Goal: Task Accomplishment & Management: Manage account settings

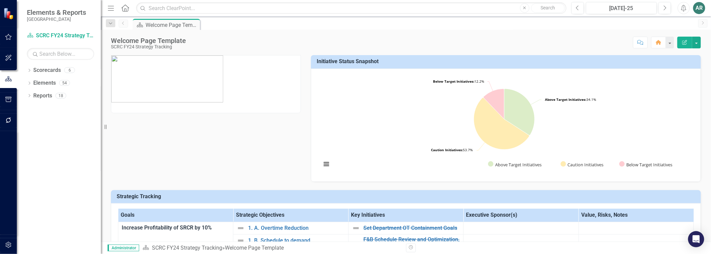
click at [177, 94] on img at bounding box center [167, 78] width 112 height 47
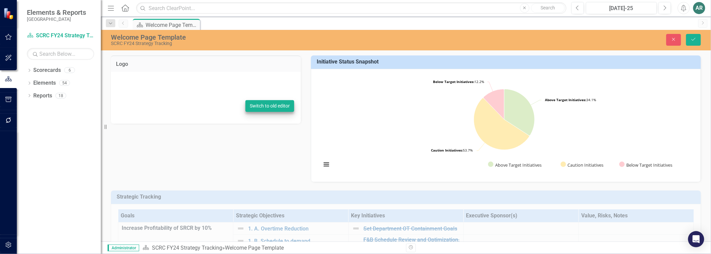
type textarea "<p><img src="documents/district7701/images/SRC%20Logo%20-%20Transparent%20Backg…"
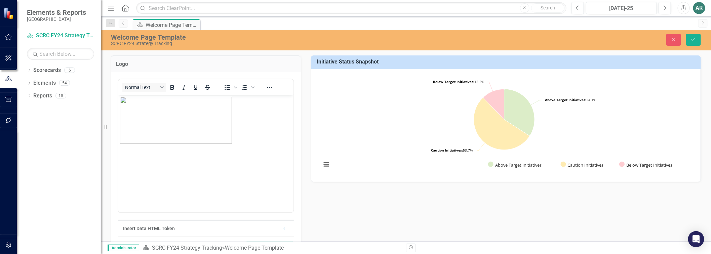
click at [211, 112] on img "Rich Text Area. Press ALT-0 for help." at bounding box center [176, 119] width 112 height 47
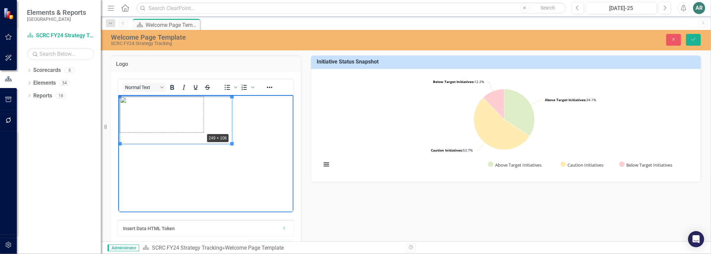
drag, startPoint x: 229, startPoint y: 143, endPoint x: 198, endPoint y: 131, distance: 34.1
click at [231, 145] on p "Rich Text Area. Press ALT-0 for help." at bounding box center [206, 141] width 172 height 8
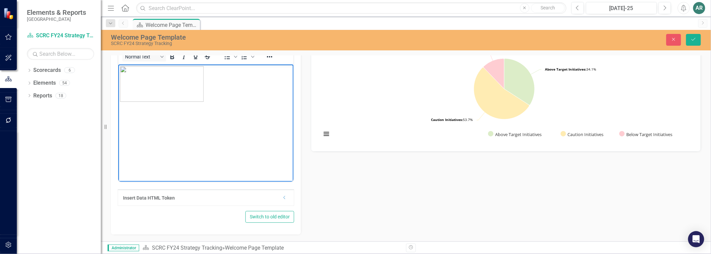
scroll to position [75, 0]
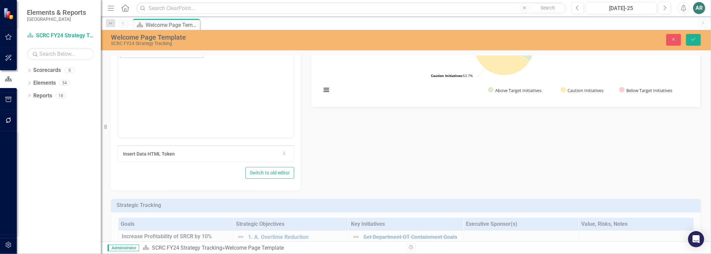
click at [225, 162] on div "Insert Data HTML Token Dropdown" at bounding box center [206, 153] width 176 height 16
click at [278, 161] on div "Insert Data HTML Token Dropdown" at bounding box center [206, 153] width 176 height 16
click at [282, 155] on icon "Dropdown" at bounding box center [284, 154] width 5 height 4
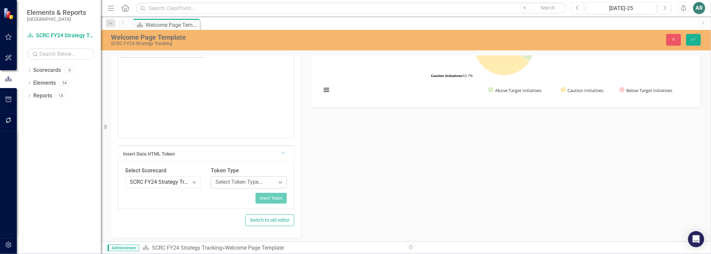
click at [279, 184] on icon "Expand" at bounding box center [280, 182] width 7 height 5
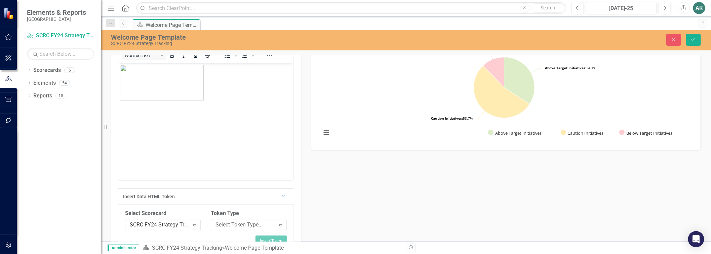
scroll to position [0, 0]
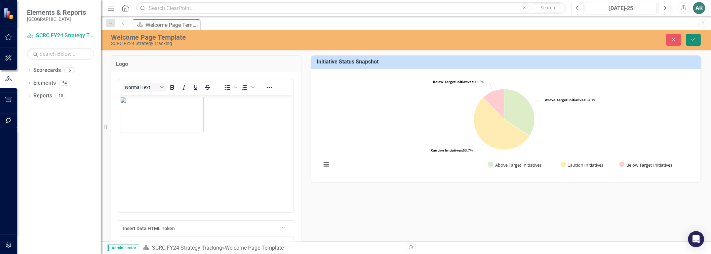
click at [691, 40] on icon "Save" at bounding box center [693, 39] width 6 height 5
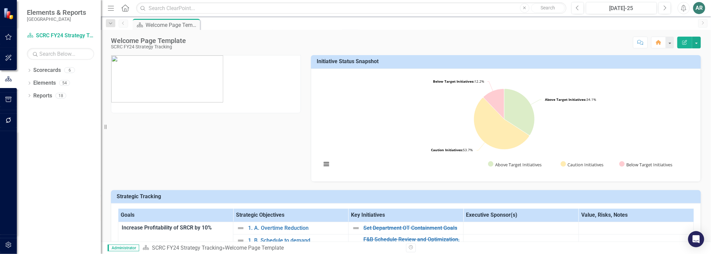
scroll to position [112, 0]
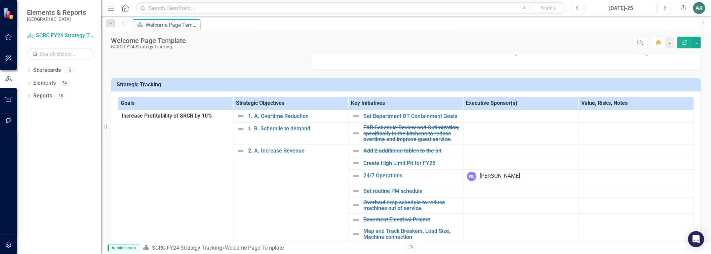
click at [496, 103] on th "Executive Sponsor(s)" at bounding box center [520, 103] width 115 height 13
drag, startPoint x: 496, startPoint y: 103, endPoint x: 535, endPoint y: 102, distance: 39.0
click at [496, 103] on th "Executive Sponsor(s) Sort Ascending" at bounding box center [520, 103] width 115 height 13
click at [566, 104] on th "Executive Sponsor(s) Sort Descending" at bounding box center [520, 103] width 115 height 13
click at [532, 106] on th "Executive Sponsor(s)" at bounding box center [520, 103] width 115 height 13
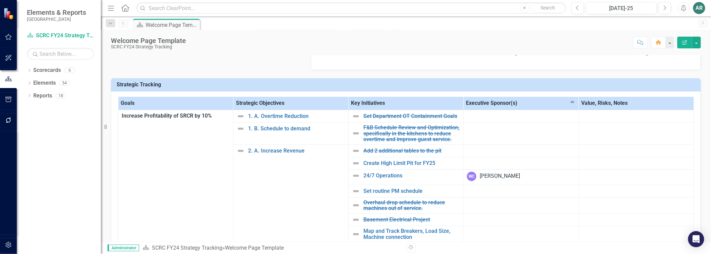
click at [532, 106] on th "Executive Sponsor(s) Sort Ascending" at bounding box center [520, 103] width 115 height 13
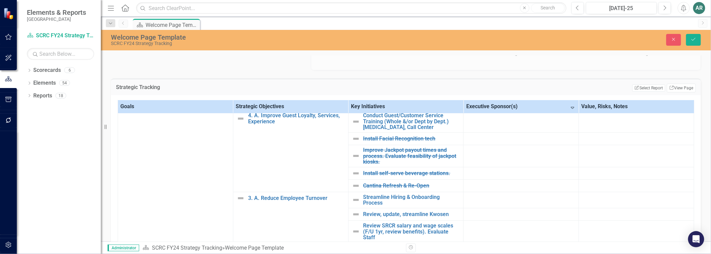
scroll to position [0, 0]
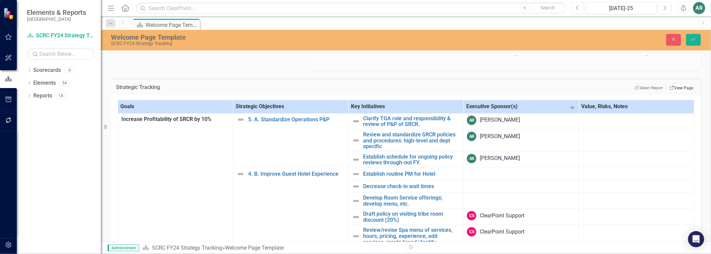
click at [675, 91] on link "Link View Page" at bounding box center [681, 88] width 29 height 9
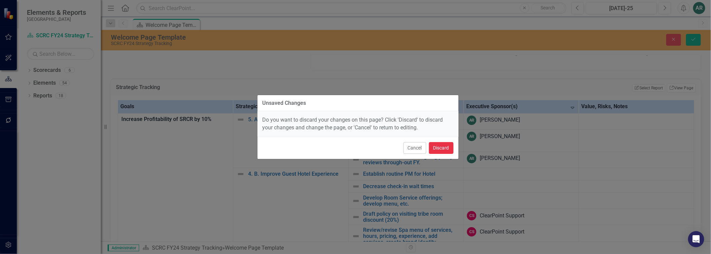
click at [432, 153] on button "Discard" at bounding box center [441, 148] width 25 height 12
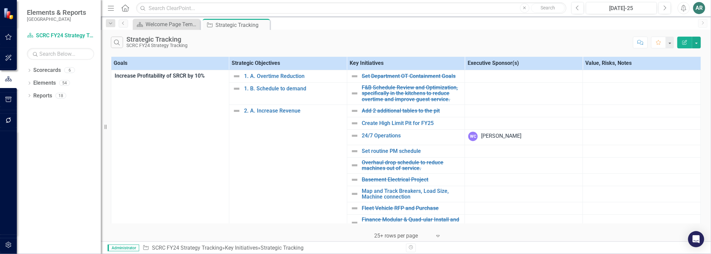
click at [503, 69] on th "Executive Sponsor(s)" at bounding box center [524, 63] width 118 height 13
click at [503, 66] on th "Executive Sponsor(s) Sort Ascending" at bounding box center [524, 63] width 118 height 13
click at [697, 45] on button "button" at bounding box center [696, 43] width 9 height 12
click at [690, 52] on link "Edit Report Edit Report" at bounding box center [673, 57] width 53 height 12
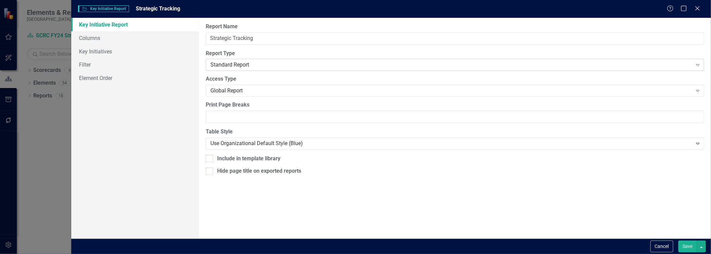
click at [310, 71] on div "Standard Report Expand" at bounding box center [455, 65] width 498 height 12
click at [92, 39] on link "Columns" at bounding box center [135, 37] width 128 height 13
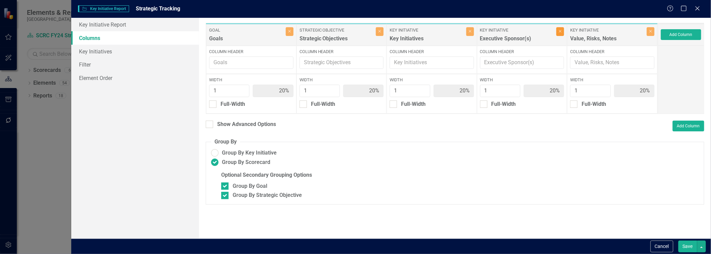
click at [559, 33] on icon "Close" at bounding box center [559, 31] width 3 height 4
type input "25%"
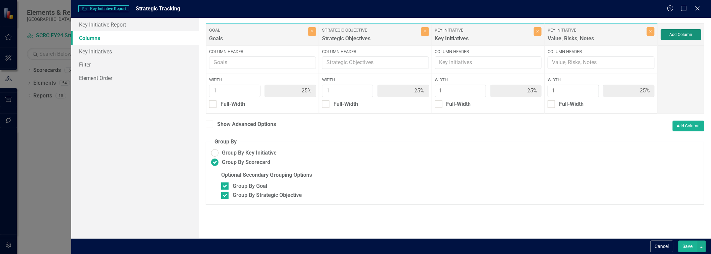
click at [677, 37] on button "Add Column" at bounding box center [681, 34] width 40 height 11
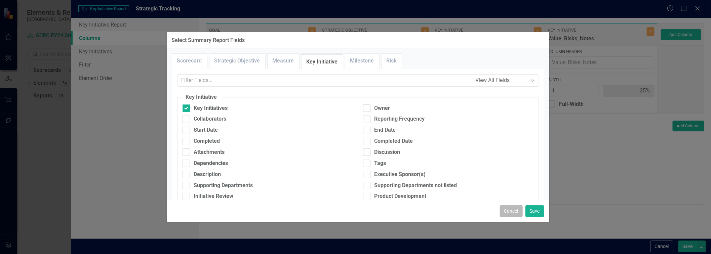
click at [501, 207] on button "Cancel" at bounding box center [511, 211] width 23 height 12
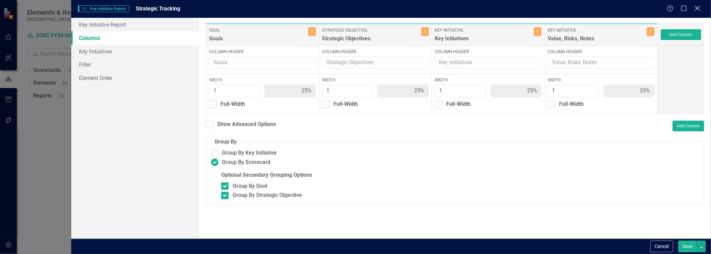
click at [699, 10] on icon at bounding box center [697, 8] width 5 height 5
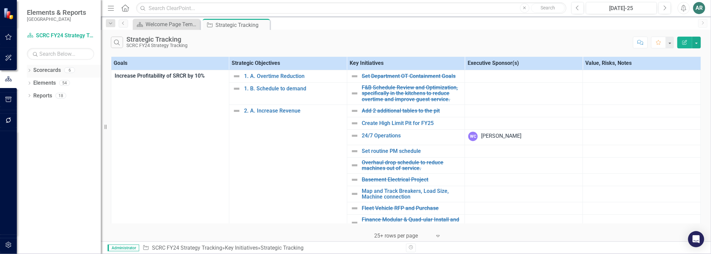
click at [28, 70] on icon "Dropdown" at bounding box center [29, 71] width 5 height 4
click at [32, 83] on icon "Dropdown" at bounding box center [32, 83] width 5 height 4
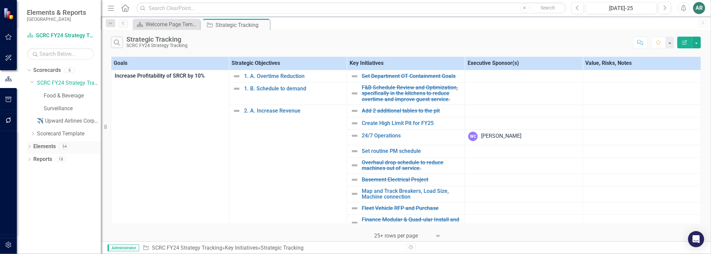
click at [29, 148] on icon at bounding box center [30, 146] width 2 height 3
click at [32, 159] on icon "Dropdown" at bounding box center [32, 160] width 5 height 4
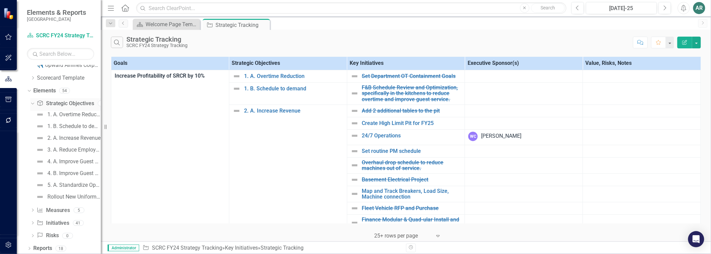
scroll to position [57, 0]
click at [33, 209] on icon "Dropdown" at bounding box center [32, 209] width 5 height 4
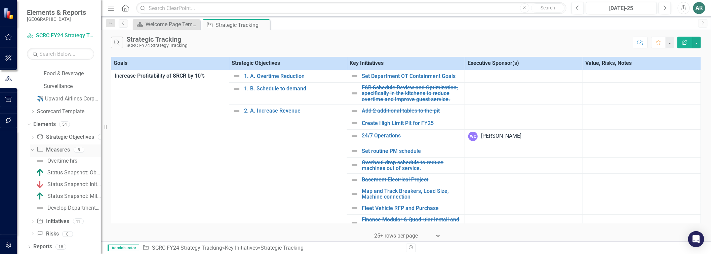
scroll to position [22, 0]
click at [32, 223] on icon "Dropdown" at bounding box center [32, 222] width 5 height 4
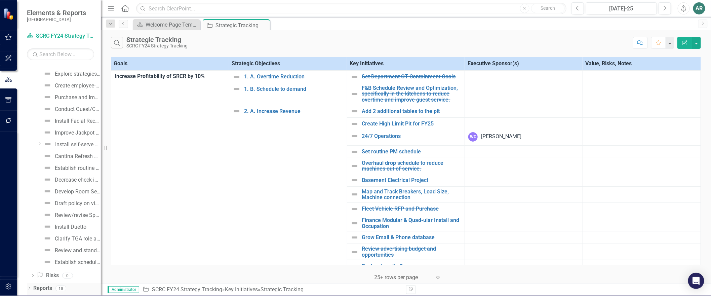
scroll to position [404, 0]
click at [32, 254] on div "Dropdown Reports 18" at bounding box center [64, 289] width 74 height 13
click at [30, 254] on icon "Dropdown" at bounding box center [29, 289] width 5 height 4
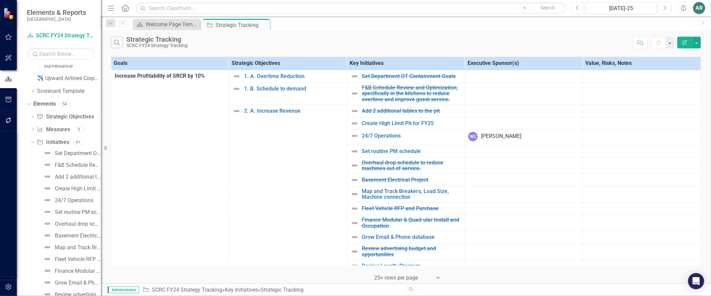
scroll to position [0, 0]
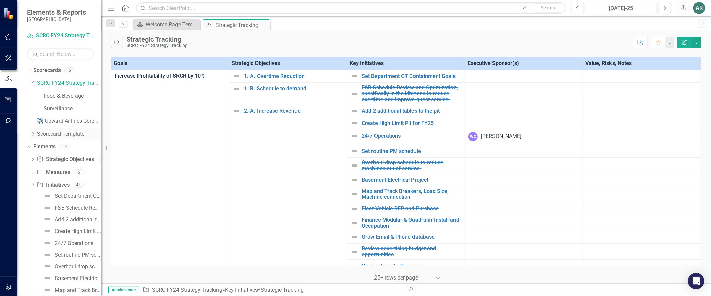
click at [32, 136] on div "Dropdown" at bounding box center [32, 134] width 5 height 6
click at [32, 136] on div "Dropdown Scorecard Template" at bounding box center [65, 133] width 71 height 11
click at [32, 131] on icon "Dropdown" at bounding box center [32, 132] width 4 height 5
click at [27, 71] on icon "Dropdown" at bounding box center [29, 70] width 4 height 5
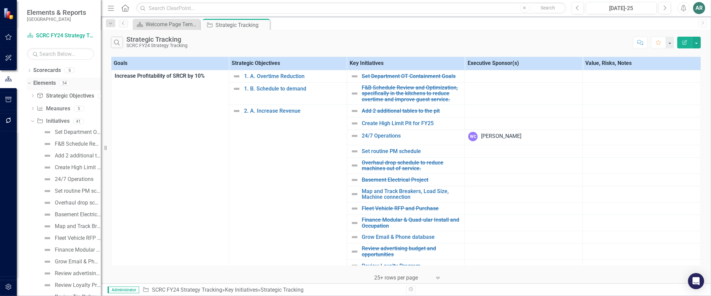
click at [28, 84] on icon "Dropdown" at bounding box center [29, 82] width 4 height 5
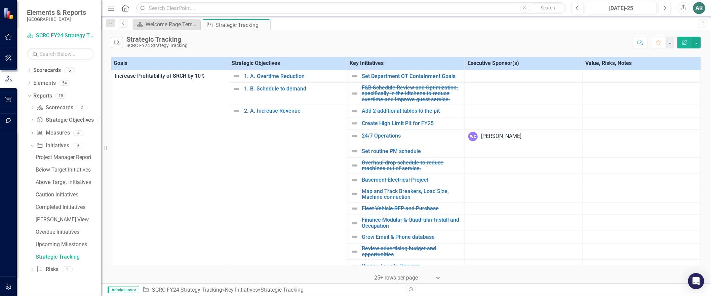
click at [112, 8] on icon "button" at bounding box center [111, 8] width 6 height 5
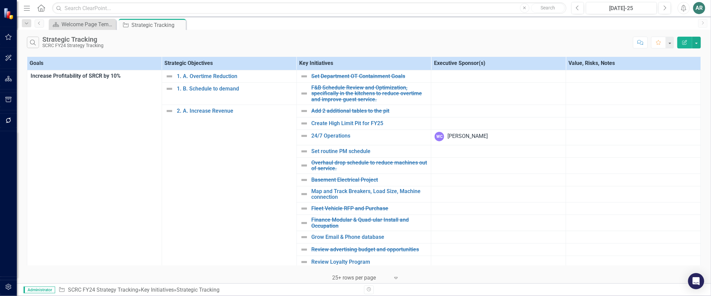
click at [29, 7] on icon "Menu" at bounding box center [27, 7] width 9 height 7
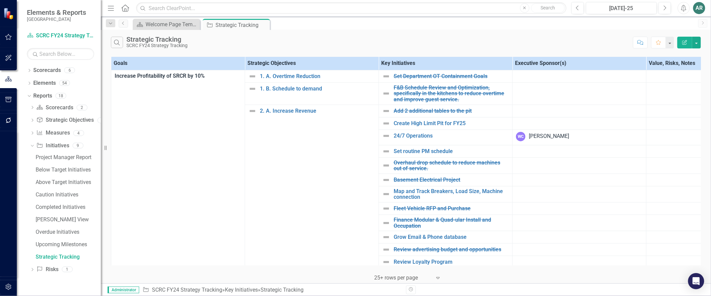
click at [698, 9] on div "AR" at bounding box center [699, 8] width 12 height 12
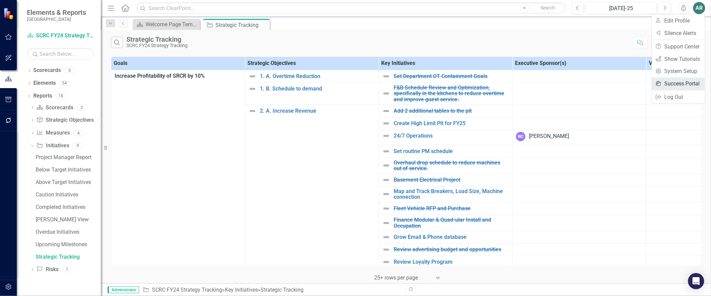
click at [686, 81] on link "icon.portal Success Portal" at bounding box center [678, 84] width 53 height 12
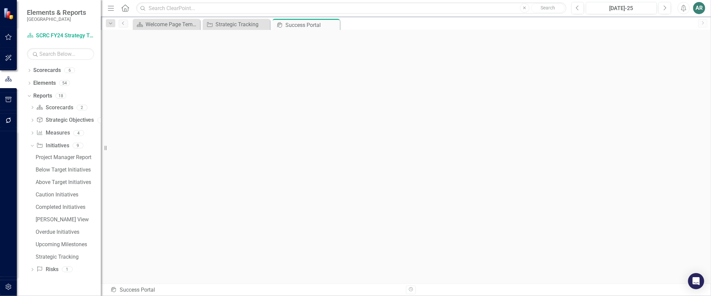
scroll to position [2, 0]
click at [239, 25] on div "Strategic Tracking" at bounding box center [237, 24] width 44 height 8
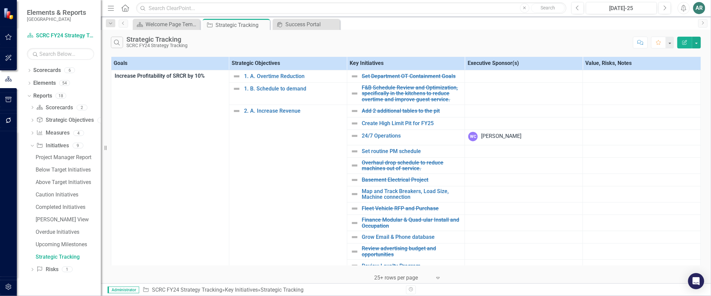
click at [478, 66] on th "Executive Sponsor(s)" at bounding box center [524, 63] width 118 height 13
click at [478, 66] on th "Executive Sponsor(s) Sort Ascending" at bounding box center [524, 63] width 118 height 13
click at [478, 66] on th "Executive Sponsor(s)" at bounding box center [524, 63] width 118 height 13
drag, startPoint x: 571, startPoint y: 62, endPoint x: 558, endPoint y: 69, distance: 14.9
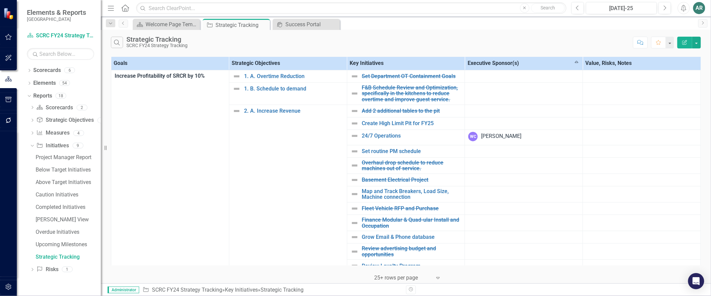
click at [558, 69] on th "Executive Sponsor(s) Sort Ascending" at bounding box center [524, 63] width 118 height 13
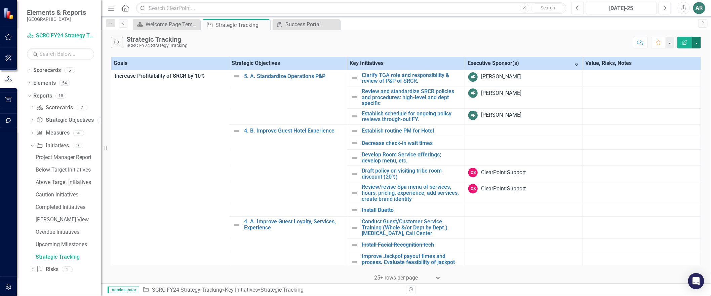
click at [697, 46] on button "button" at bounding box center [696, 43] width 9 height 12
click at [684, 56] on link "Edit Report Edit Report" at bounding box center [673, 57] width 53 height 12
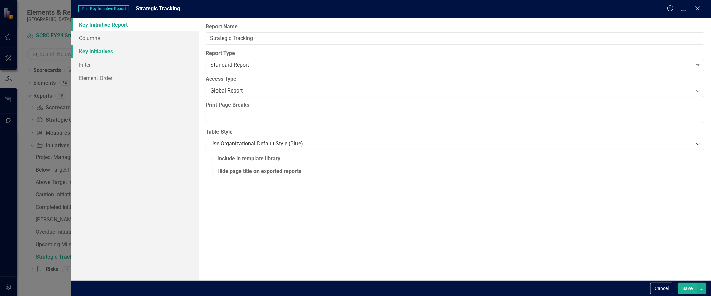
click at [101, 56] on link "Key Initiatives" at bounding box center [135, 51] width 128 height 13
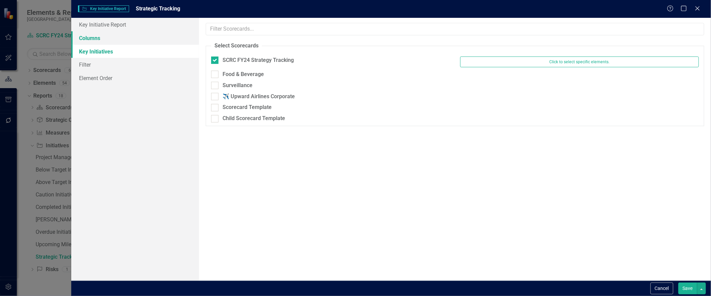
click at [95, 42] on link "Columns" at bounding box center [135, 37] width 128 height 13
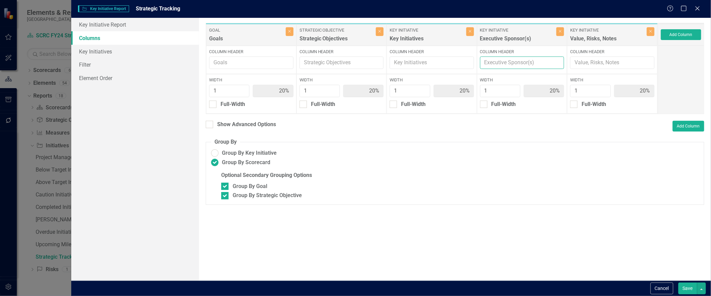
click at [542, 66] on input "Column Header" at bounding box center [522, 62] width 84 height 12
click at [561, 32] on icon "Close" at bounding box center [559, 31] width 3 height 4
type input "25%"
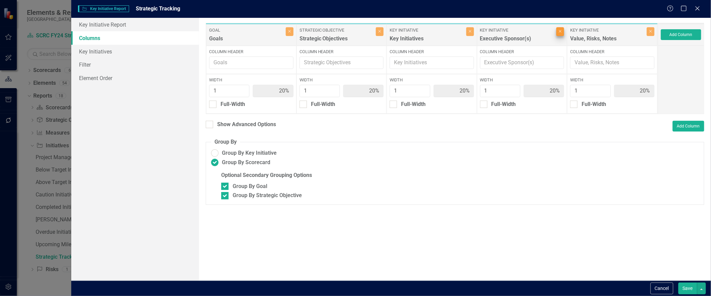
type input "25%"
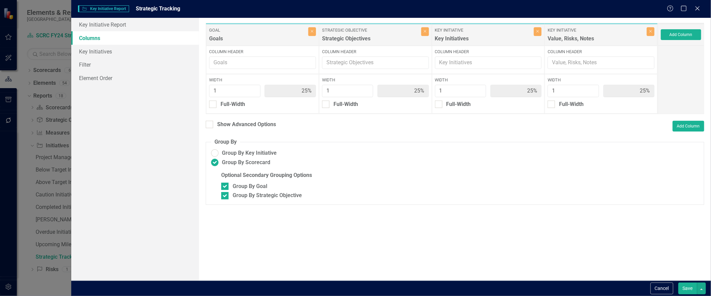
click at [684, 254] on button "Save" at bounding box center [687, 288] width 19 height 12
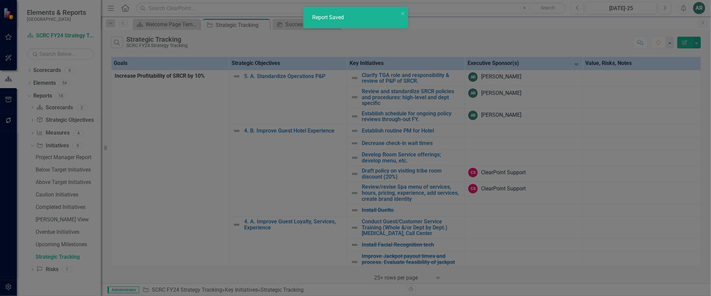
radio input "false"
checkbox input "false"
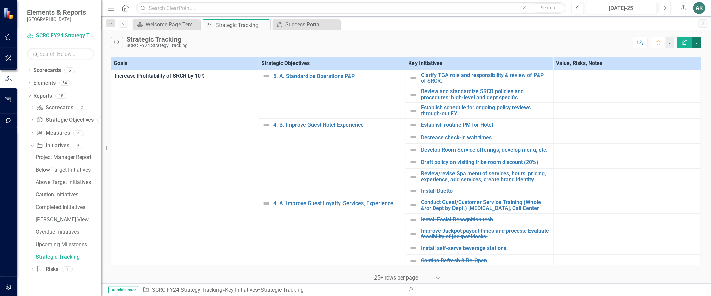
click at [696, 48] on button "button" at bounding box center [696, 43] width 9 height 12
click at [688, 56] on link "Edit Report Edit Report" at bounding box center [673, 57] width 53 height 12
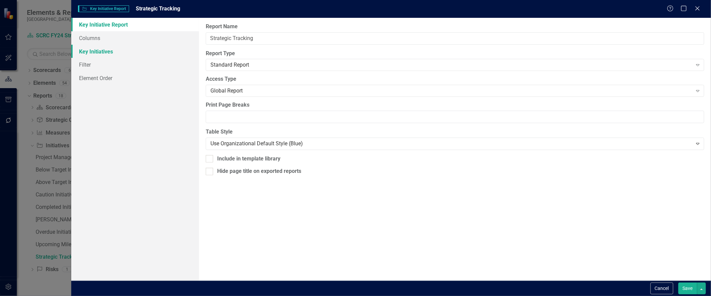
click at [110, 55] on link "Key Initiatives" at bounding box center [135, 51] width 128 height 13
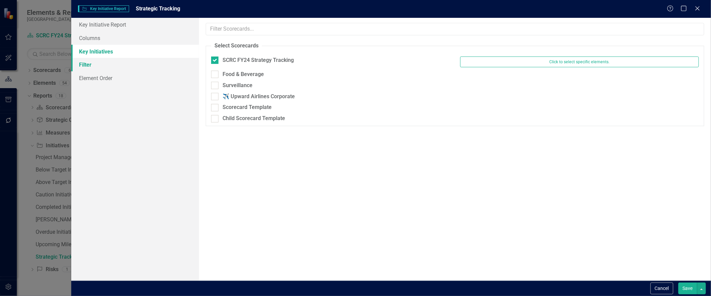
click at [89, 66] on link "Filter" at bounding box center [135, 64] width 128 height 13
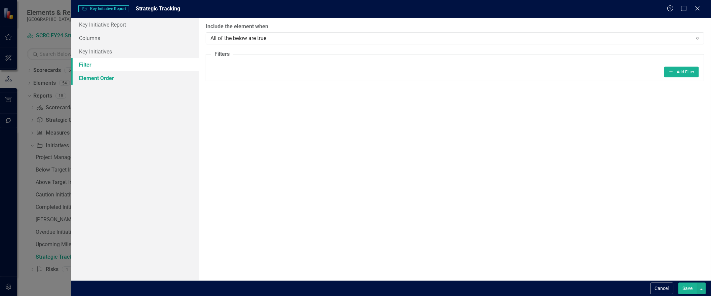
click at [88, 79] on link "Element Order" at bounding box center [135, 77] width 128 height 13
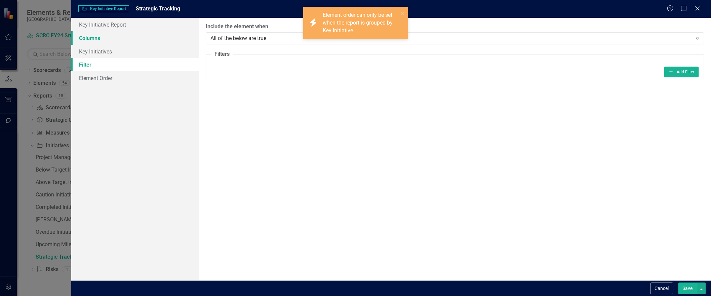
click at [92, 36] on link "Columns" at bounding box center [135, 37] width 128 height 13
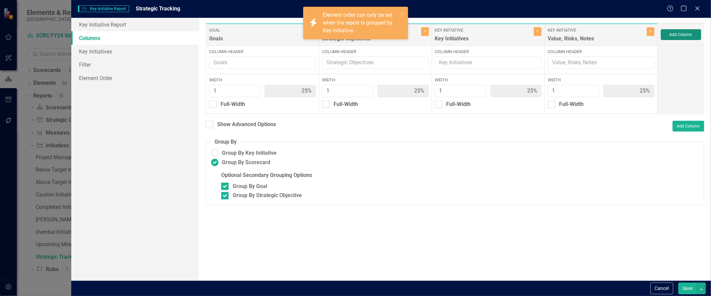
click at [689, 38] on button "Add Column" at bounding box center [681, 34] width 40 height 11
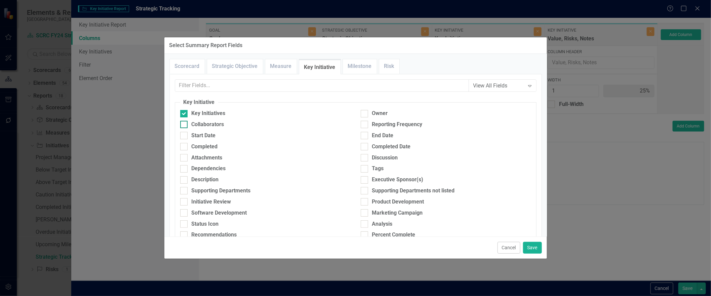
click at [187, 128] on div at bounding box center [183, 124] width 7 height 7
click at [184, 125] on input "Collaborators" at bounding box center [182, 123] width 4 height 4
click at [187, 128] on div at bounding box center [183, 124] width 7 height 7
click at [184, 125] on input "Collaborators" at bounding box center [182, 123] width 4 height 4
checkbox input "false"
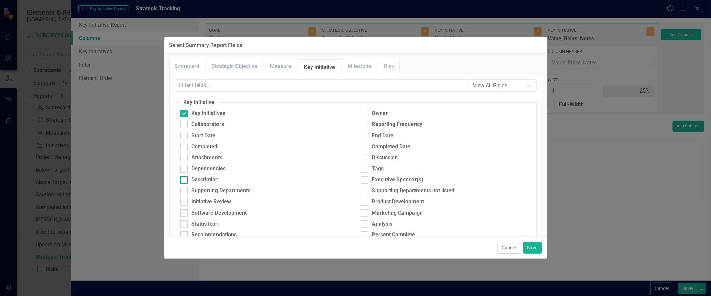
click at [212, 183] on div "Description" at bounding box center [205, 180] width 27 height 8
click at [184, 180] on input "Description" at bounding box center [182, 178] width 4 height 4
checkbox input "true"
click at [362, 114] on input "Owner" at bounding box center [363, 112] width 4 height 4
checkbox input "true"
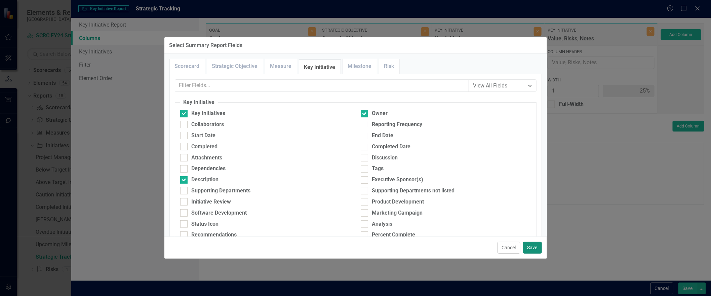
click at [526, 244] on button "Save" at bounding box center [532, 248] width 19 height 12
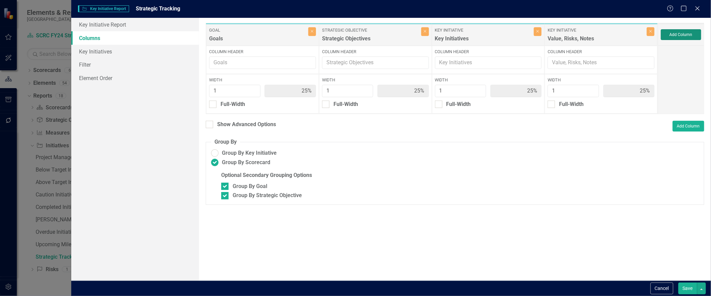
type input "17%"
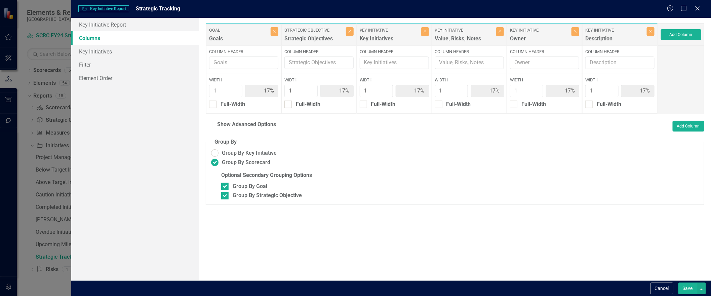
click at [542, 38] on div "Owner" at bounding box center [540, 40] width 60 height 11
click at [681, 254] on button "Save" at bounding box center [687, 288] width 19 height 12
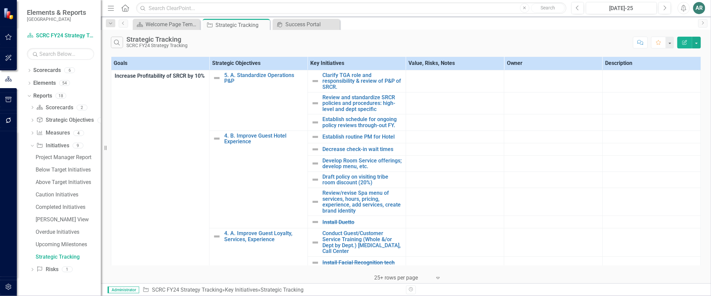
click at [532, 65] on th "Owner" at bounding box center [553, 63] width 98 height 13
click at [532, 65] on th "Owner Sort Ascending" at bounding box center [553, 63] width 98 height 13
click at [532, 65] on th "Owner Sort Descending" at bounding box center [553, 63] width 98 height 13
click at [504, 65] on th "Value, Risks, Notes" at bounding box center [455, 63] width 98 height 13
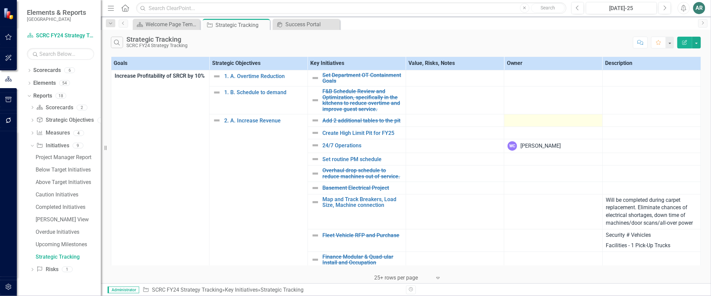
click at [542, 122] on div at bounding box center [552, 120] width 91 height 8
click at [531, 131] on td at bounding box center [553, 133] width 98 height 12
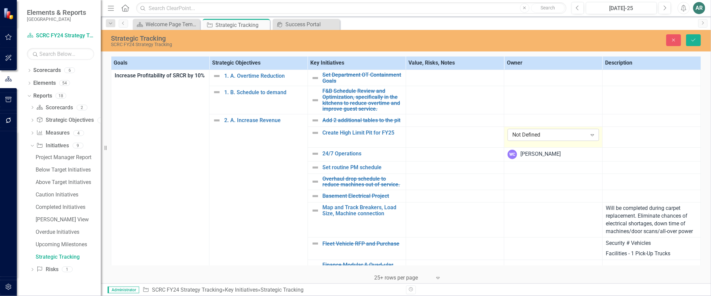
click at [531, 132] on div "Not Defined" at bounding box center [549, 135] width 75 height 8
click at [698, 10] on div "AR" at bounding box center [699, 8] width 12 height 12
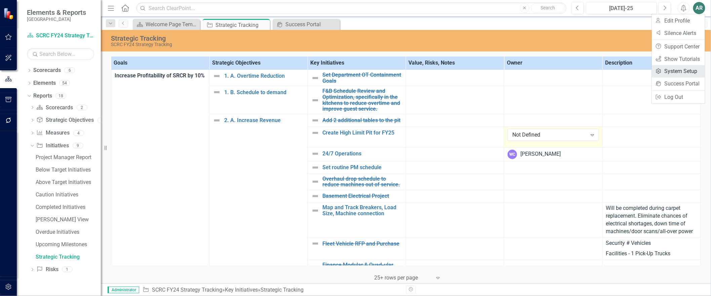
click at [677, 71] on link "Settings System Setup" at bounding box center [678, 71] width 53 height 12
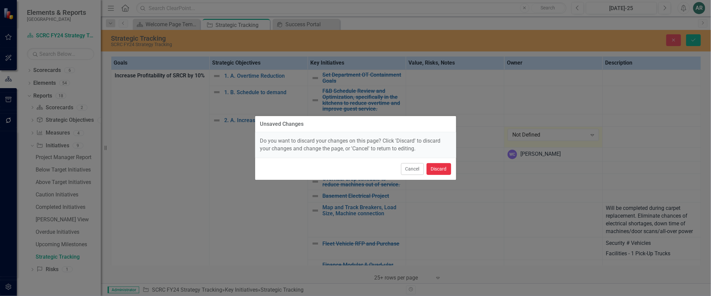
click at [428, 169] on button "Discard" at bounding box center [438, 169] width 25 height 12
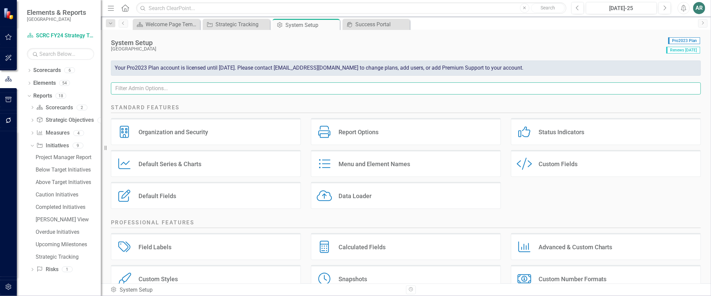
click at [289, 88] on input "text" at bounding box center [406, 88] width 590 height 12
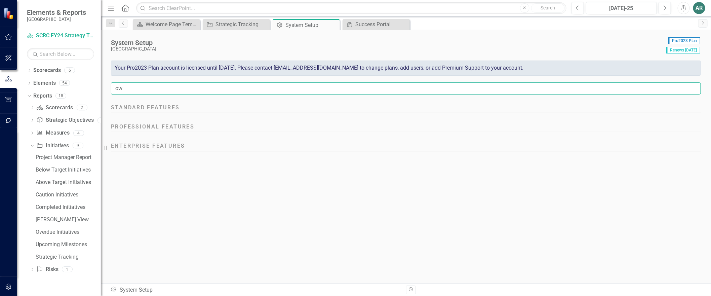
type input "o"
type input "e"
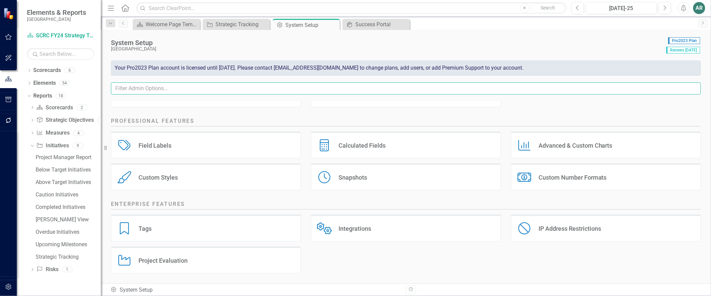
scroll to position [109, 0]
click at [159, 143] on div "Field Labels" at bounding box center [154, 145] width 33 height 8
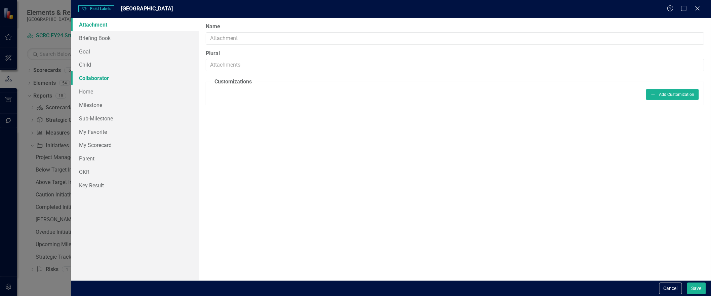
click at [95, 74] on link "Collaborator" at bounding box center [135, 77] width 128 height 13
click at [676, 100] on button "Add Add Customization" at bounding box center [672, 94] width 53 height 11
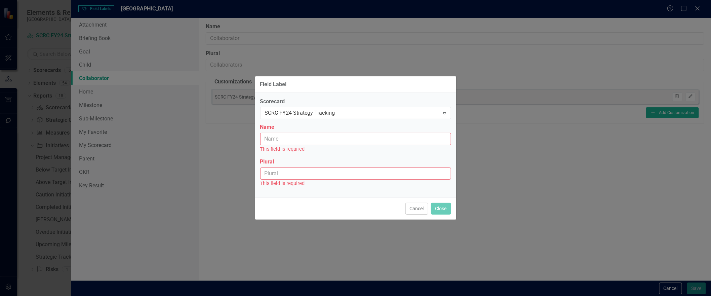
click at [375, 139] on input "Name" at bounding box center [355, 139] width 191 height 12
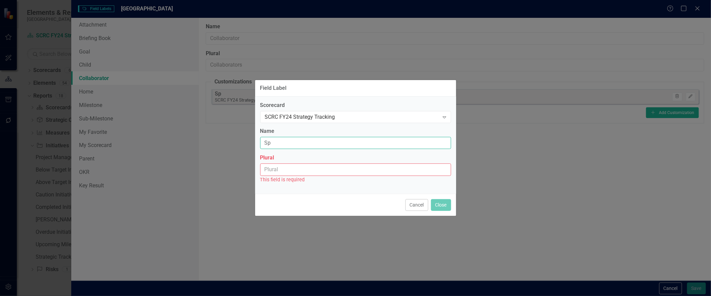
type input "S"
type input "Executive Sponsor"
click at [355, 167] on input "Plural" at bounding box center [355, 169] width 191 height 12
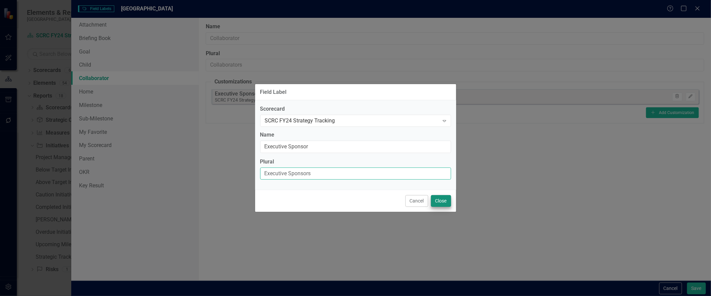
type input "Executive Sponsors"
click at [431, 207] on button "Close" at bounding box center [441, 201] width 20 height 12
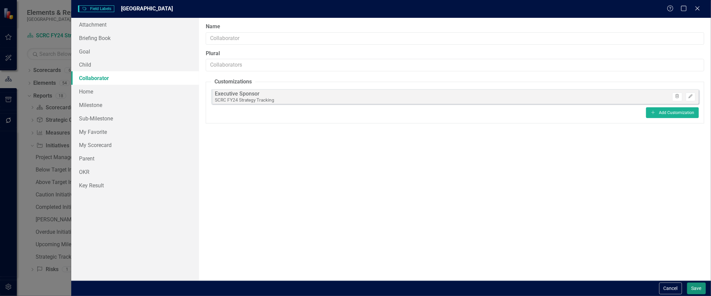
click at [698, 254] on button "Save" at bounding box center [696, 288] width 19 height 12
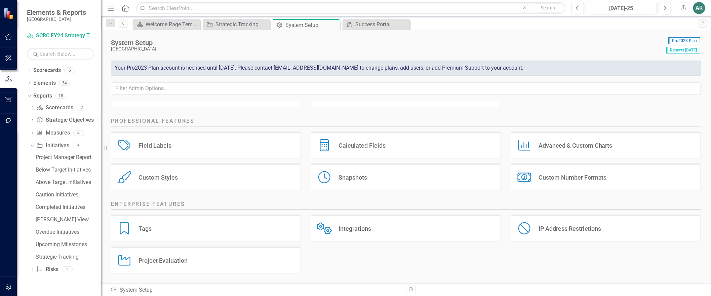
click at [229, 228] on div "Tags Tags" at bounding box center [206, 227] width 190 height 27
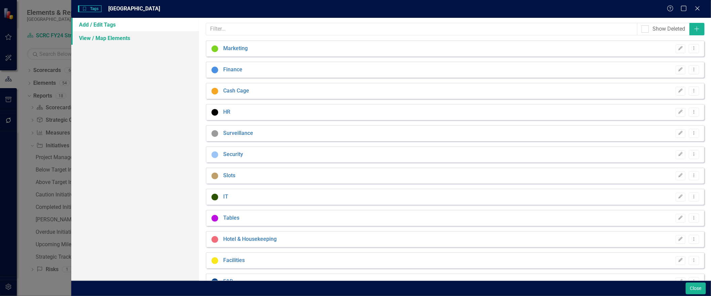
click at [115, 31] on link "View / Map Elements" at bounding box center [135, 37] width 128 height 13
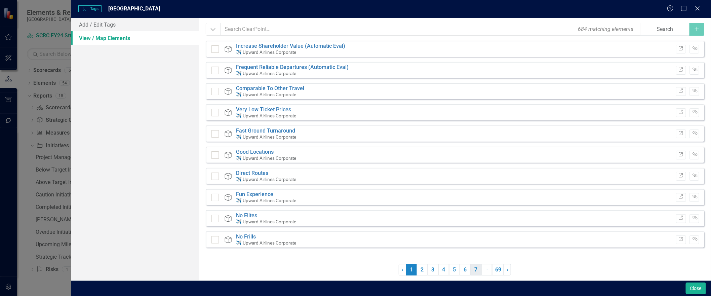
click at [472, 254] on link "7" at bounding box center [475, 269] width 11 height 11
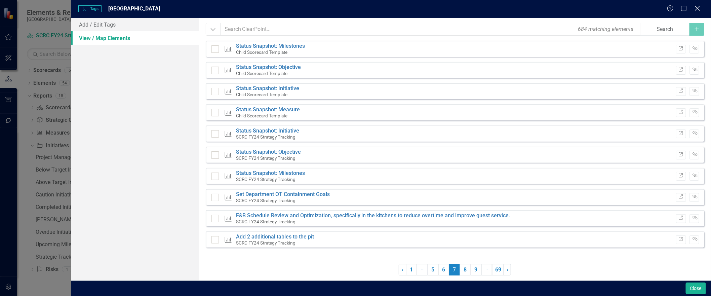
click at [700, 9] on icon "Close" at bounding box center [697, 8] width 8 height 6
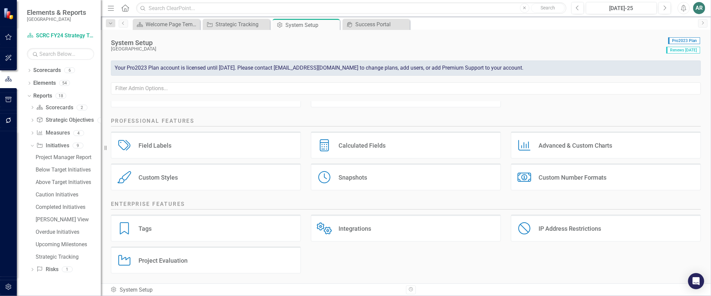
click at [427, 145] on div "Calculated Fields Calculated Fields" at bounding box center [406, 144] width 190 height 27
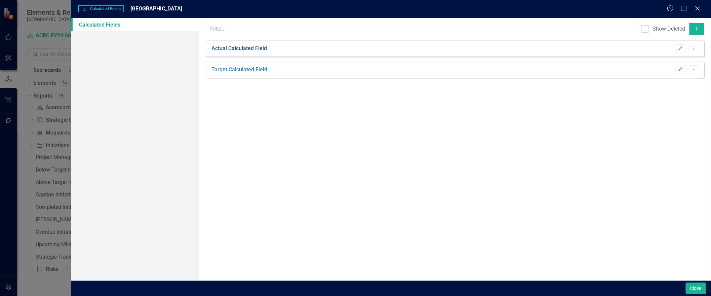
click at [254, 46] on link "Actual Calculated Field" at bounding box center [238, 49] width 55 height 8
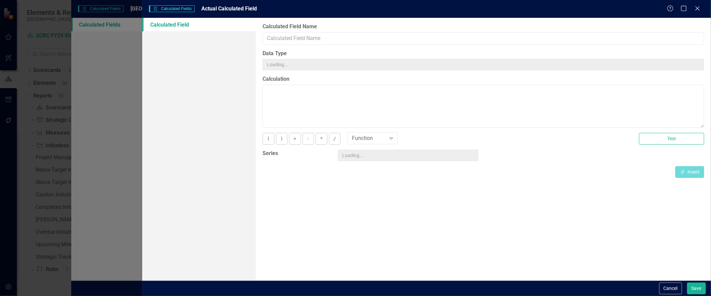
type input "Actual Calculated Field"
type textarea "[Actual][CurrentPeriod]"
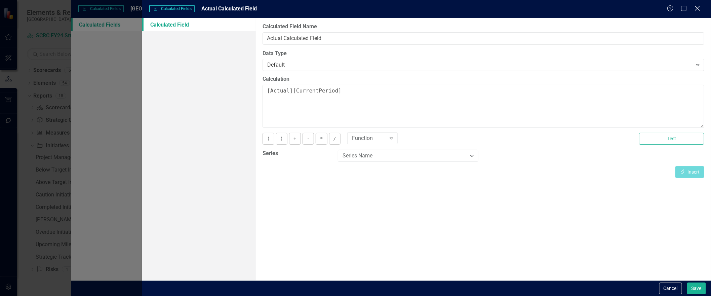
click at [696, 5] on icon "Close" at bounding box center [697, 8] width 8 height 6
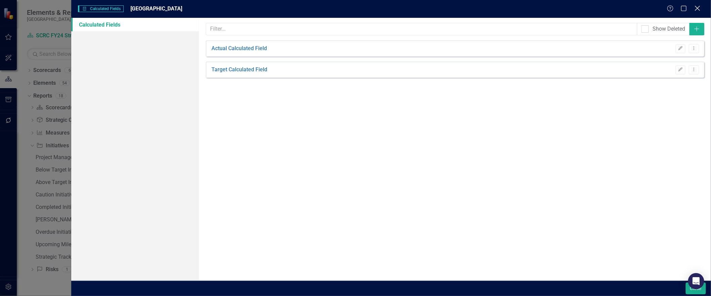
click at [699, 7] on icon "Close" at bounding box center [697, 8] width 8 height 6
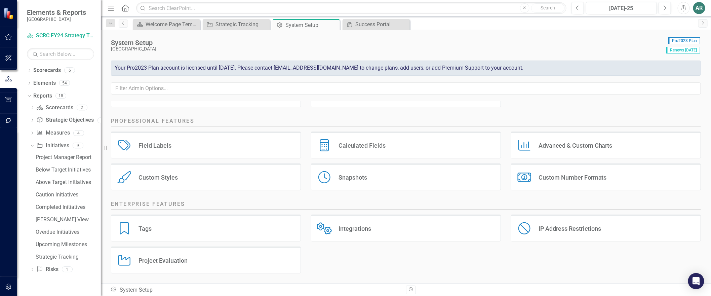
click at [176, 179] on div "Custom Styles" at bounding box center [157, 177] width 39 height 8
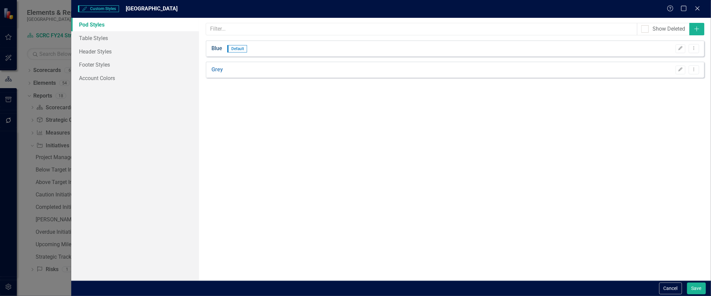
click at [218, 49] on link "Blue" at bounding box center [216, 49] width 11 height 8
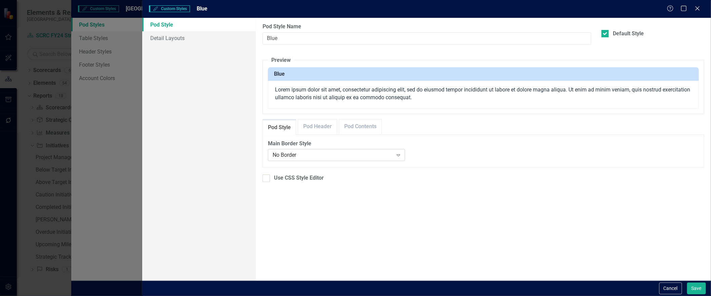
click at [344, 159] on div "No Border" at bounding box center [332, 155] width 120 height 8
click at [318, 138] on div "Main Border Style No Border Expand 1px Expand #000000 Color Picker Header Backg…" at bounding box center [483, 150] width 442 height 33
click at [317, 133] on link "Pod Header" at bounding box center [317, 126] width 39 height 14
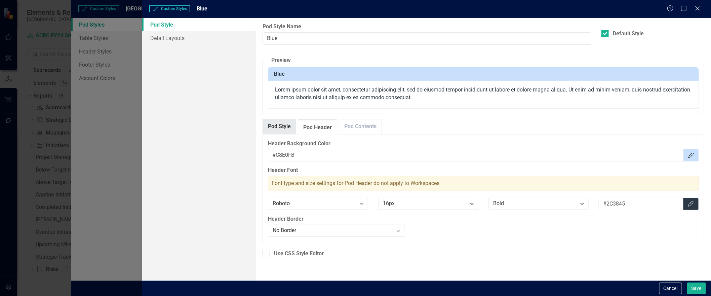
click at [286, 130] on link "Pod Style" at bounding box center [279, 126] width 33 height 14
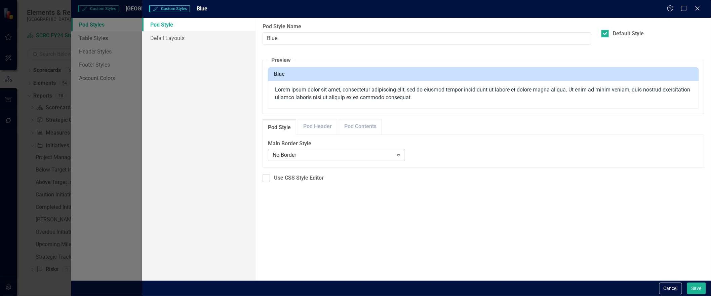
click at [300, 159] on div "No Border" at bounding box center [332, 155] width 120 height 8
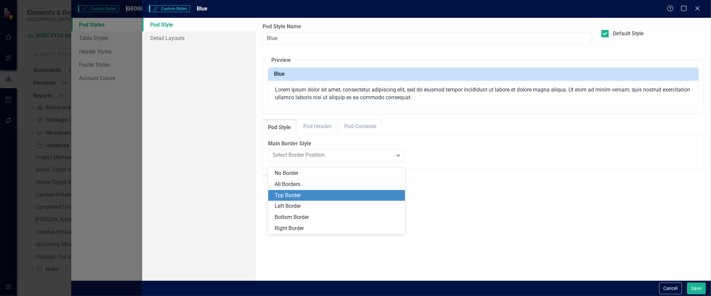
click at [297, 196] on div "Top Border" at bounding box center [338, 196] width 126 height 8
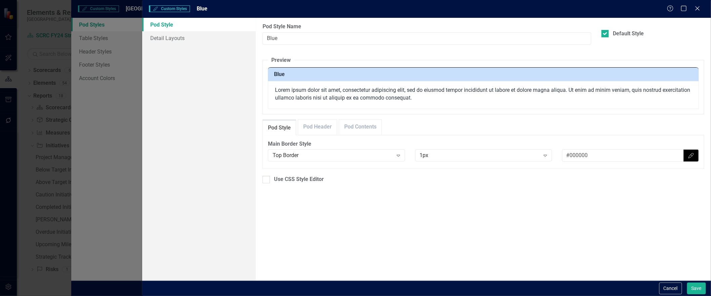
click at [687, 158] on icon "Color Picker" at bounding box center [690, 155] width 7 height 5
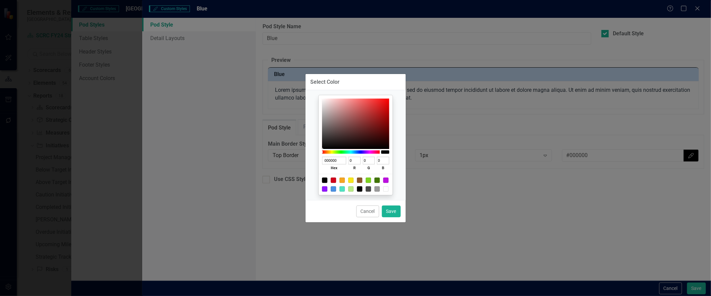
click at [335, 189] on div at bounding box center [333, 188] width 5 height 5
type input "4A90E2"
type input "74"
type input "144"
type input "226"
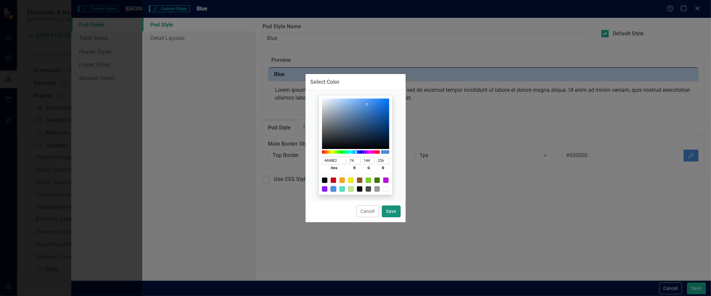
click at [387, 212] on button "Save" at bounding box center [391, 211] width 19 height 12
type input "#4a90e2"
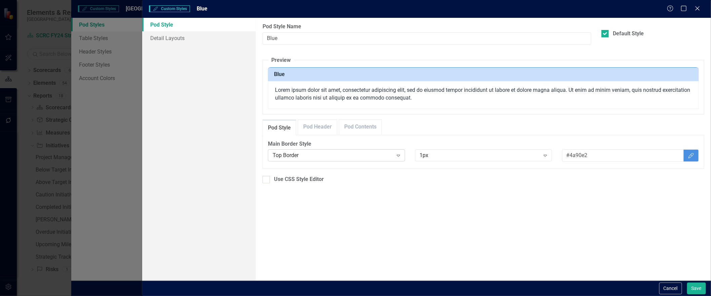
click at [400, 158] on icon "Expand" at bounding box center [398, 155] width 7 height 5
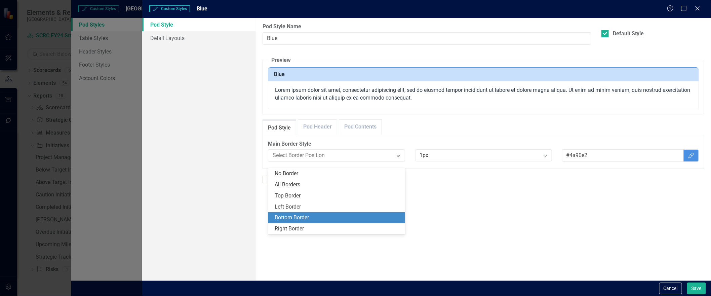
click at [381, 214] on div "Bottom Border" at bounding box center [338, 218] width 126 height 8
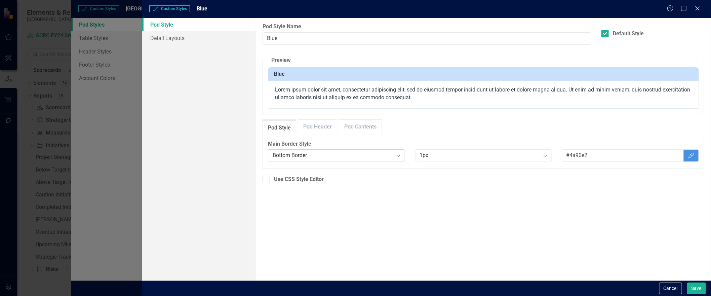
click at [379, 161] on div "Bottom Border Expand" at bounding box center [336, 155] width 137 height 12
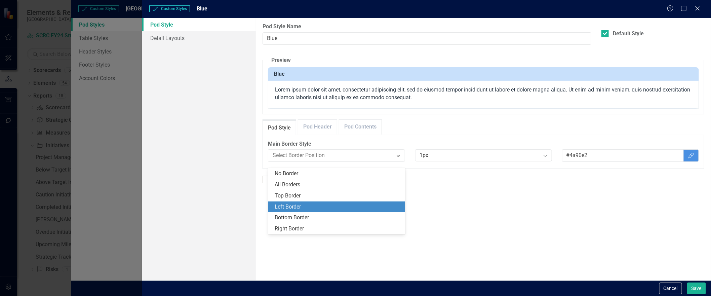
click at [349, 204] on div "Left Border" at bounding box center [338, 207] width 126 height 8
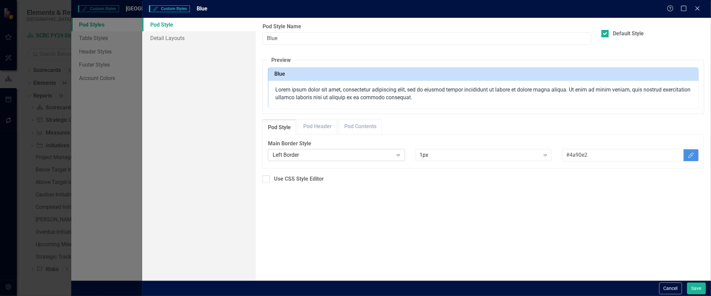
click at [352, 159] on div "Left Border" at bounding box center [332, 155] width 120 height 8
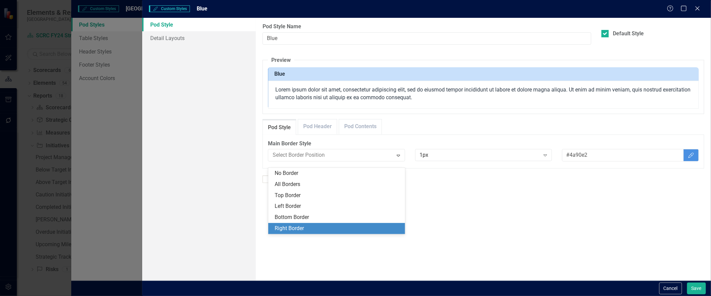
click at [341, 226] on div "Right Border" at bounding box center [338, 228] width 126 height 8
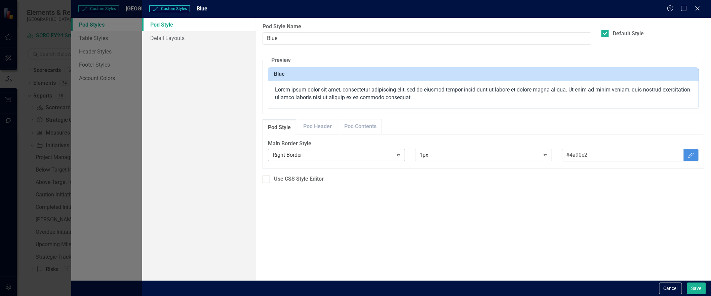
click at [334, 158] on div "Right Border" at bounding box center [332, 155] width 120 height 8
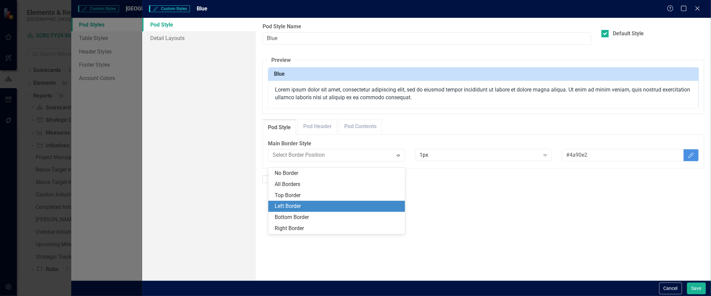
click at [289, 206] on div "Left Border" at bounding box center [338, 206] width 126 height 8
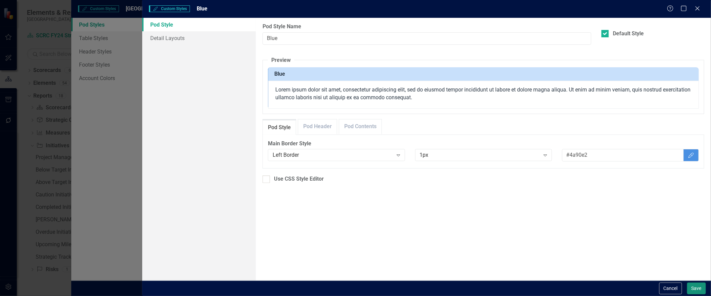
click at [697, 254] on button "Save" at bounding box center [696, 288] width 19 height 12
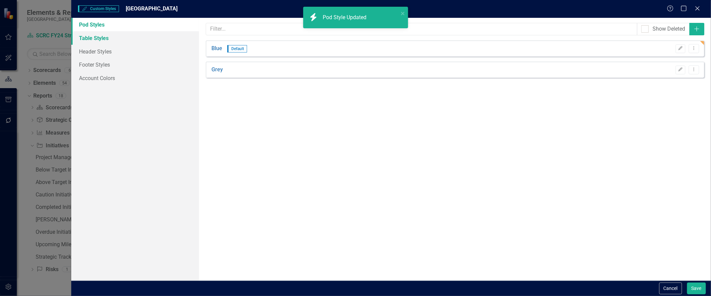
click at [102, 37] on link "Table Styles" at bounding box center [135, 37] width 128 height 13
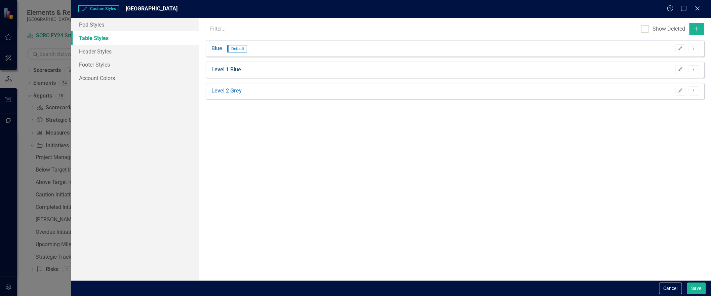
click at [226, 71] on link "Level 1 Blue" at bounding box center [226, 70] width 30 height 8
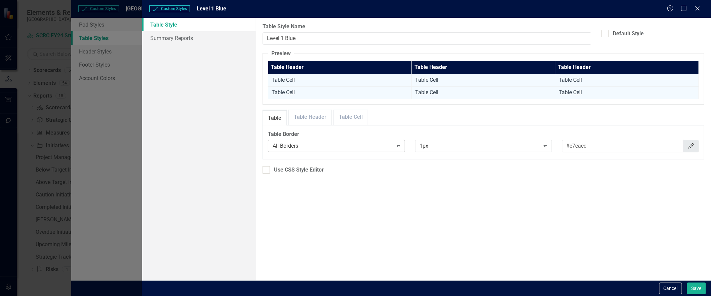
click at [321, 145] on div "All Borders" at bounding box center [332, 146] width 120 height 8
click at [317, 118] on link "Table Header" at bounding box center [310, 117] width 43 height 14
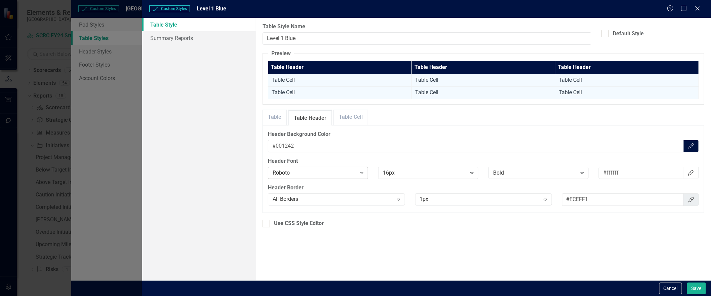
click at [341, 179] on div "Roboto Expand" at bounding box center [318, 173] width 100 height 12
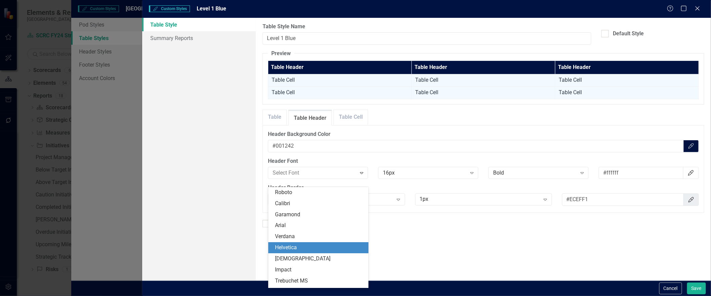
scroll to position [32, 0]
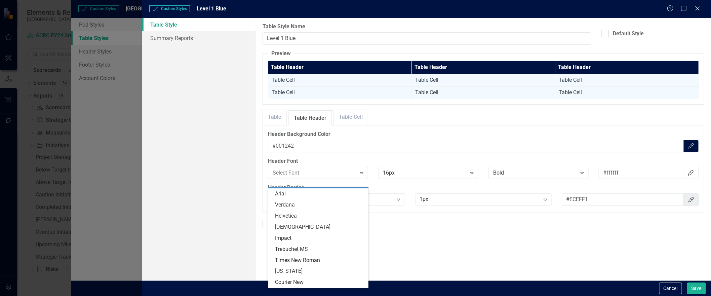
click at [370, 137] on label "Header Background Color" at bounding box center [483, 134] width 431 height 8
click at [370, 140] on input "#001242" at bounding box center [475, 146] width 415 height 12
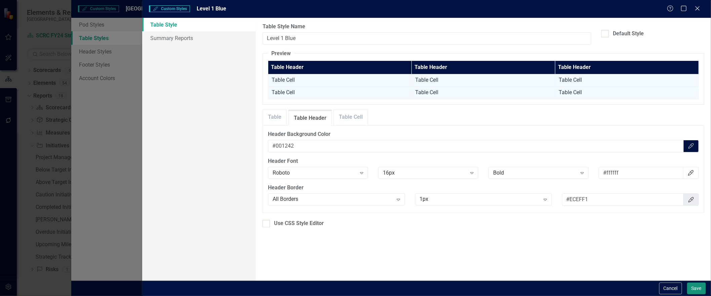
click at [697, 254] on button "Save" at bounding box center [696, 288] width 19 height 12
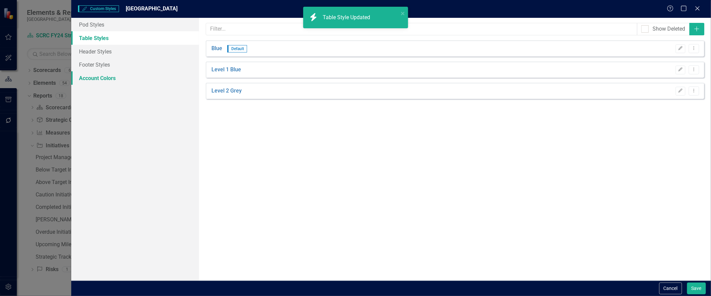
click at [94, 79] on link "Account Colors" at bounding box center [135, 77] width 128 height 13
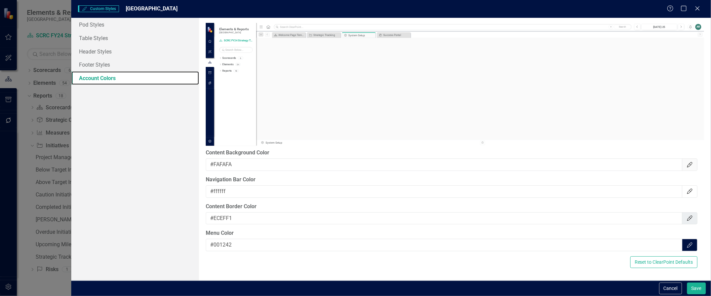
scroll to position [0, 0]
click at [698, 10] on icon "Close" at bounding box center [697, 8] width 8 height 6
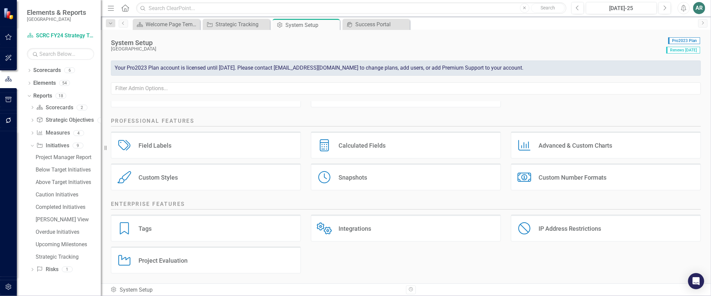
click at [550, 141] on div "Advanced & Custom Charts" at bounding box center [575, 145] width 74 height 8
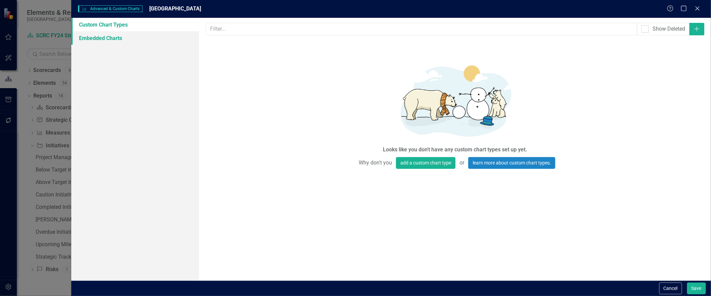
click at [116, 41] on link "Embedded Charts" at bounding box center [135, 37] width 128 height 13
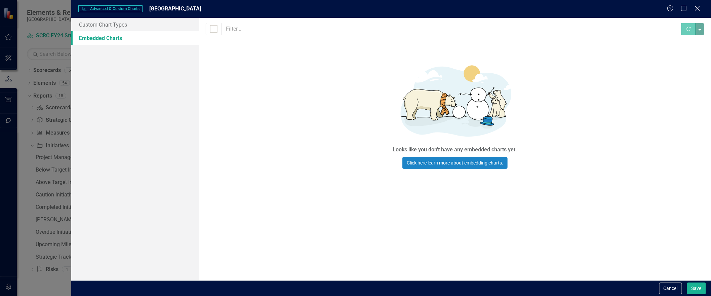
click at [700, 8] on icon "Close" at bounding box center [697, 8] width 8 height 6
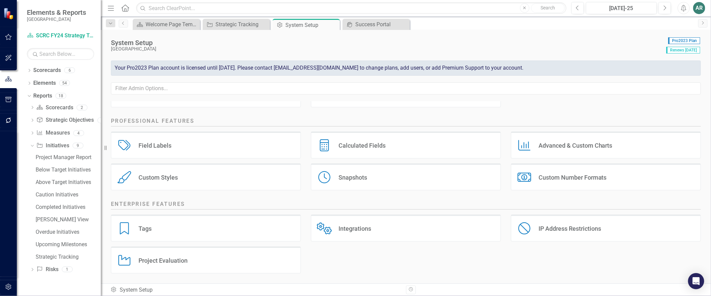
click at [153, 141] on div "Field Labels" at bounding box center [154, 145] width 33 height 8
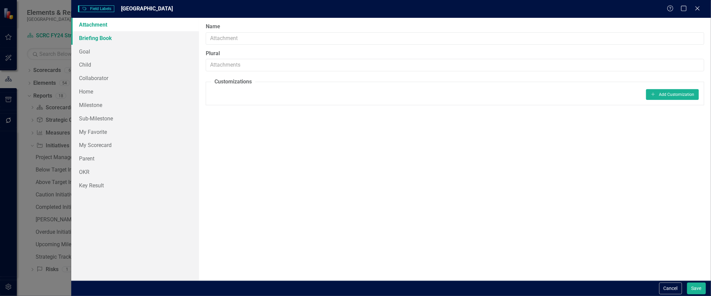
click at [95, 37] on link "Briefing Book" at bounding box center [135, 37] width 128 height 13
click at [91, 48] on link "Goal" at bounding box center [135, 51] width 128 height 13
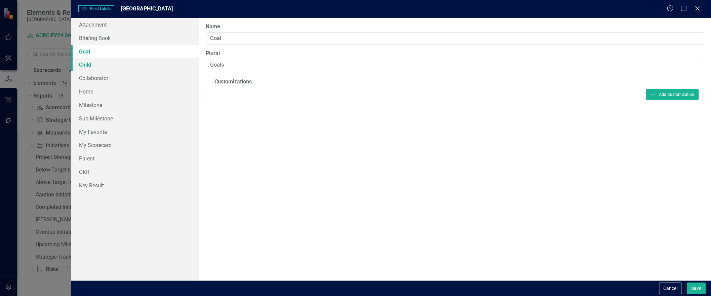
click at [89, 67] on link "Child" at bounding box center [135, 64] width 128 height 13
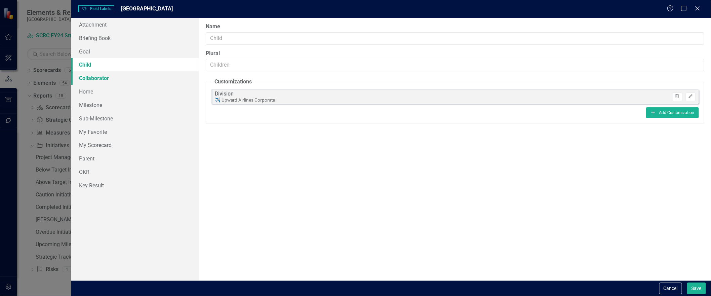
click at [89, 75] on link "Collaborator" at bounding box center [135, 77] width 128 height 13
click at [89, 87] on link "Home" at bounding box center [135, 91] width 128 height 13
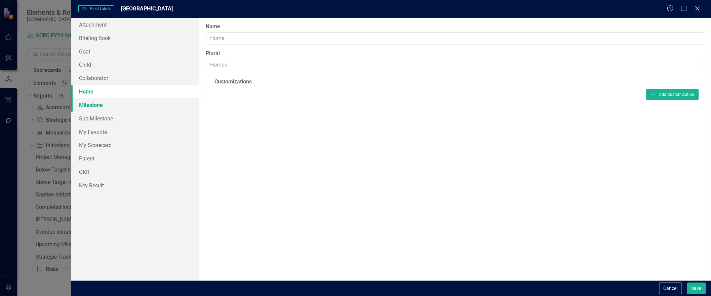
click at [89, 104] on link "Milestone" at bounding box center [135, 104] width 128 height 13
click at [95, 134] on link "My Favorite" at bounding box center [135, 131] width 128 height 13
click at [93, 186] on link "Key Result" at bounding box center [135, 184] width 128 height 13
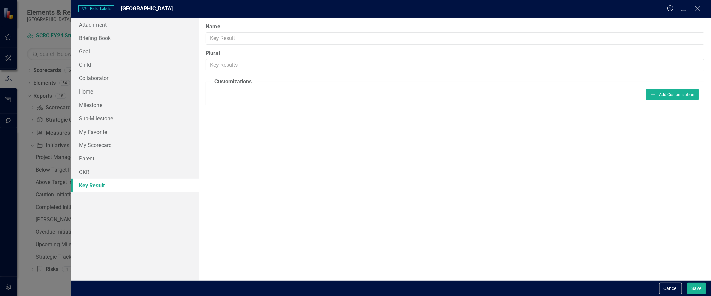
click at [698, 8] on icon "Close" at bounding box center [697, 8] width 8 height 6
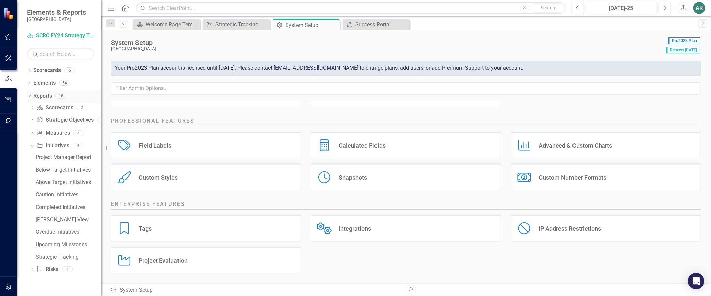
click at [30, 95] on icon at bounding box center [29, 96] width 3 height 2
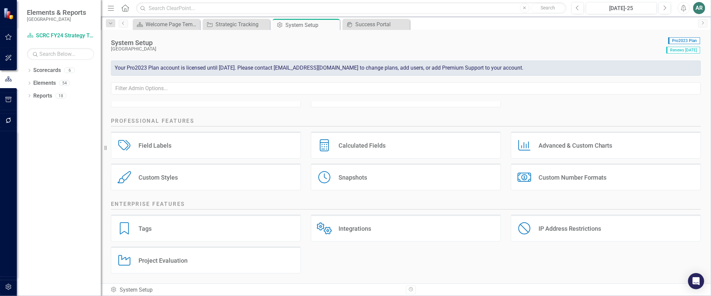
click at [701, 9] on div "AR" at bounding box center [699, 8] width 12 height 12
click at [684, 45] on link "Help Support Center" at bounding box center [678, 46] width 53 height 12
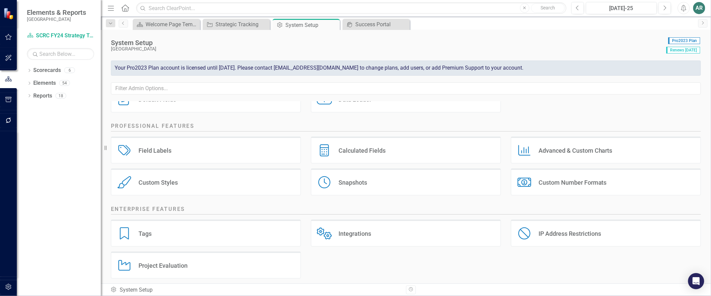
scroll to position [109, 0]
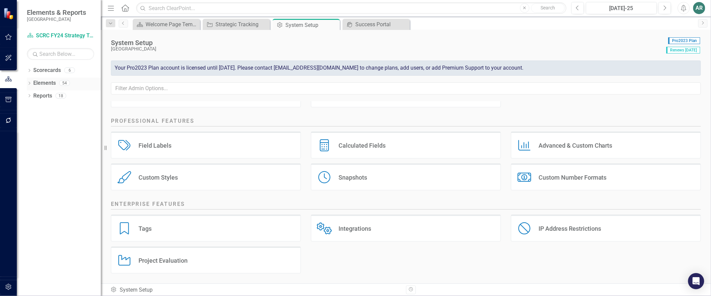
click at [28, 84] on icon "Dropdown" at bounding box center [29, 84] width 5 height 4
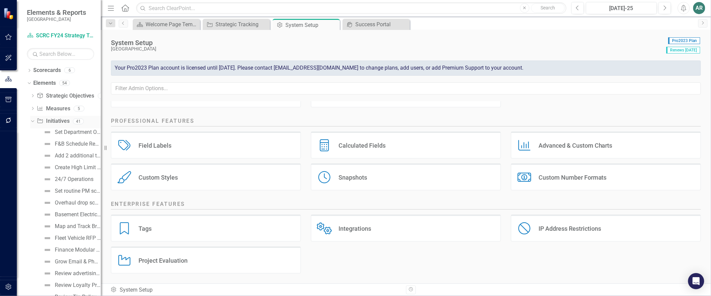
click at [34, 121] on div "Dropdown" at bounding box center [32, 121] width 6 height 5
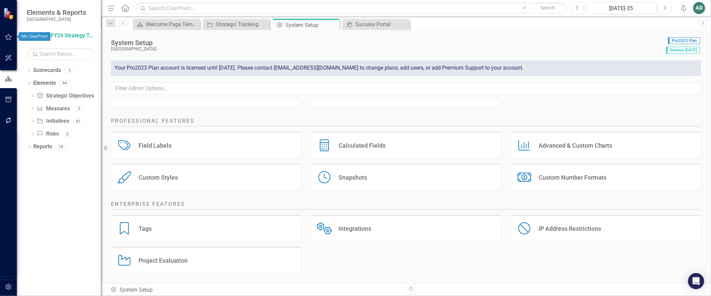
click at [6, 37] on icon "button" at bounding box center [8, 37] width 6 height 6
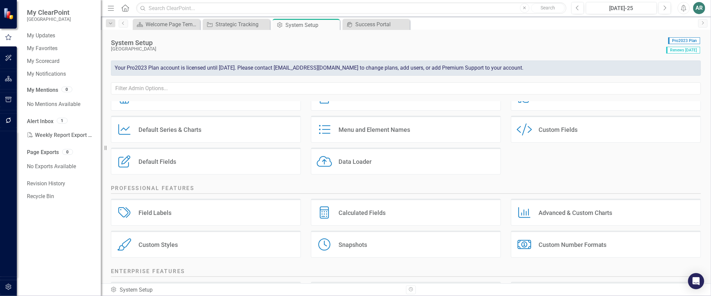
scroll to position [0, 0]
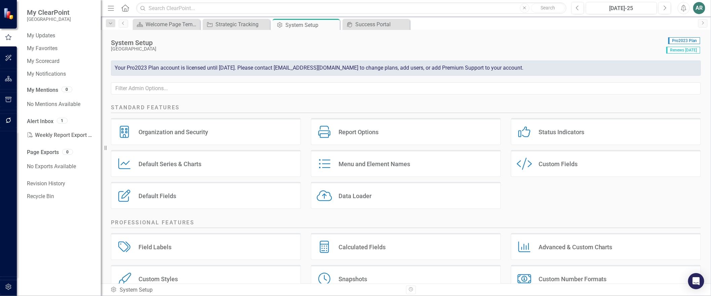
click at [360, 164] on div "Menu and Element Names Menu and Element Names" at bounding box center [406, 163] width 190 height 27
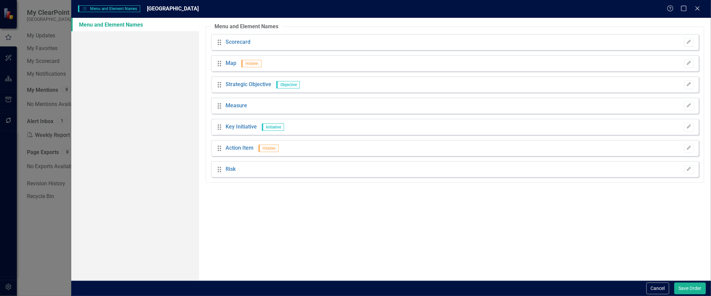
click at [236, 46] on div "Drag Scorecard Edit" at bounding box center [455, 42] width 488 height 16
click at [233, 42] on link "Scorecard" at bounding box center [237, 42] width 25 height 8
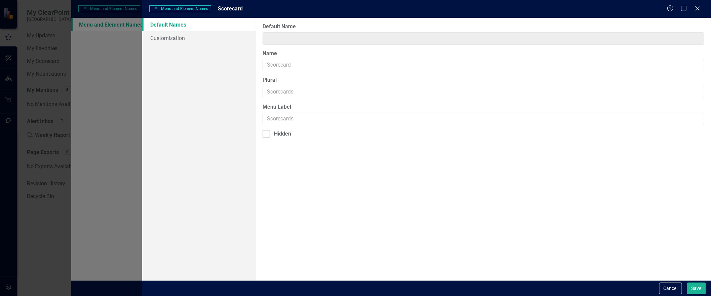
type input "Scorecard"
click at [178, 37] on link "Customization" at bounding box center [199, 37] width 114 height 13
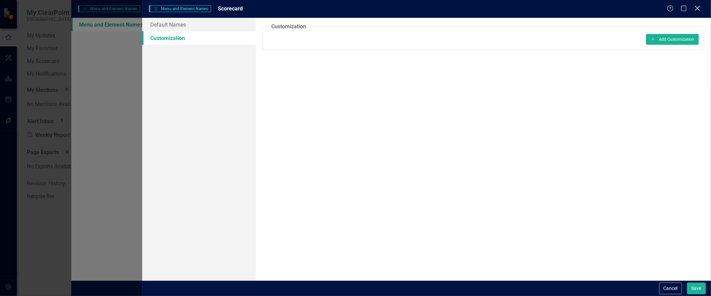
click at [696, 7] on icon at bounding box center [697, 8] width 5 height 5
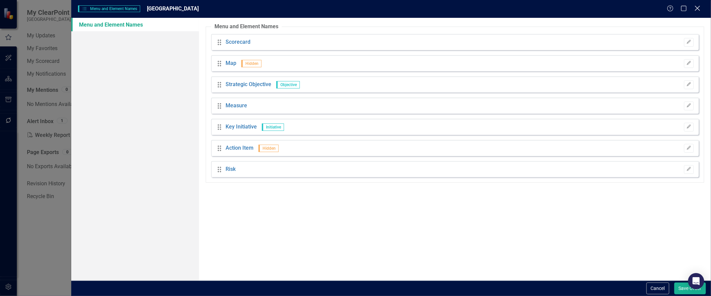
click at [697, 9] on icon "Close" at bounding box center [697, 8] width 8 height 6
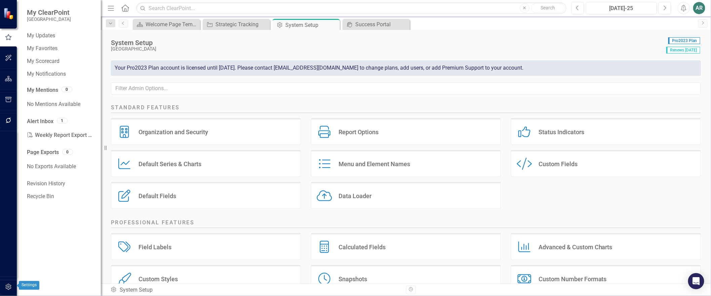
click at [8, 254] on icon "button" at bounding box center [8, 286] width 7 height 5
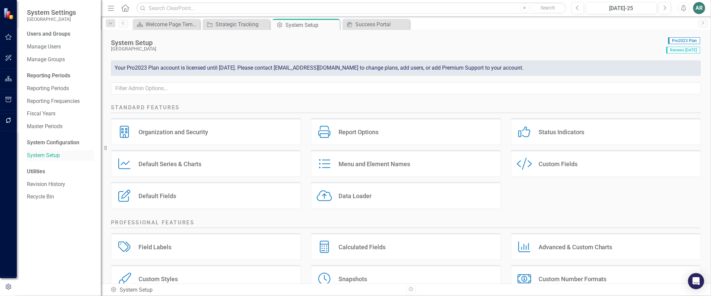
click at [39, 155] on link "System Setup" at bounding box center [60, 156] width 67 height 8
click at [44, 45] on link "Manage Users" at bounding box center [60, 47] width 67 height 8
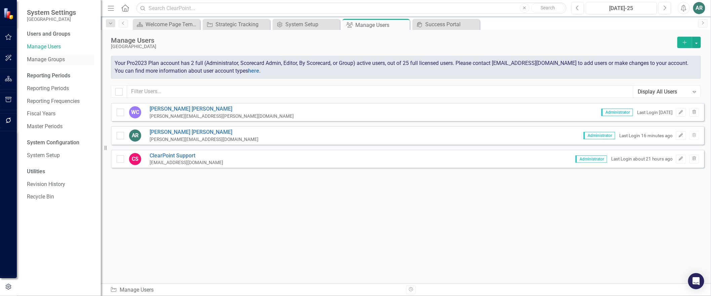
click at [42, 60] on link "Manage Groups" at bounding box center [60, 60] width 67 height 8
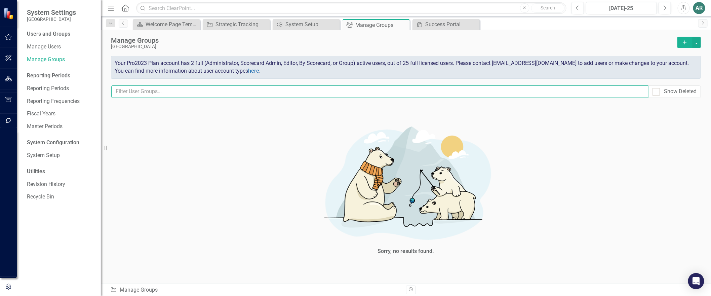
click at [181, 94] on input "text" at bounding box center [379, 91] width 537 height 12
click at [681, 45] on icon "Add" at bounding box center [684, 42] width 6 height 5
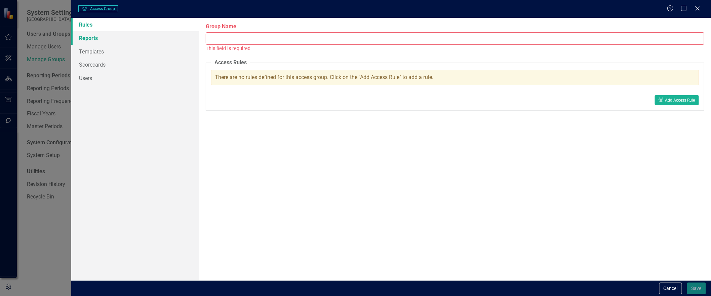
click at [81, 36] on link "Reports" at bounding box center [135, 37] width 128 height 13
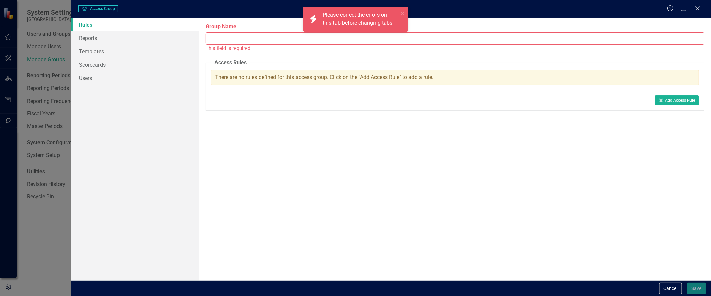
click at [698, 13] on div "User Group Access Group Help Maximize Close" at bounding box center [391, 9] width 640 height 18
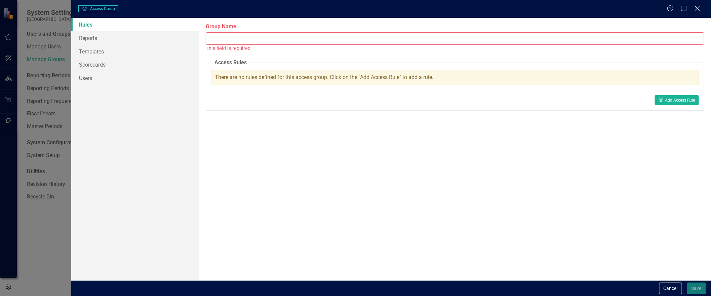
click at [698, 8] on icon at bounding box center [697, 8] width 5 height 5
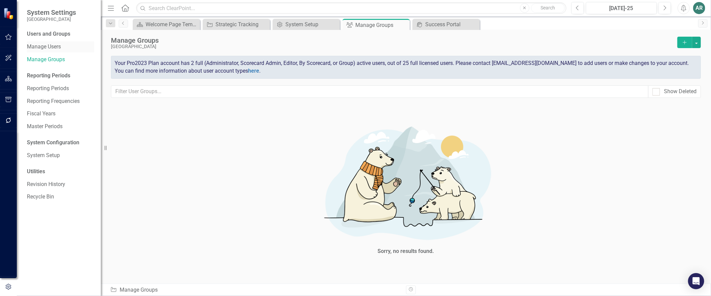
click at [47, 50] on link "Manage Users" at bounding box center [60, 47] width 67 height 8
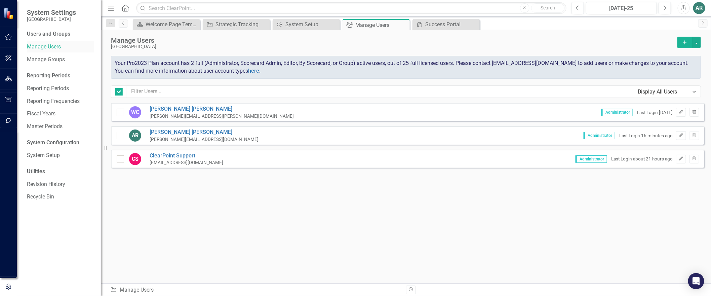
checkbox input "false"
click at [239, 25] on div "Strategic Tracking" at bounding box center [237, 24] width 44 height 8
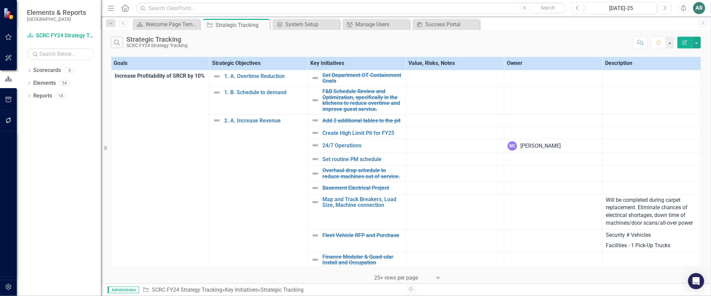
click at [681, 43] on icon "Edit Report" at bounding box center [684, 42] width 6 height 5
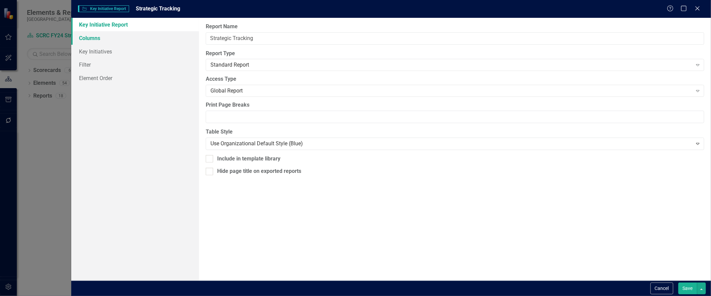
click at [83, 35] on link "Columns" at bounding box center [135, 37] width 128 height 13
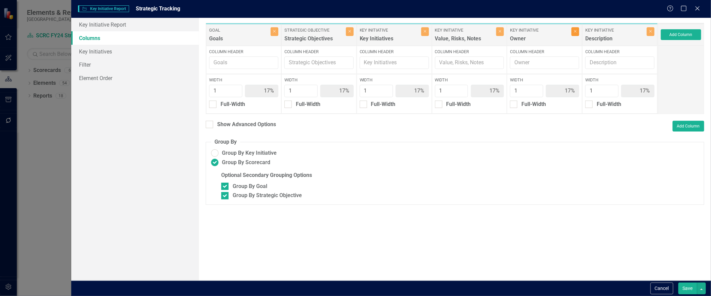
click at [574, 33] on icon "Close" at bounding box center [575, 31] width 3 height 4
type input "20%"
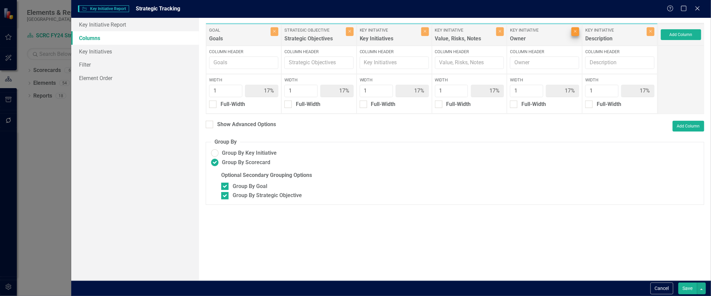
type input "20%"
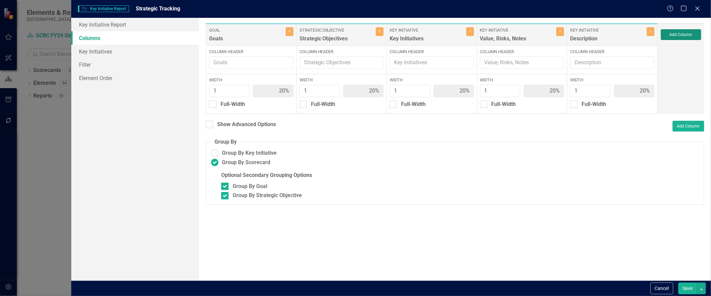
click at [689, 35] on button "Add Column" at bounding box center [681, 34] width 40 height 11
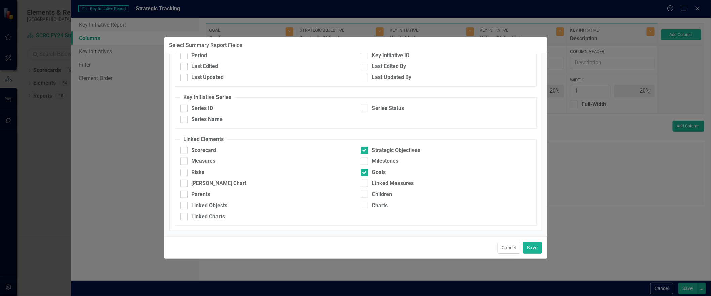
scroll to position [245, 0]
click at [498, 242] on button "Cancel" at bounding box center [508, 248] width 23 height 12
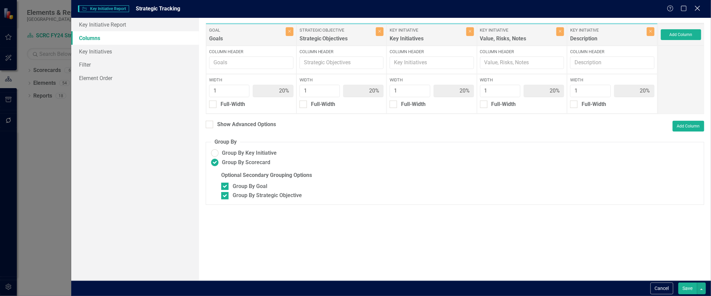
click at [696, 7] on icon "Close" at bounding box center [697, 8] width 8 height 6
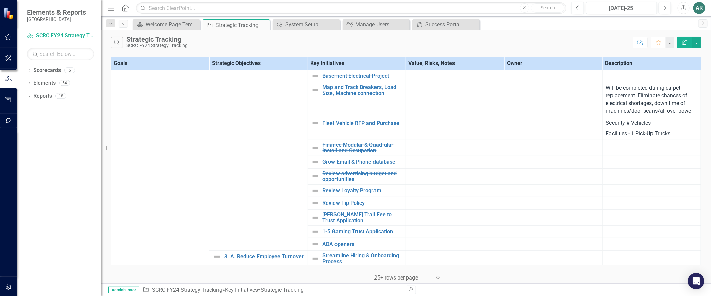
scroll to position [0, 0]
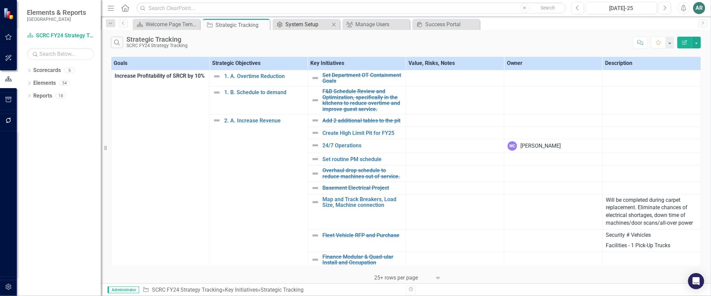
click at [301, 29] on div "System Setup" at bounding box center [307, 24] width 44 height 8
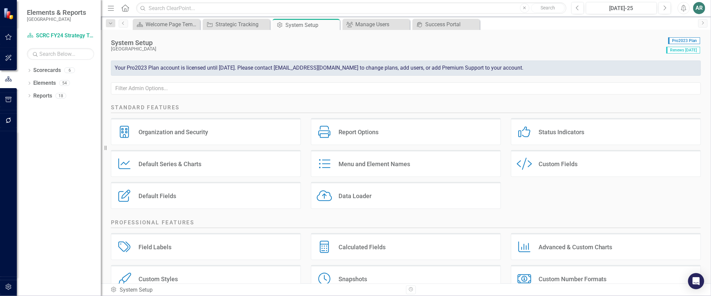
click at [162, 199] on div "Default Fields" at bounding box center [157, 196] width 38 height 8
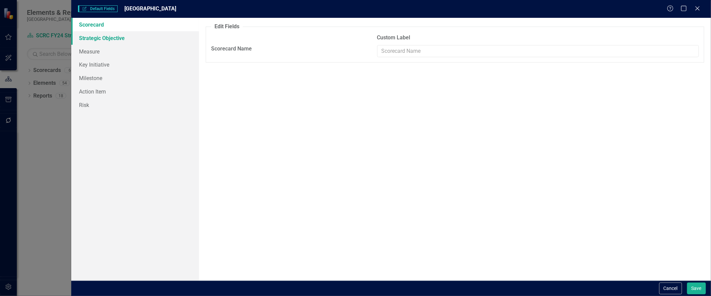
click at [94, 42] on link "Strategic Objective" at bounding box center [135, 37] width 128 height 13
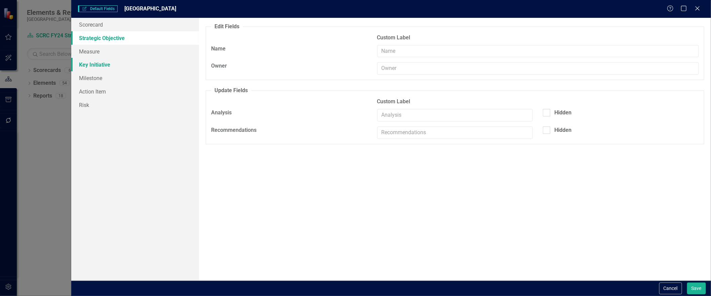
click at [89, 59] on link "Key Initiative" at bounding box center [135, 64] width 128 height 13
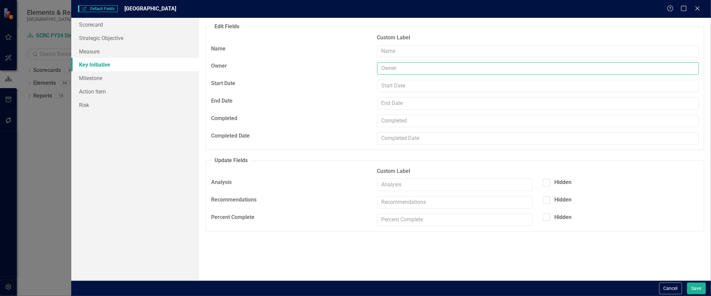
click at [396, 68] on input "text" at bounding box center [538, 68] width 322 height 12
click at [91, 75] on link "Milestone" at bounding box center [135, 77] width 128 height 13
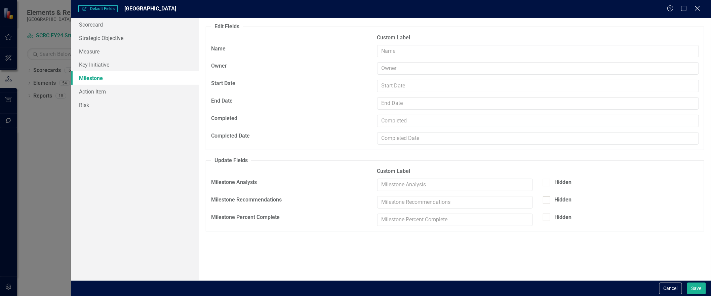
click at [697, 5] on icon "Close" at bounding box center [697, 8] width 8 height 6
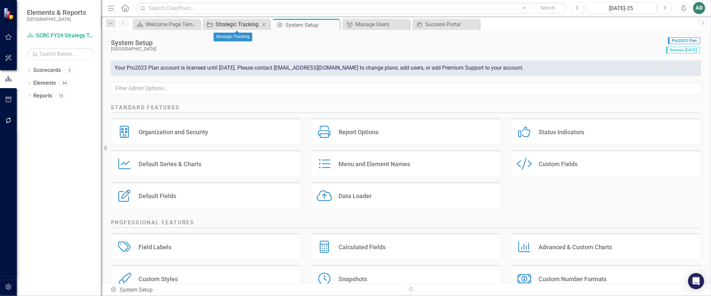
click at [244, 22] on div "Strategic Tracking" at bounding box center [237, 24] width 44 height 8
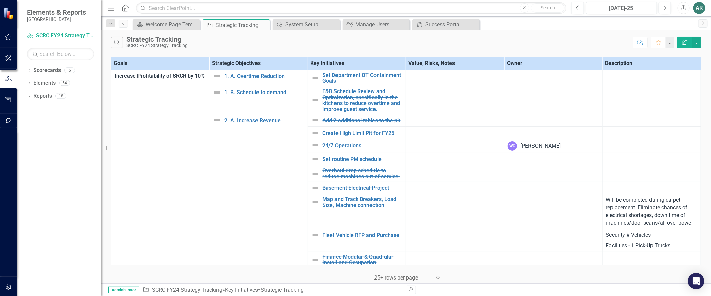
click at [687, 43] on button "Edit Report" at bounding box center [684, 43] width 15 height 12
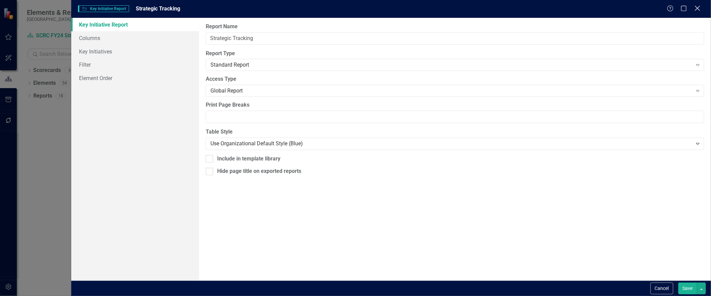
click at [697, 5] on div "Close" at bounding box center [697, 8] width 8 height 9
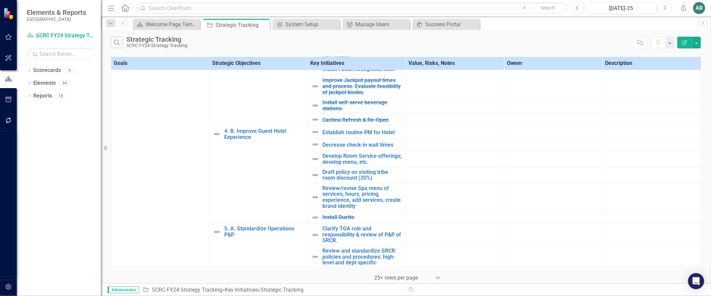
scroll to position [548, 0]
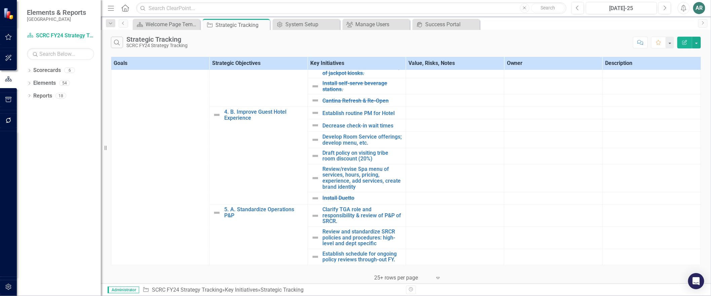
click at [437, 254] on icon at bounding box center [437, 278] width 3 height 2
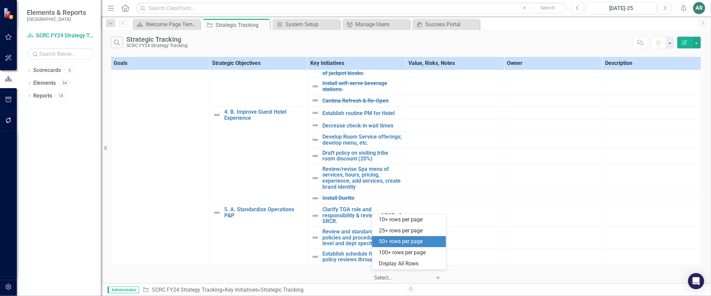
click at [418, 243] on div "50+ rows per page" at bounding box center [410, 242] width 63 height 8
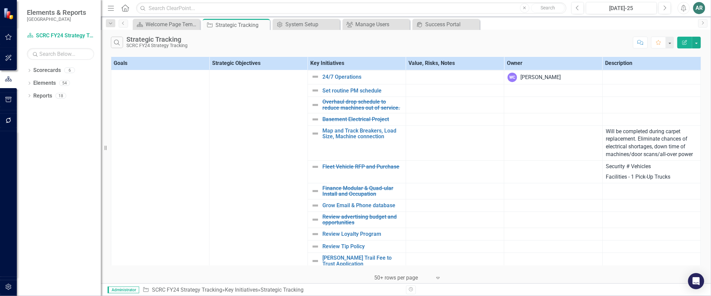
scroll to position [0, 0]
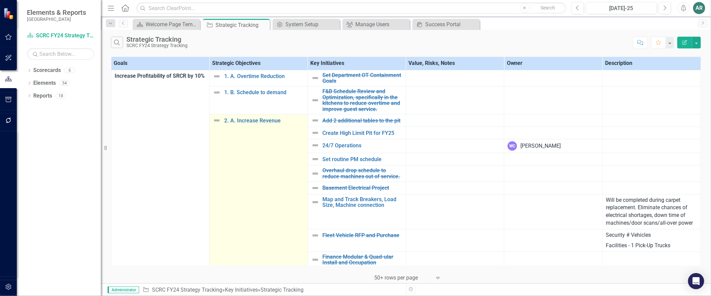
click at [281, 178] on td "2. A. Increase Revenue Link Map View Link Map Edit Edit Strategic Objective Lin…" at bounding box center [258, 238] width 98 height 248
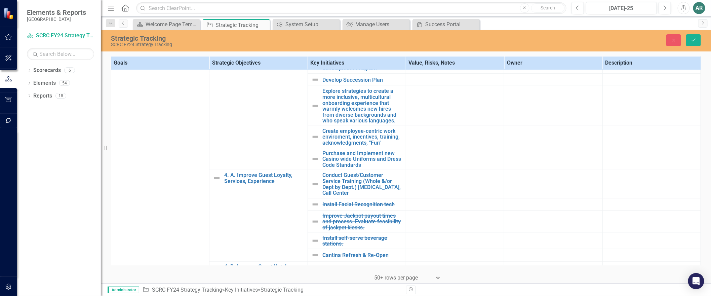
scroll to position [546, 0]
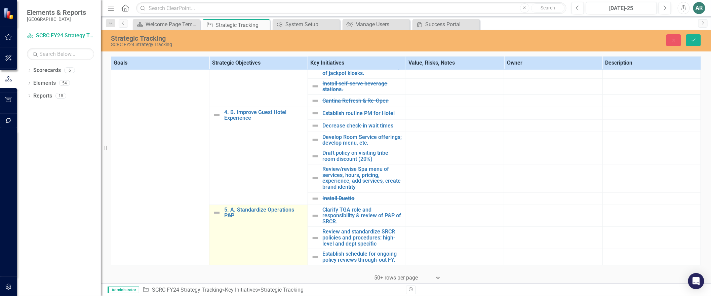
click at [290, 239] on td "5. A. Standardize Operations P&P Link Map View Link Map Edit Edit Strategic Obj…" at bounding box center [258, 235] width 98 height 60
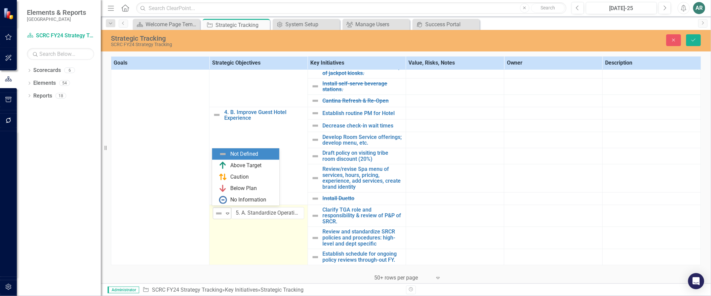
click at [225, 214] on icon "Expand" at bounding box center [227, 213] width 7 height 5
click at [263, 235] on td "5 results available. Use Up and Down to choose options, press Enter to select t…" at bounding box center [258, 235] width 98 height 60
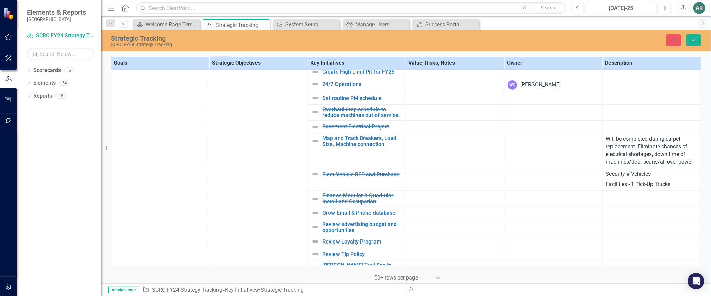
scroll to position [0, 0]
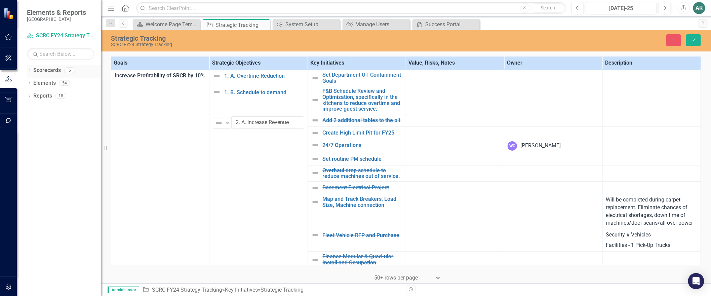
click at [28, 72] on icon "Dropdown" at bounding box center [29, 71] width 5 height 4
click at [34, 85] on icon "Dropdown" at bounding box center [32, 83] width 5 height 4
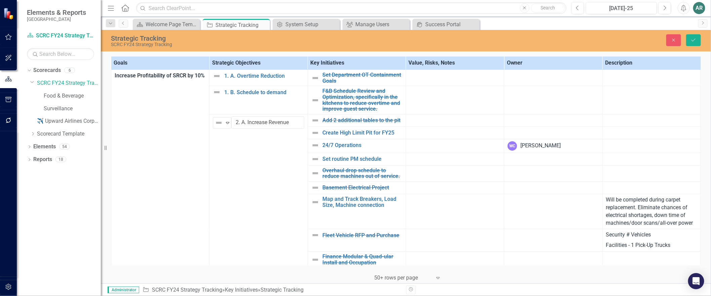
click at [25, 149] on div "Dropdown Scorecards 6 Dropdown SCRC FY24 Strategy Tracking Food & Beverage Surv…" at bounding box center [59, 180] width 84 height 231
click at [29, 146] on icon "Dropdown" at bounding box center [29, 147] width 5 height 4
click at [32, 158] on icon "Dropdown" at bounding box center [32, 160] width 5 height 4
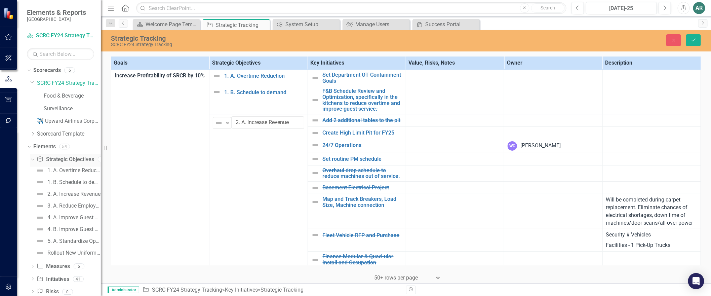
click at [54, 156] on link "Strategic Objective Strategic Objectives" at bounding box center [65, 160] width 57 height 8
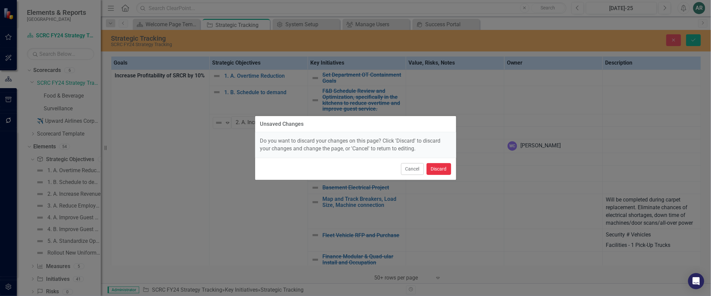
click at [432, 172] on button "Discard" at bounding box center [438, 169] width 25 height 12
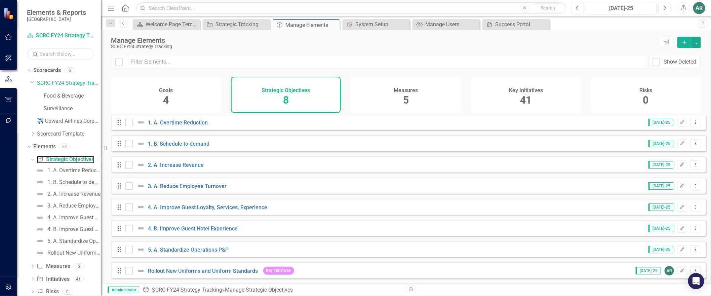
scroll to position [11, 0]
click at [183, 254] on link "Rollout New Uniforms and Uniform Standards" at bounding box center [203, 270] width 110 height 6
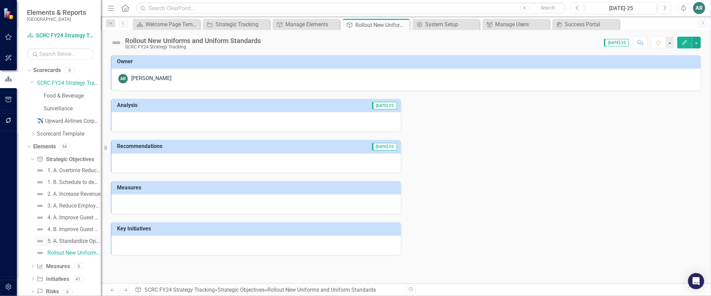
click at [61, 240] on div "5. A. Standardize Operations P&P" at bounding box center [73, 241] width 53 height 6
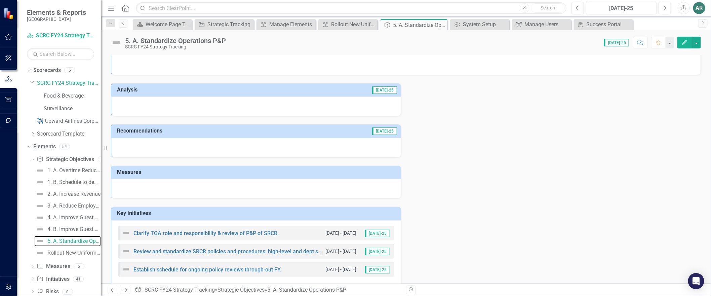
scroll to position [27, 0]
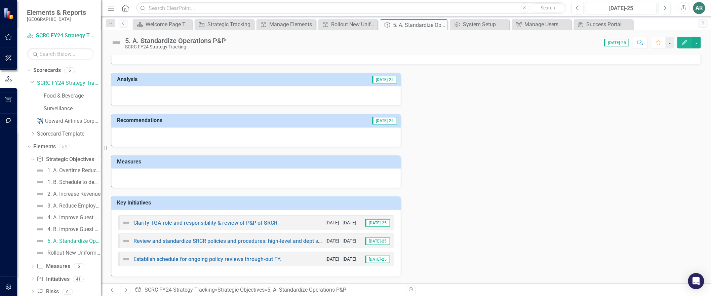
click at [169, 174] on div at bounding box center [256, 177] width 290 height 19
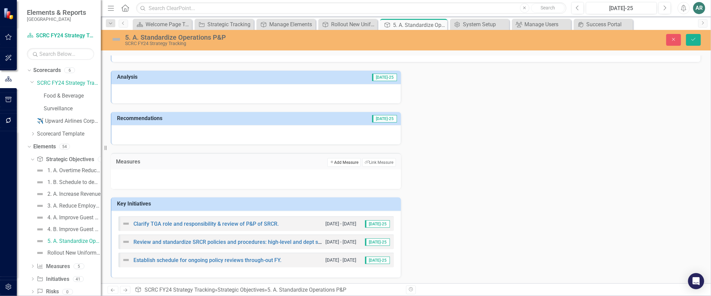
click at [328, 161] on button "Add Add Measure" at bounding box center [343, 162] width 33 height 9
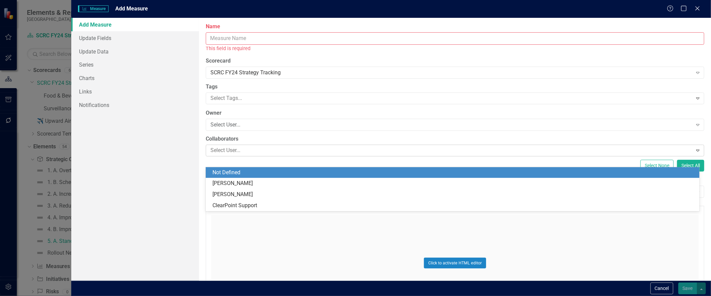
click at [211, 155] on div at bounding box center [450, 150] width 484 height 9
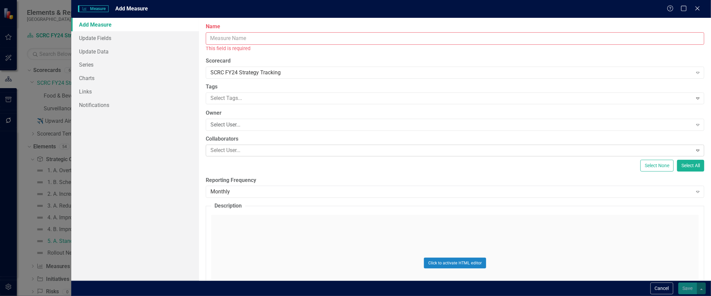
click at [211, 155] on div at bounding box center [450, 150] width 484 height 9
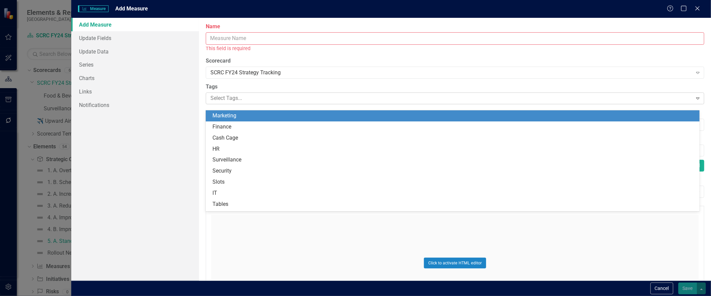
click at [228, 98] on div at bounding box center [450, 98] width 484 height 9
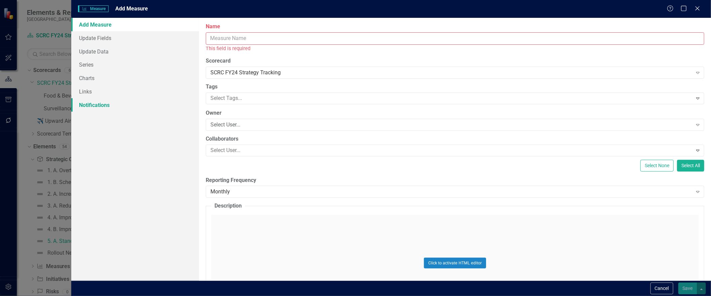
click at [173, 105] on link "Notifications" at bounding box center [135, 104] width 128 height 13
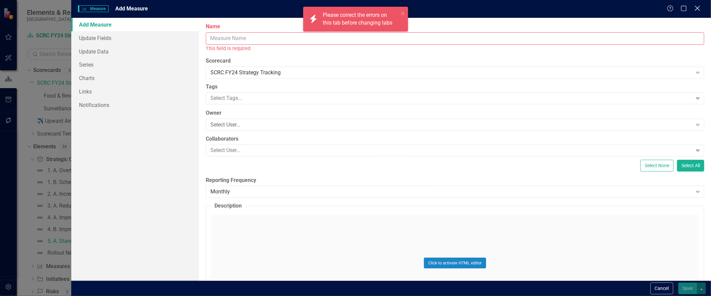
click at [696, 9] on icon "Close" at bounding box center [697, 8] width 8 height 6
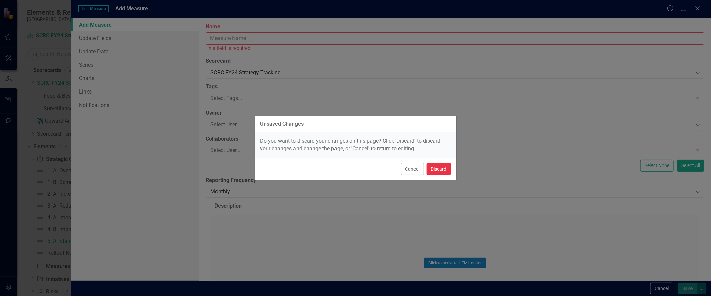
click at [431, 171] on button "Discard" at bounding box center [438, 169] width 25 height 12
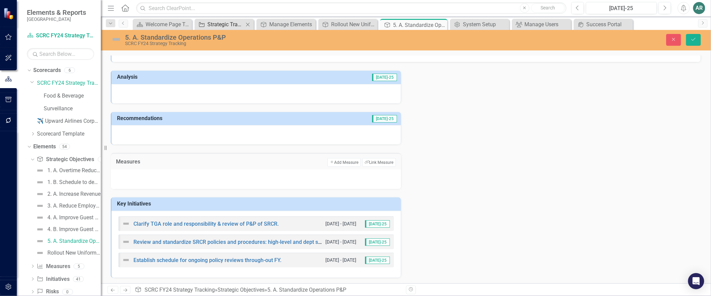
click at [241, 23] on div "Strategic Tracking" at bounding box center [225, 24] width 36 height 8
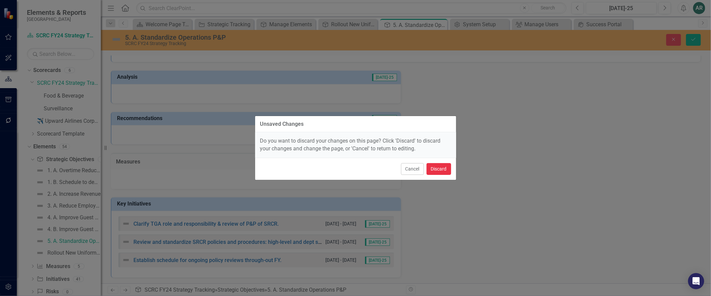
click at [431, 170] on button "Discard" at bounding box center [438, 169] width 25 height 12
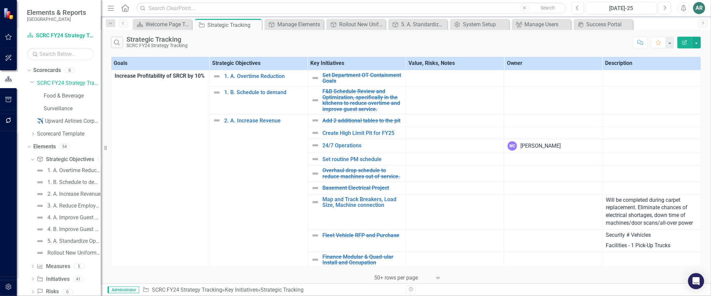
click at [681, 43] on icon "Edit Report" at bounding box center [684, 42] width 6 height 5
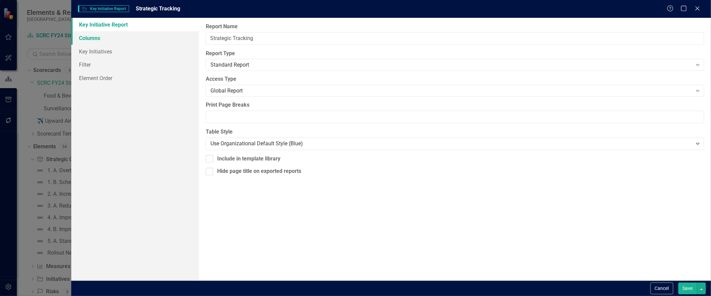
click at [110, 35] on link "Columns" at bounding box center [135, 37] width 128 height 13
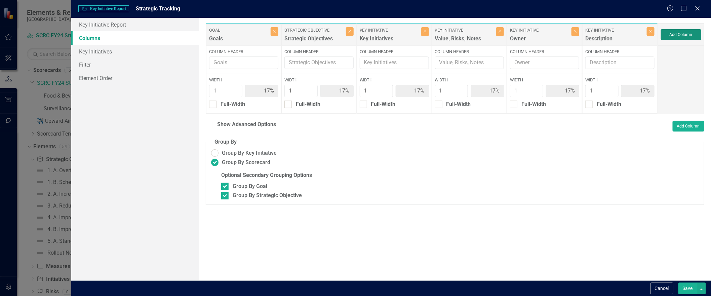
click at [674, 36] on button "Add Column" at bounding box center [681, 34] width 40 height 11
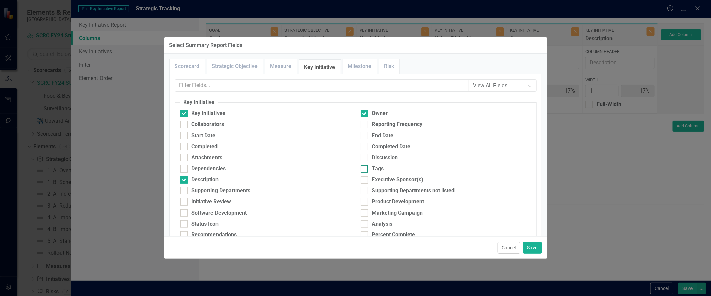
click at [361, 172] on div at bounding box center [364, 168] width 7 height 7
click at [361, 169] on input "Tags" at bounding box center [363, 167] width 4 height 4
checkbox input "true"
click at [362, 117] on div at bounding box center [364, 113] width 7 height 7
click at [362, 114] on input "Owner" at bounding box center [363, 112] width 4 height 4
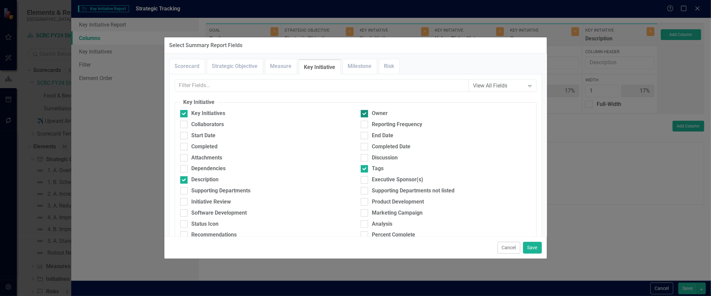
checkbox input "false"
click at [531, 247] on button "Save" at bounding box center [532, 248] width 19 height 12
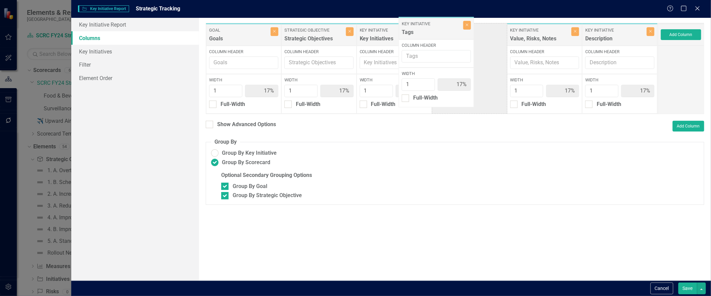
drag, startPoint x: 599, startPoint y: 41, endPoint x: 421, endPoint y: 39, distance: 178.4
click at [421, 39] on div "Goal Goals Close Column Header Width 1 17% Full-Width Strategic Objective Strat…" at bounding box center [432, 68] width 452 height 91
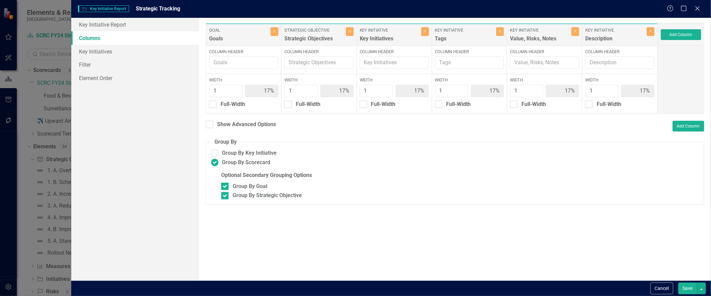
click at [689, 254] on button "Save" at bounding box center [687, 288] width 19 height 12
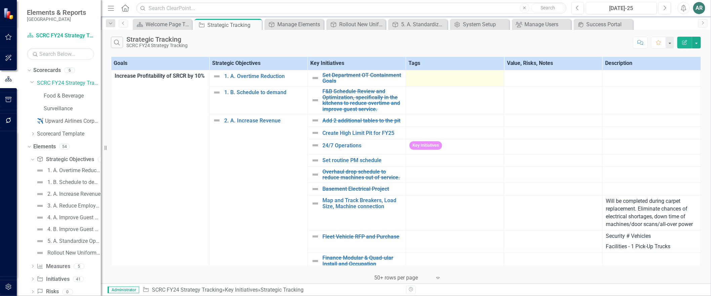
click at [416, 79] on div at bounding box center [454, 76] width 91 height 8
click at [439, 80] on div at bounding box center [454, 76] width 91 height 8
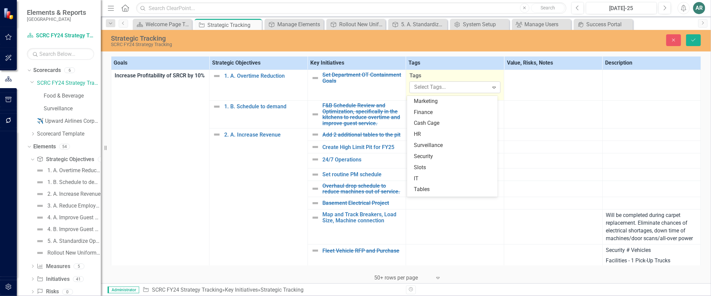
click at [444, 87] on div at bounding box center [449, 87] width 77 height 9
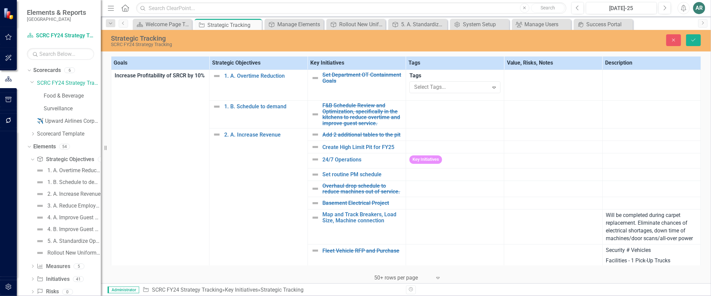
click at [444, 49] on div "Strategic Tracking SCRC FY24 Strategy Tracking Close Save" at bounding box center [406, 41] width 610 height 22
click at [448, 136] on div at bounding box center [454, 134] width 91 height 8
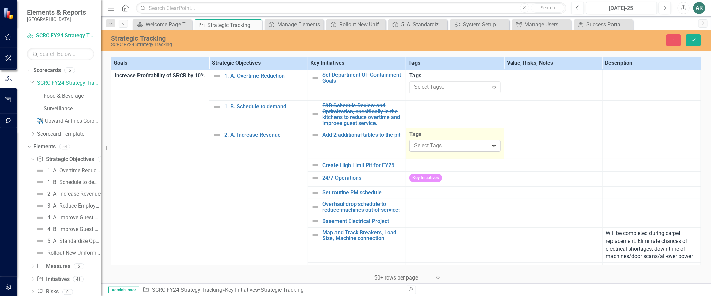
click at [447, 150] on div at bounding box center [449, 145] width 77 height 9
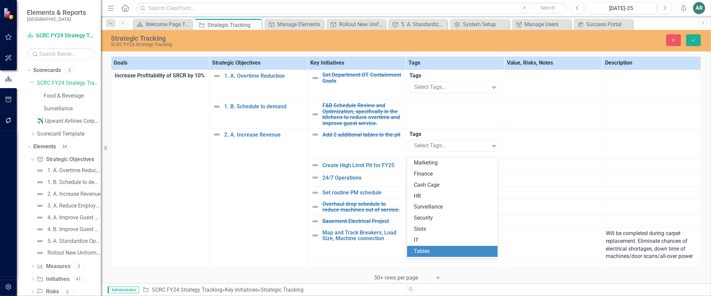
click at [433, 251] on div "Tables" at bounding box center [454, 251] width 80 height 8
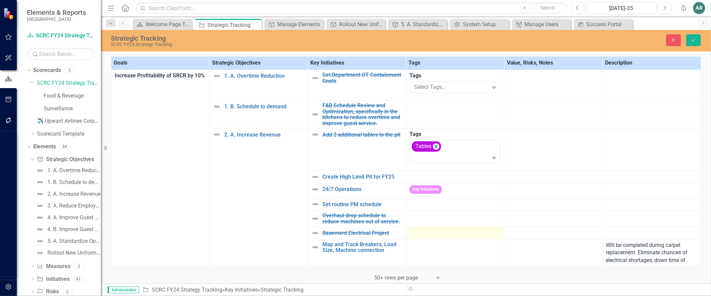
click at [438, 237] on div at bounding box center [454, 233] width 91 height 8
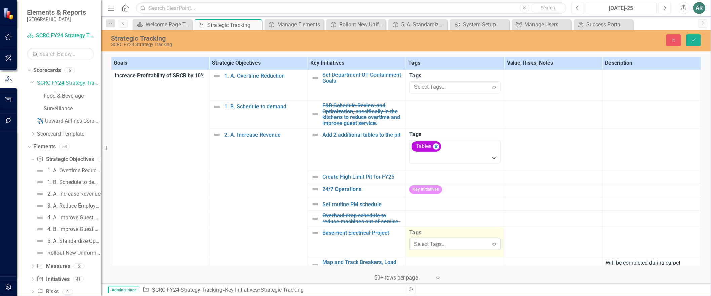
click at [444, 249] on div at bounding box center [449, 244] width 77 height 9
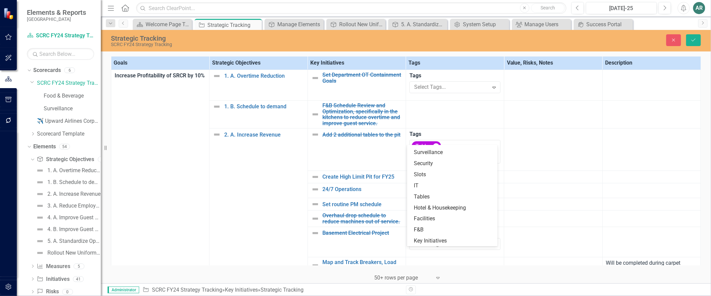
scroll to position [42, 0]
click at [428, 215] on span "Facilities" at bounding box center [424, 218] width 21 height 6
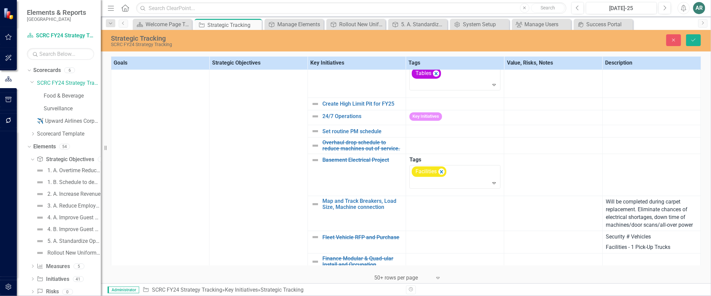
scroll to position [112, 0]
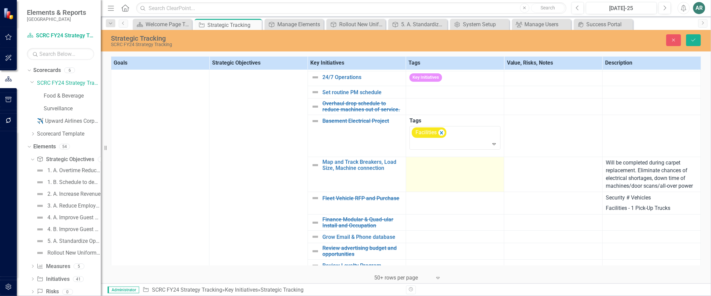
click at [435, 184] on td at bounding box center [455, 174] width 98 height 35
click at [434, 179] on div at bounding box center [449, 174] width 77 height 9
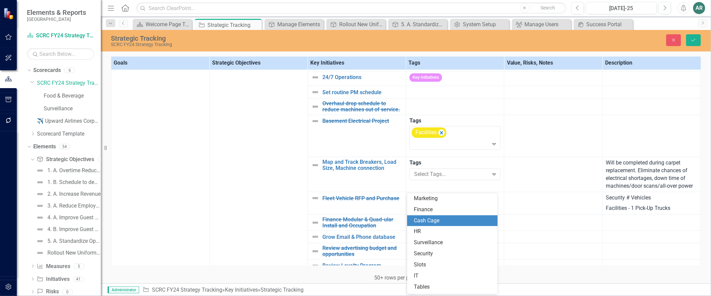
scroll to position [42, 0]
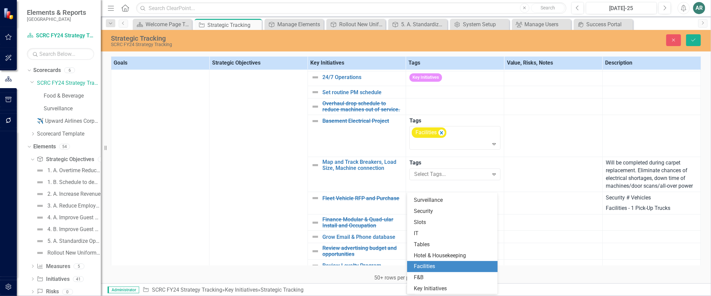
click at [422, 254] on span "Facilities" at bounding box center [424, 266] width 21 height 6
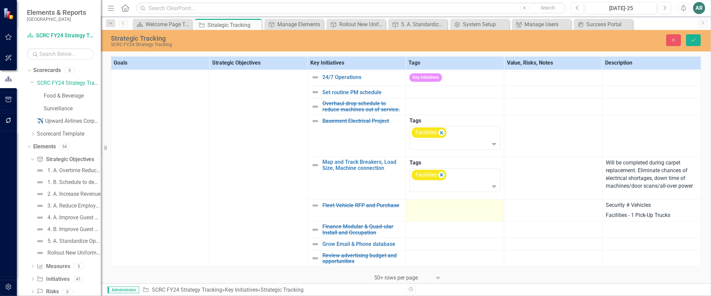
click at [425, 221] on td at bounding box center [455, 210] width 98 height 23
click at [439, 221] on td at bounding box center [455, 210] width 98 height 23
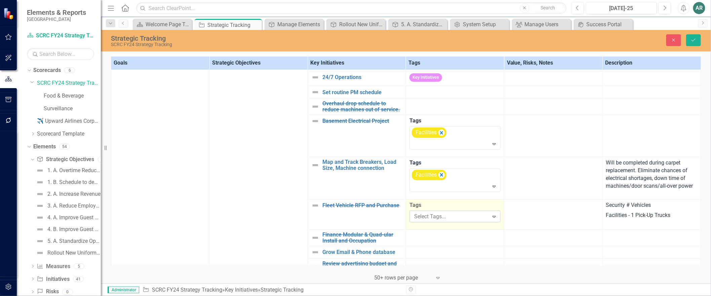
click at [439, 221] on div at bounding box center [449, 216] width 77 height 9
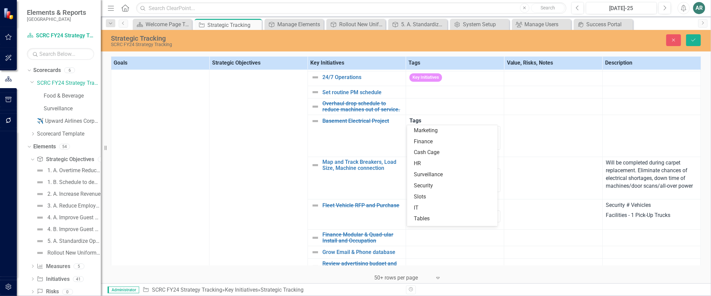
scroll to position [13, 0]
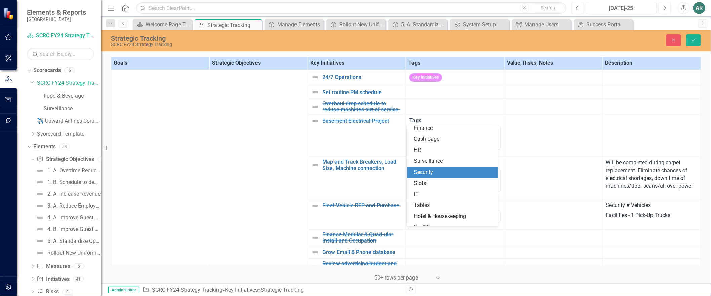
click at [438, 170] on div "Security" at bounding box center [454, 172] width 80 height 8
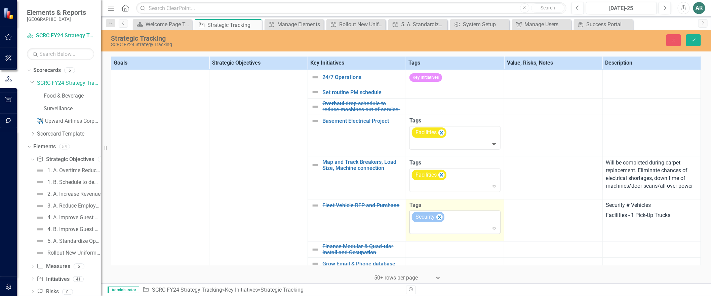
click at [439, 233] on div at bounding box center [455, 228] width 88 height 9
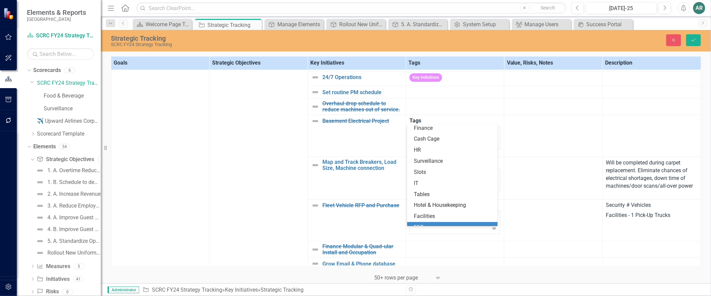
scroll to position [32, 0]
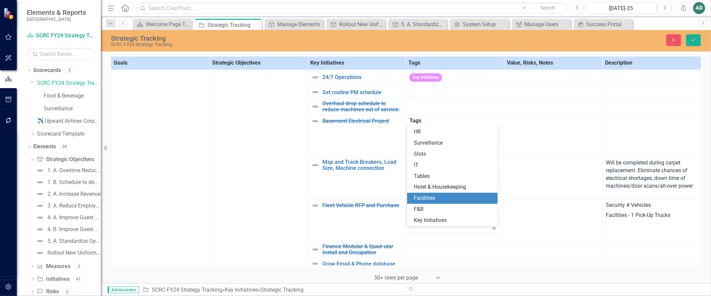
click at [440, 200] on div "Facilities" at bounding box center [454, 198] width 80 height 8
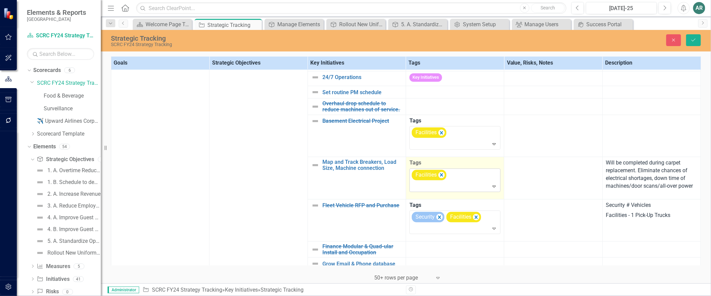
scroll to position [224, 0]
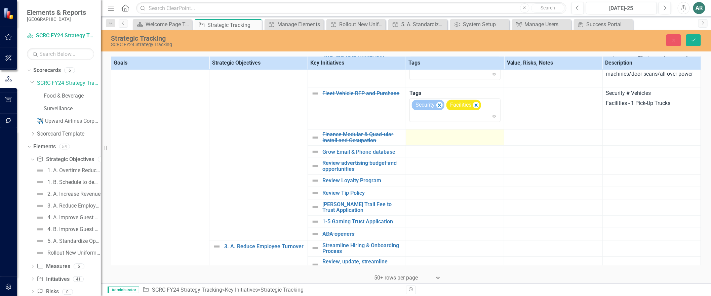
click at [431, 139] on div at bounding box center [454, 135] width 91 height 8
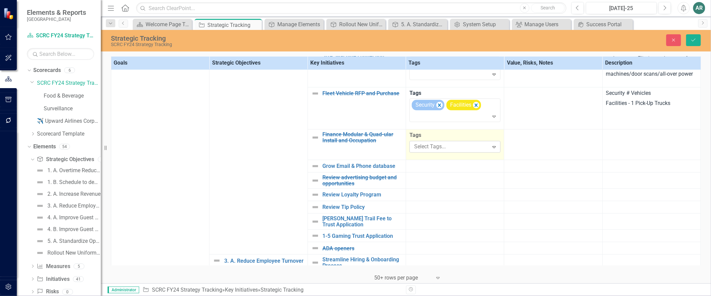
click at [433, 151] on div at bounding box center [449, 146] width 77 height 9
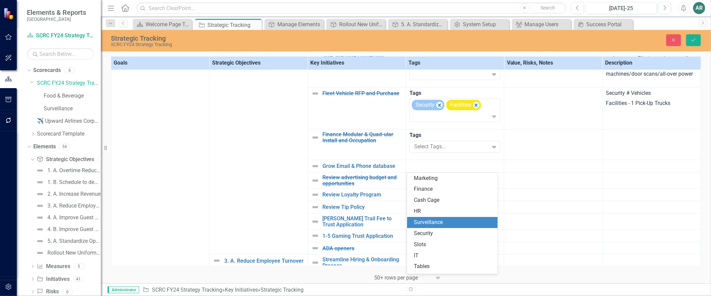
scroll to position [43, 0]
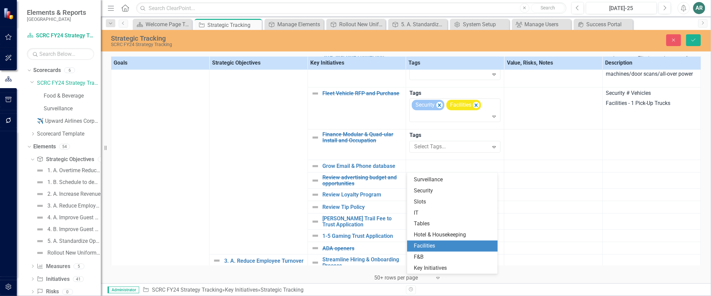
click at [425, 244] on span "Facilities" at bounding box center [424, 245] width 21 height 6
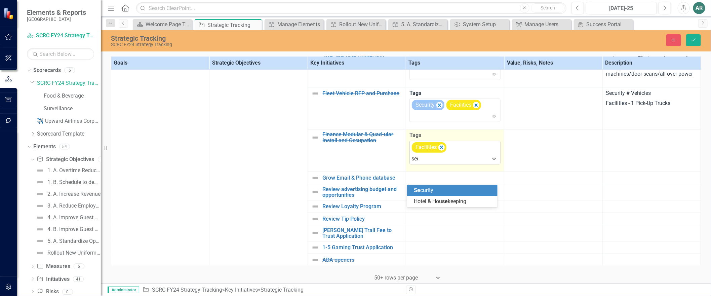
type input "secu"
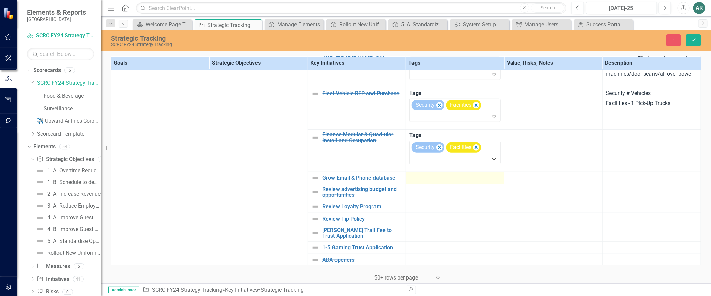
click at [450, 182] on div at bounding box center [454, 178] width 91 height 8
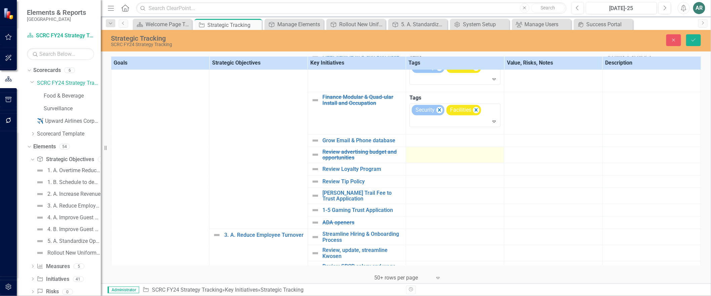
click at [447, 157] on div at bounding box center [454, 153] width 91 height 8
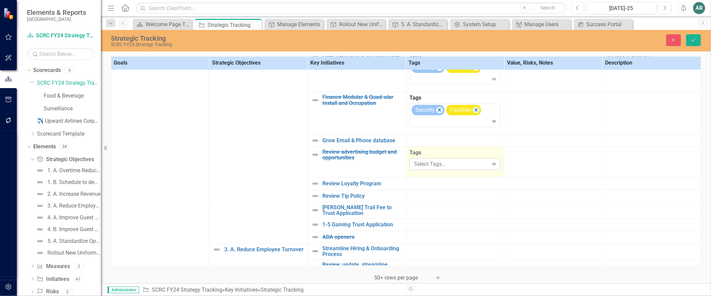
click at [446, 169] on div at bounding box center [449, 164] width 77 height 9
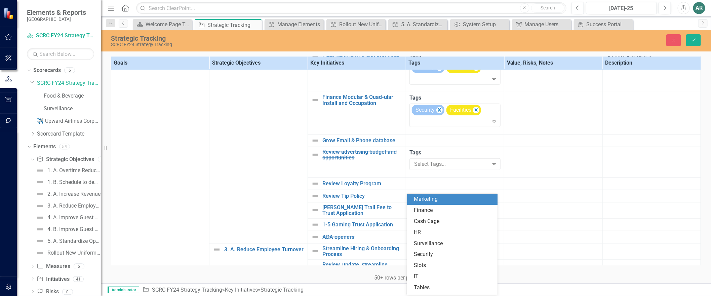
click at [445, 200] on div "Marketing" at bounding box center [454, 199] width 80 height 8
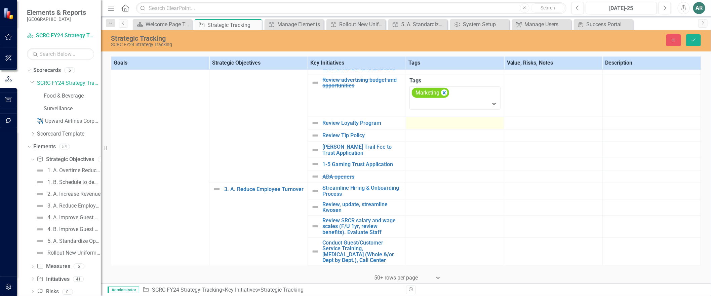
scroll to position [336, 0]
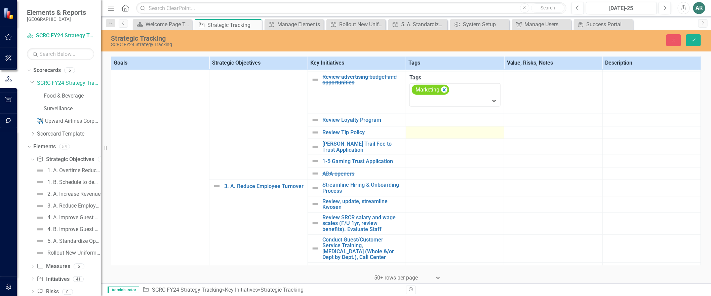
click at [435, 139] on td at bounding box center [455, 132] width 98 height 12
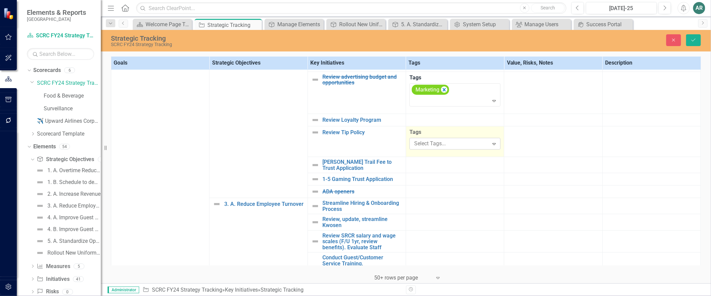
click at [438, 148] on div at bounding box center [449, 143] width 77 height 9
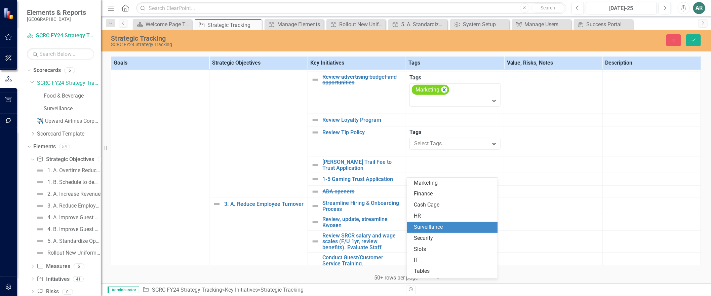
scroll to position [42, 0]
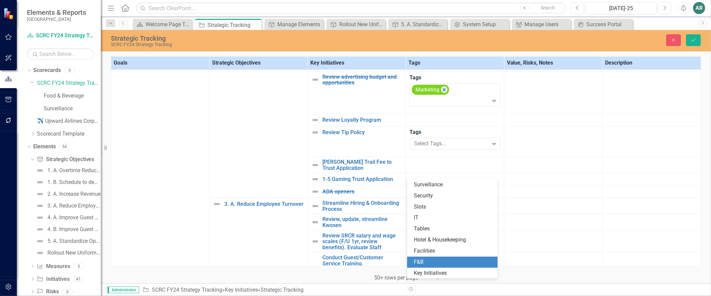
drag, startPoint x: 433, startPoint y: 254, endPoint x: 434, endPoint y: 259, distance: 4.7
click at [434, 254] on div "Marketing Finance Cash Cage HR Surveillance Security Slots IT Tables Hotel & Ho…" at bounding box center [452, 227] width 90 height 101
click at [434, 254] on div "F&B" at bounding box center [454, 262] width 80 height 8
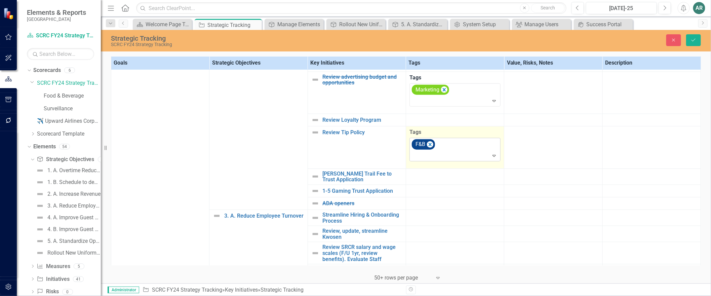
click at [436, 160] on div at bounding box center [455, 155] width 88 height 9
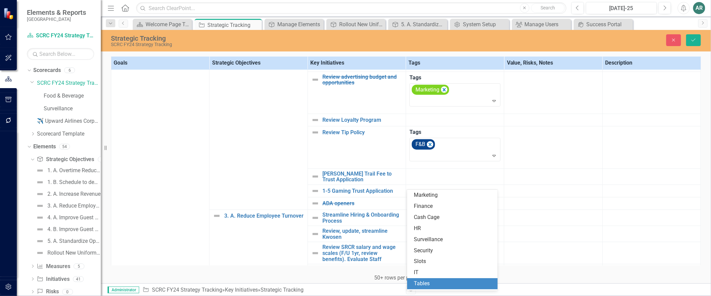
click at [432, 254] on div "Tables" at bounding box center [454, 284] width 80 height 8
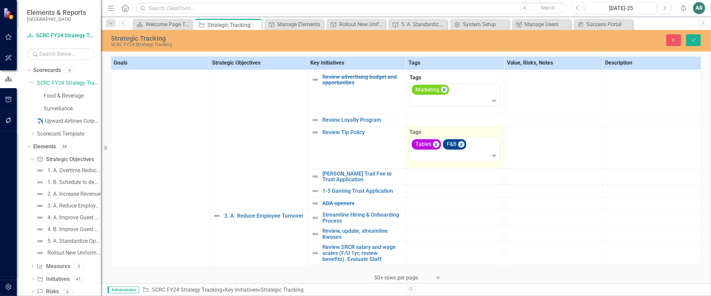
click at [448, 169] on td "Tags Tables F&B Expand" at bounding box center [455, 147] width 98 height 42
click at [469, 179] on div at bounding box center [454, 175] width 91 height 8
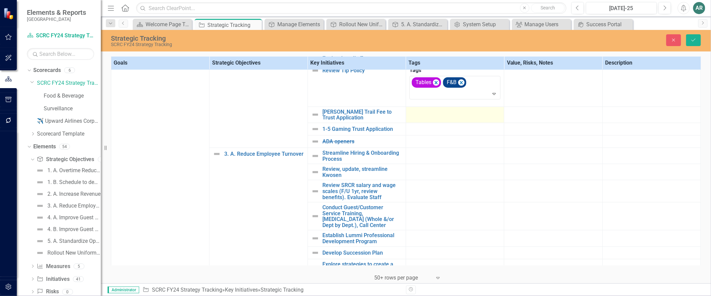
scroll to position [411, 0]
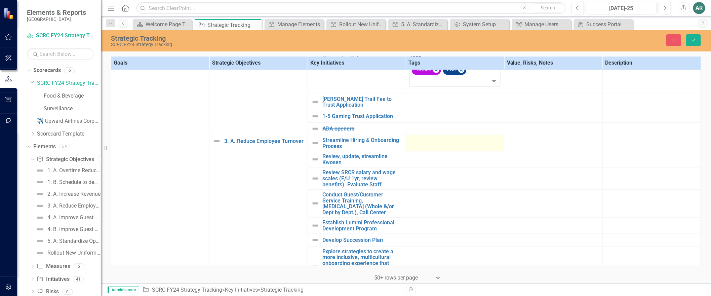
click at [427, 145] on div at bounding box center [454, 141] width 91 height 8
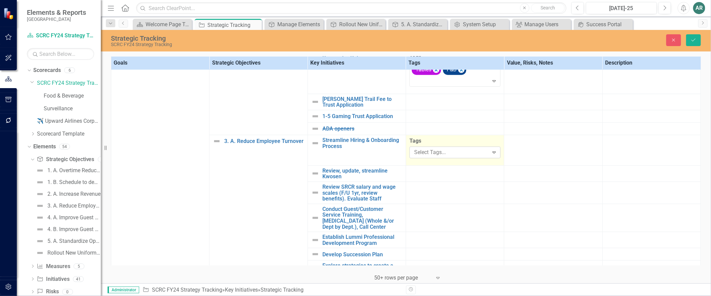
click at [438, 157] on div at bounding box center [449, 152] width 77 height 9
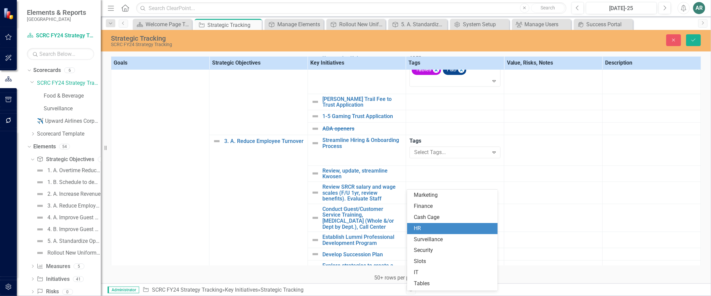
click at [429, 226] on div "HR" at bounding box center [454, 228] width 80 height 8
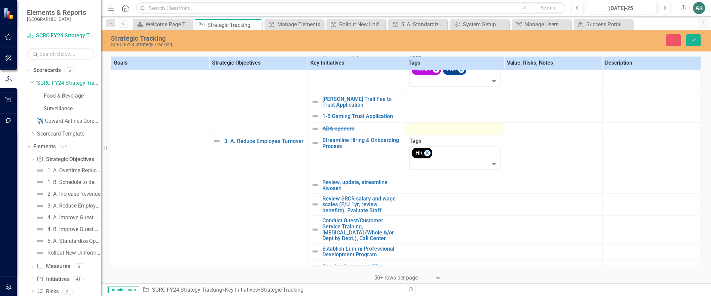
click at [415, 133] on div at bounding box center [454, 129] width 91 height 8
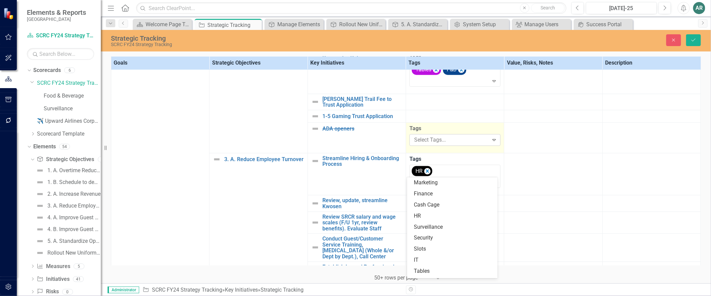
click at [422, 144] on div at bounding box center [449, 139] width 77 height 9
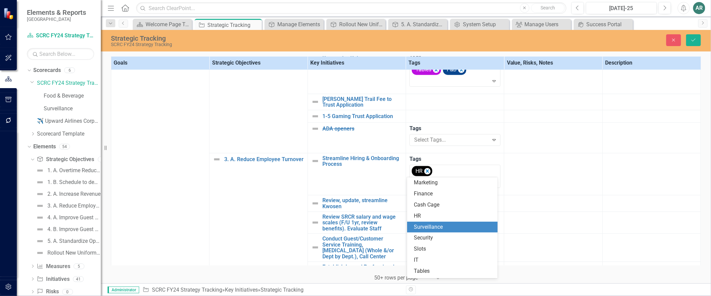
scroll to position [43, 0]
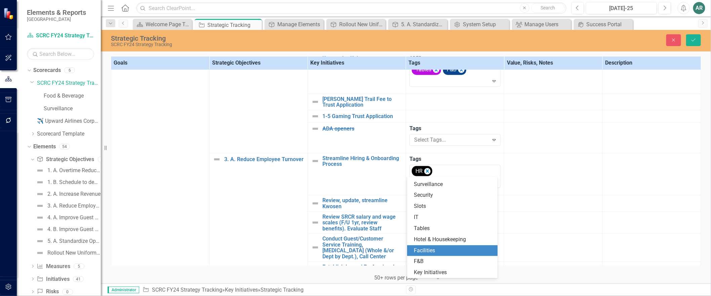
click at [431, 247] on span "Facilities" at bounding box center [424, 250] width 21 height 6
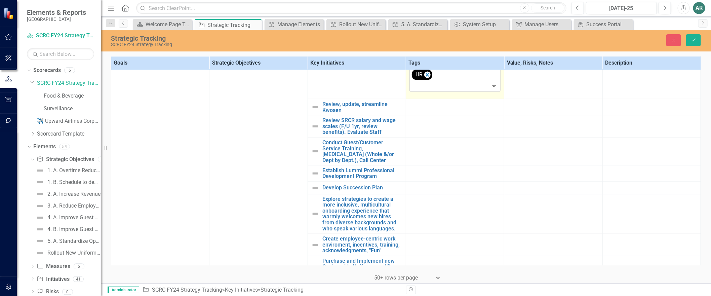
scroll to position [522, 0]
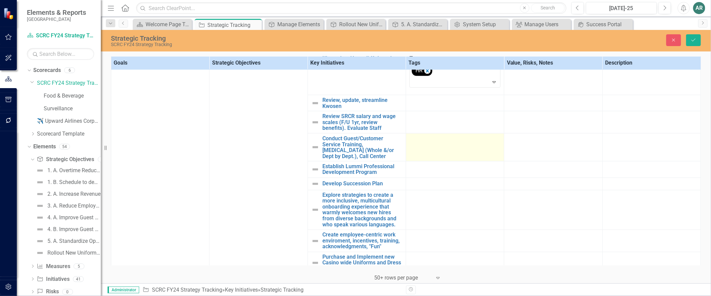
click at [439, 161] on td at bounding box center [455, 147] width 98 height 28
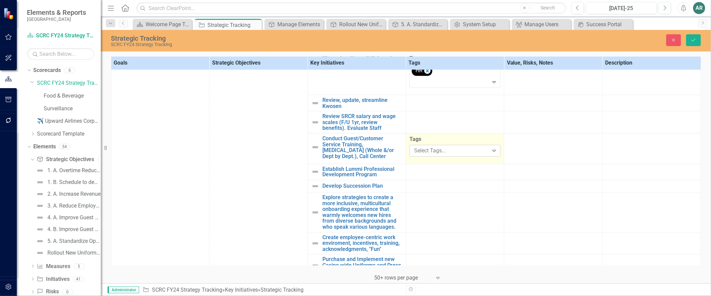
click at [439, 155] on div at bounding box center [449, 150] width 77 height 9
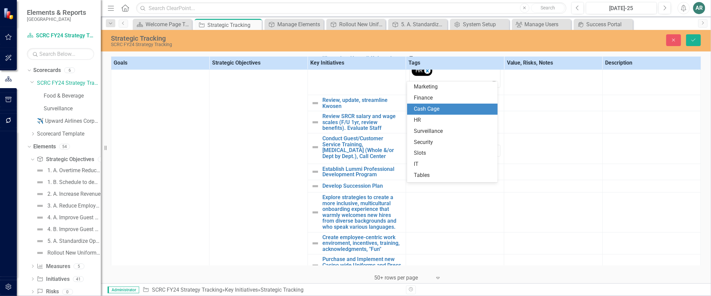
scroll to position [43, 0]
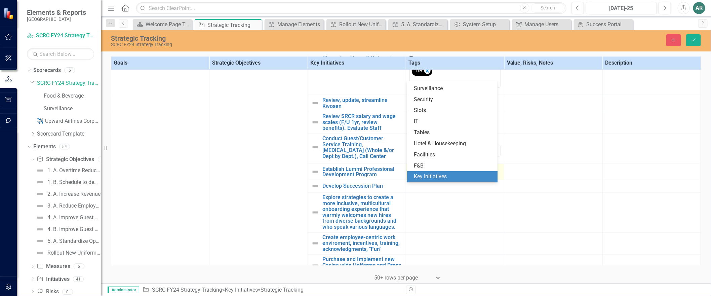
click at [438, 174] on div at bounding box center [454, 170] width 91 height 8
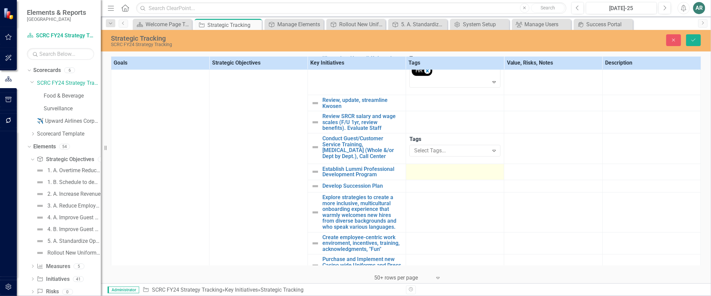
click at [444, 174] on div at bounding box center [454, 170] width 91 height 8
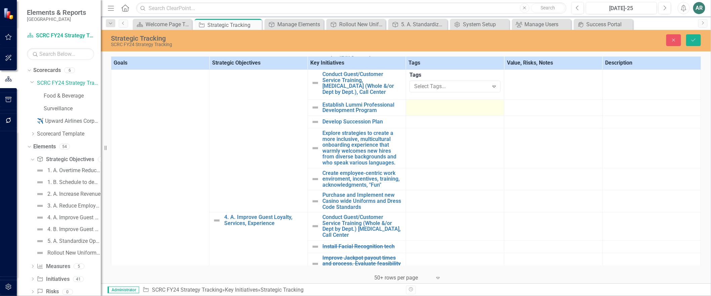
scroll to position [597, 0]
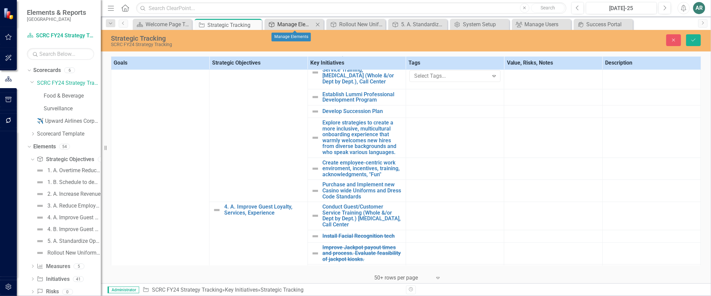
click at [288, 28] on div "Manage Elements" at bounding box center [295, 24] width 36 height 8
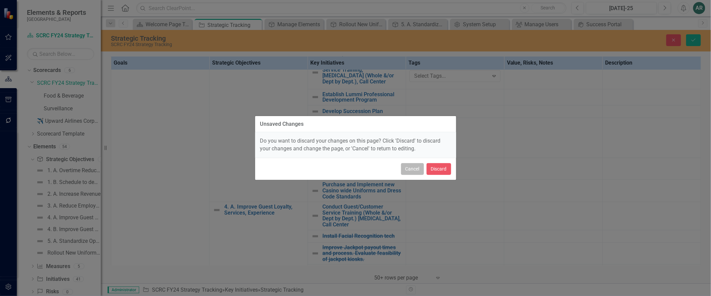
click at [401, 173] on button "Cancel" at bounding box center [412, 169] width 23 height 12
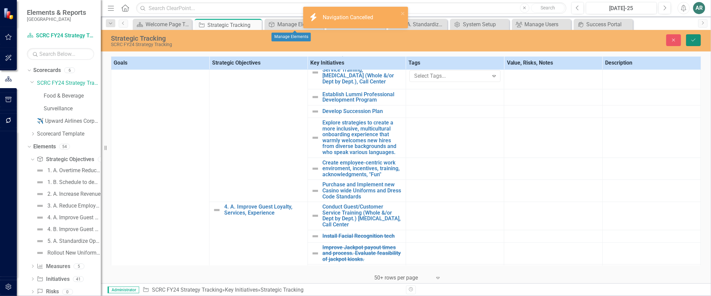
click at [696, 38] on icon "Save" at bounding box center [693, 40] width 6 height 5
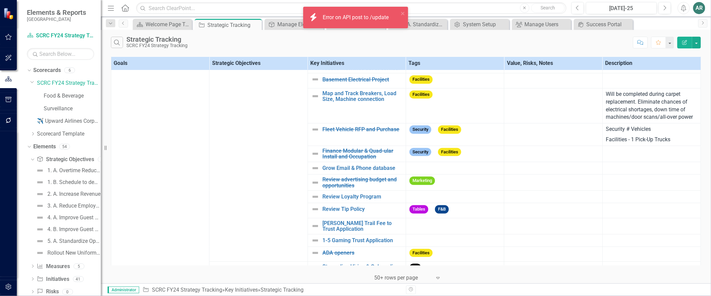
scroll to position [0, 0]
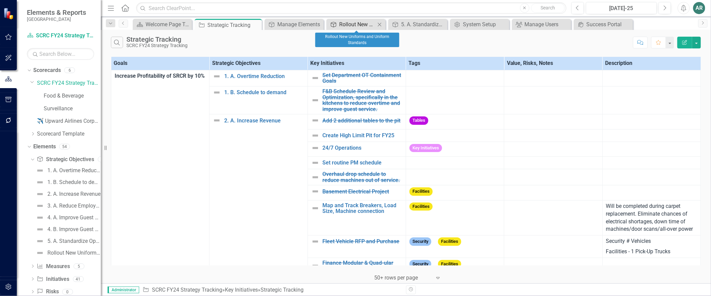
click at [355, 25] on div "Rollout New Uniforms and Uniform Standards" at bounding box center [357, 24] width 36 height 8
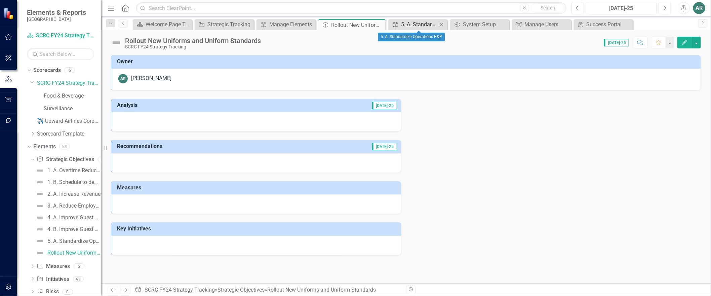
click at [421, 28] on div "5. A. Standardize Operations P&P" at bounding box center [419, 24] width 36 height 8
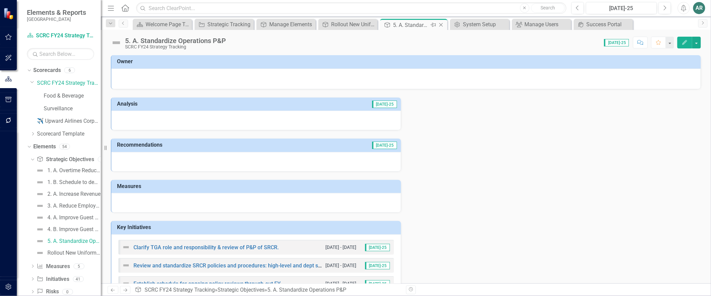
click at [444, 25] on icon "Close" at bounding box center [440, 24] width 7 height 5
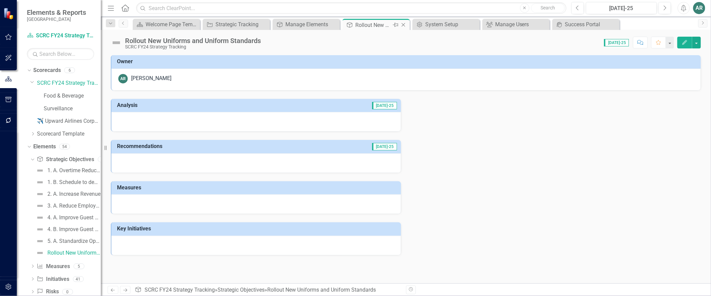
click at [405, 25] on icon "Close" at bounding box center [403, 24] width 7 height 5
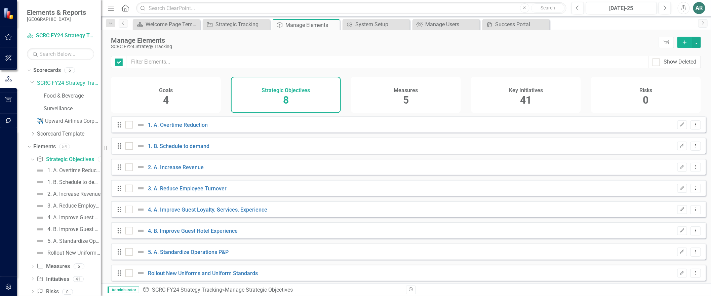
checkbox input "false"
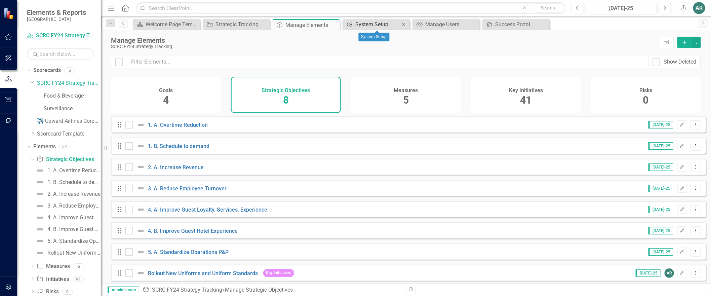
click at [371, 26] on div "System Setup" at bounding box center [377, 24] width 44 height 8
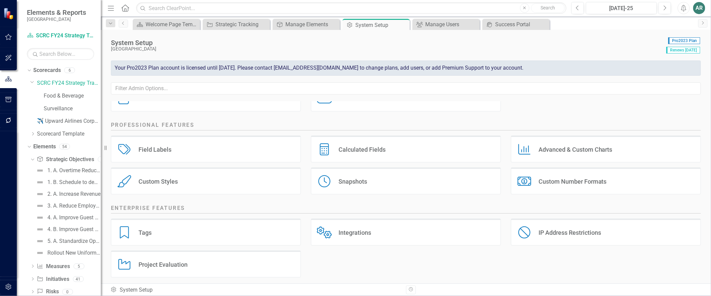
scroll to position [109, 0]
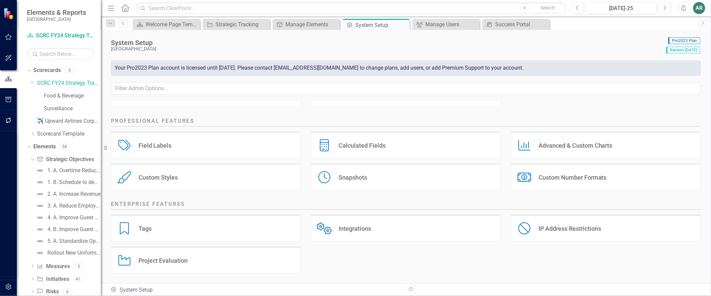
click at [258, 234] on div "Tags Tags" at bounding box center [206, 227] width 190 height 27
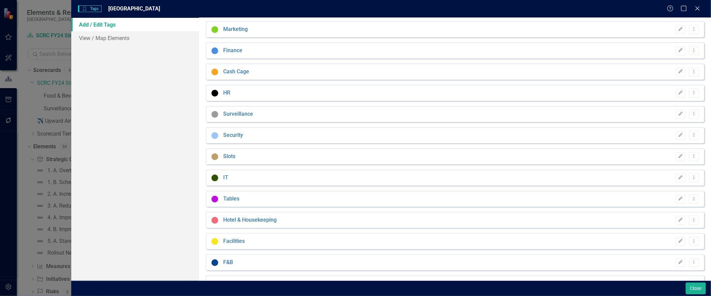
scroll to position [0, 0]
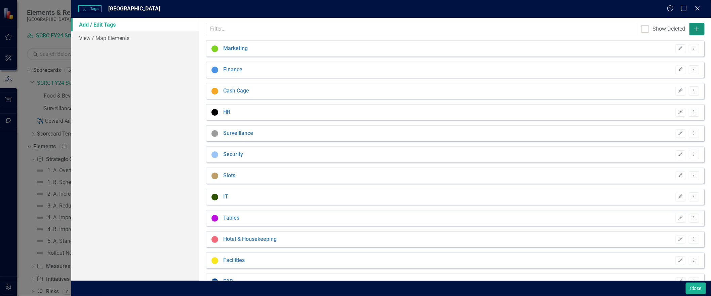
click at [693, 28] on icon "Add" at bounding box center [696, 28] width 7 height 5
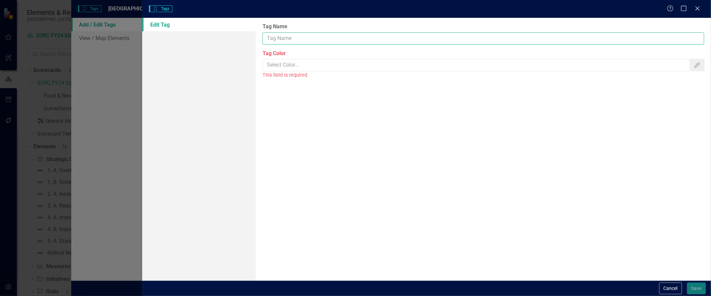
click at [513, 41] on input "Tag Name" at bounding box center [483, 38] width 442 height 12
type input "Executive"
click at [527, 71] on input "Tag Color" at bounding box center [476, 65] width 427 height 12
click at [694, 66] on icon "Color Picker" at bounding box center [697, 64] width 7 height 5
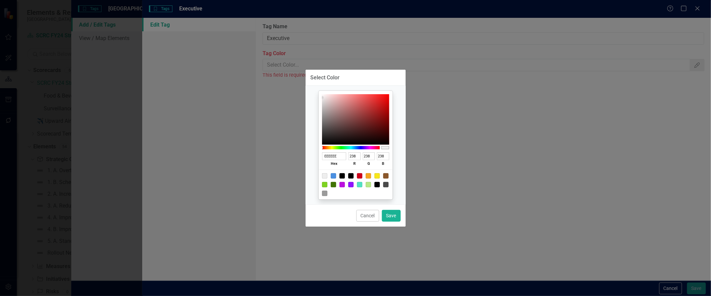
click at [325, 185] on div at bounding box center [324, 184] width 5 height 5
type input "7ED321"
type input "126"
type input "211"
type input "33"
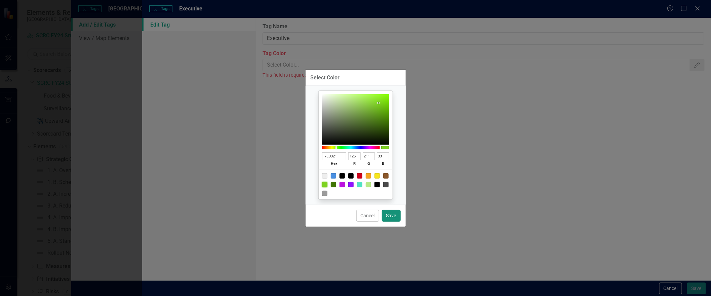
click at [382, 221] on button "Save" at bounding box center [391, 216] width 19 height 12
type input "#7ed321"
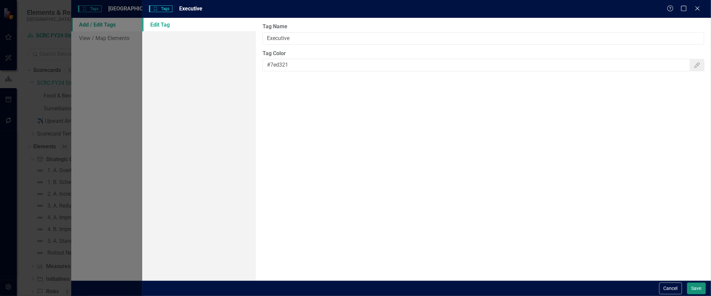
click at [693, 254] on button "Save" at bounding box center [696, 288] width 19 height 12
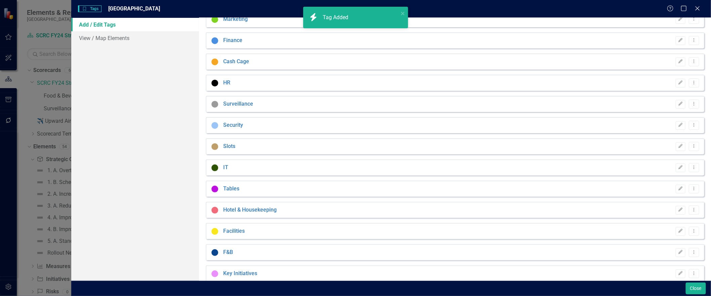
scroll to position [62, 0]
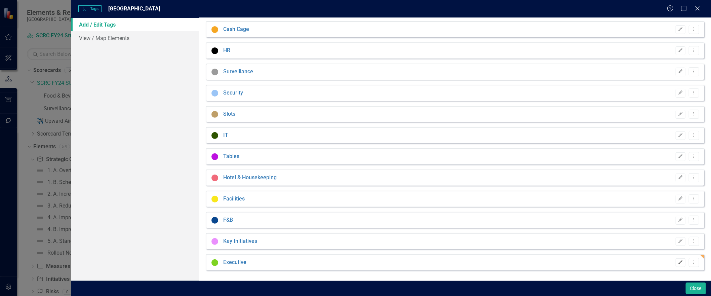
click at [678, 254] on icon "Edit" at bounding box center [680, 262] width 5 height 4
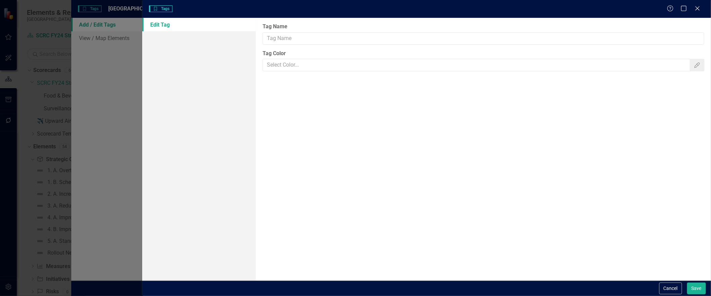
type input "Executive"
type input "#7ed321"
click at [369, 71] on input "#7ed321" at bounding box center [476, 65] width 427 height 12
click at [667, 254] on button "Cancel" at bounding box center [670, 288] width 23 height 12
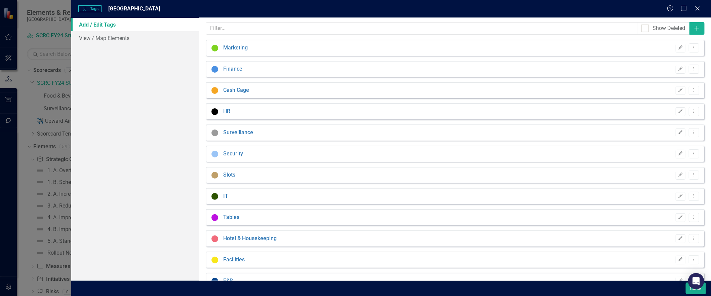
scroll to position [0, 0]
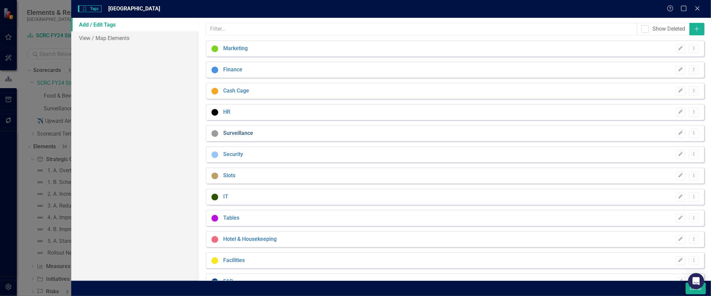
drag, startPoint x: 247, startPoint y: 157, endPoint x: 247, endPoint y: 131, distance: 26.2
click at [247, 131] on div "Tags are ways for you to mark elements that are related across ClearPoint. For …" at bounding box center [455, 149] width 512 height 262
drag, startPoint x: 648, startPoint y: 158, endPoint x: 634, endPoint y: 172, distance: 19.5
click at [634, 172] on div "Tags are ways for you to mark elements that are related across ClearPoint. For …" at bounding box center [455, 149] width 512 height 262
drag, startPoint x: 689, startPoint y: 156, endPoint x: 650, endPoint y: 85, distance: 80.7
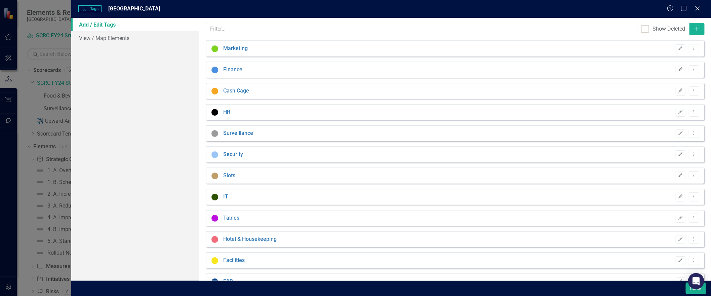
click at [650, 85] on div "Tags are ways for you to mark elements that are related across ClearPoint. For …" at bounding box center [455, 149] width 512 height 262
drag, startPoint x: 234, startPoint y: 155, endPoint x: 245, endPoint y: 78, distance: 77.5
click at [245, 78] on div "Tags are ways for you to mark elements that are related across ClearPoint. For …" at bounding box center [455, 149] width 512 height 262
click at [689, 26] on button "Add" at bounding box center [696, 29] width 15 height 12
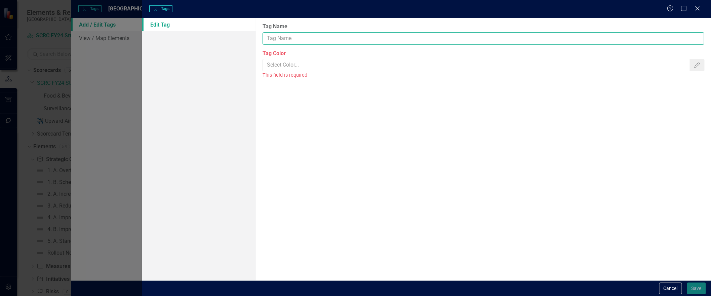
click at [409, 38] on input "Tag Name" at bounding box center [483, 38] width 442 height 12
type input "Housekeeping"
click at [407, 62] on input "Tag Color" at bounding box center [476, 65] width 427 height 12
click at [694, 65] on button "Color Picker" at bounding box center [696, 65] width 15 height 12
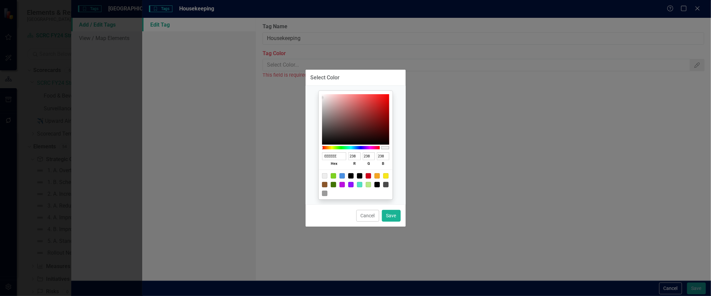
click at [369, 173] on div at bounding box center [368, 175] width 5 height 5
type input "D0021B"
type input "208"
type input "2"
type input "27"
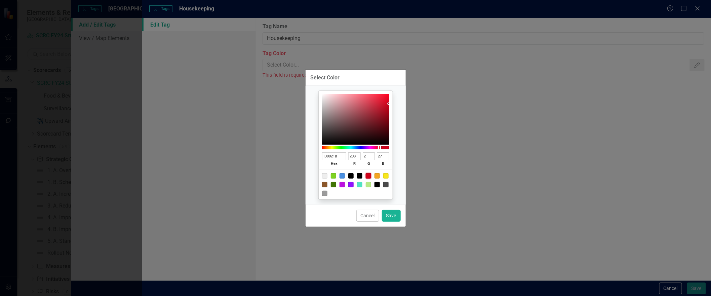
click at [385, 146] on div at bounding box center [385, 147] width 8 height 3
type input "D00233"
type input "51"
click at [377, 146] on div at bounding box center [377, 147] width 1 height 3
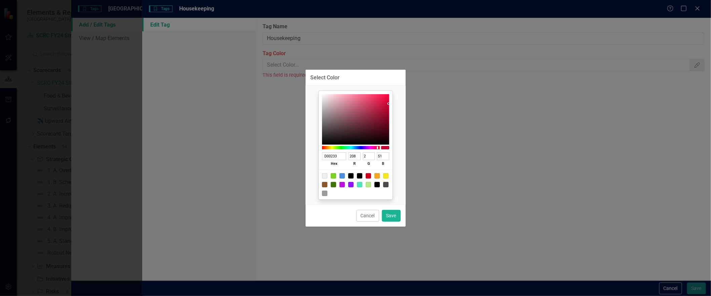
type input "D0020F"
type input "15"
type input "D00205"
type input "5"
drag, startPoint x: 377, startPoint y: 145, endPoint x: 396, endPoint y: 147, distance: 19.2
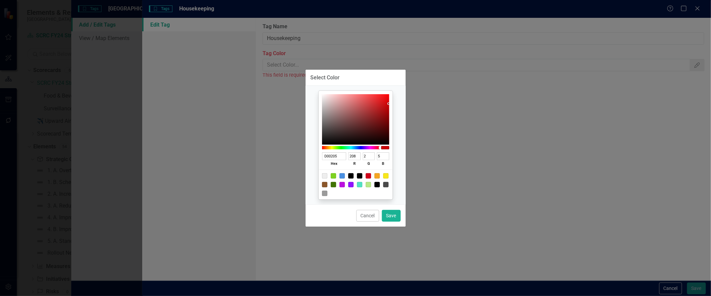
click at [396, 147] on div "D00205 hex 208 r 2 g 5 b 100 a" at bounding box center [355, 145] width 90 height 108
type input "340202"
type input "52"
type input "2"
click at [387, 133] on div at bounding box center [355, 119] width 67 height 50
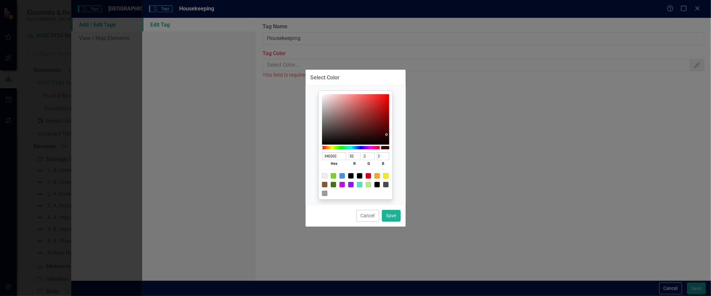
drag, startPoint x: 389, startPoint y: 128, endPoint x: 389, endPoint y: 120, distance: 7.4
click at [389, 120] on div "340202 hex 52 r 2 g 2 b 100 a" at bounding box center [356, 145] width 74 height 108
type input "740303"
type input "116"
type input "3"
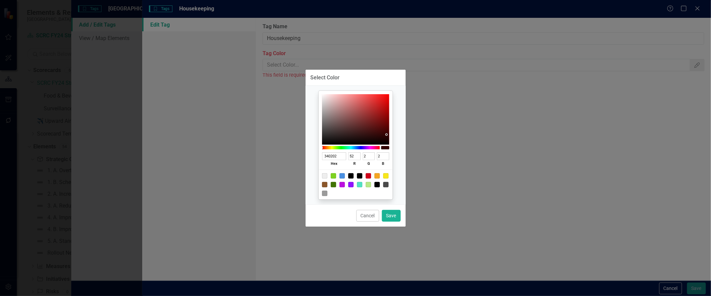
type input "3"
click at [387, 120] on div at bounding box center [355, 119] width 67 height 50
type input "A40303"
type input "164"
type input "A70303"
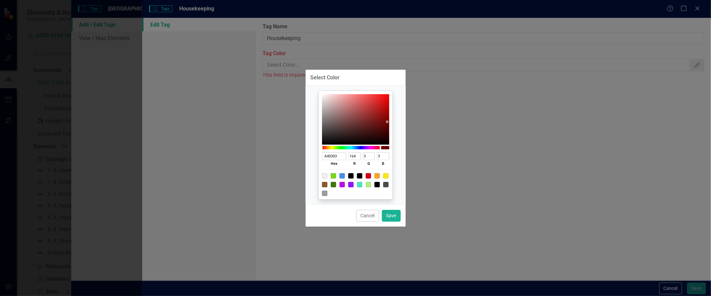
type input "167"
click at [388, 110] on div at bounding box center [355, 119] width 67 height 50
type input "710C0C"
type input "113"
type input "12"
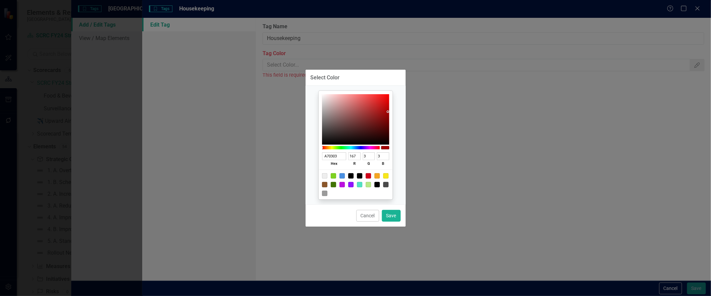
type input "12"
type input "710D0D"
type input "13"
type input "710E0E"
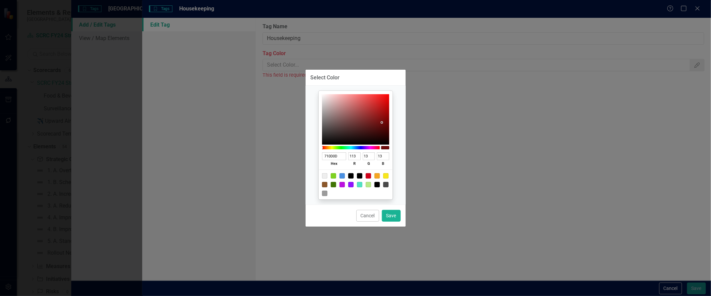
type input "14"
type input "761313"
type input "118"
type input "19"
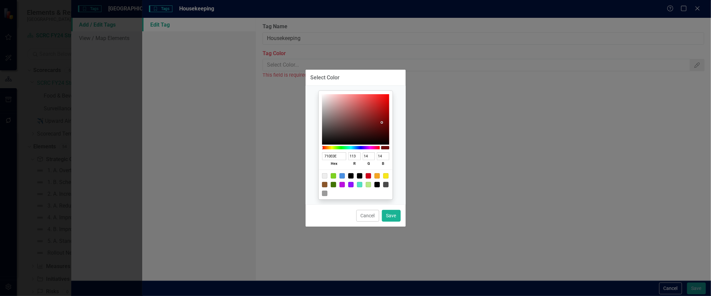
type input "19"
type input "761414"
type input "20"
type input "761515"
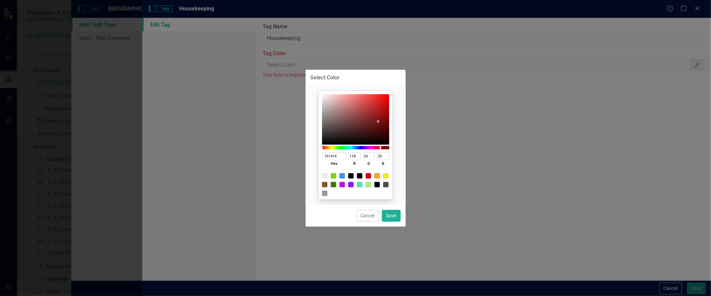
type input "21"
type input "791919"
type input "121"
type input "25"
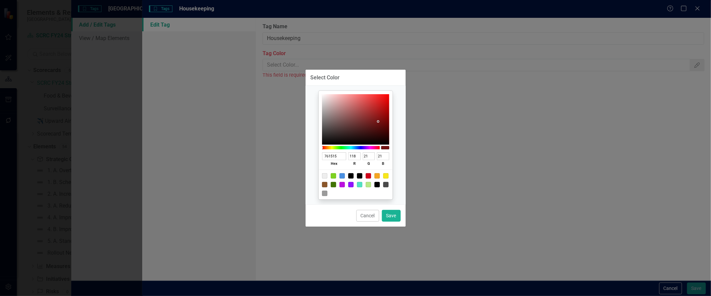
type input "25"
type input "7B1A1A"
type input "123"
type input "26"
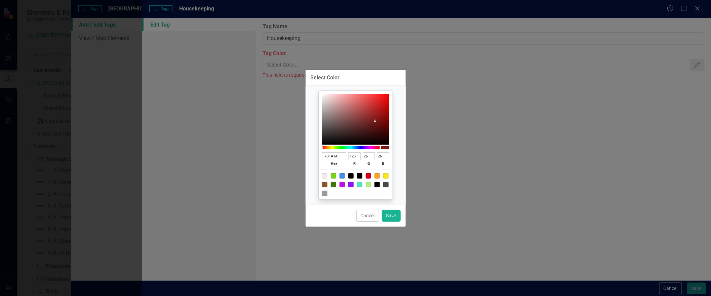
type input "7D1C1C"
type input "125"
type input "28"
type input "891F1F"
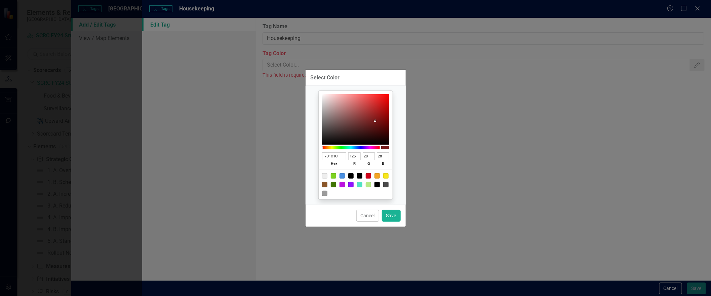
type input "137"
type input "31"
type input "962222"
type input "150"
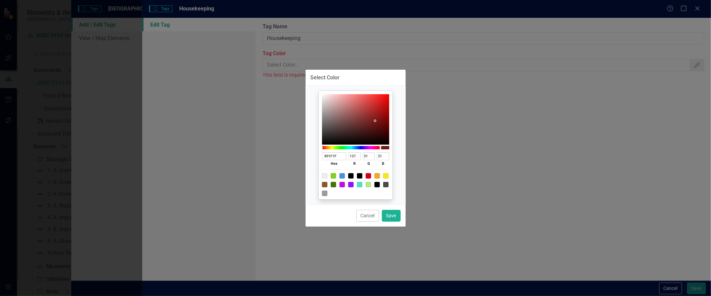
type input "34"
type input "982323"
type input "152"
type input "35"
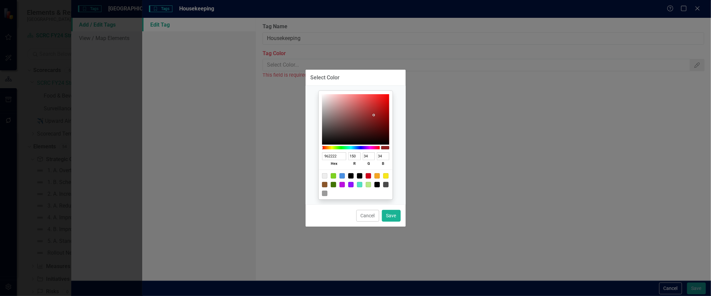
type input "35"
type input "9A2323"
type input "154"
type input "9D2121"
type input "157"
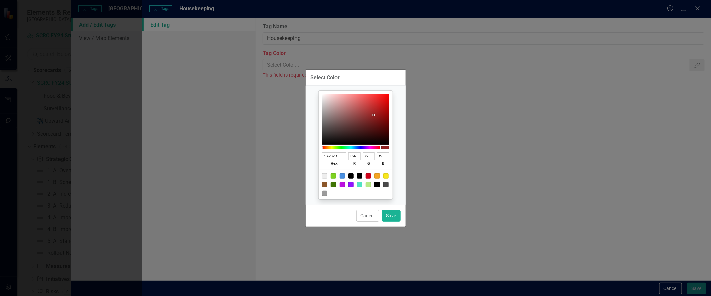
type input "33"
type input "A41818"
type input "164"
type input "24"
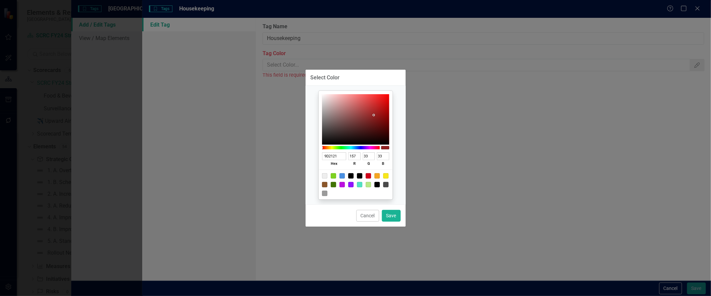
type input "24"
type input "AB1313"
type input "171"
type input "19"
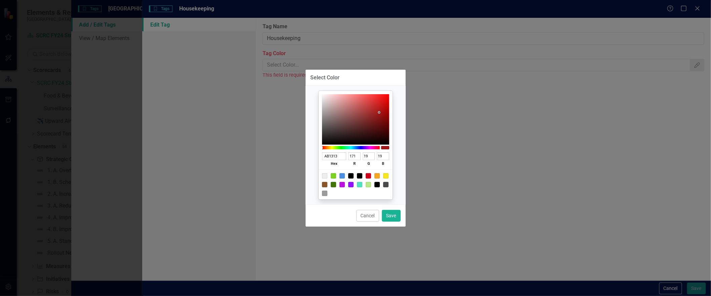
type input "AE1212"
type input "174"
type input "18"
type input "B01212"
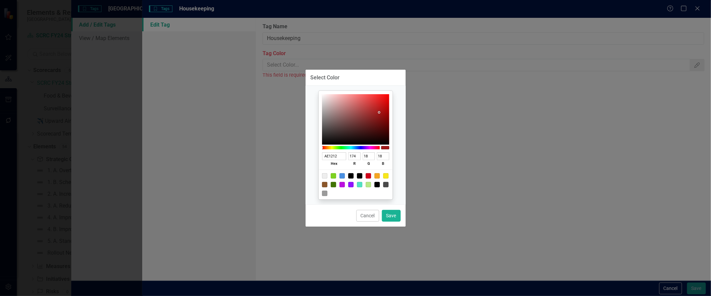
type input "176"
type input "AE1212"
type input "174"
type input "A91212"
type input "169"
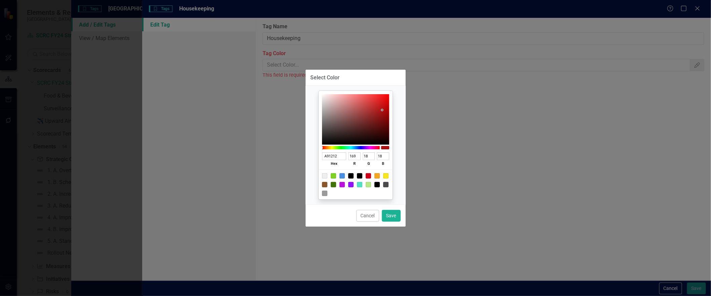
type input "A11111"
type input "161"
type input "17"
type input "A11010"
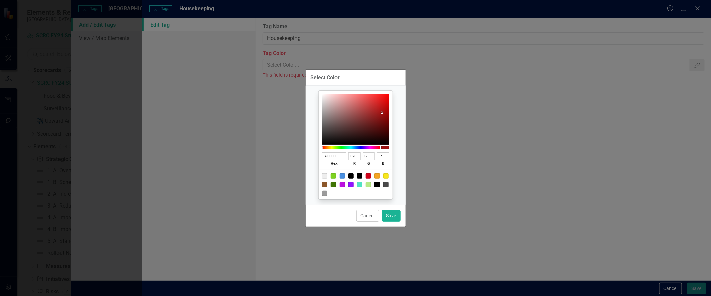
type input "16"
type input "A10E0E"
type input "14"
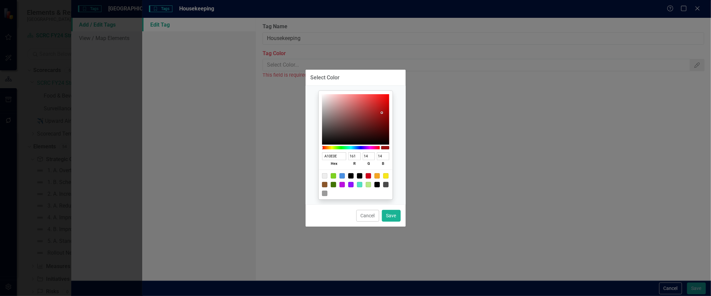
type input "9F0E0E"
type input "159"
drag, startPoint x: 382, startPoint y: 121, endPoint x: 383, endPoint y: 112, distance: 9.2
click at [383, 112] on div at bounding box center [355, 119] width 67 height 50
click at [390, 217] on button "Save" at bounding box center [391, 216] width 19 height 12
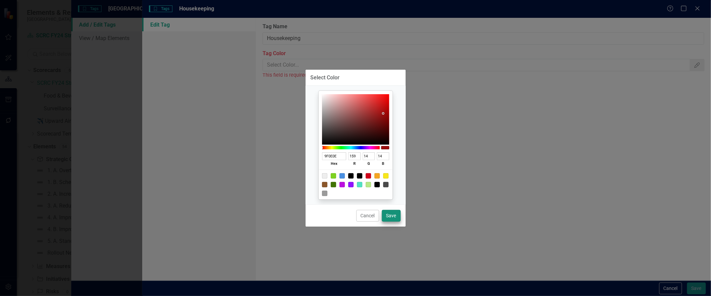
type input "#9f0e0e"
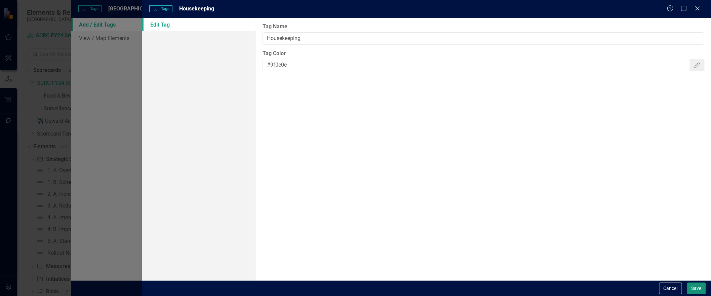
click at [695, 254] on button "Save" at bounding box center [696, 288] width 19 height 12
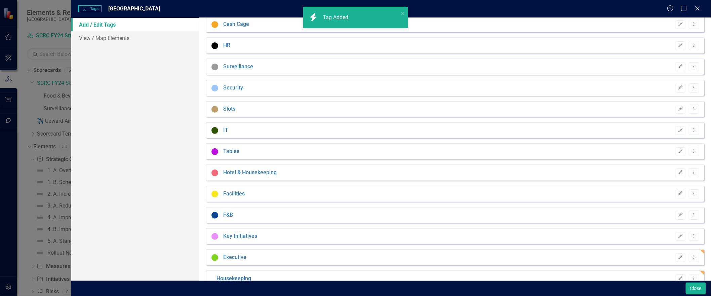
scroll to position [83, 0]
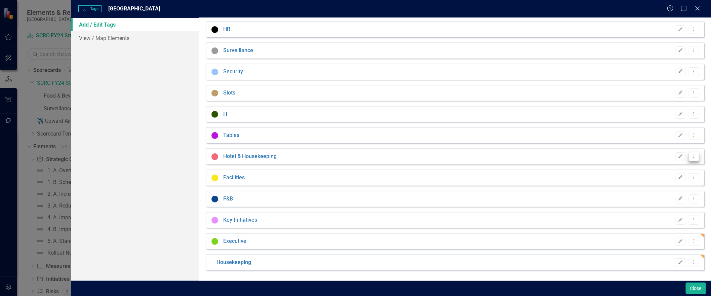
click at [689, 154] on button "Dropdown Menu" at bounding box center [693, 156] width 10 height 9
click at [669, 166] on link "Edit Edit Tag" at bounding box center [667, 168] width 53 height 12
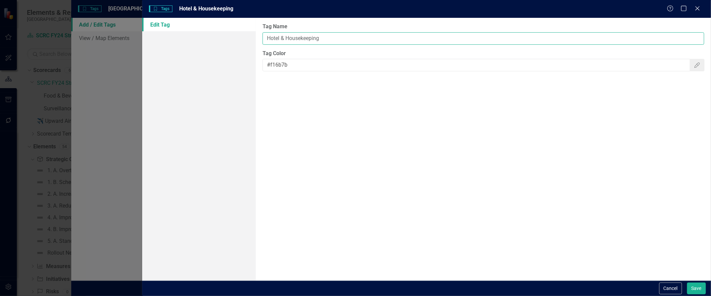
drag, startPoint x: 282, startPoint y: 39, endPoint x: 381, endPoint y: 49, distance: 100.3
click at [381, 49] on div "Tag Name Hotel & Housekeeping Tag Color #f16b7b Color Picker" at bounding box center [483, 149] width 455 height 262
type input "Hotel"
click at [695, 254] on button "Save" at bounding box center [696, 288] width 19 height 12
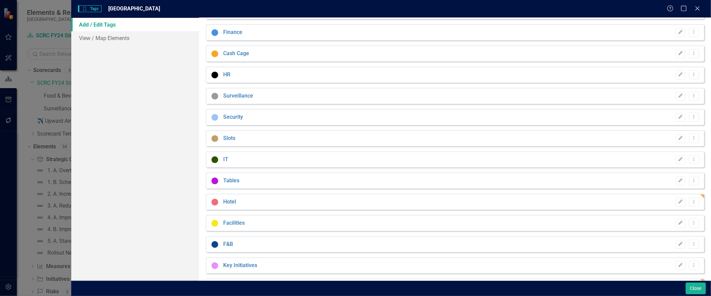
scroll to position [75, 0]
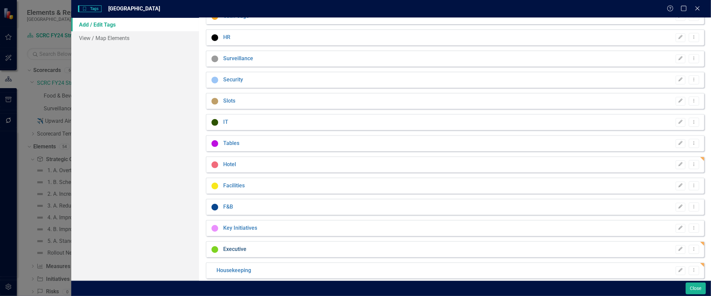
click at [230, 250] on link "Executive" at bounding box center [234, 249] width 23 height 8
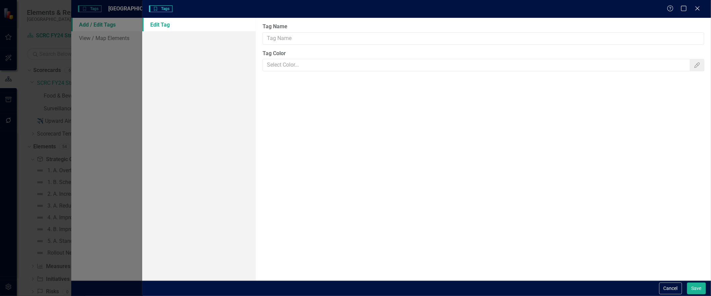
type input "Executive"
type input "#7ed321"
click at [694, 65] on button "Color Picker" at bounding box center [696, 65] width 15 height 12
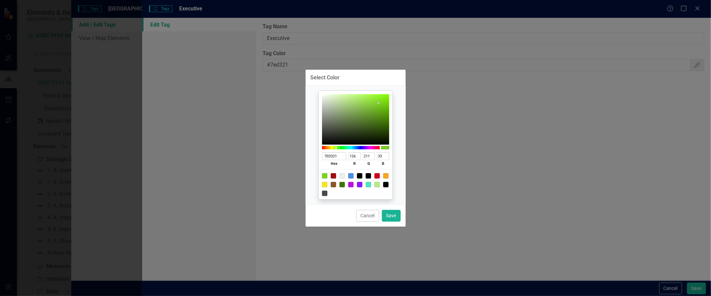
click at [359, 183] on div at bounding box center [359, 184] width 5 height 5
type input "9013FE"
type input "144"
type input "19"
type input "254"
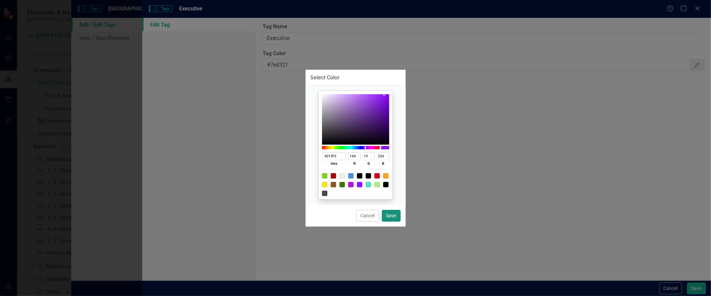
click at [387, 216] on button "Save" at bounding box center [391, 216] width 19 height 12
type input "#9013fe"
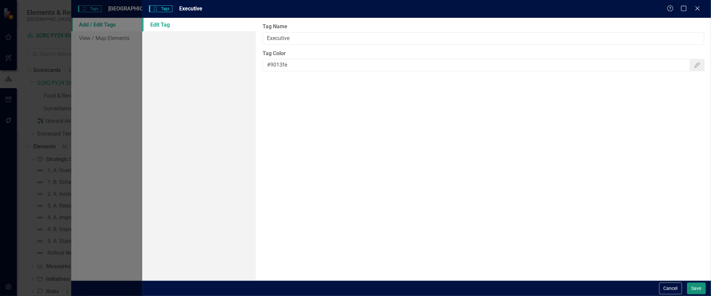
click at [689, 254] on button "Save" at bounding box center [696, 288] width 19 height 12
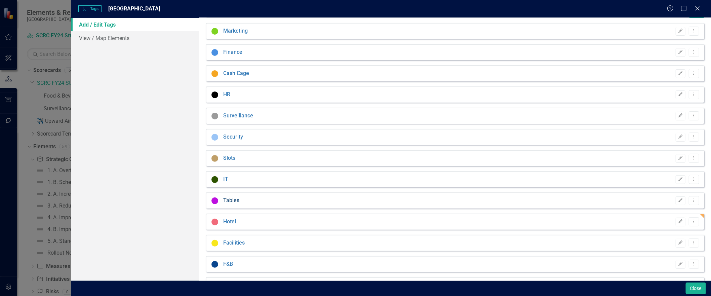
scroll to position [0, 0]
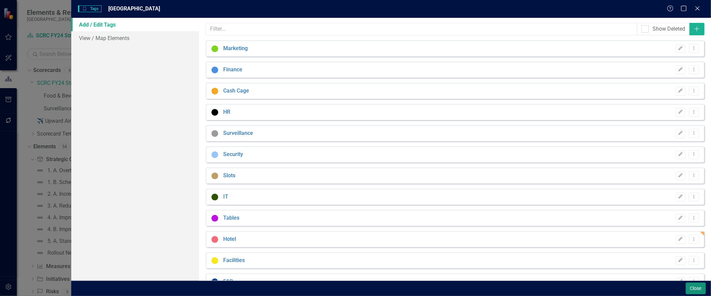
click at [689, 254] on button "Close" at bounding box center [695, 288] width 20 height 12
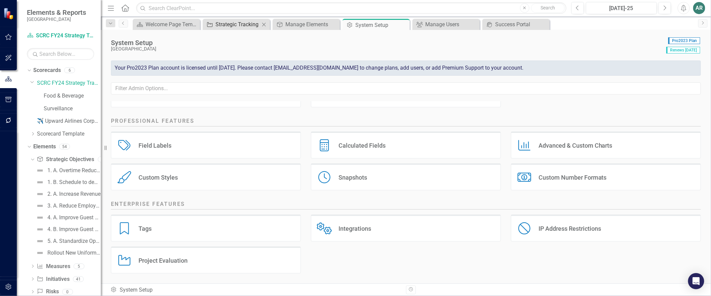
click at [236, 28] on div "Strategic Tracking" at bounding box center [237, 24] width 44 height 8
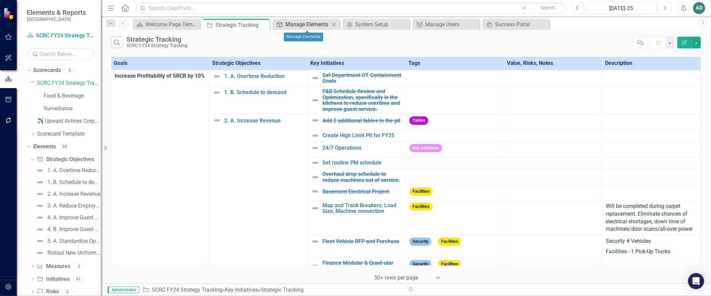
click at [303, 24] on div "Manage Elements" at bounding box center [307, 24] width 44 height 8
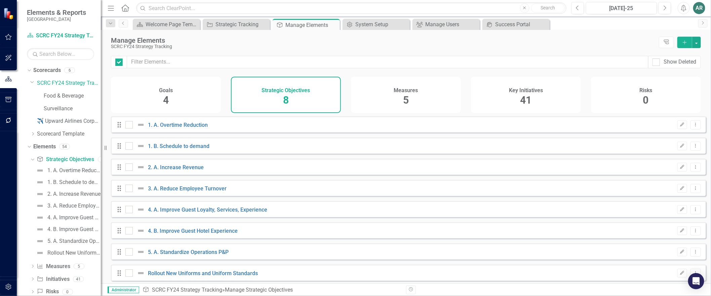
checkbox input "false"
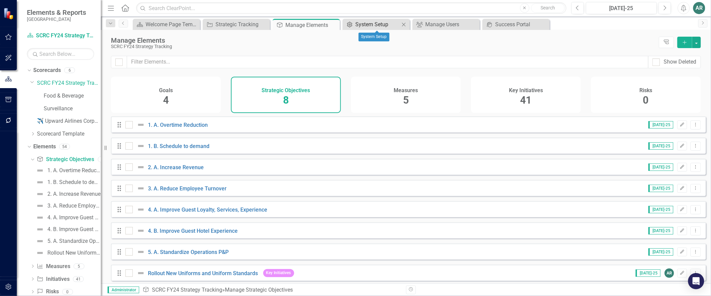
click at [376, 24] on div "System Setup" at bounding box center [377, 24] width 44 height 8
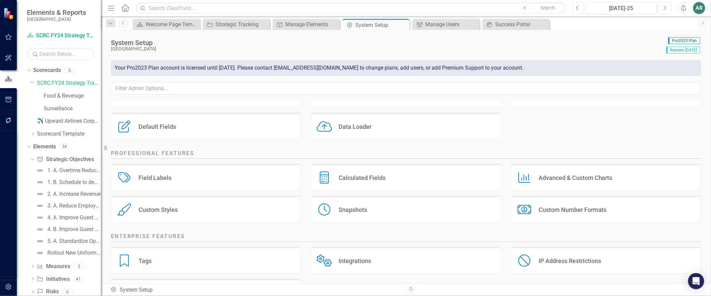
scroll to position [75, 0]
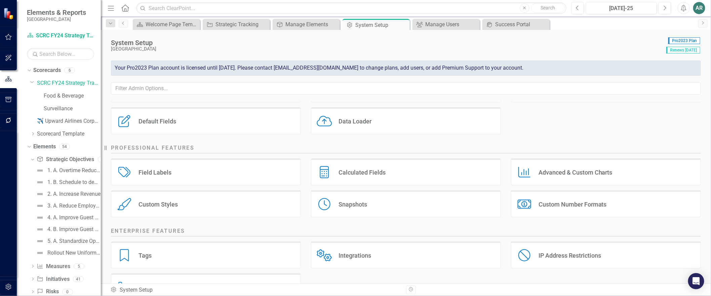
click at [163, 254] on div "Tags Tags" at bounding box center [206, 254] width 190 height 27
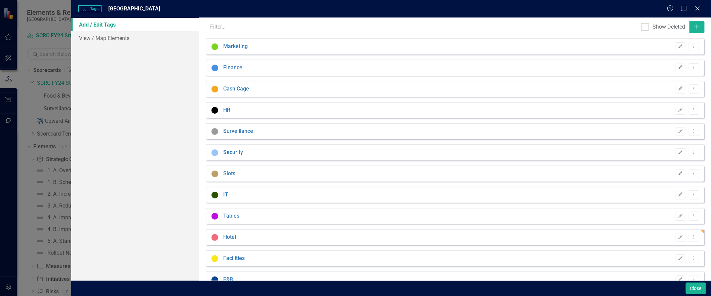
scroll to position [0, 0]
click at [693, 28] on icon "Add" at bounding box center [696, 28] width 7 height 5
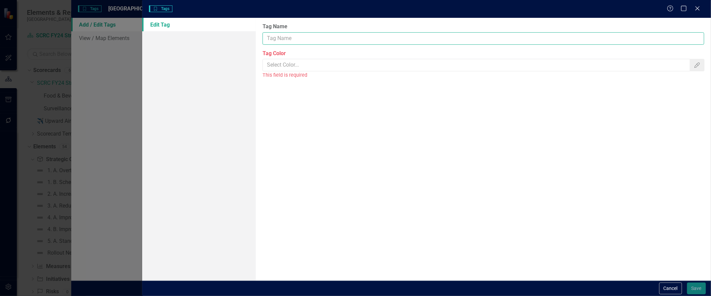
click at [330, 37] on input "Tag Name" at bounding box center [483, 38] width 442 height 12
type input "All Departments"
click at [700, 69] on button "Color Picker" at bounding box center [696, 65] width 15 height 12
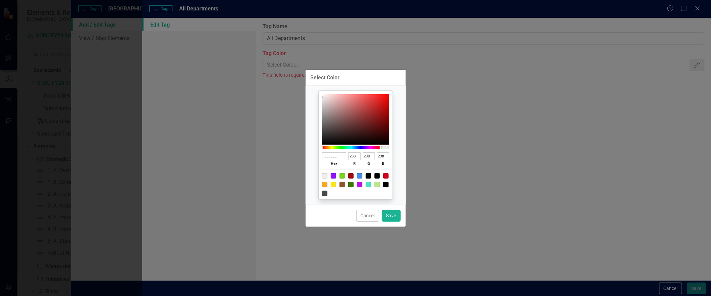
click at [324, 174] on div at bounding box center [324, 175] width 5 height 5
click at [389, 219] on button "Save" at bounding box center [391, 216] width 19 height 12
type input "#eeeeee"
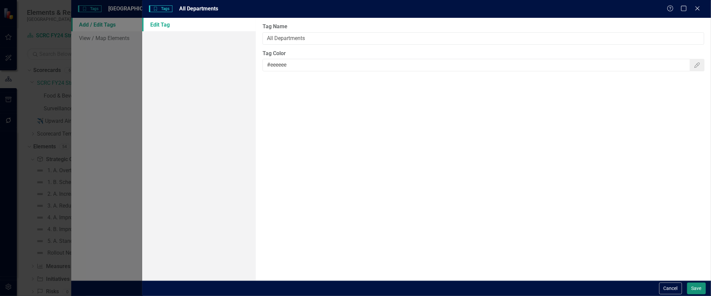
click at [688, 254] on button "Save" at bounding box center [696, 288] width 19 height 12
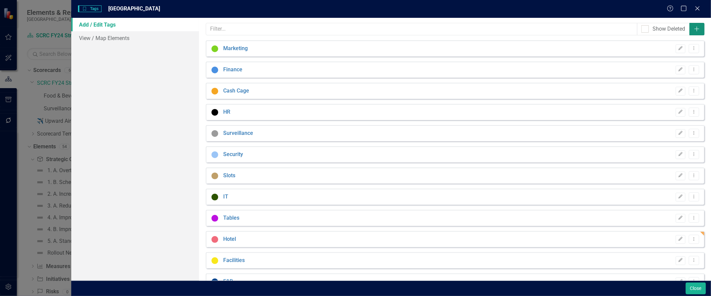
scroll to position [104, 0]
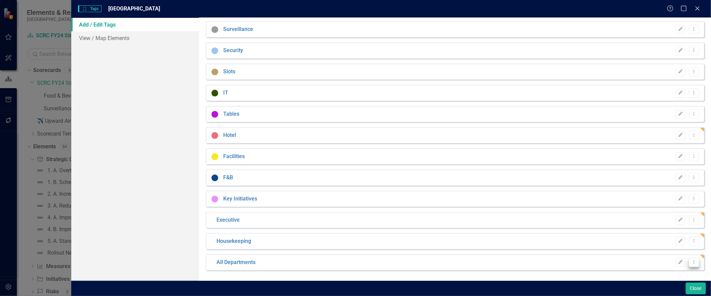
click at [694, 254] on icon at bounding box center [694, 261] width 1 height 3
click at [665, 223] on link "Edit Edit Tag" at bounding box center [667, 226] width 53 height 12
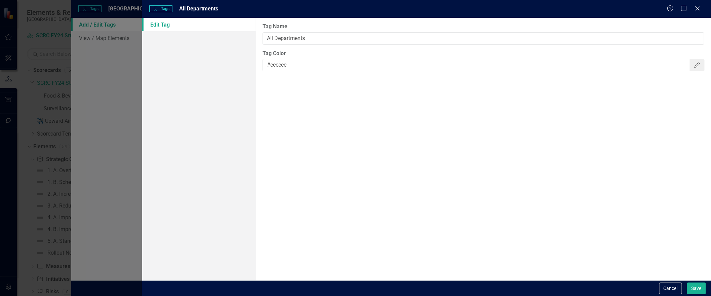
click at [694, 68] on icon "Color Picker" at bounding box center [697, 64] width 7 height 5
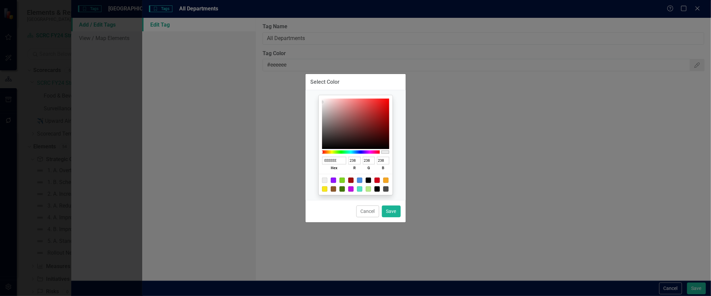
click at [387, 178] on div at bounding box center [385, 179] width 5 height 5
type input "F5A623"
type input "245"
type input "166"
type input "35"
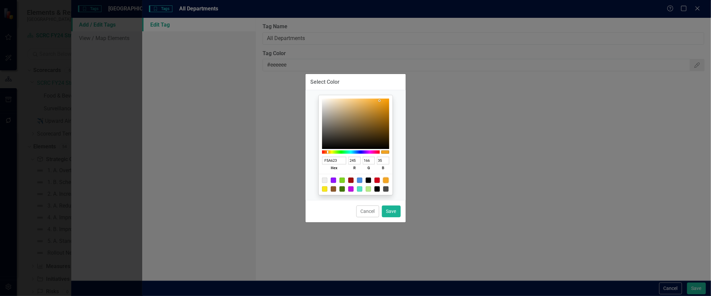
type input "F6A115"
type input "246"
type input "161"
type input "21"
type input "F7A010"
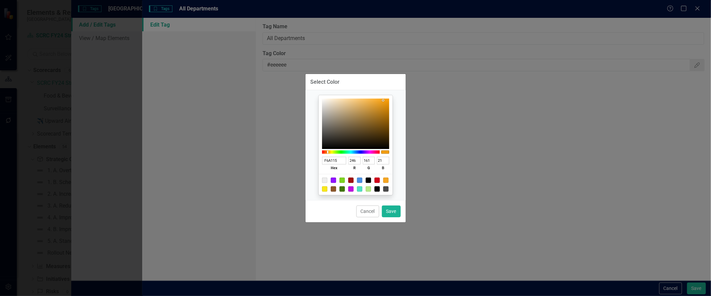
type input "247"
type input "160"
type input "16"
type input "FB9E03"
type input "251"
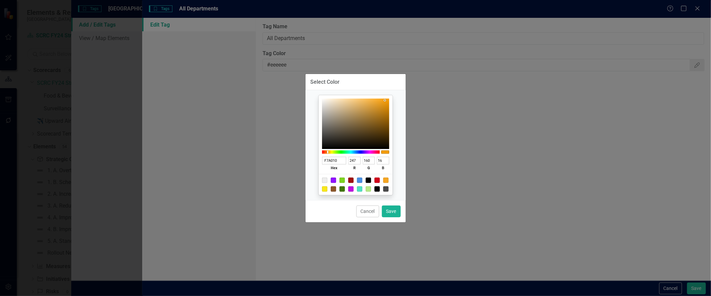
type input "158"
type input "3"
type input "FF9F00"
type input "255"
type input "159"
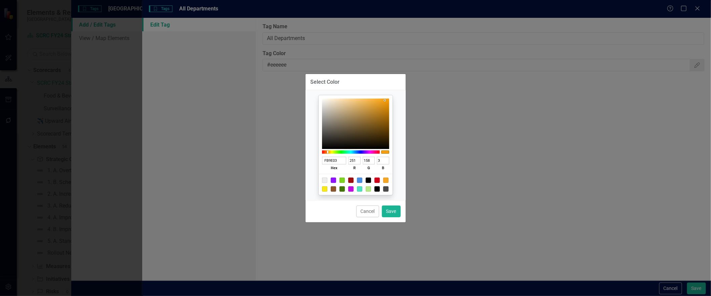
type input "0"
drag, startPoint x: 383, startPoint y: 99, endPoint x: 393, endPoint y: 95, distance: 10.4
click at [393, 95] on div "FF9F00 hex 255 r 159 g 0 b 100 a" at bounding box center [355, 144] width 90 height 99
click at [391, 214] on button "Save" at bounding box center [391, 211] width 19 height 12
type input "#ff9f00"
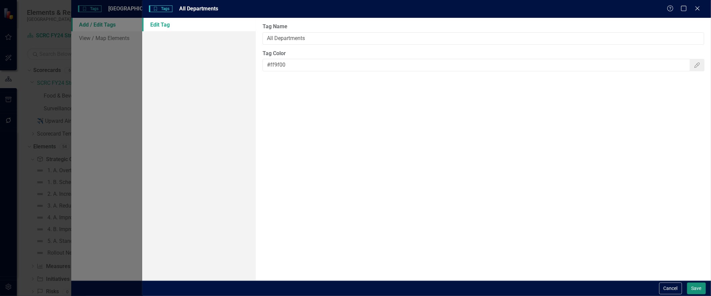
click at [697, 254] on button "Save" at bounding box center [696, 288] width 19 height 12
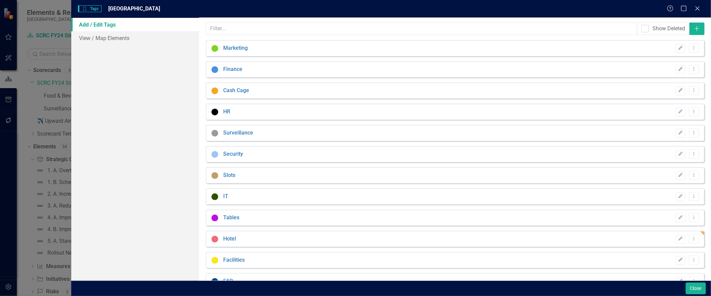
scroll to position [0, 0]
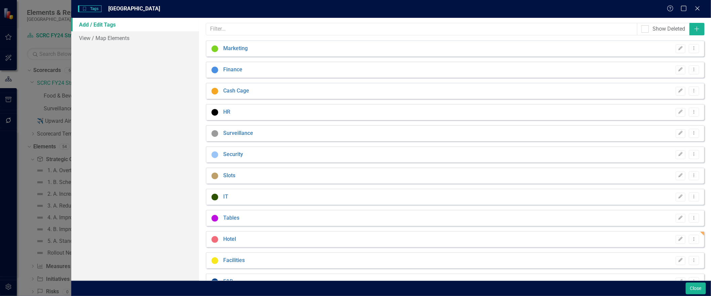
click at [310, 88] on div "Cash Cage Edit Dropdown Menu" at bounding box center [455, 91] width 498 height 16
click at [236, 91] on link "Cash Cage" at bounding box center [236, 91] width 26 height 8
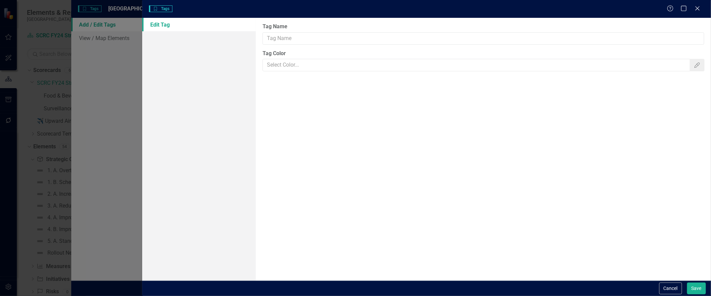
type input "Cash Cage"
type input "#f5a623"
click at [699, 71] on button "Color Picker" at bounding box center [696, 65] width 15 height 12
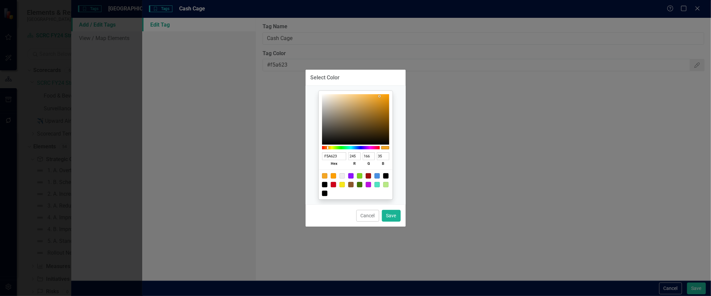
click at [378, 175] on div at bounding box center [376, 175] width 5 height 5
type input "4A90E2"
type input "74"
type input "144"
type input "226"
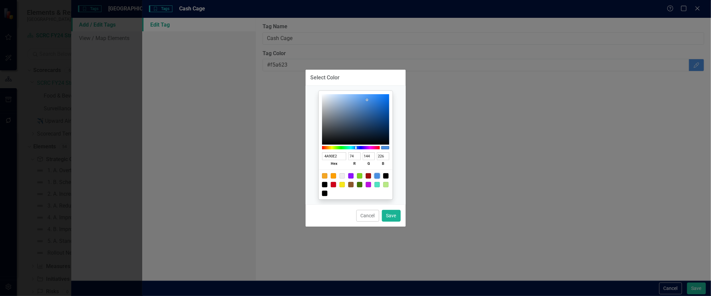
type input "4D86C9"
type input "77"
type input "134"
type input "201"
type input "5189CB"
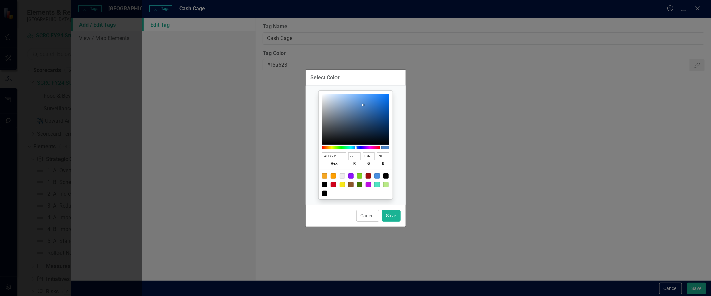
type input "81"
type input "137"
drag, startPoint x: 363, startPoint y: 103, endPoint x: 347, endPoint y: 107, distance: 16.8
click at [347, 107] on div at bounding box center [355, 119] width 67 height 50
click at [391, 213] on button "Save" at bounding box center [391, 216] width 19 height 12
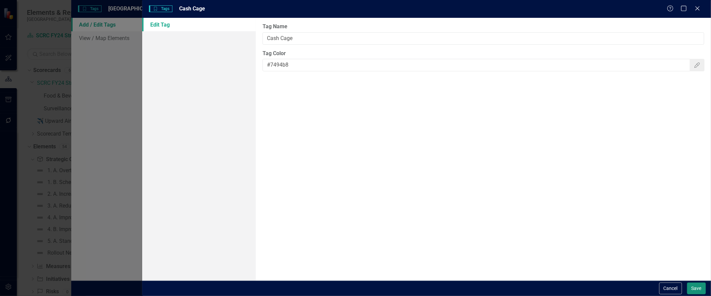
click at [692, 254] on button "Save" at bounding box center [696, 288] width 19 height 12
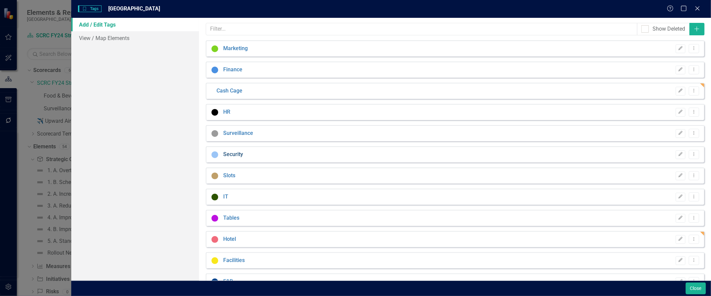
click at [234, 152] on link "Security" at bounding box center [233, 155] width 20 height 8
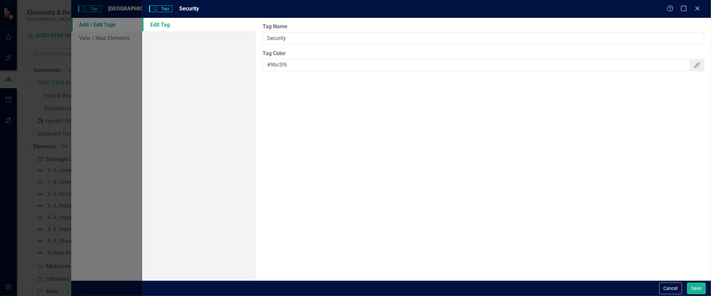
click at [699, 69] on button "Color Picker" at bounding box center [696, 65] width 15 height 12
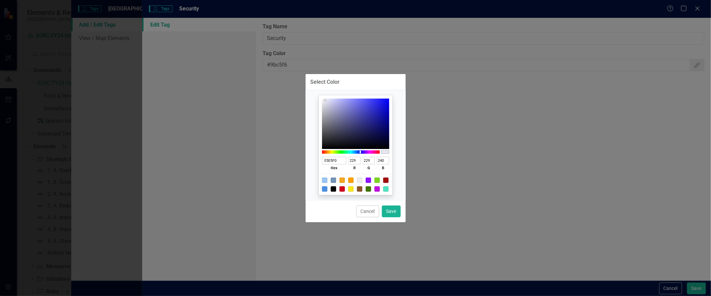
drag, startPoint x: 333, startPoint y: 110, endPoint x: 325, endPoint y: 100, distance: 12.4
click at [325, 100] on div at bounding box center [355, 123] width 67 height 50
click at [325, 108] on div at bounding box center [355, 123] width 67 height 50
click at [389, 216] on button "Save" at bounding box center [391, 211] width 19 height 12
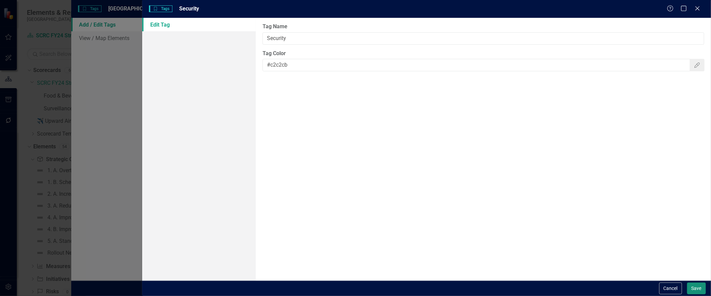
click at [696, 254] on button "Save" at bounding box center [696, 288] width 19 height 12
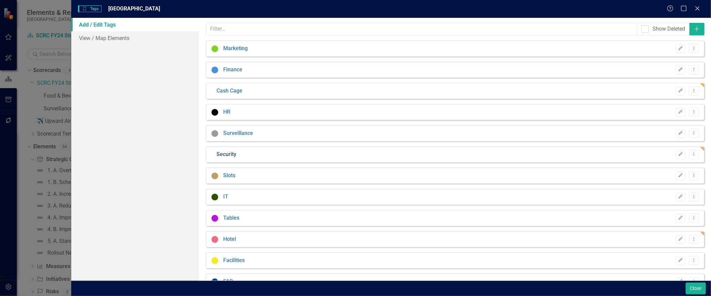
click at [227, 155] on link "Security" at bounding box center [226, 155] width 20 height 8
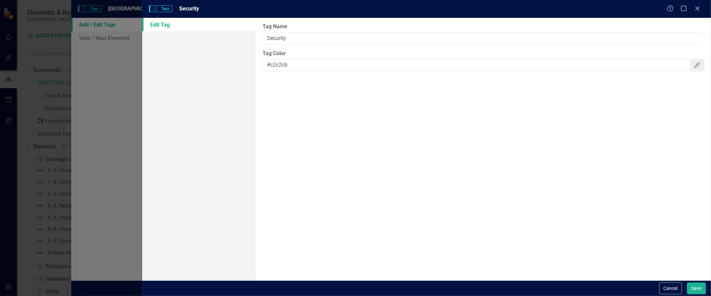
click at [689, 67] on button "Color Picker" at bounding box center [696, 65] width 15 height 12
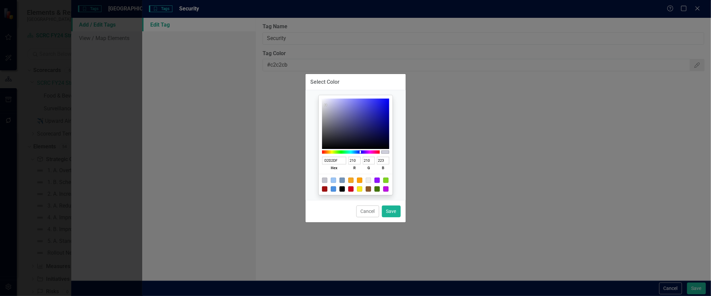
drag, startPoint x: 327, startPoint y: 108, endPoint x: 326, endPoint y: 103, distance: 4.4
click at [326, 103] on div at bounding box center [355, 123] width 67 height 50
click at [393, 217] on button "Save" at bounding box center [391, 211] width 19 height 12
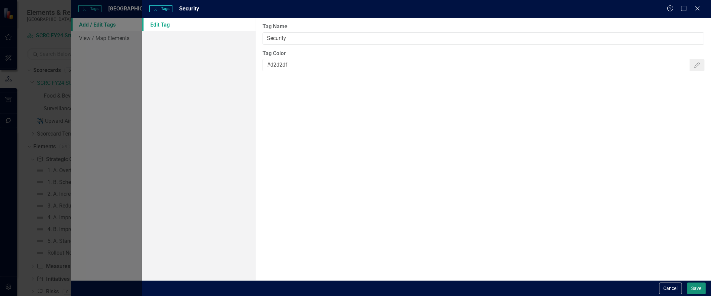
click at [687, 254] on button "Save" at bounding box center [696, 288] width 19 height 12
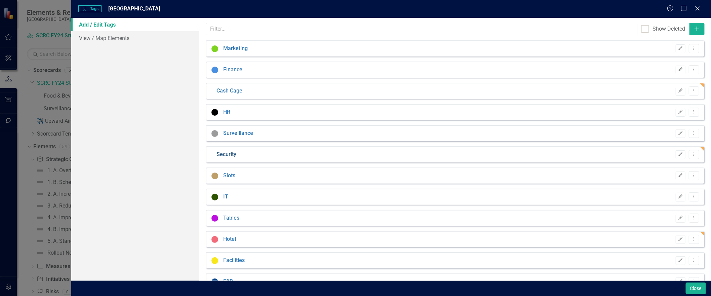
click at [234, 157] on link "Security" at bounding box center [226, 155] width 20 height 8
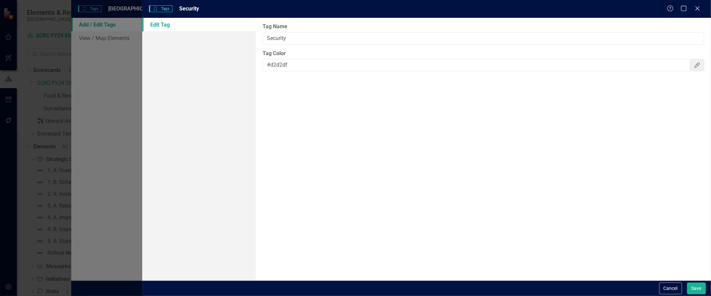
click at [695, 68] on icon "Color Picker" at bounding box center [697, 64] width 7 height 5
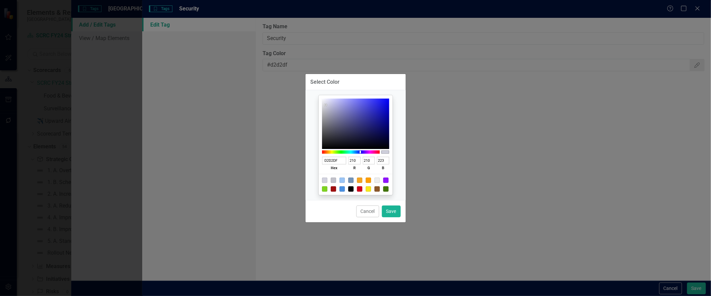
click at [333, 179] on div at bounding box center [333, 179] width 5 height 5
drag, startPoint x: 325, startPoint y: 107, endPoint x: 321, endPoint y: 106, distance: 4.5
click at [321, 106] on div "D4D4D4 hex 212 r 212 g 212 b 100 a" at bounding box center [356, 144] width 74 height 99
click at [387, 215] on button "Save" at bounding box center [391, 211] width 19 height 12
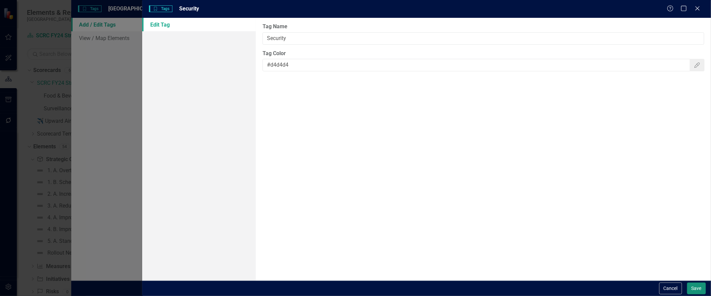
click at [699, 254] on button "Save" at bounding box center [696, 288] width 19 height 12
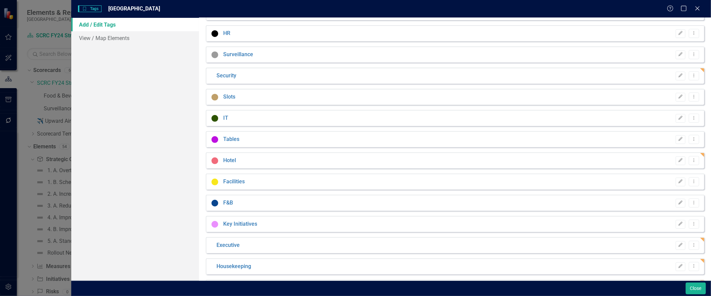
scroll to position [104, 0]
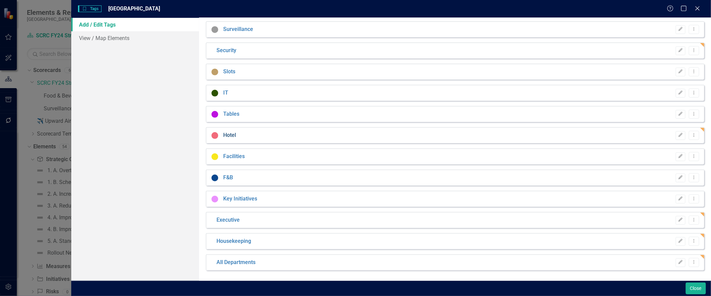
click at [230, 137] on link "Hotel" at bounding box center [229, 135] width 13 height 8
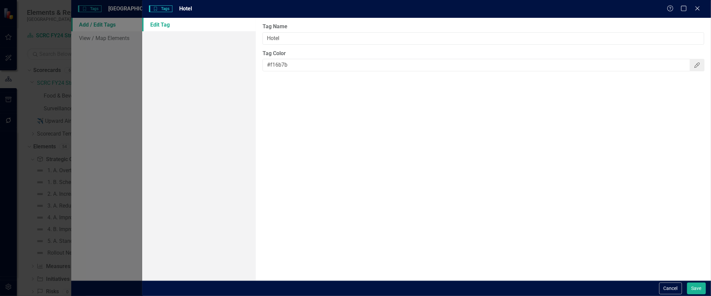
click at [695, 68] on icon "Color Picker" at bounding box center [697, 64] width 7 height 5
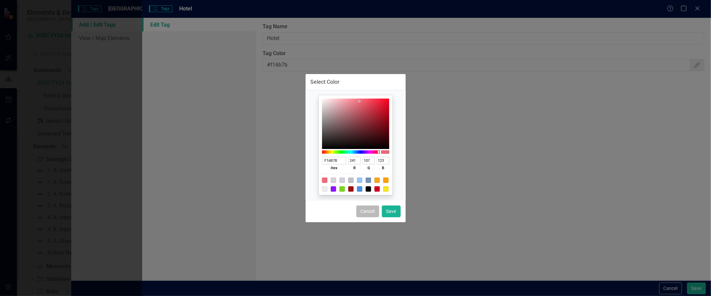
click at [362, 208] on button "Cancel" at bounding box center [367, 211] width 23 height 12
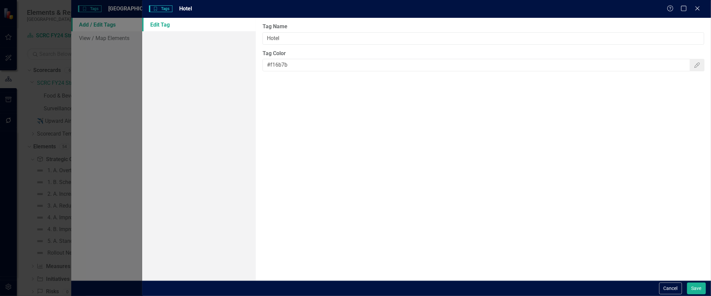
click at [691, 12] on div "Help Maximize Close" at bounding box center [685, 9] width 37 height 8
click at [694, 9] on icon "Close" at bounding box center [697, 8] width 8 height 6
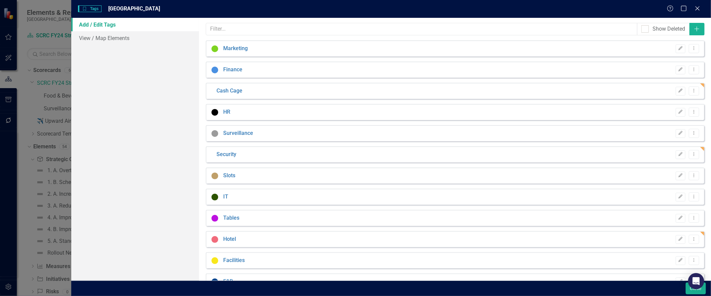
scroll to position [37, 0]
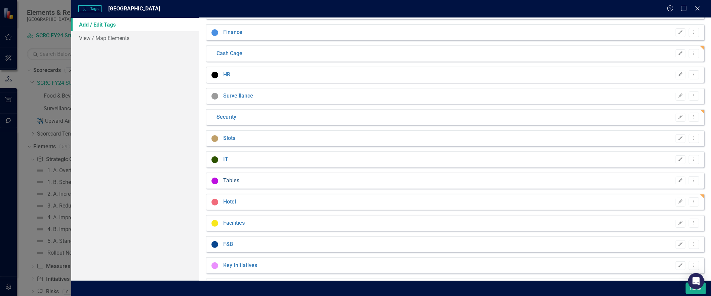
click at [230, 182] on link "Tables" at bounding box center [231, 181] width 16 height 8
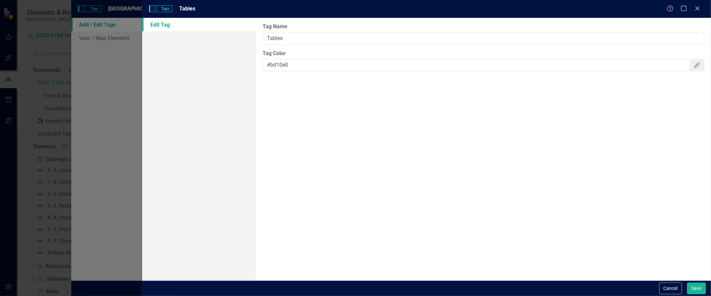
click at [698, 71] on button "Color Picker" at bounding box center [696, 65] width 15 height 12
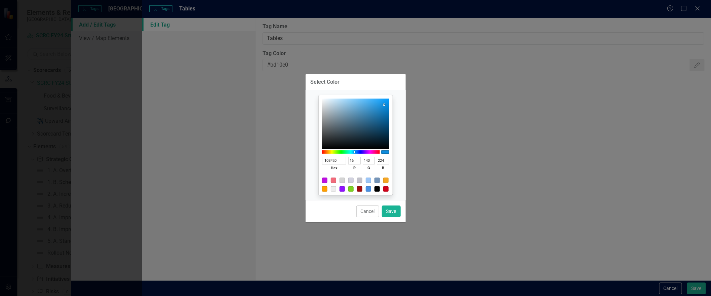
click at [354, 150] on div at bounding box center [351, 151] width 58 height 3
drag, startPoint x: 383, startPoint y: 103, endPoint x: 353, endPoint y: 103, distance: 29.9
click at [353, 103] on div at bounding box center [355, 123] width 67 height 50
click at [353, 150] on div at bounding box center [351, 151] width 58 height 3
drag, startPoint x: 353, startPoint y: 102, endPoint x: 355, endPoint y: 112, distance: 10.3
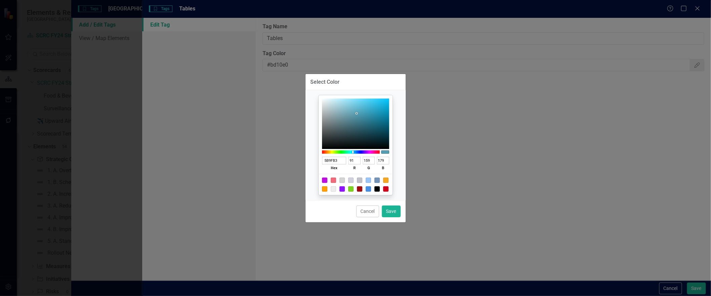
click at [356, 113] on div at bounding box center [356, 113] width 1 height 1
click at [393, 212] on button "Save" at bounding box center [391, 211] width 19 height 12
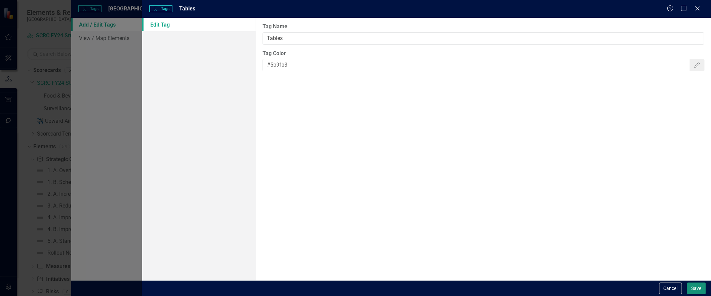
click at [694, 254] on button "Save" at bounding box center [696, 288] width 19 height 12
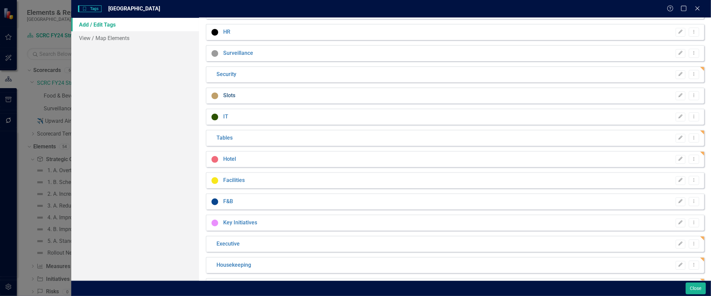
scroll to position [104, 0]
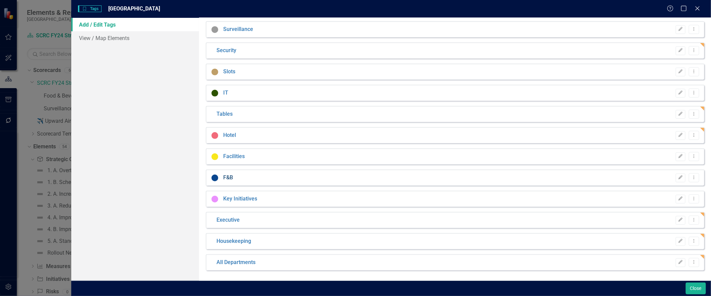
click at [225, 177] on link "F&B" at bounding box center [228, 178] width 10 height 8
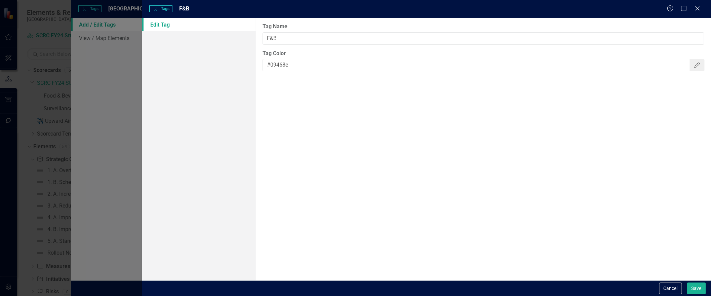
click at [691, 70] on button "Color Picker" at bounding box center [696, 65] width 15 height 12
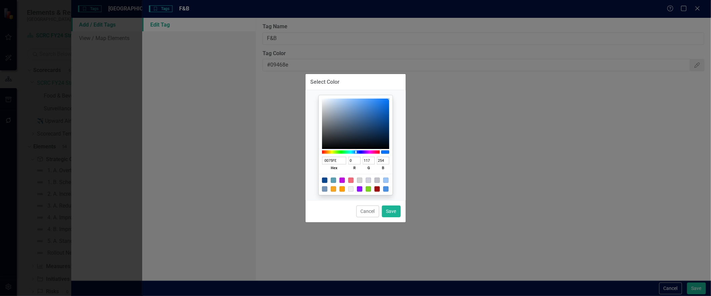
drag, startPoint x: 386, startPoint y: 119, endPoint x: 395, endPoint y: 97, distance: 23.5
click at [395, 97] on div "0075FE hex 0 r 117 g 254 b 100 a" at bounding box center [355, 144] width 90 height 99
click at [394, 215] on button "Save" at bounding box center [391, 211] width 19 height 12
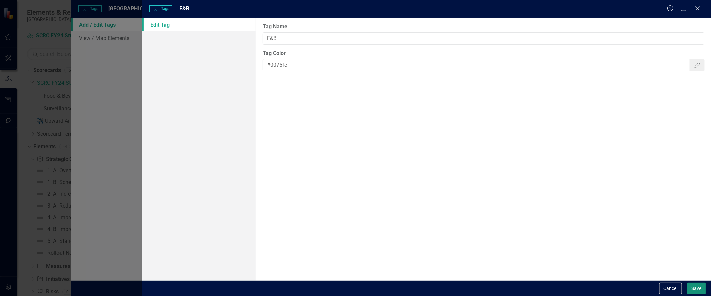
click at [690, 254] on button "Save" at bounding box center [696, 288] width 19 height 12
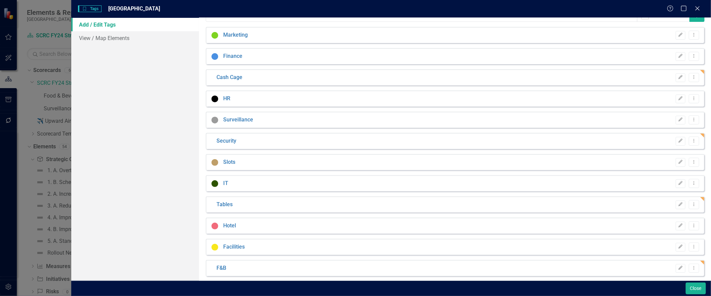
scroll to position [0, 0]
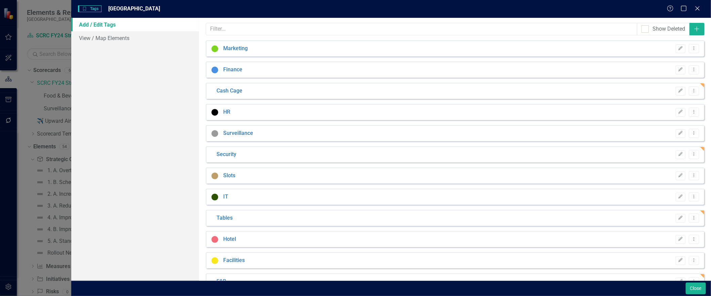
drag, startPoint x: 228, startPoint y: 219, endPoint x: 163, endPoint y: 217, distance: 64.9
click at [163, 217] on div "Add / Edit Tags View / Map Elements Tags are ways for you to mark elements that…" at bounding box center [391, 149] width 640 height 262
click at [164, 202] on div "Add / Edit Tags View / Map Elements" at bounding box center [135, 149] width 128 height 262
click at [231, 216] on link "Tables" at bounding box center [224, 218] width 16 height 8
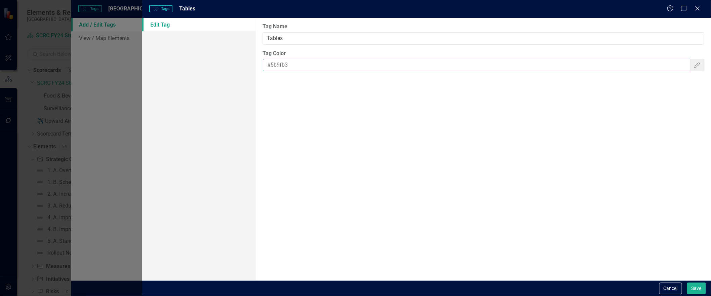
click at [684, 71] on input "#5b9fb3" at bounding box center [476, 65] width 427 height 12
click at [689, 71] on button "Color Picker" at bounding box center [696, 65] width 15 height 12
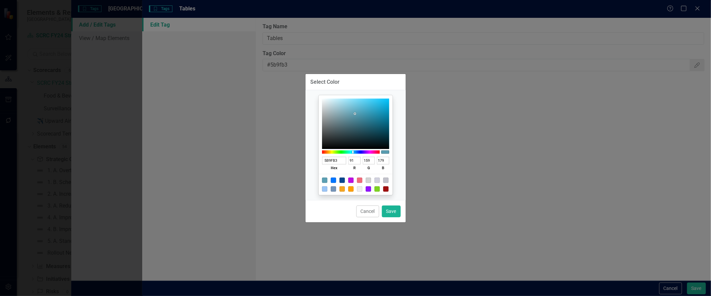
click at [368, 188] on div at bounding box center [368, 188] width 5 height 5
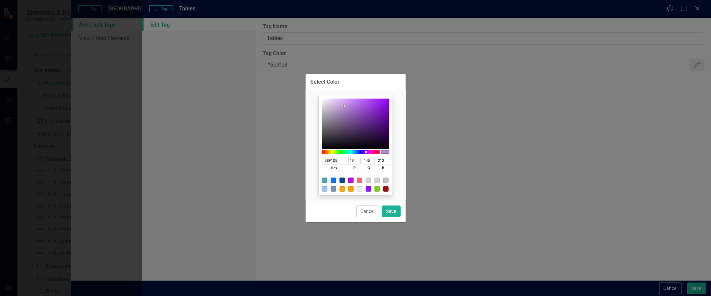
drag, startPoint x: 360, startPoint y: 104, endPoint x: 343, endPoint y: 106, distance: 16.5
click at [343, 106] on div at bounding box center [355, 123] width 67 height 50
click at [359, 212] on button "Cancel" at bounding box center [367, 211] width 23 height 12
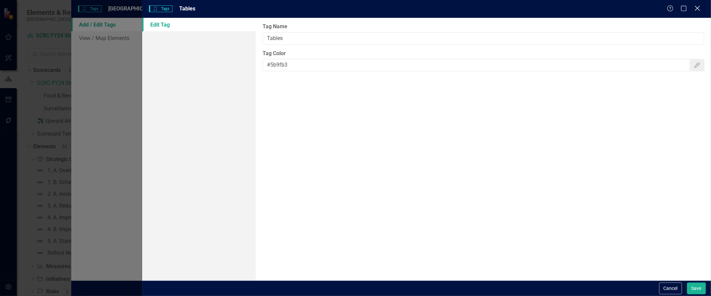
click at [694, 9] on icon "Close" at bounding box center [697, 8] width 8 height 6
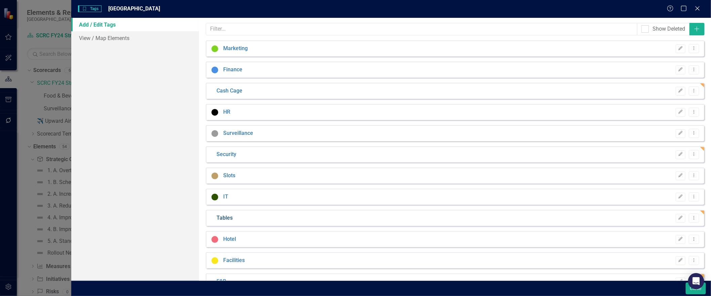
click at [225, 217] on link "Tables" at bounding box center [224, 218] width 16 height 8
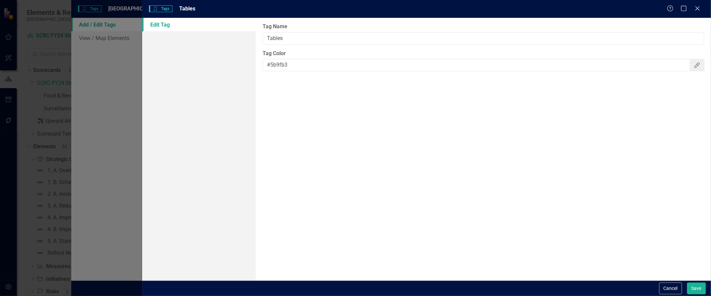
click at [690, 69] on button "Color Picker" at bounding box center [696, 65] width 15 height 12
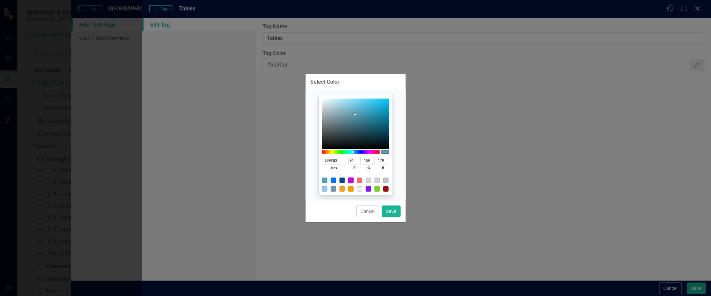
click at [348, 180] on div at bounding box center [350, 179] width 5 height 5
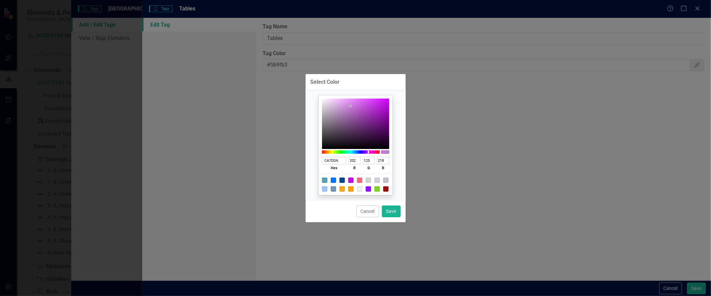
drag, startPoint x: 375, startPoint y: 123, endPoint x: 350, endPoint y: 104, distance: 30.5
click at [350, 104] on div at bounding box center [355, 123] width 67 height 50
click at [388, 214] on button "Save" at bounding box center [391, 211] width 19 height 12
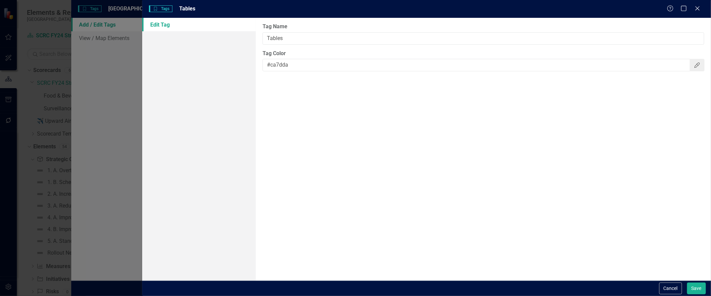
click at [691, 66] on button "Color Picker" at bounding box center [696, 65] width 15 height 12
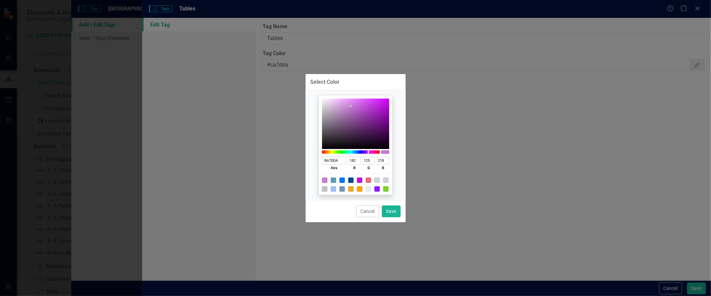
click at [366, 150] on div at bounding box center [351, 151] width 58 height 3
click at [365, 151] on div at bounding box center [364, 152] width 1 height 3
drag, startPoint x: 375, startPoint y: 115, endPoint x: 377, endPoint y: 106, distance: 8.6
click at [377, 106] on div at bounding box center [355, 123] width 67 height 50
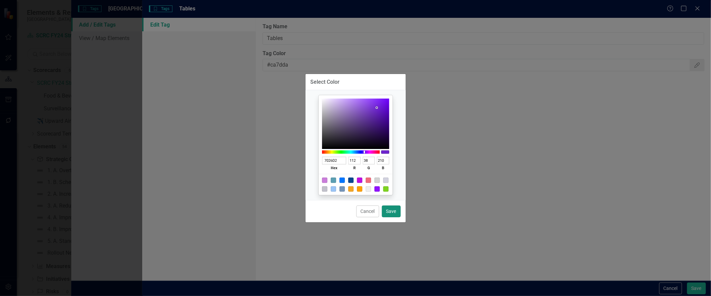
click at [385, 214] on button "Save" at bounding box center [391, 211] width 19 height 12
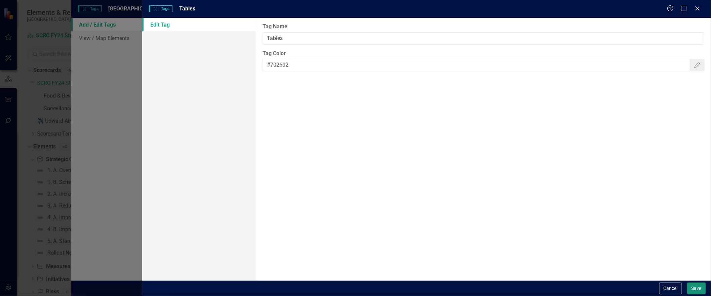
click at [689, 254] on button "Save" at bounding box center [696, 288] width 19 height 12
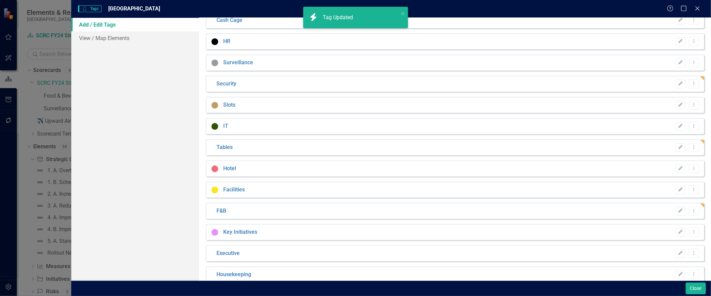
scroll to position [104, 0]
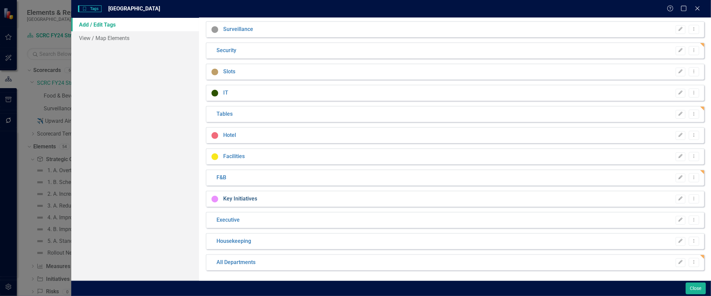
click at [233, 199] on link "Key Initiatives" at bounding box center [240, 199] width 34 height 8
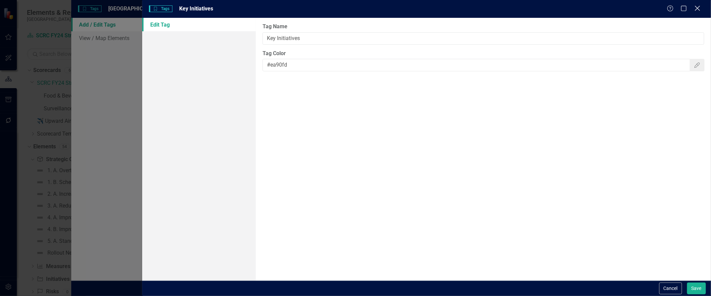
click at [697, 9] on icon "Close" at bounding box center [697, 8] width 8 height 6
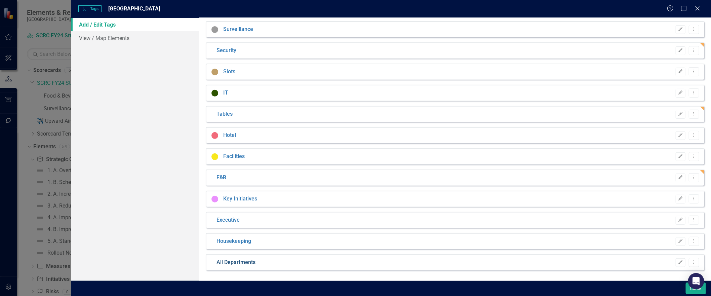
click at [248, 254] on link "All Departments" at bounding box center [235, 262] width 39 height 8
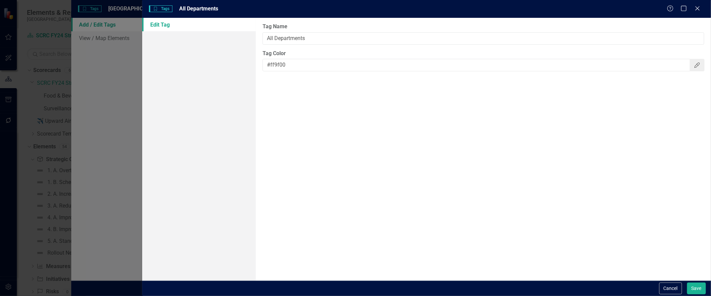
click at [696, 68] on icon "button" at bounding box center [696, 64] width 5 height 5
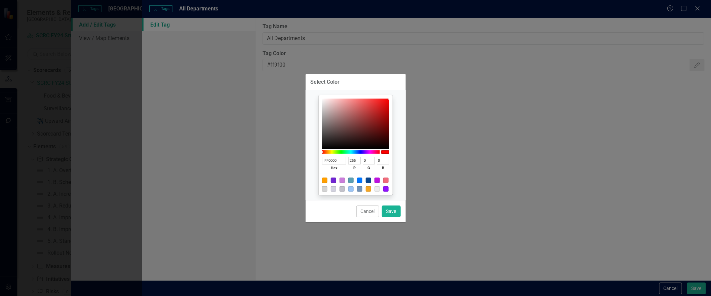
drag, startPoint x: 327, startPoint y: 150, endPoint x: 318, endPoint y: 150, distance: 8.7
click at [318, 150] on div "FF0000 hex 255 r 0 g 0 b 100 a" at bounding box center [355, 144] width 90 height 99
click at [392, 217] on button "Save" at bounding box center [391, 211] width 19 height 12
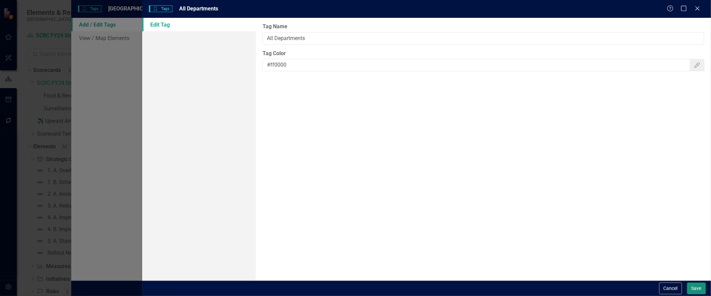
click at [696, 254] on button "Save" at bounding box center [696, 288] width 19 height 12
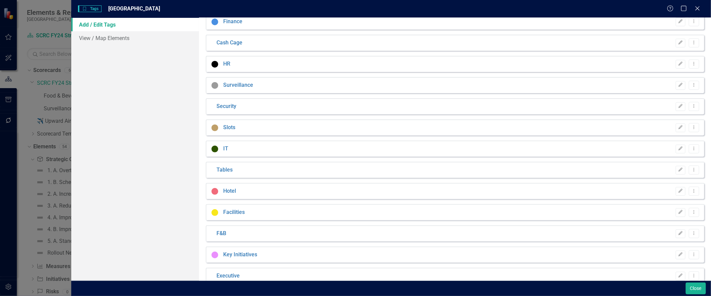
scroll to position [0, 0]
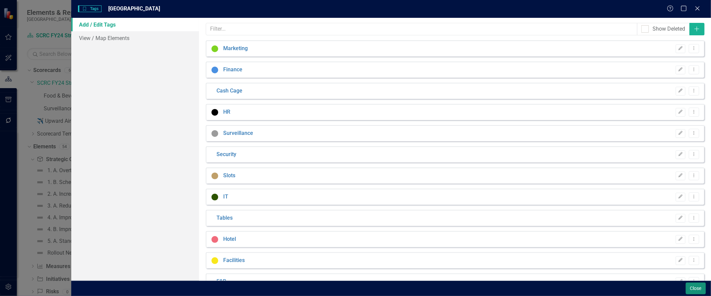
click at [694, 254] on button "Close" at bounding box center [695, 288] width 20 height 12
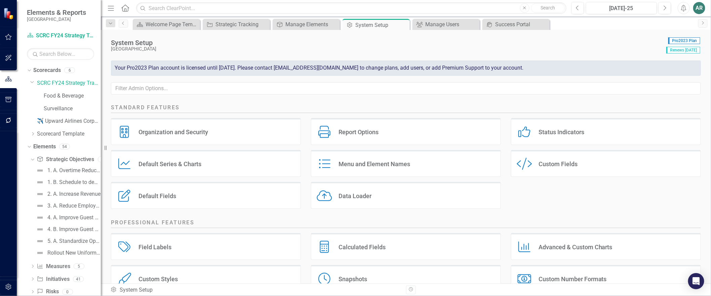
click at [562, 174] on div "Custom Style Custom Fields" at bounding box center [606, 163] width 190 height 27
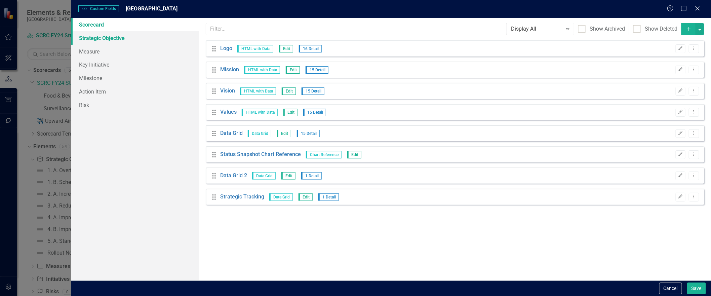
click at [132, 35] on link "Strategic Objective" at bounding box center [135, 37] width 128 height 13
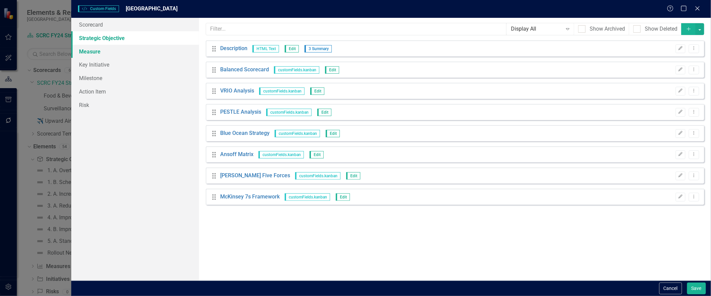
click at [88, 51] on link "Measure" at bounding box center [135, 51] width 128 height 13
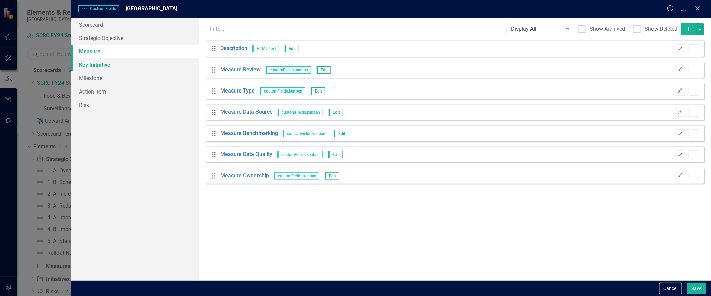
click at [87, 62] on link "Key Initiative" at bounding box center [135, 64] width 128 height 13
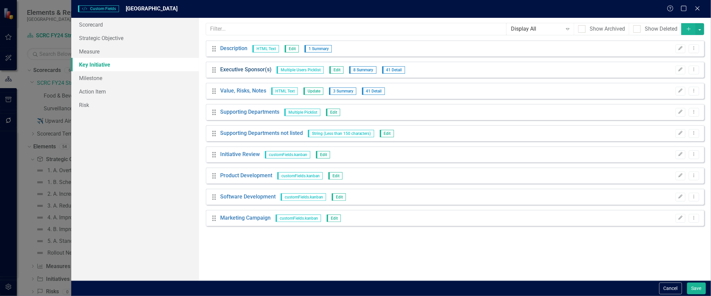
click at [253, 72] on link "Executive Sponsor(s)" at bounding box center [245, 70] width 51 height 8
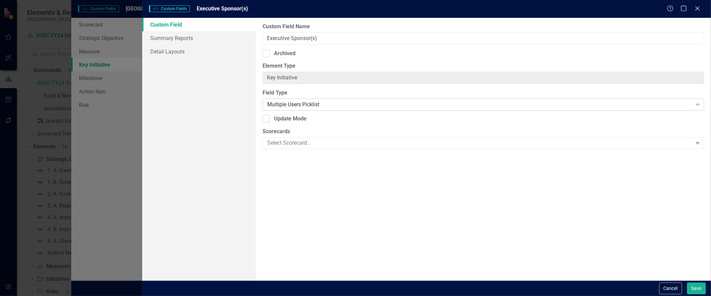
click at [297, 109] on div "Multiple Users Picklist" at bounding box center [479, 105] width 425 height 8
click at [297, 108] on div "Picklist" at bounding box center [479, 105] width 425 height 8
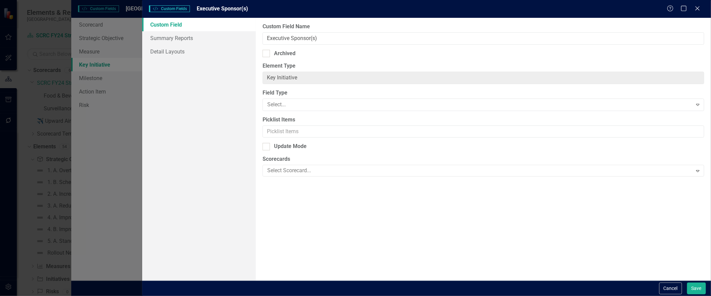
click at [211, 115] on div "Custom Field Summary Reports Detail Layouts" at bounding box center [199, 149] width 114 height 262
click at [274, 136] on input "Picklist Items" at bounding box center [483, 130] width 442 height 12
click at [687, 254] on button "Save" at bounding box center [696, 288] width 19 height 12
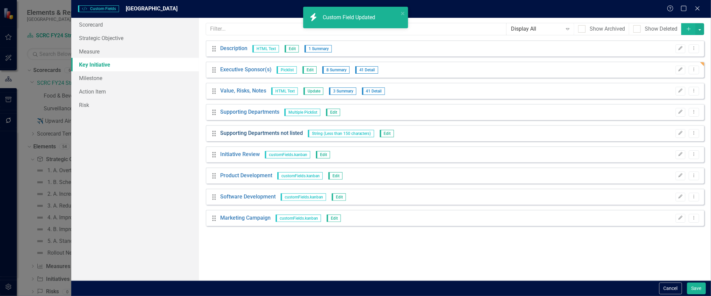
click at [269, 137] on link "Supporting Departments not listed" at bounding box center [261, 133] width 83 height 8
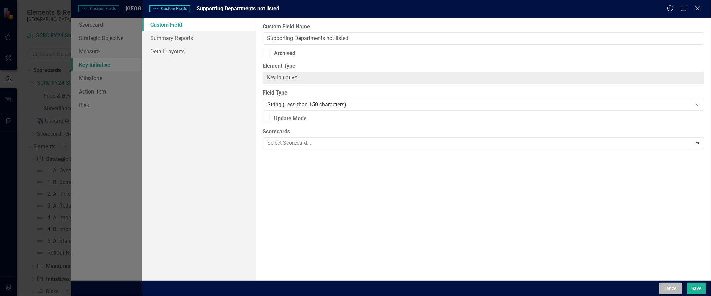
click at [672, 254] on button "Cancel" at bounding box center [670, 288] width 23 height 12
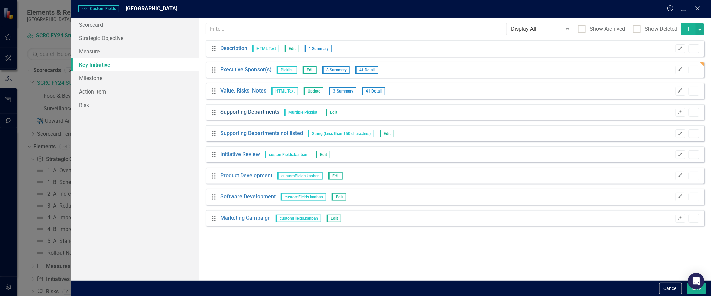
click at [260, 111] on link "Supporting Departments" at bounding box center [249, 112] width 59 height 8
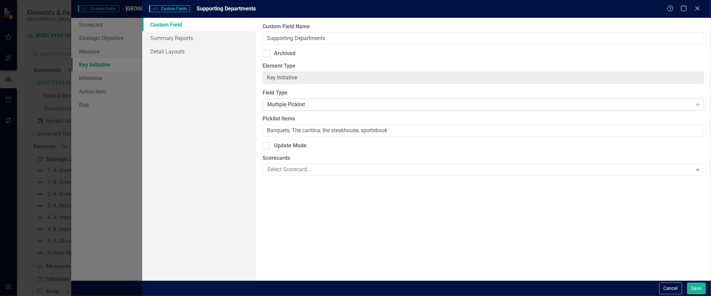
click at [280, 109] on div "Multiple Picklist" at bounding box center [479, 105] width 425 height 8
click at [301, 97] on label "Field Type" at bounding box center [483, 93] width 442 height 8
click at [297, 137] on input "Banquets, The cantina, the steakhouse, sportsbook" at bounding box center [483, 130] width 442 height 12
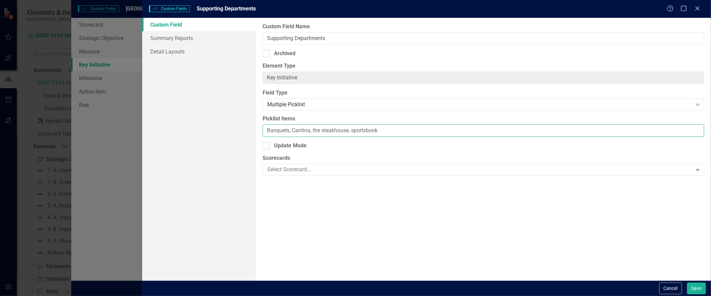
click at [325, 137] on input "Banquets, Cantina, the steakhouse, sportsbook" at bounding box center [483, 130] width 442 height 12
click at [353, 137] on input "Banquets, Cantina, Steakhouse, sportsbook" at bounding box center [483, 130] width 442 height 12
click at [348, 137] on input "Banquets, Cantina, Steakhouse, sportsbook" at bounding box center [483, 130] width 442 height 12
click at [696, 254] on button "Save" at bounding box center [696, 288] width 19 height 12
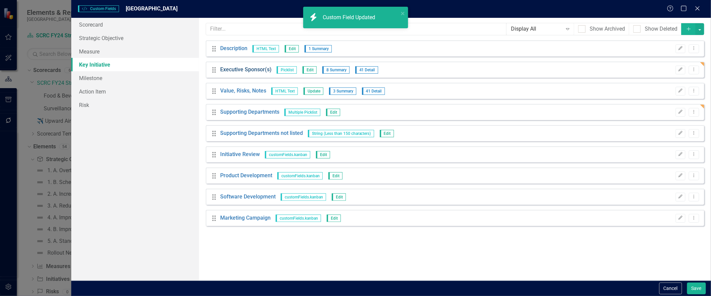
click at [256, 73] on link "Executive Sponsor(s)" at bounding box center [245, 70] width 51 height 8
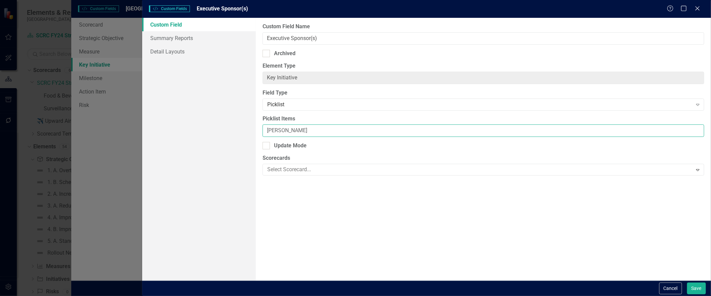
click at [294, 137] on input "[PERSON_NAME]" at bounding box center [483, 130] width 442 height 12
click at [464, 137] on input "[PERSON_NAME], [PERSON_NAME], [PERSON_NAME], [PERSON_NAME], [PERSON_NAME], [PER…" at bounding box center [483, 130] width 442 height 12
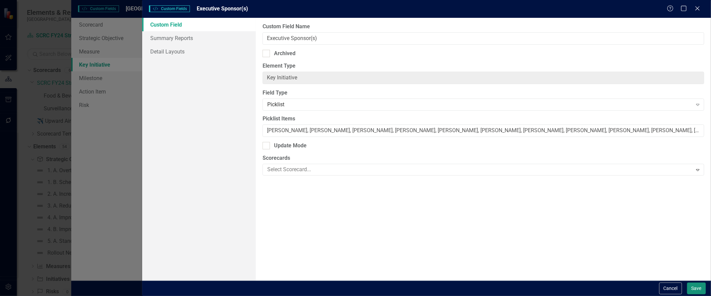
click at [695, 254] on button "Save" at bounding box center [696, 288] width 19 height 12
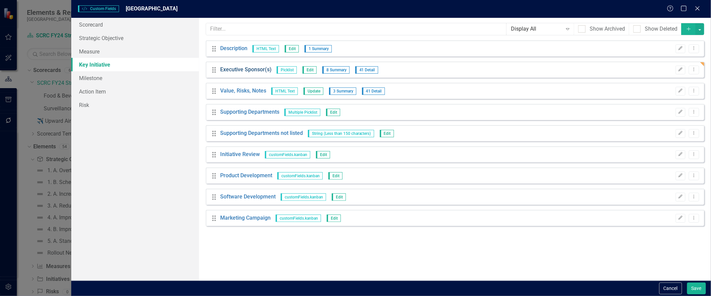
click at [247, 74] on link "Executive Sponsor(s)" at bounding box center [245, 70] width 51 height 8
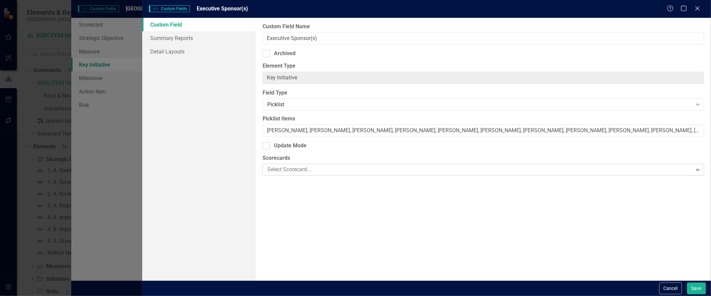
click at [282, 174] on div at bounding box center [477, 169] width 427 height 9
click at [283, 295] on div "SCRC FY24 Strategy Tracking" at bounding box center [357, 301] width 700 height 8
click at [699, 184] on icon "Expand" at bounding box center [697, 181] width 7 height 5
click at [485, 186] on div at bounding box center [483, 181] width 438 height 9
click at [167, 41] on link "Summary Reports" at bounding box center [199, 37] width 114 height 13
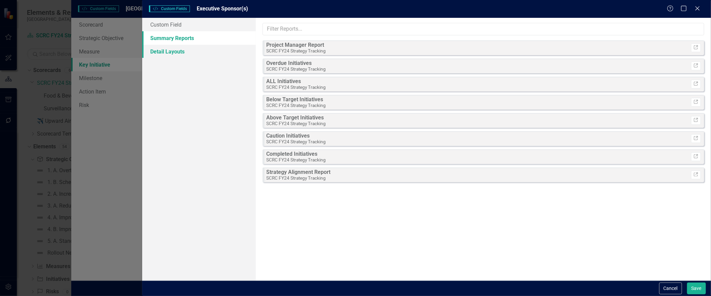
click at [187, 50] on link "Detail Layouts" at bounding box center [199, 51] width 114 height 13
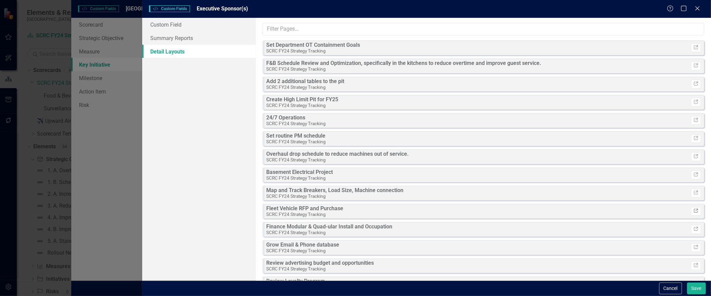
click at [693, 210] on icon "Link" at bounding box center [695, 211] width 5 height 4
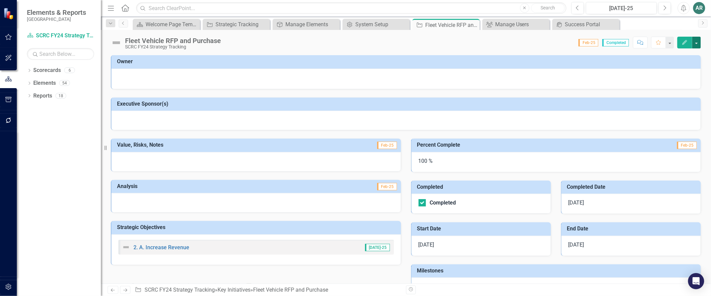
click at [694, 46] on button "button" at bounding box center [696, 43] width 9 height 12
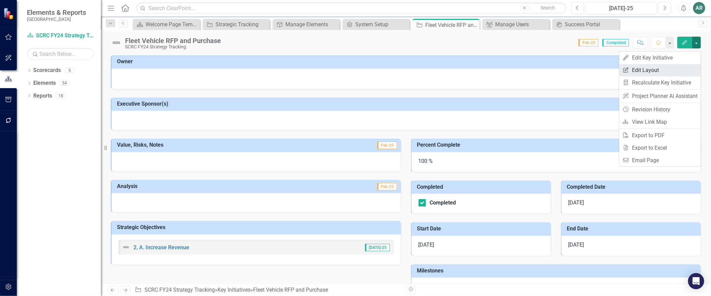
click at [667, 70] on link "Edit Report Edit Layout" at bounding box center [660, 70] width 82 height 12
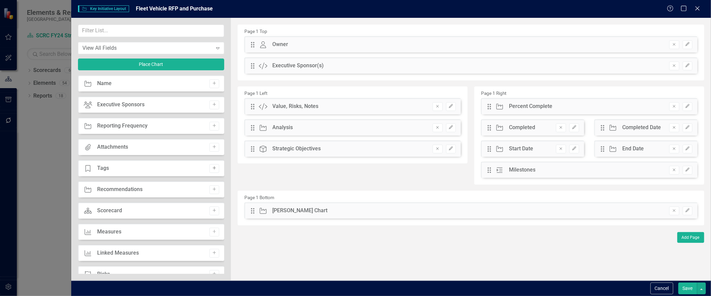
click at [213, 169] on icon "Add" at bounding box center [214, 168] width 5 height 4
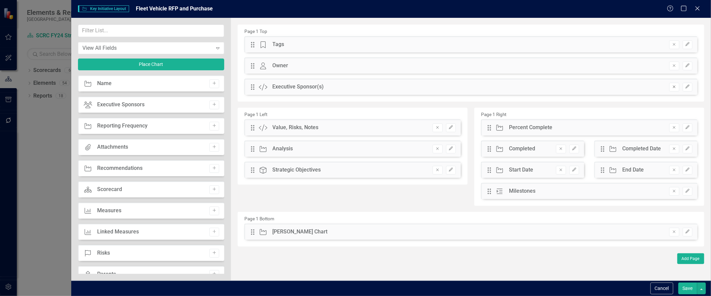
click at [671, 88] on icon "Remove" at bounding box center [673, 87] width 5 height 4
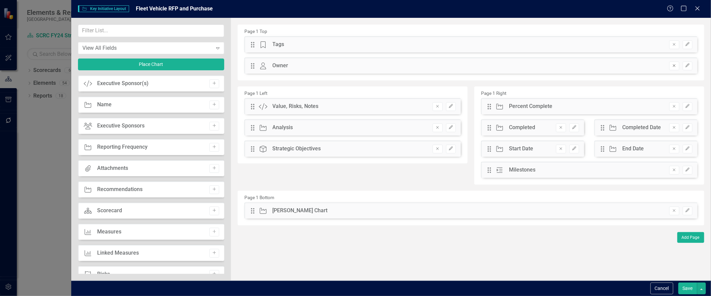
click at [673, 68] on icon "Remove" at bounding box center [673, 66] width 5 height 4
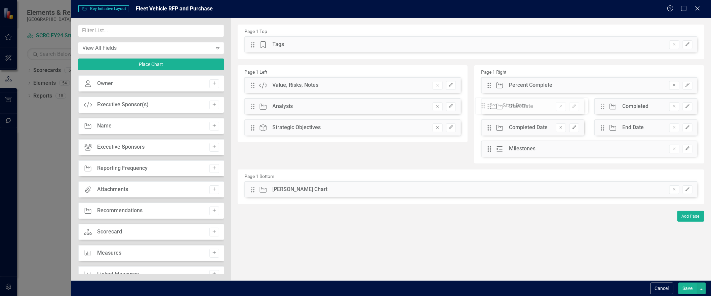
drag, startPoint x: 489, startPoint y: 128, endPoint x: 488, endPoint y: 106, distance: 21.9
click at [488, 106] on div "The fields (or pods) that are available for you to include on the detail page a…" at bounding box center [471, 149] width 480 height 262
drag, startPoint x: 600, startPoint y: 126, endPoint x: 602, endPoint y: 83, distance: 43.1
click at [602, 83] on div "The fields (or pods) that are available for you to include on the detail page a…" at bounding box center [471, 149] width 480 height 262
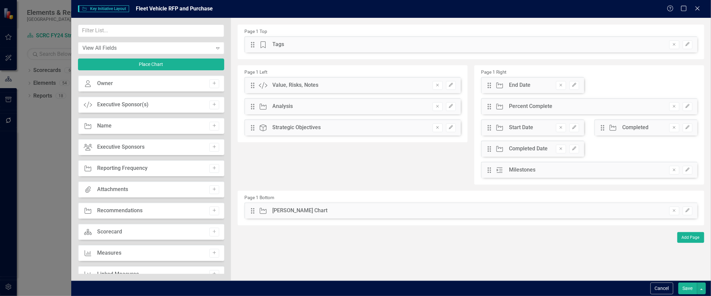
drag, startPoint x: 485, startPoint y: 128, endPoint x: 482, endPoint y: 93, distance: 35.0
click at [482, 93] on div "Drag Key Initiative End Date Remove Edit Drag Key Initiative Percent Complete R…" at bounding box center [589, 130] width 226 height 106
drag, startPoint x: 490, startPoint y: 126, endPoint x: 481, endPoint y: 84, distance: 43.0
click at [481, 84] on div "The fields (or pods) that are available for you to include on the detail page a…" at bounding box center [471, 149] width 480 height 262
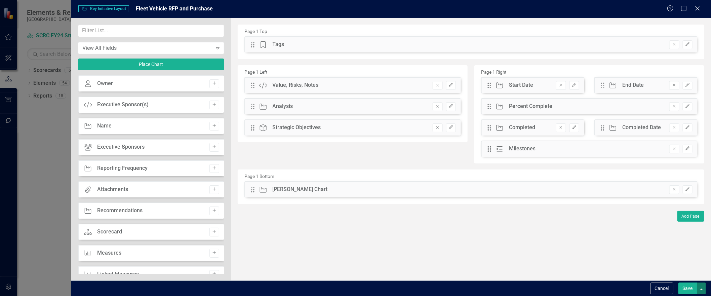
click at [703, 290] on button "button" at bounding box center [701, 288] width 9 height 12
click at [689, 277] on link "Update all Key Initiatives in this account" at bounding box center [639, 275] width 134 height 12
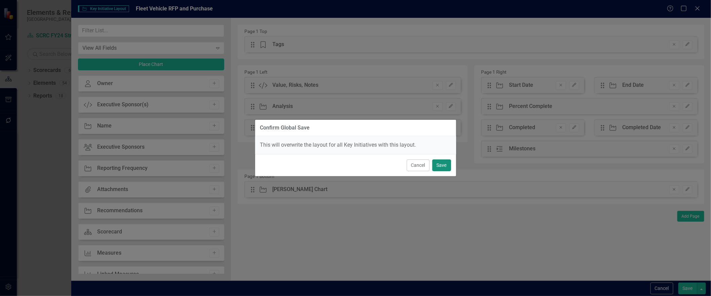
click at [446, 170] on button "Save" at bounding box center [441, 165] width 19 height 12
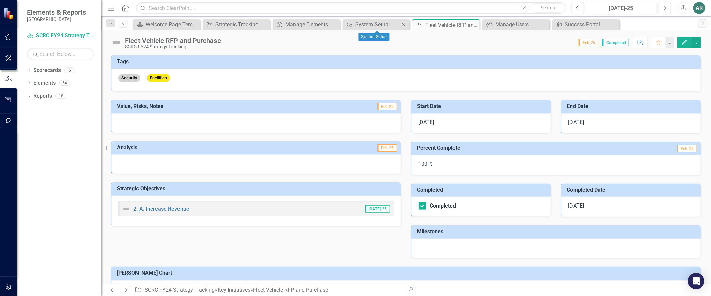
click at [407, 28] on div "Close" at bounding box center [404, 24] width 8 height 8
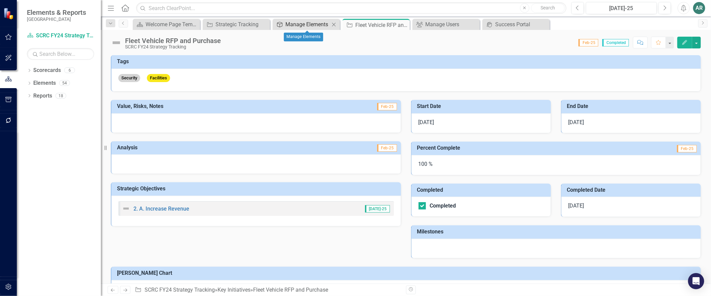
click at [306, 23] on div "Manage Elements" at bounding box center [307, 24] width 44 height 8
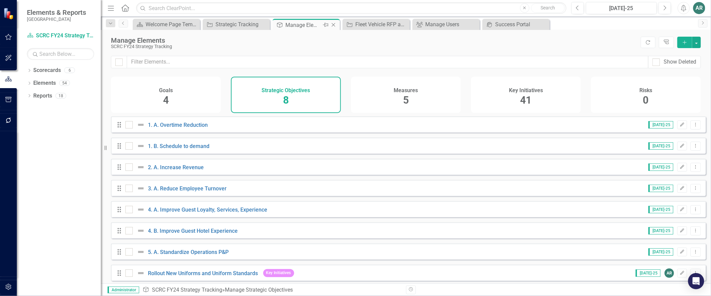
click at [333, 25] on icon "Close" at bounding box center [333, 24] width 7 height 5
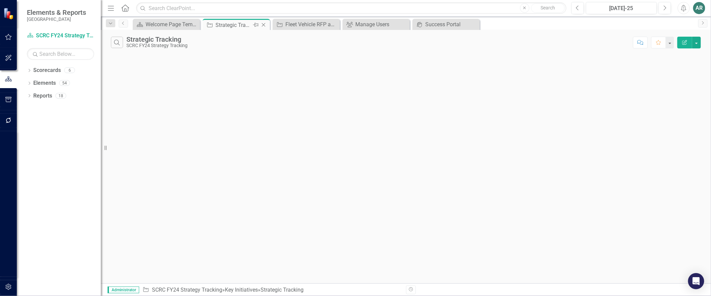
click at [244, 28] on div "Strategic Tracking" at bounding box center [233, 25] width 36 height 8
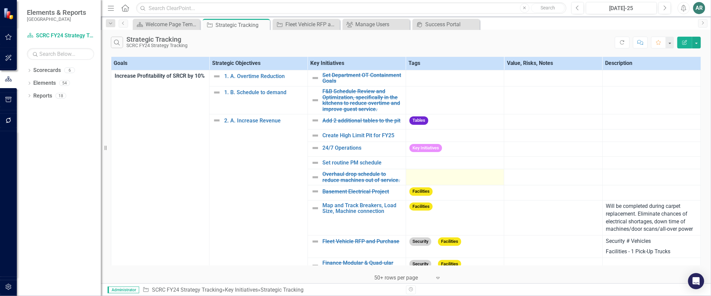
click at [457, 178] on div at bounding box center [454, 175] width 91 height 8
click at [432, 179] on div at bounding box center [454, 175] width 91 height 8
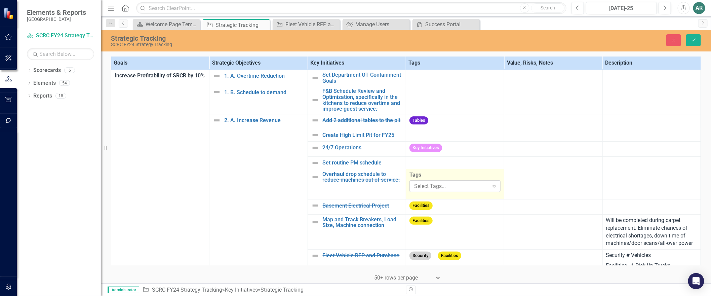
click at [432, 187] on div at bounding box center [449, 186] width 77 height 9
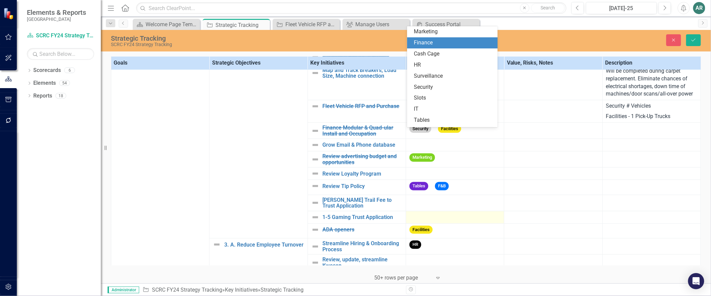
scroll to position [186, 0]
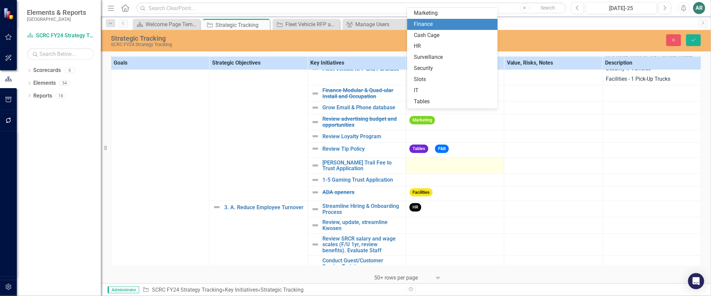
click at [441, 168] on div at bounding box center [454, 164] width 91 height 8
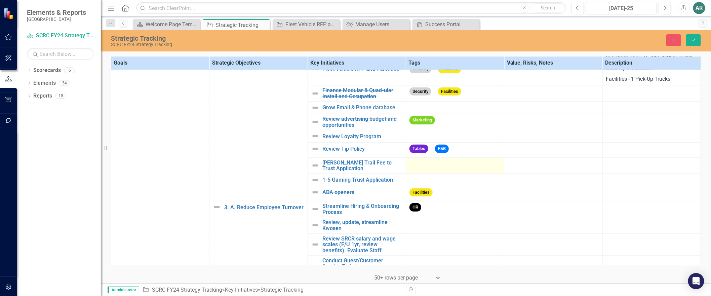
click at [441, 168] on div at bounding box center [454, 164] width 91 height 8
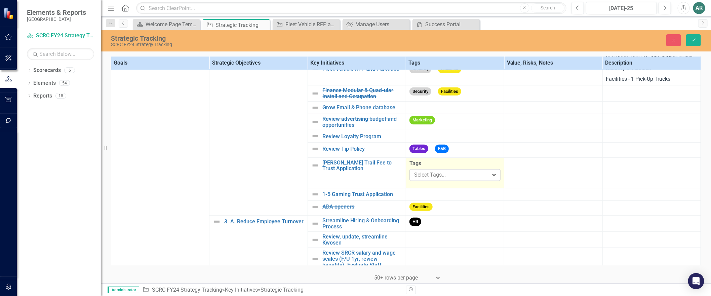
click at [445, 179] on div at bounding box center [449, 174] width 77 height 9
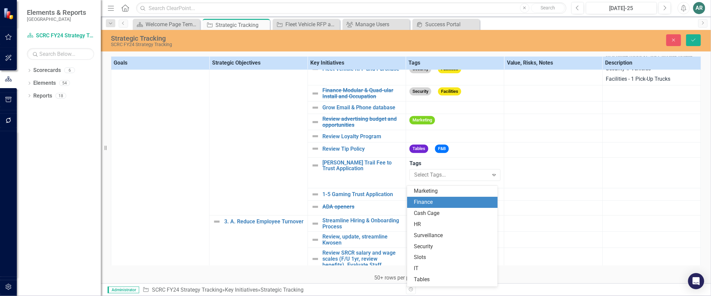
scroll to position [76, 0]
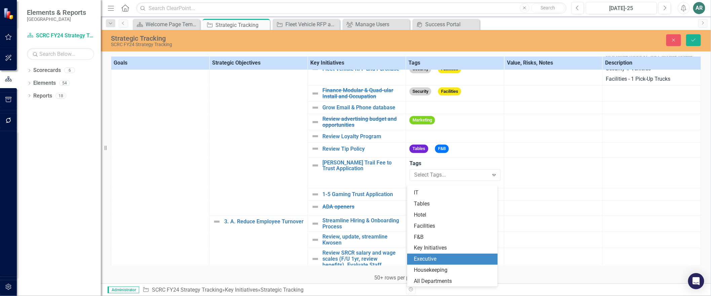
click at [450, 254] on div "Executive" at bounding box center [452, 258] width 90 height 11
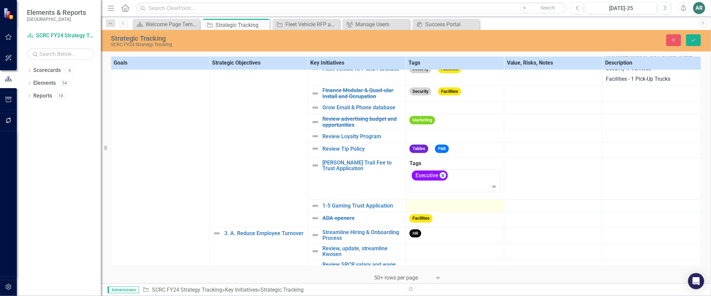
click at [442, 210] on div at bounding box center [454, 206] width 91 height 8
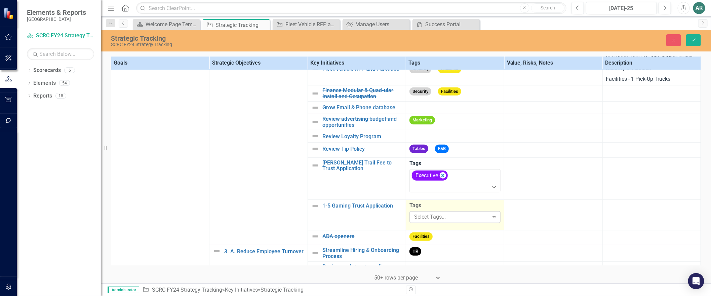
click at [442, 221] on div at bounding box center [449, 216] width 77 height 9
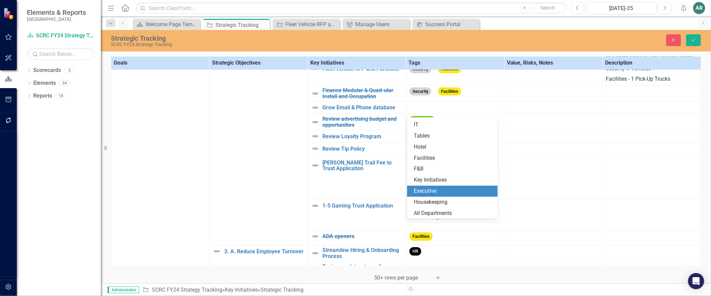
click at [435, 190] on span "Executive" at bounding box center [425, 190] width 23 height 6
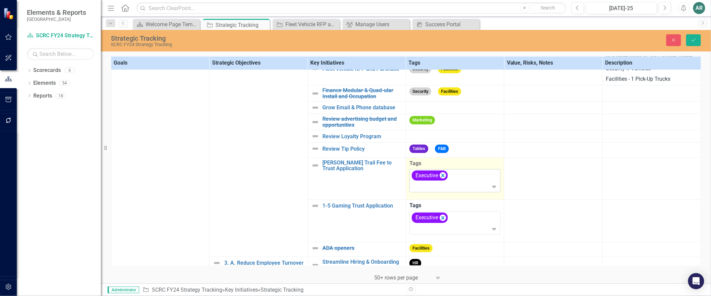
scroll to position [373, 0]
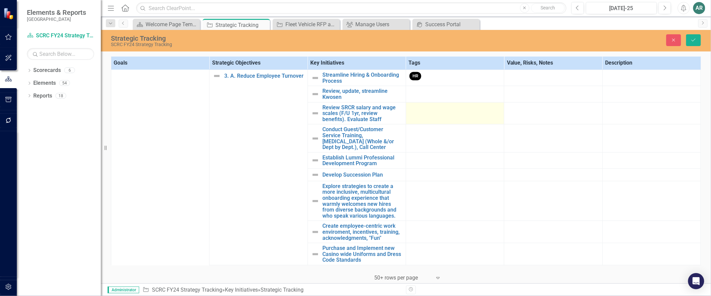
click at [435, 124] on td at bounding box center [455, 113] width 98 height 22
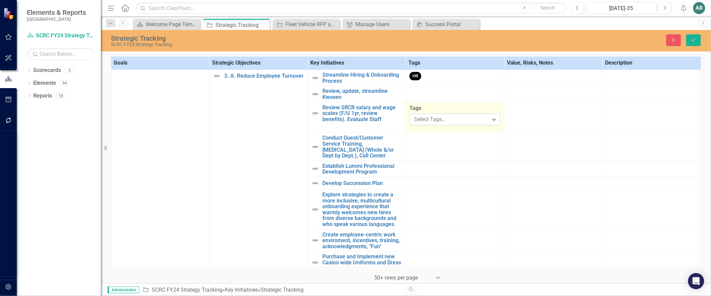
click at [436, 124] on div at bounding box center [449, 119] width 77 height 9
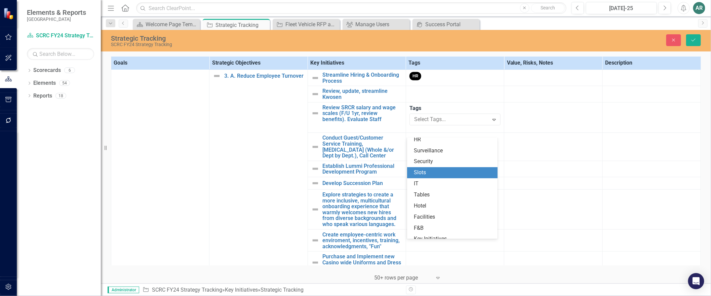
scroll to position [76, 0]
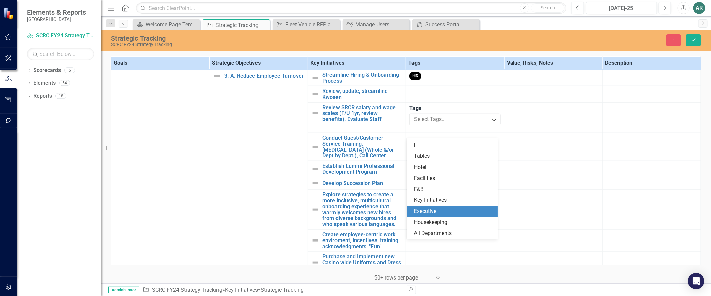
click at [436, 211] on span "Executive" at bounding box center [425, 211] width 23 height 6
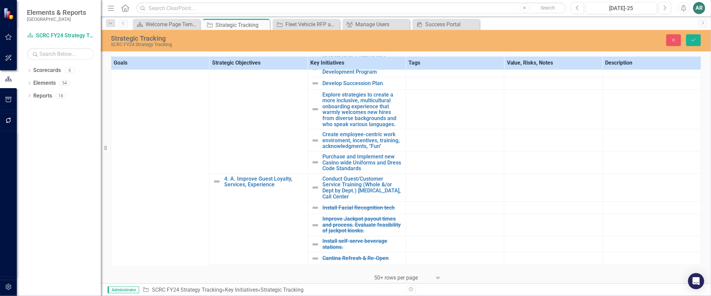
scroll to position [485, 0]
click at [439, 173] on td at bounding box center [455, 162] width 98 height 22
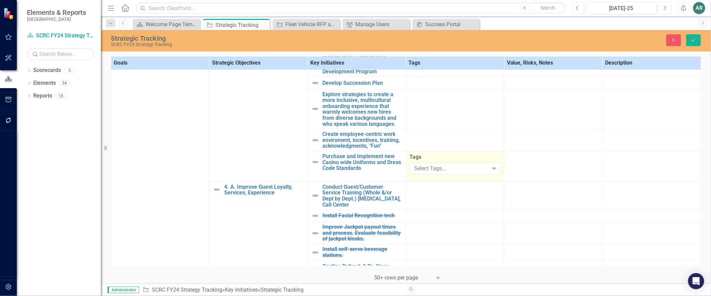
click at [439, 173] on div at bounding box center [449, 168] width 77 height 9
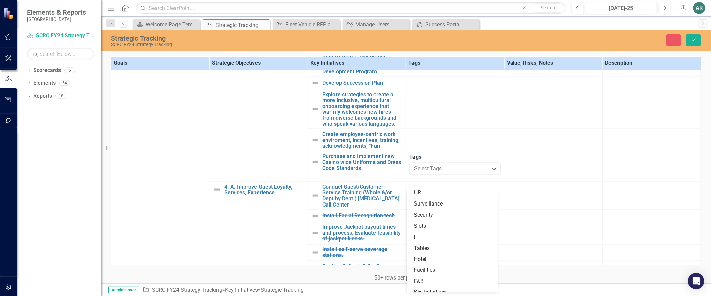
scroll to position [0, 0]
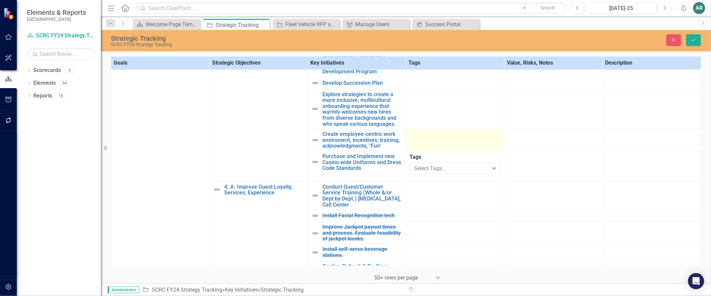
click at [440, 151] on td at bounding box center [455, 140] width 98 height 22
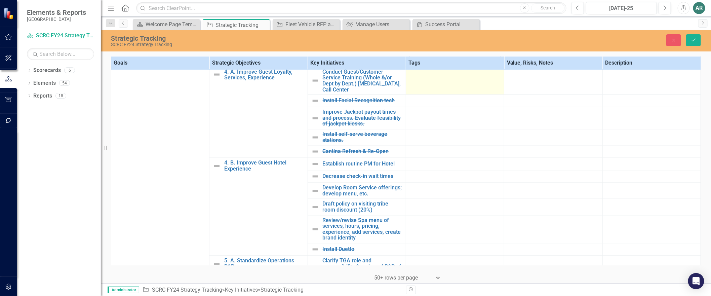
scroll to position [634, 0]
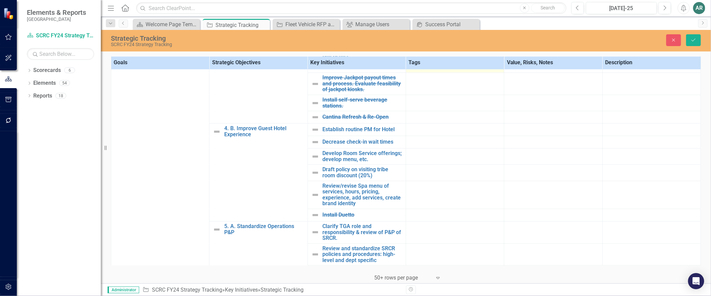
click at [446, 73] on td at bounding box center [455, 66] width 98 height 12
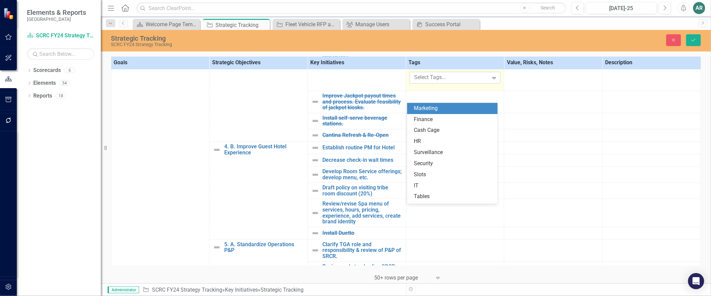
click at [444, 82] on div at bounding box center [449, 77] width 77 height 9
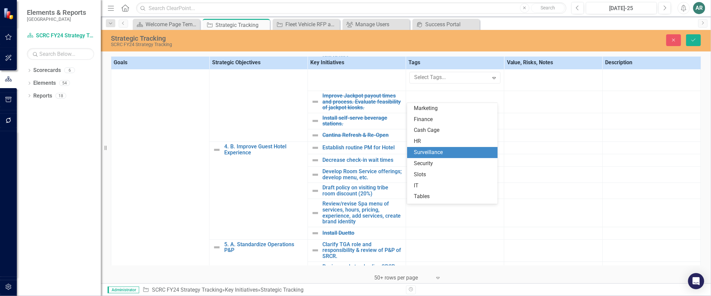
click at [438, 151] on span "Surveillance" at bounding box center [428, 152] width 29 height 6
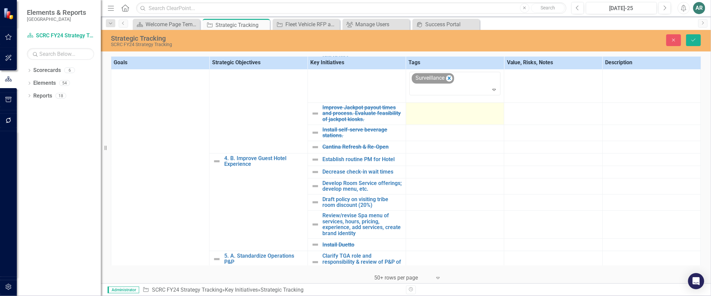
click at [439, 125] on td at bounding box center [455, 113] width 98 height 22
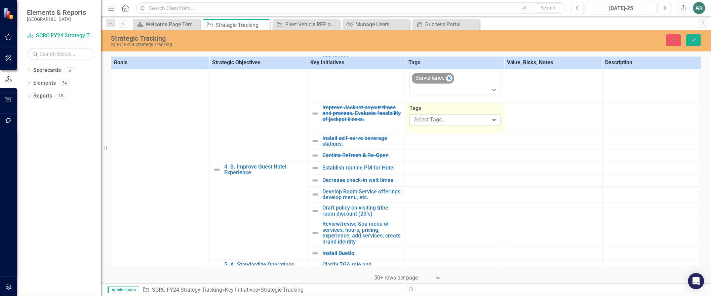
click at [439, 125] on div at bounding box center [449, 120] width 77 height 9
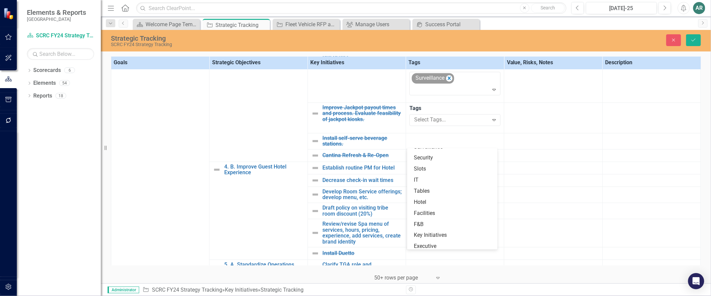
scroll to position [38, 0]
click at [438, 166] on div "Security" at bounding box center [452, 170] width 90 height 11
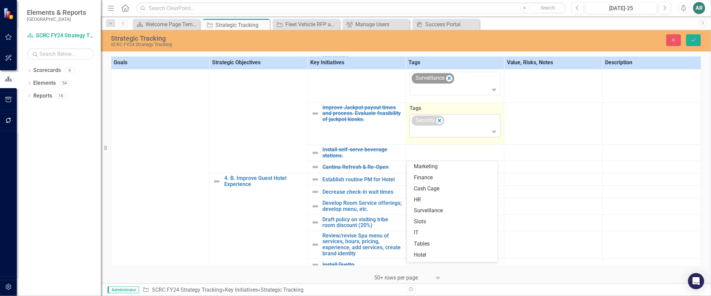
click at [438, 136] on div at bounding box center [455, 131] width 88 height 9
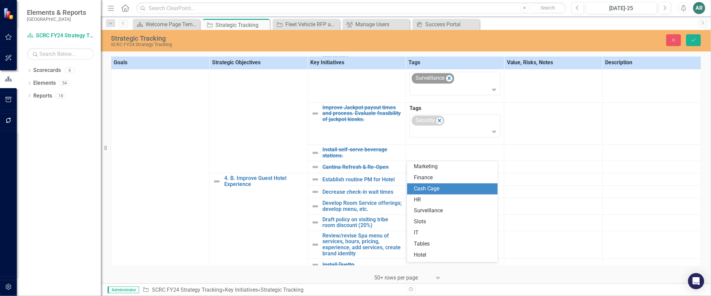
click at [435, 185] on span "Cash Cage" at bounding box center [427, 188] width 26 height 6
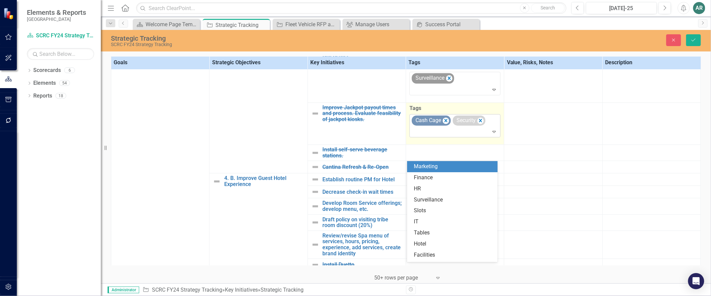
click at [442, 136] on div at bounding box center [455, 131] width 88 height 9
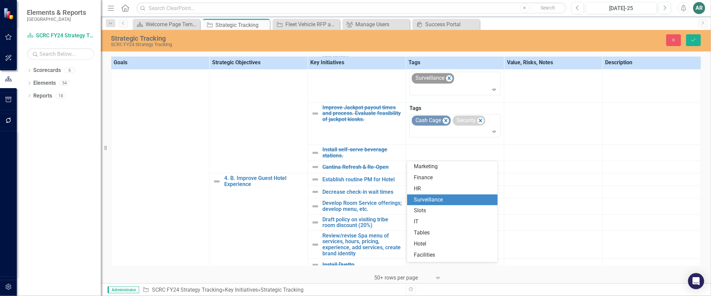
click at [435, 197] on span "Surveillance" at bounding box center [428, 199] width 29 height 6
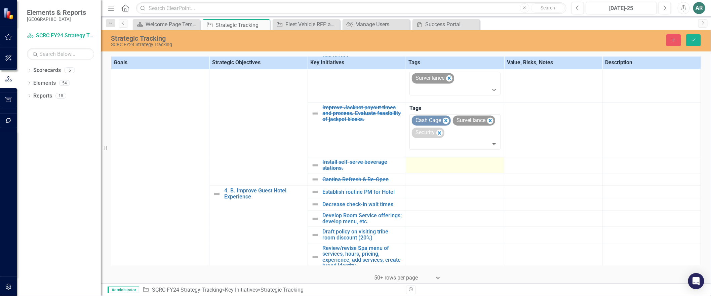
click at [434, 173] on td at bounding box center [455, 165] width 98 height 16
click at [434, 183] on div at bounding box center [454, 179] width 91 height 8
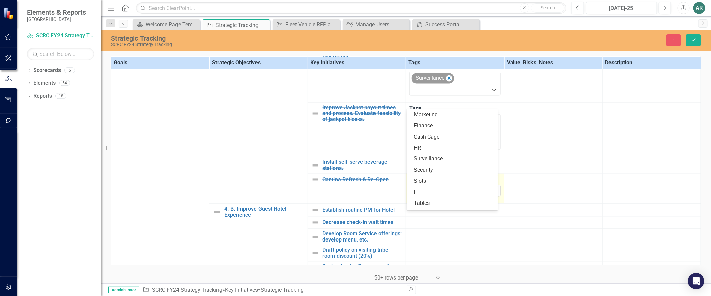
click at [435, 195] on div at bounding box center [449, 190] width 77 height 9
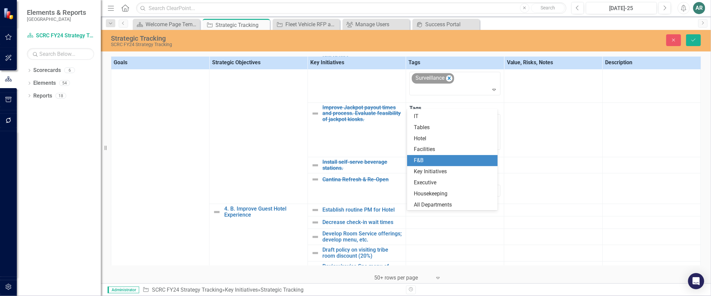
click at [435, 156] on div "F&B" at bounding box center [452, 160] width 90 height 11
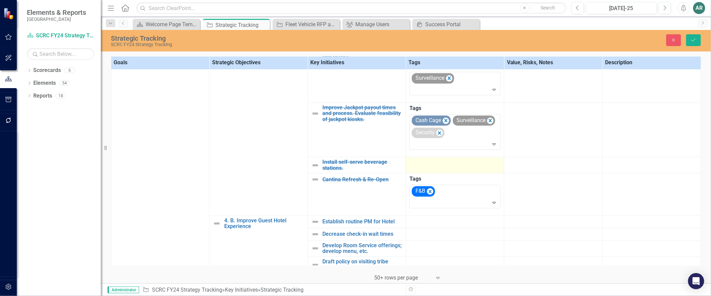
click at [435, 167] on div at bounding box center [454, 163] width 91 height 8
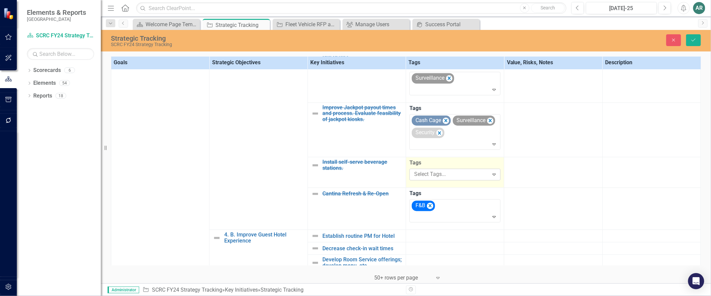
click at [435, 179] on div at bounding box center [449, 174] width 77 height 9
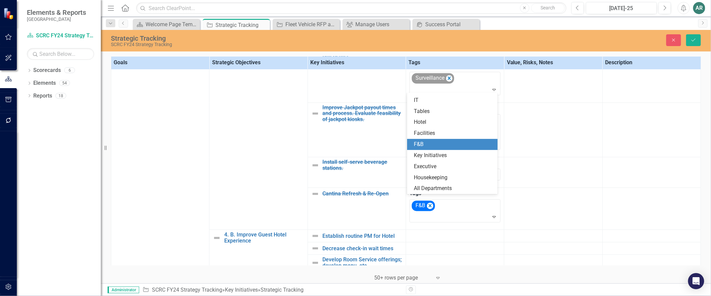
click at [438, 140] on div "F&B" at bounding box center [454, 144] width 80 height 8
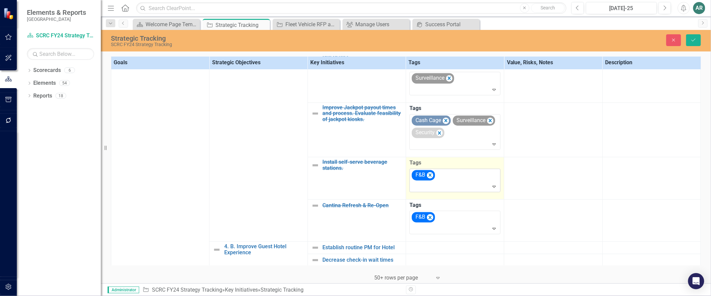
click at [493, 189] on icon "Expand" at bounding box center [494, 186] width 7 height 5
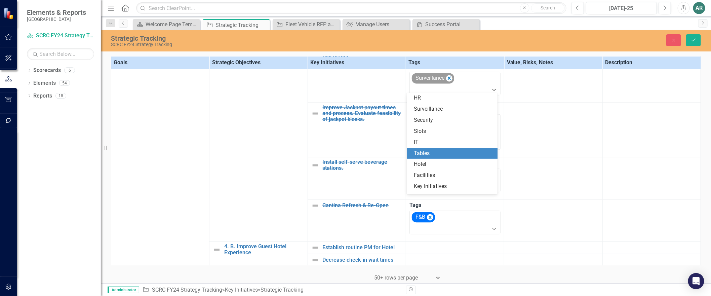
scroll to position [65, 0]
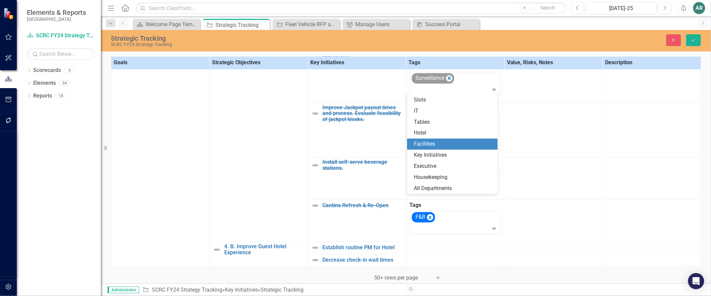
click at [466, 140] on div "Facilities" at bounding box center [454, 144] width 80 height 8
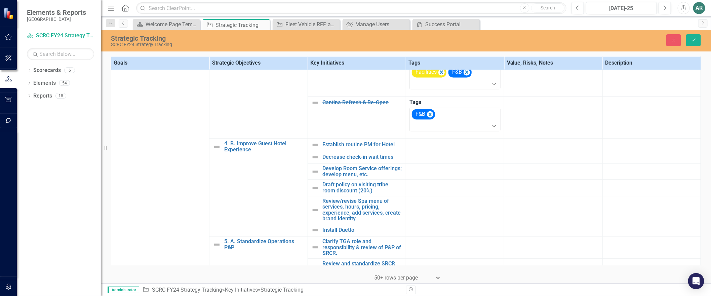
scroll to position [747, 0]
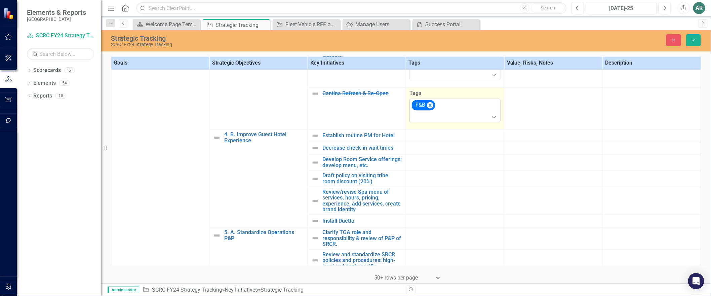
click at [491, 119] on icon "Expand" at bounding box center [494, 116] width 7 height 5
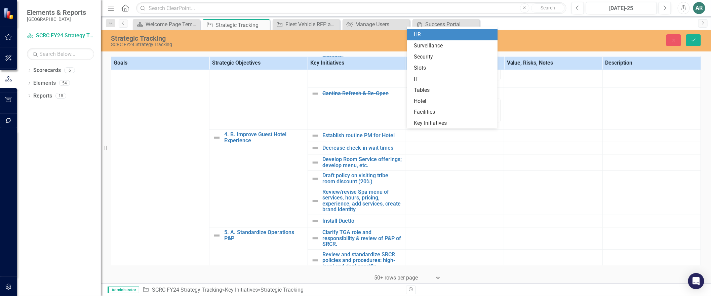
scroll to position [65, 0]
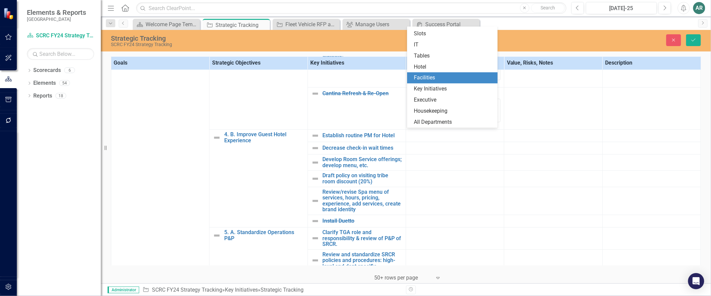
click at [465, 79] on div "Facilities" at bounding box center [454, 78] width 80 height 8
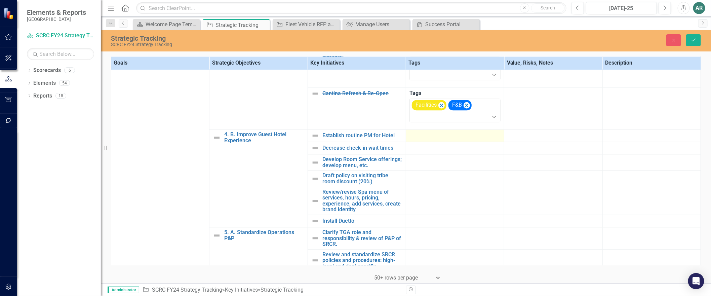
click at [427, 139] on div at bounding box center [454, 135] width 91 height 8
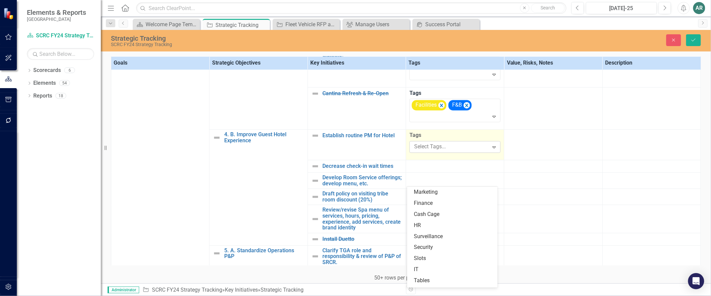
click at [426, 151] on div at bounding box center [449, 146] width 77 height 9
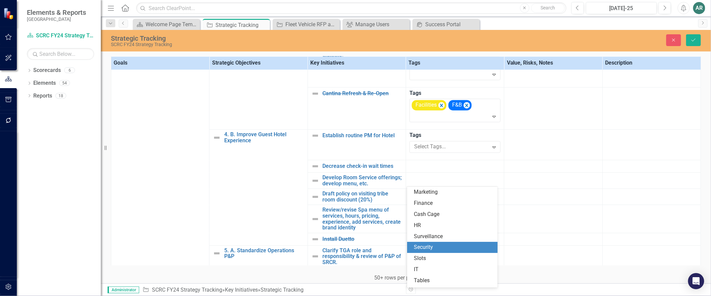
scroll to position [76, 0]
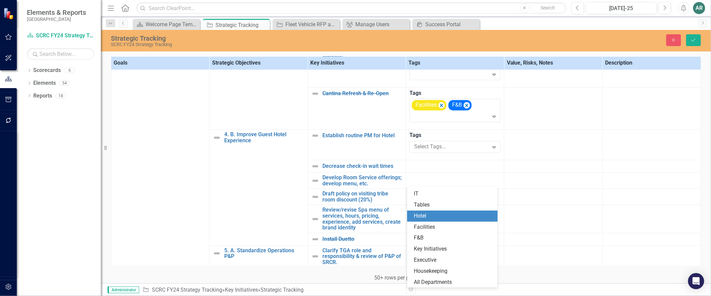
click at [429, 214] on div "Hotel" at bounding box center [454, 216] width 80 height 8
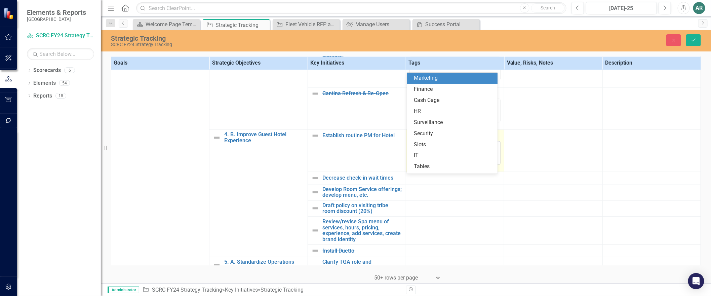
click at [470, 163] on div at bounding box center [455, 158] width 88 height 9
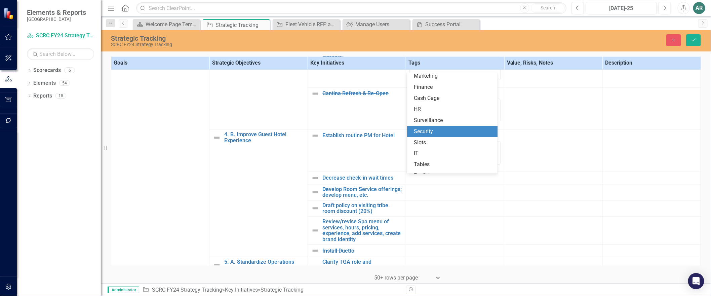
scroll to position [65, 0]
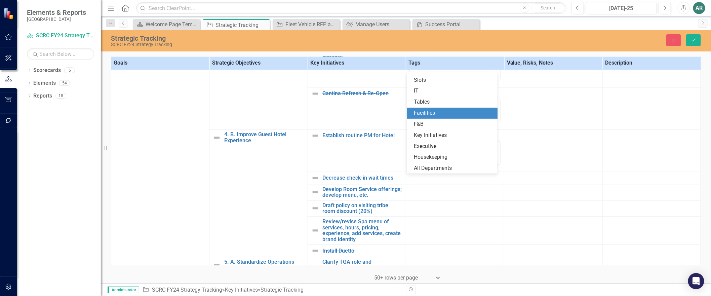
click at [458, 109] on div "Facilities" at bounding box center [452, 113] width 90 height 11
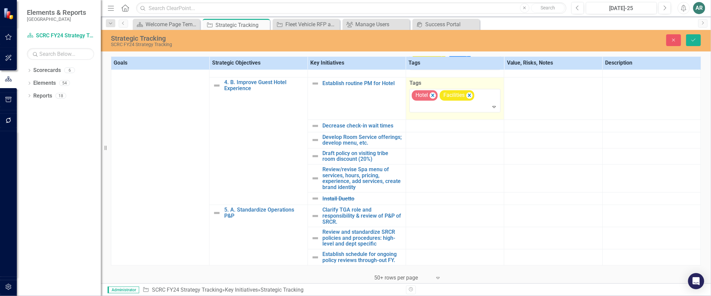
scroll to position [837, 0]
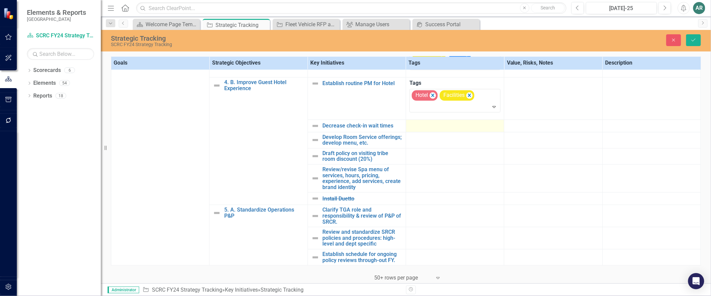
click at [444, 122] on div at bounding box center [454, 126] width 91 height 8
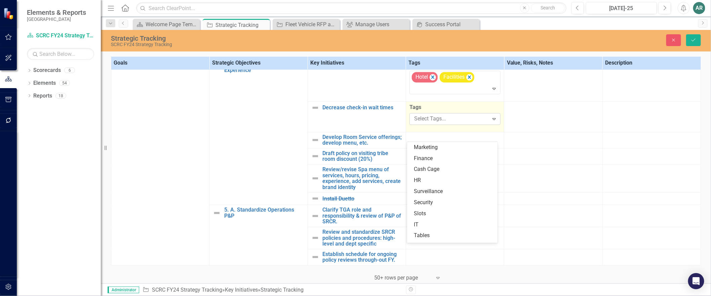
click at [443, 123] on div at bounding box center [449, 118] width 77 height 9
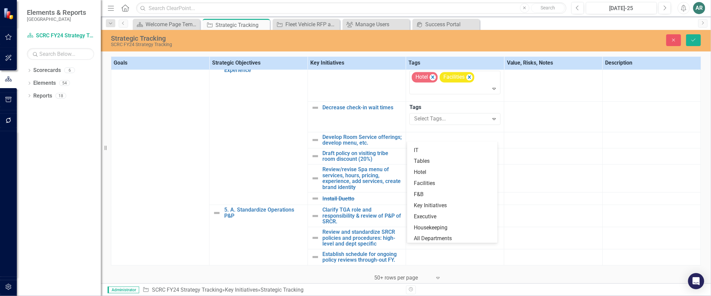
scroll to position [76, 0]
click at [443, 169] on div "Hotel" at bounding box center [454, 171] width 80 height 8
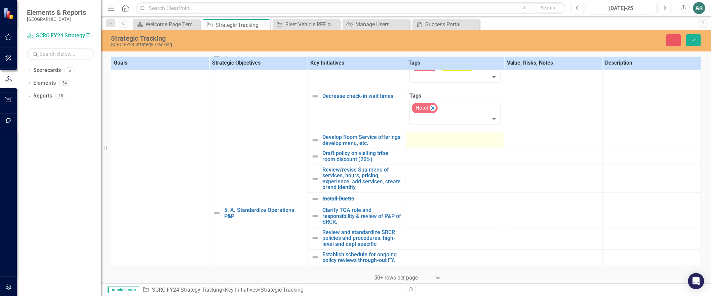
click at [442, 142] on div at bounding box center [454, 138] width 91 height 8
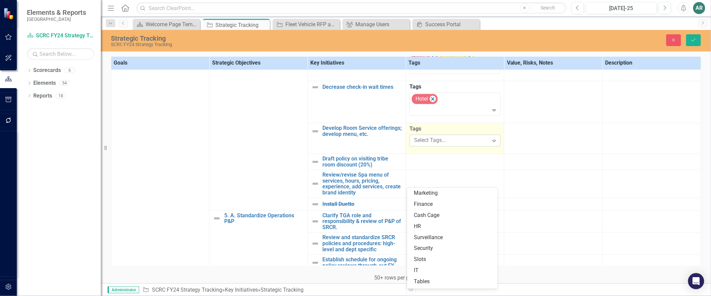
click at [442, 145] on div at bounding box center [449, 140] width 77 height 9
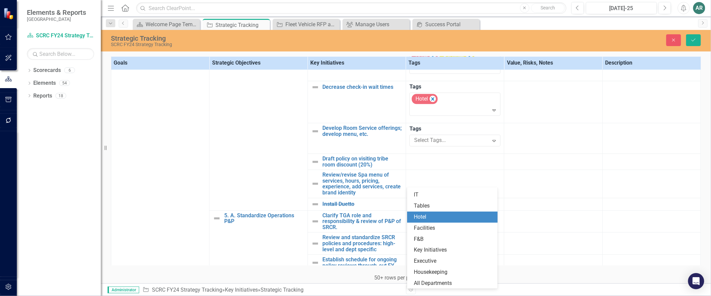
click at [438, 214] on div "Hotel" at bounding box center [454, 217] width 80 height 8
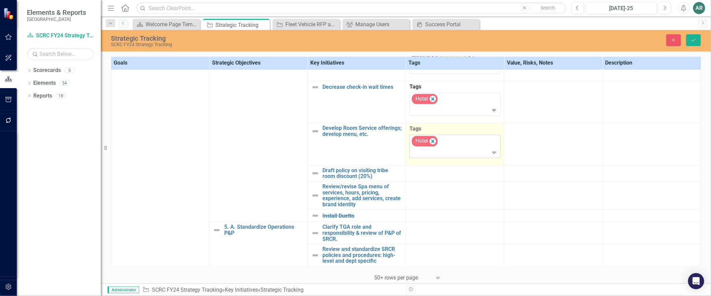
click at [442, 157] on div at bounding box center [455, 152] width 88 height 9
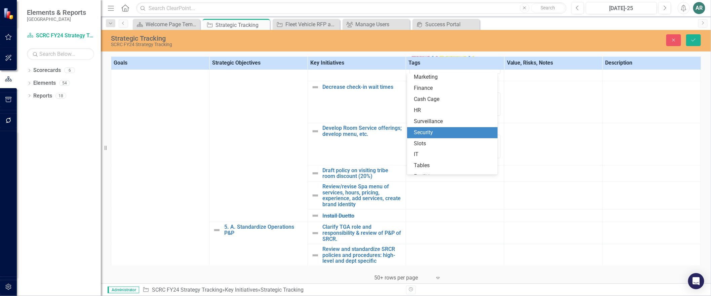
scroll to position [65, 0]
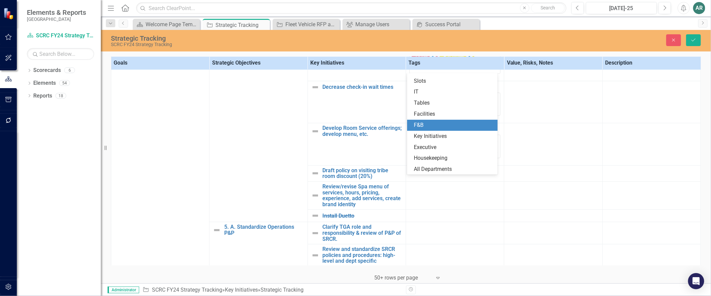
click at [453, 126] on div "F&B" at bounding box center [454, 125] width 80 height 8
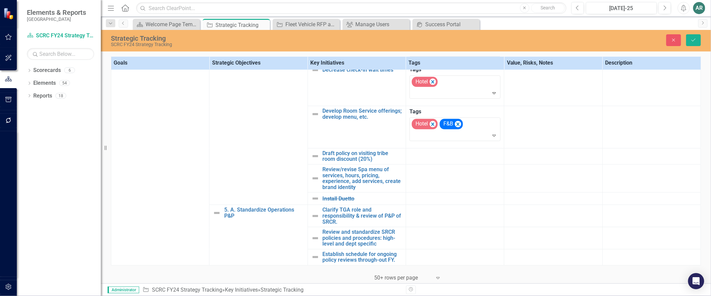
scroll to position [900, 0]
click at [444, 153] on div at bounding box center [454, 154] width 91 height 8
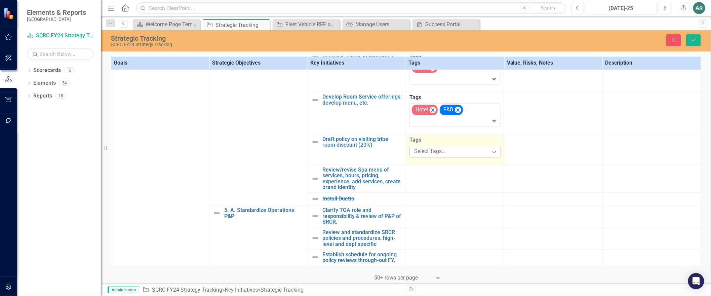
click at [442, 156] on div at bounding box center [449, 151] width 77 height 9
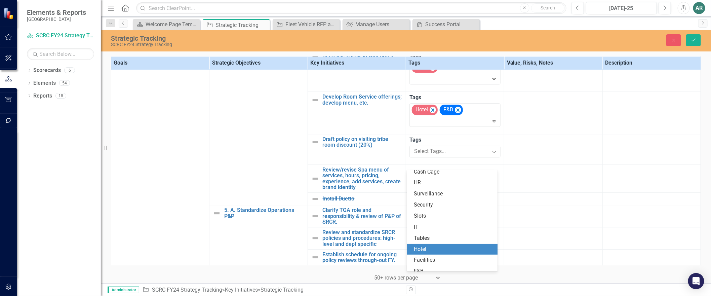
scroll to position [76, 0]
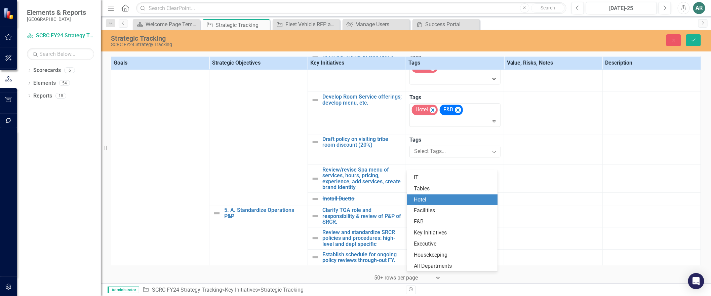
click at [436, 197] on div "Hotel" at bounding box center [454, 200] width 80 height 8
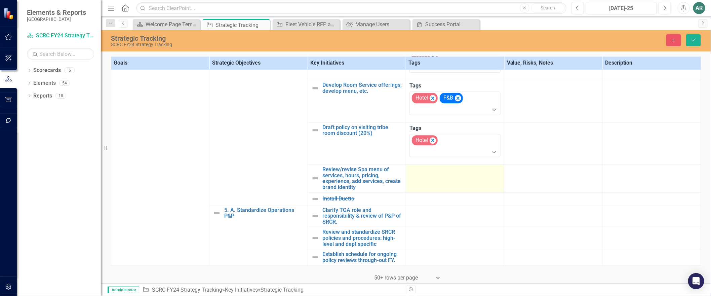
click at [450, 174] on div at bounding box center [454, 170] width 91 height 8
click at [450, 192] on td at bounding box center [455, 178] width 98 height 28
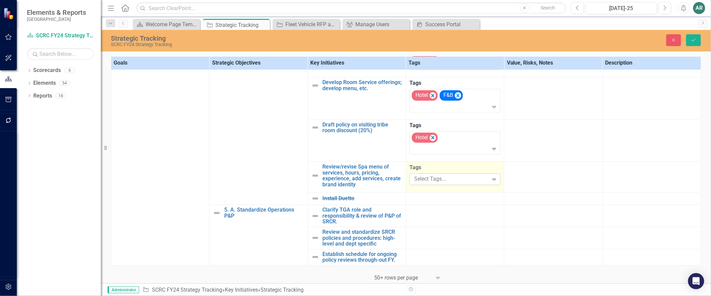
click at [450, 183] on div at bounding box center [449, 178] width 77 height 9
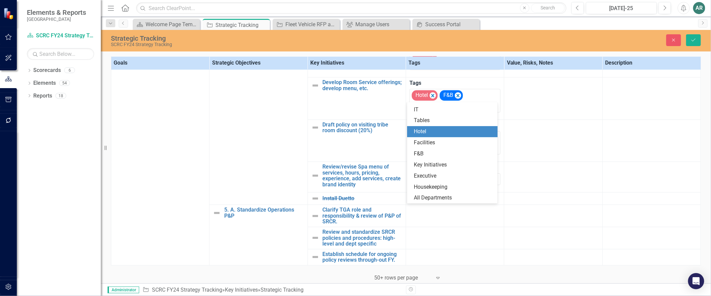
click at [446, 135] on div "Hotel" at bounding box center [452, 131] width 90 height 11
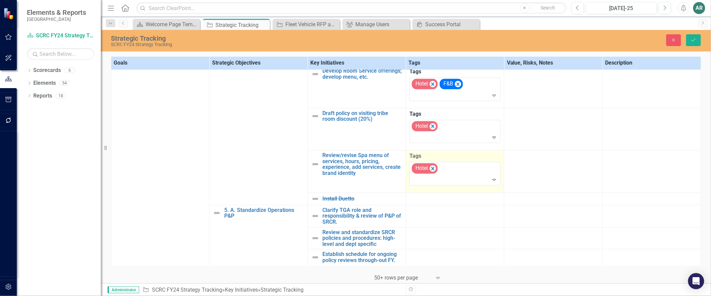
scroll to position [948, 0]
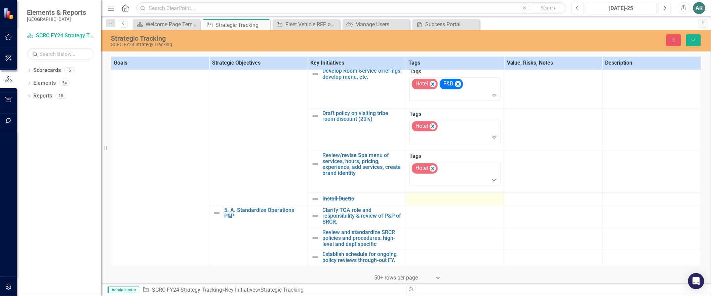
click at [450, 197] on div at bounding box center [454, 199] width 91 height 8
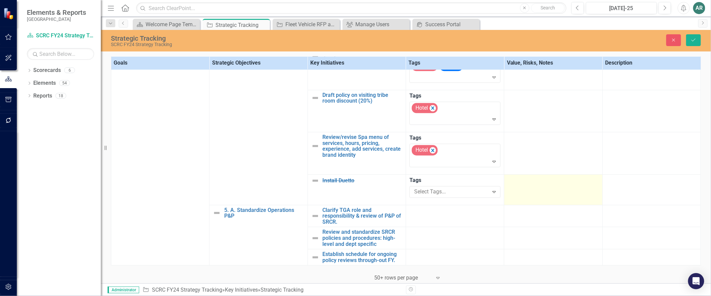
scroll to position [969, 0]
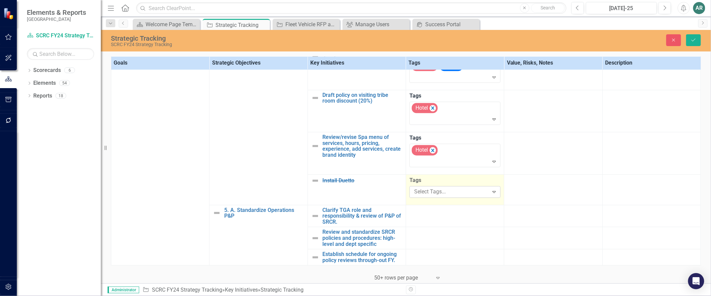
click at [471, 192] on div at bounding box center [449, 191] width 77 height 9
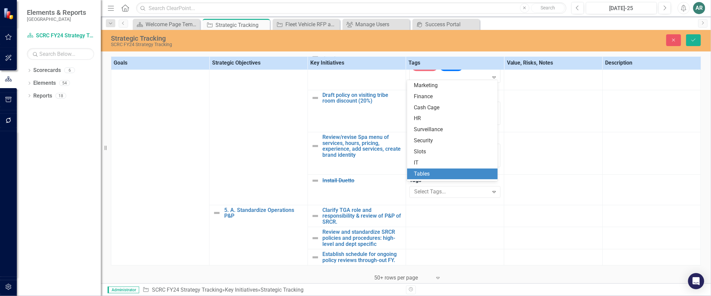
scroll to position [2, 0]
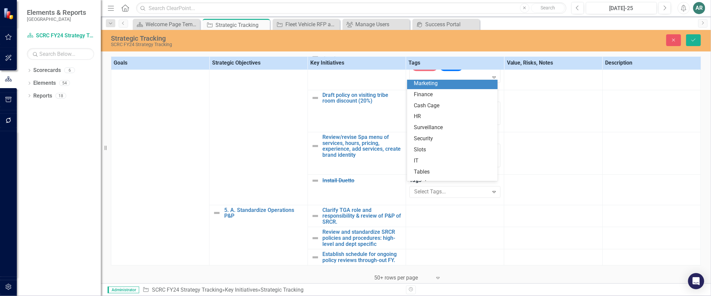
click at [455, 85] on div "Marketing" at bounding box center [454, 84] width 80 height 8
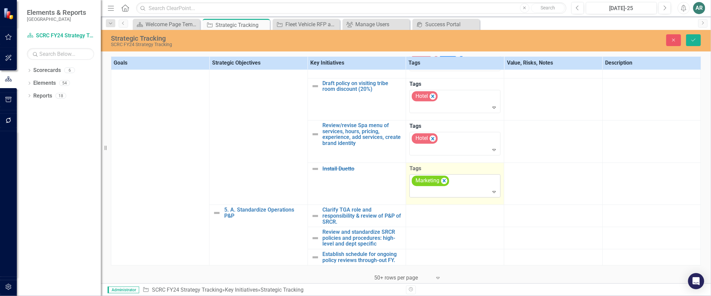
click at [492, 193] on icon at bounding box center [493, 192] width 3 height 2
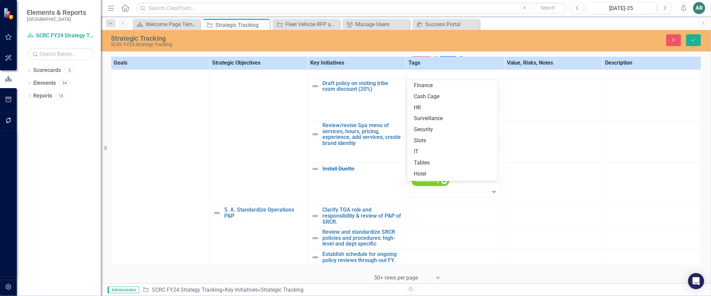
scroll to position [13, 0]
click at [480, 133] on div "IT" at bounding box center [452, 138] width 90 height 11
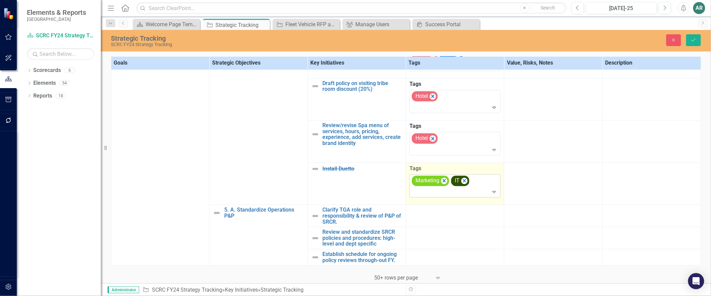
click at [491, 194] on icon "Expand" at bounding box center [494, 191] width 7 height 5
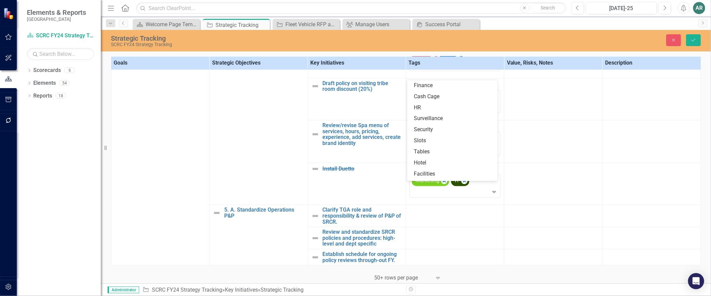
scroll to position [2, 0]
click at [472, 160] on div "Hotel" at bounding box center [454, 161] width 80 height 8
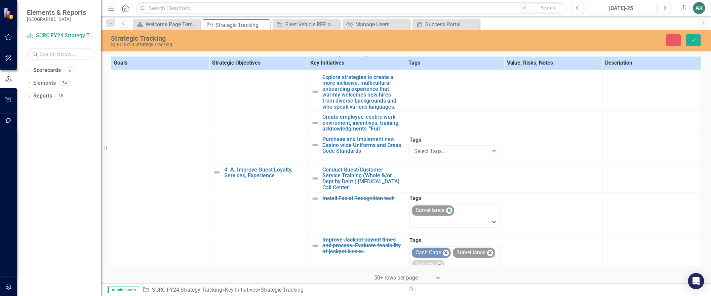
scroll to position [496, 0]
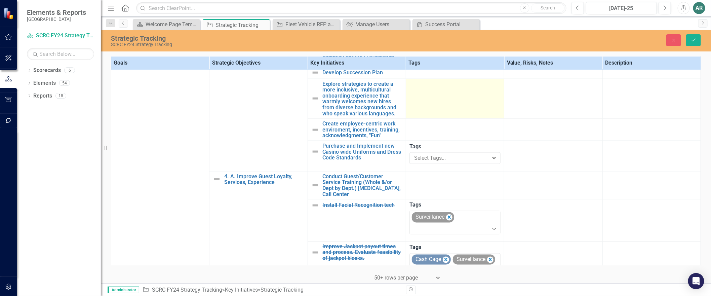
click at [424, 119] on td at bounding box center [455, 99] width 98 height 40
click at [429, 101] on div at bounding box center [449, 96] width 77 height 9
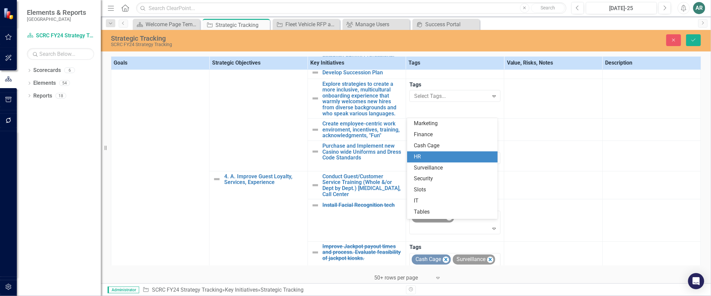
scroll to position [76, 0]
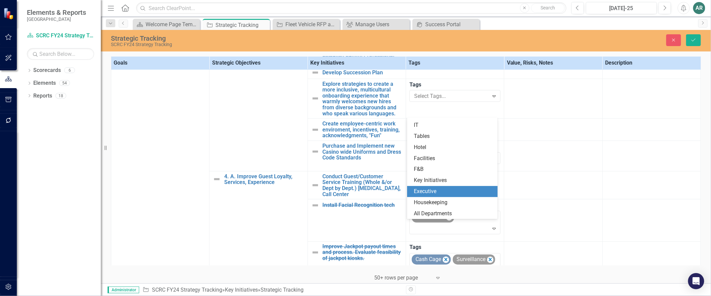
click at [432, 190] on span "Executive" at bounding box center [425, 191] width 23 height 6
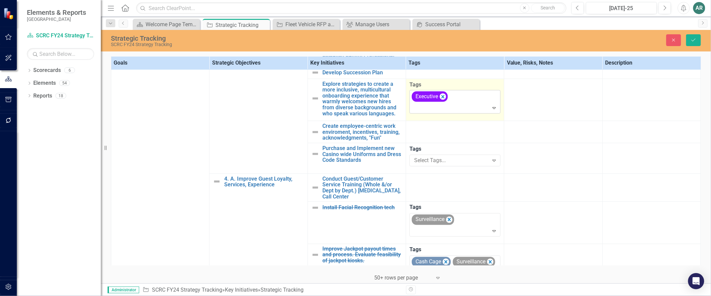
scroll to position [421, 0]
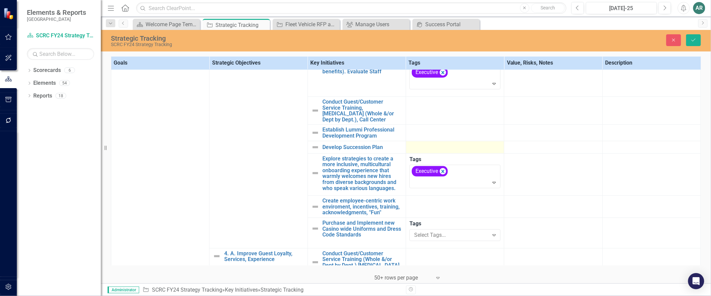
click at [421, 151] on div at bounding box center [454, 147] width 91 height 8
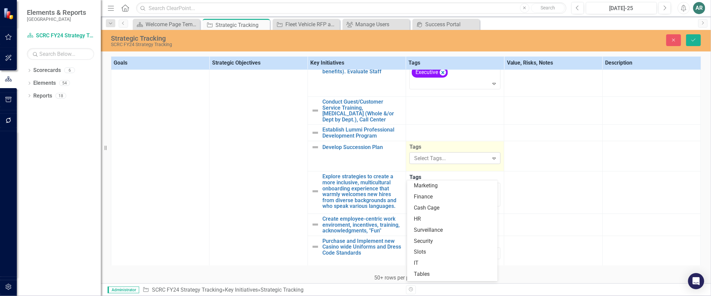
click at [422, 163] on div at bounding box center [449, 158] width 77 height 9
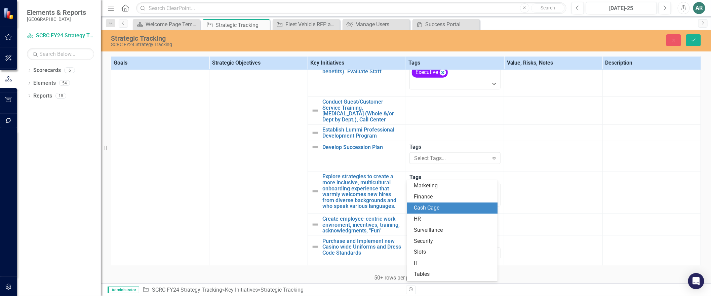
scroll to position [76, 0]
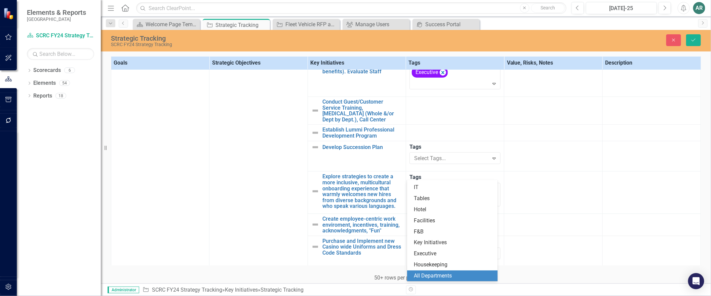
click at [424, 273] on span "All Departments" at bounding box center [433, 275] width 38 height 6
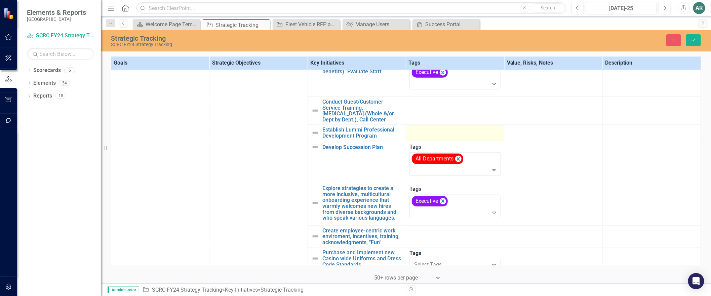
click at [434, 135] on div at bounding box center [454, 131] width 91 height 8
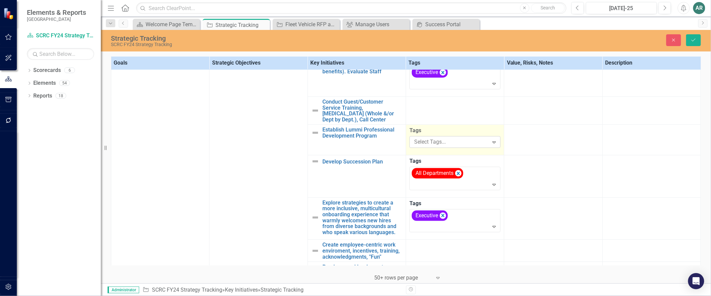
click at [436, 146] on div at bounding box center [449, 141] width 77 height 9
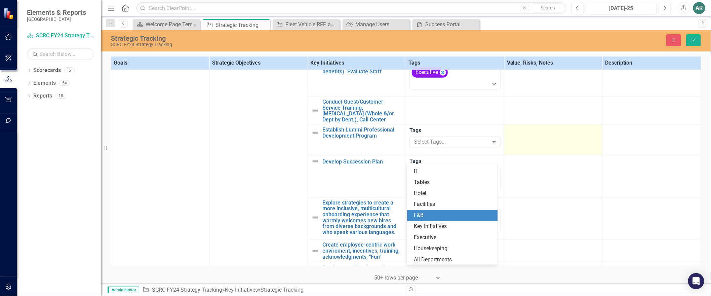
click at [548, 155] on td at bounding box center [553, 140] width 98 height 31
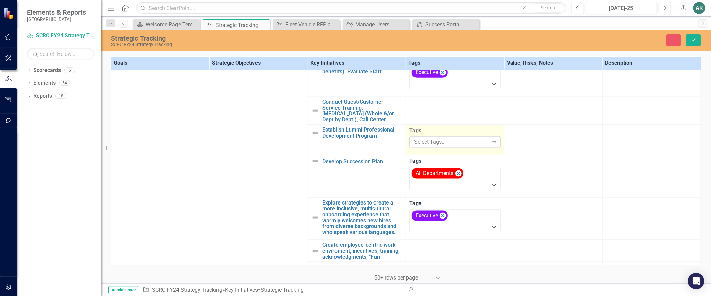
click at [462, 146] on div at bounding box center [449, 141] width 77 height 9
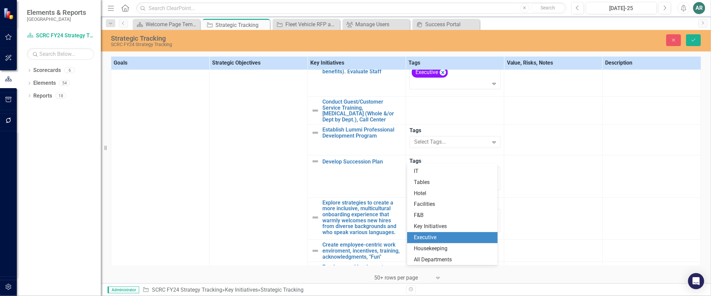
click at [447, 236] on div "Executive" at bounding box center [454, 238] width 80 height 8
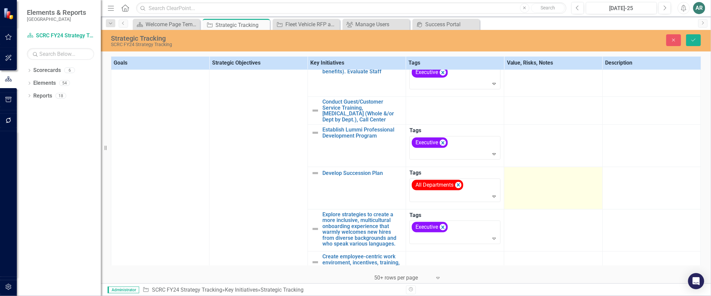
click at [528, 209] on td at bounding box center [553, 188] width 98 height 42
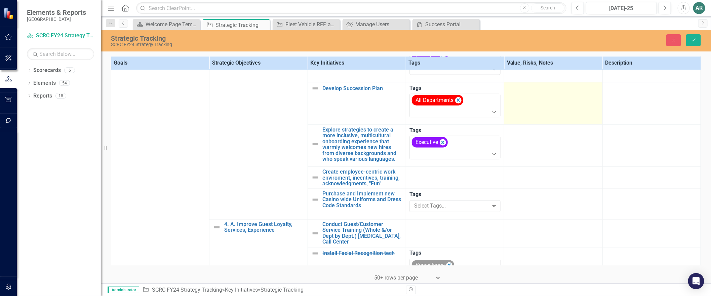
scroll to position [570, 0]
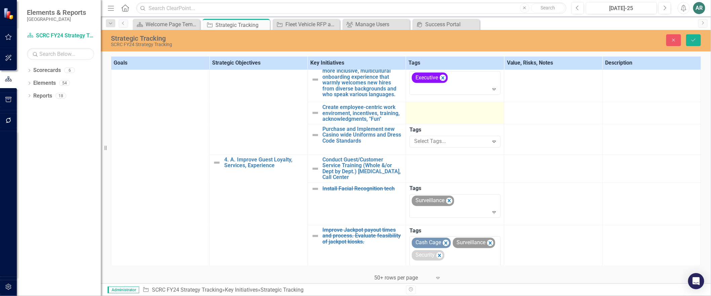
click at [465, 112] on div at bounding box center [454, 108] width 91 height 8
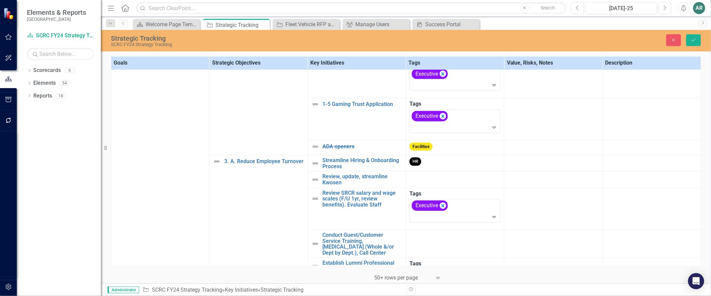
scroll to position [278, 0]
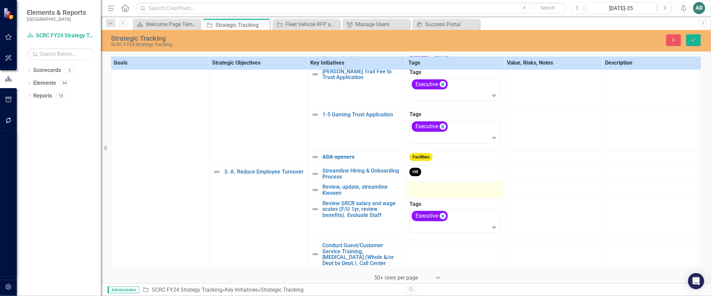
click at [461, 192] on div at bounding box center [454, 188] width 91 height 8
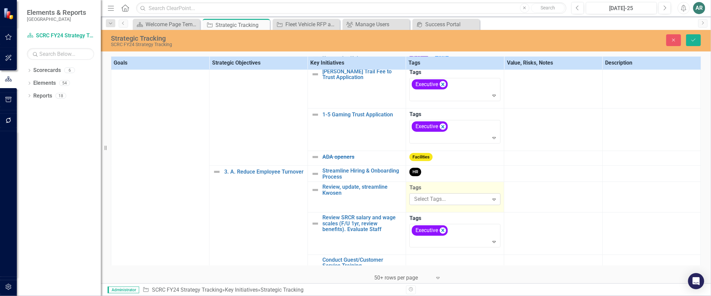
click at [463, 204] on div at bounding box center [449, 199] width 77 height 9
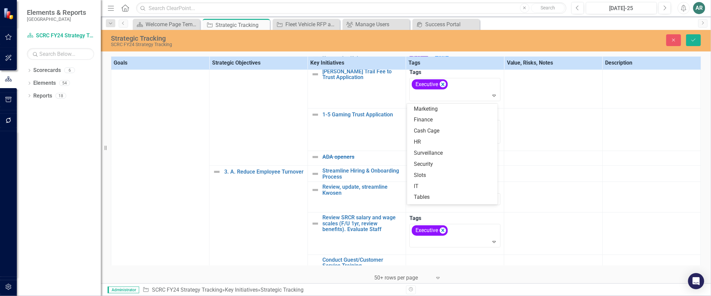
scroll to position [2, 0]
click at [463, 137] on div "HR" at bounding box center [454, 140] width 80 height 8
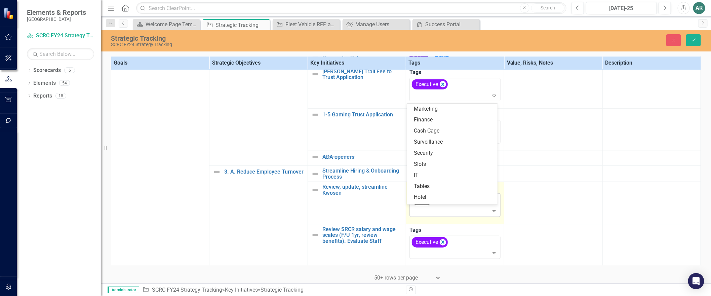
click at [491, 214] on icon "Expand" at bounding box center [494, 210] width 7 height 5
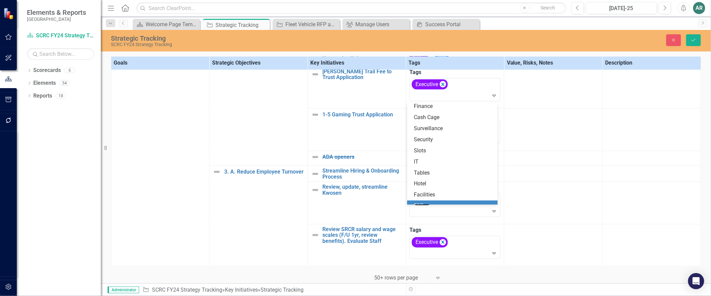
scroll to position [65, 0]
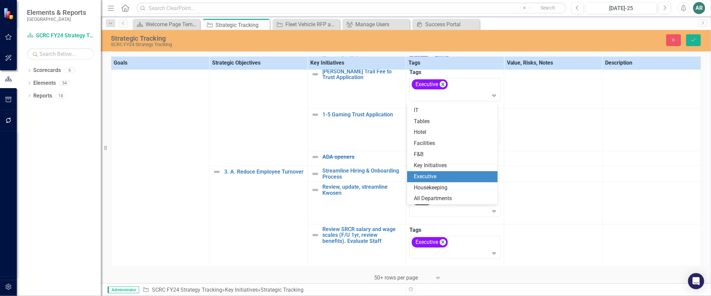
click at [462, 175] on div "Executive" at bounding box center [454, 177] width 80 height 8
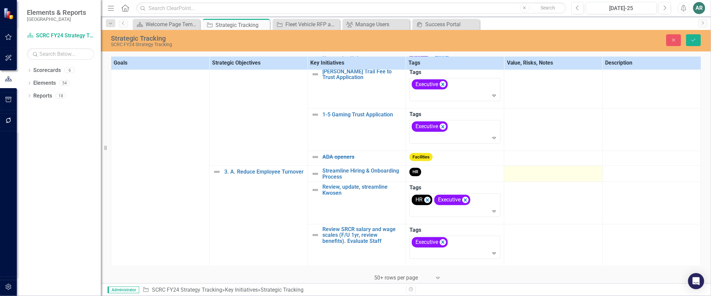
click at [543, 176] on div at bounding box center [552, 172] width 91 height 8
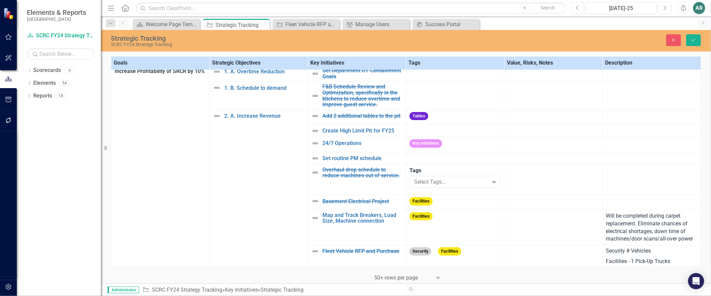
scroll to position [0, 0]
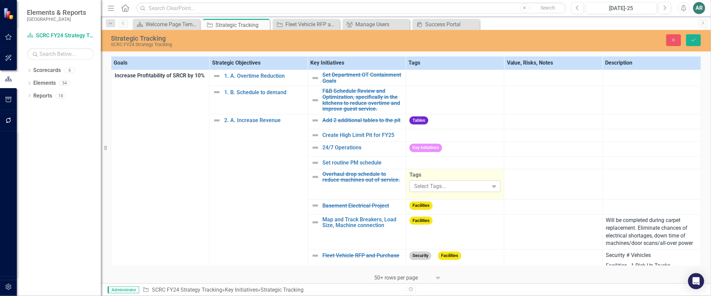
click at [464, 189] on div at bounding box center [449, 186] width 77 height 9
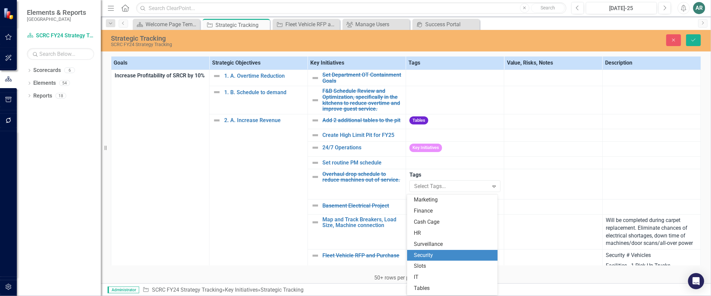
click at [455, 250] on div "Security" at bounding box center [452, 255] width 90 height 11
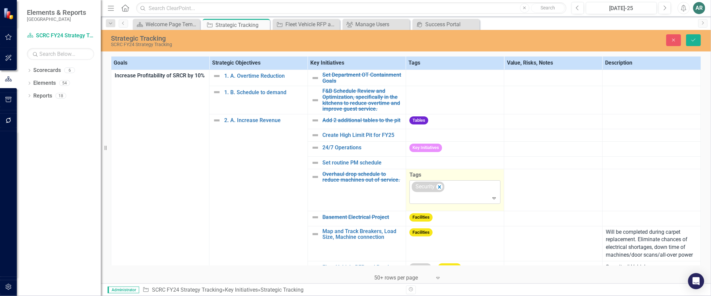
click at [491, 201] on icon "Expand" at bounding box center [494, 197] width 7 height 5
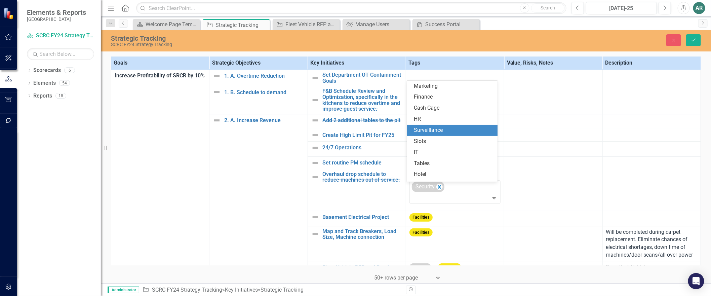
scroll to position [2, 0]
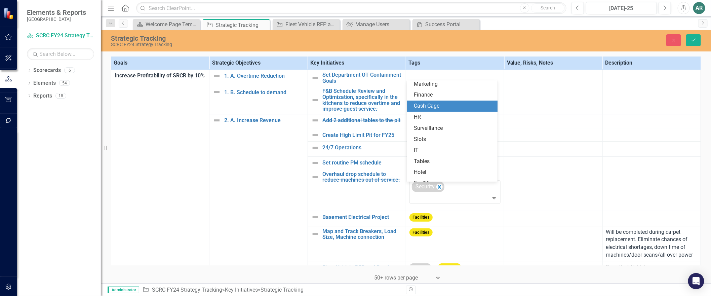
click at [474, 101] on div "Cash Cage" at bounding box center [452, 105] width 90 height 11
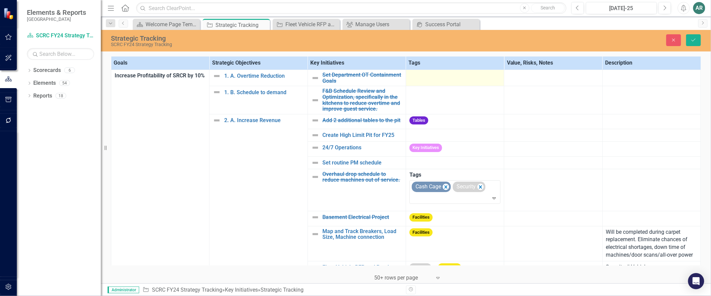
click at [446, 85] on td at bounding box center [455, 78] width 98 height 16
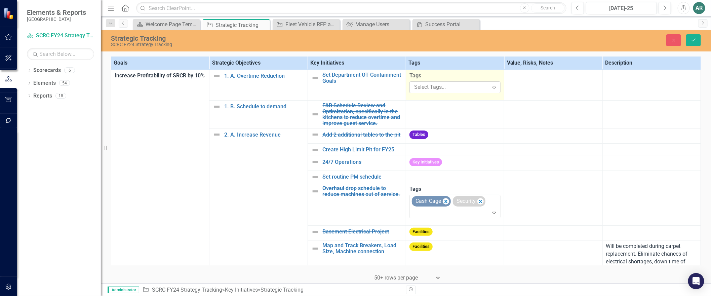
click at [447, 88] on div at bounding box center [449, 87] width 77 height 9
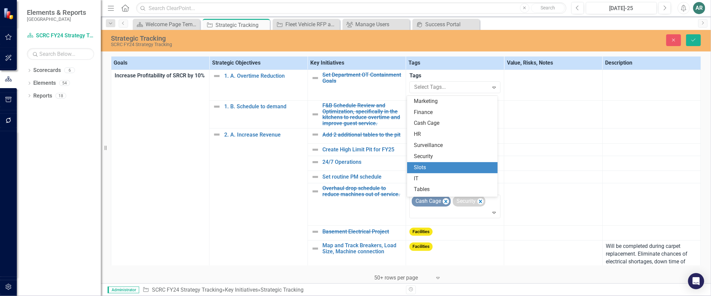
scroll to position [76, 0]
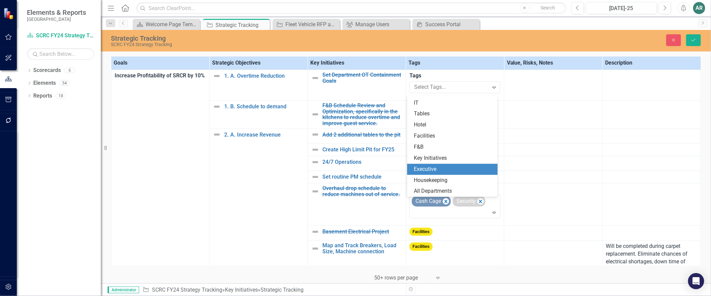
click at [436, 164] on div "Executive" at bounding box center [452, 169] width 90 height 11
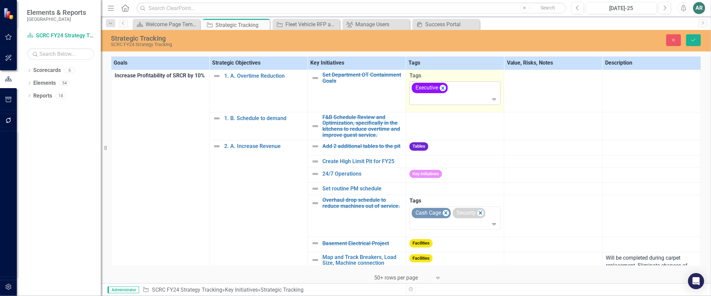
click at [492, 104] on div "Expand" at bounding box center [495, 99] width 9 height 11
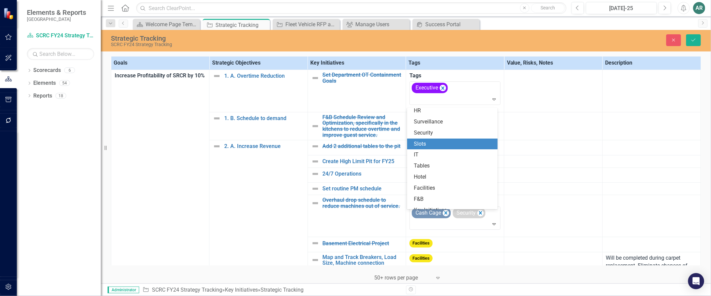
scroll to position [65, 0]
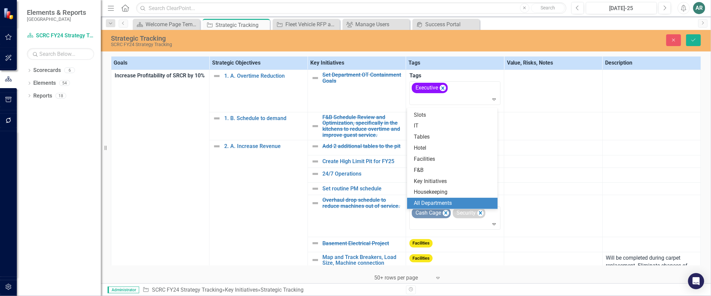
click at [463, 203] on div "All Departments" at bounding box center [454, 203] width 80 height 8
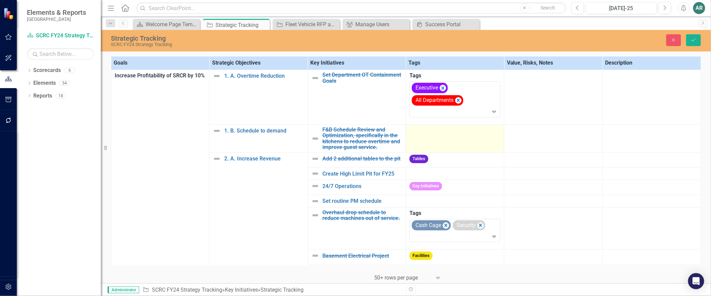
click at [473, 142] on td at bounding box center [455, 138] width 98 height 28
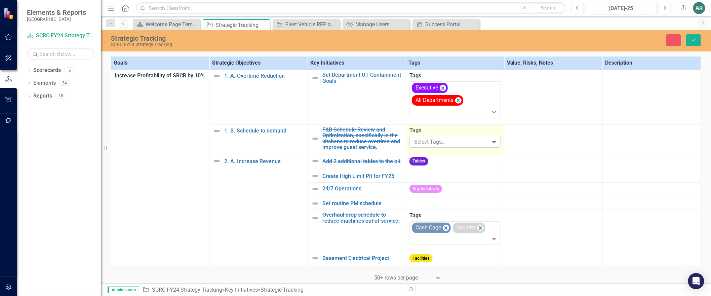
click at [472, 146] on div at bounding box center [449, 141] width 77 height 9
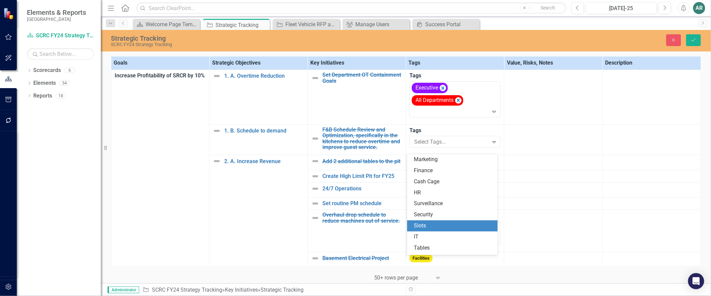
scroll to position [76, 0]
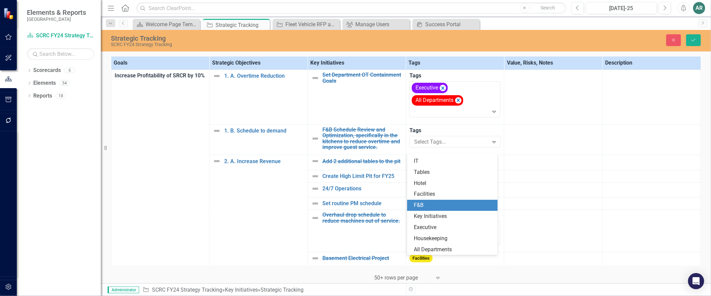
click at [466, 206] on div "F&B" at bounding box center [454, 205] width 80 height 8
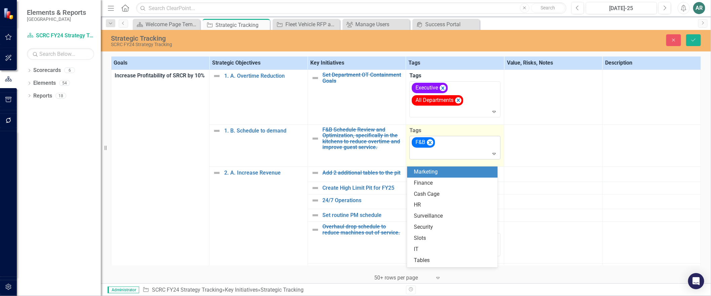
click at [491, 156] on icon "Expand" at bounding box center [494, 153] width 7 height 5
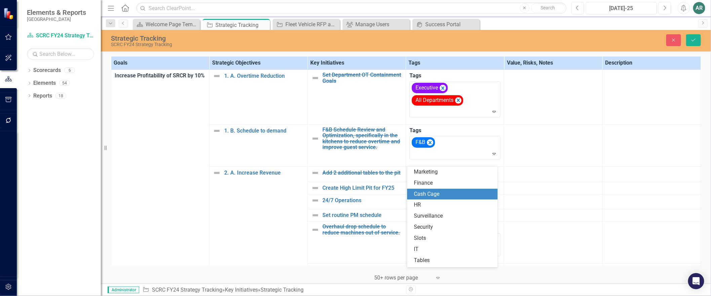
scroll to position [65, 0]
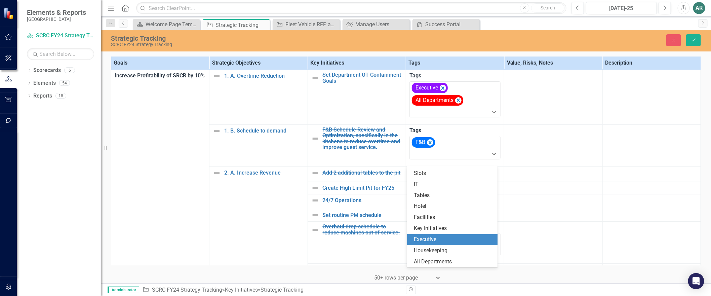
click at [476, 243] on div "Executive" at bounding box center [454, 240] width 80 height 8
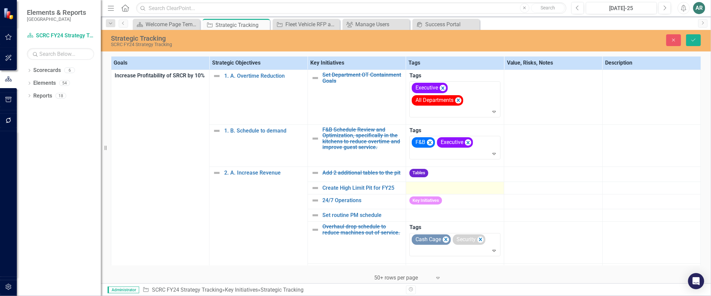
click at [461, 192] on div at bounding box center [454, 188] width 91 height 8
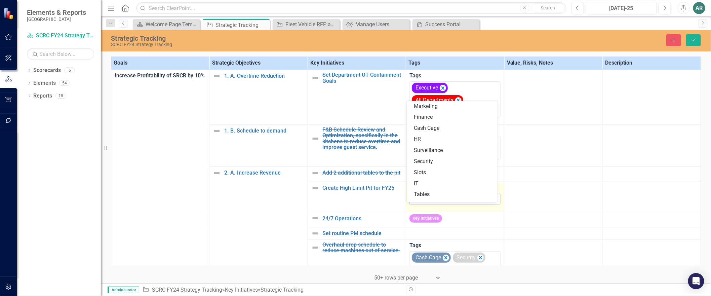
click at [457, 203] on div at bounding box center [449, 198] width 77 height 9
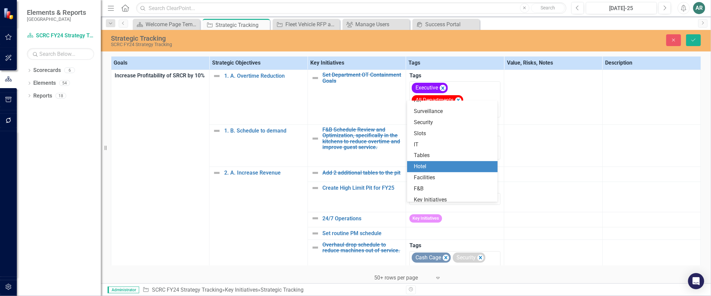
scroll to position [51, 0]
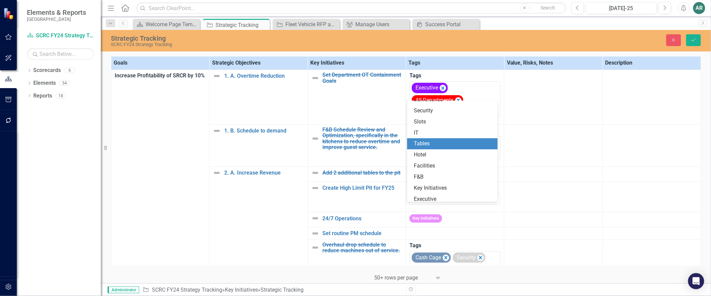
click at [451, 146] on div "Tables" at bounding box center [454, 144] width 80 height 8
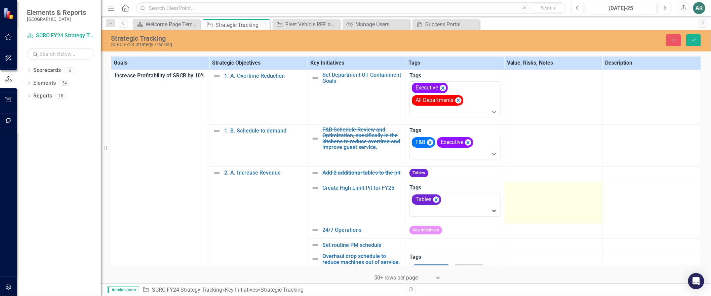
click at [526, 192] on div at bounding box center [552, 188] width 91 height 8
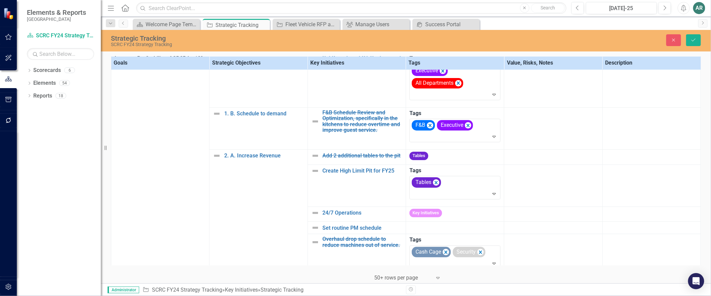
scroll to position [0, 0]
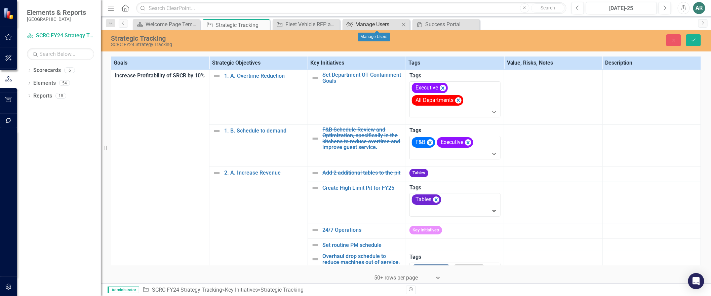
click at [375, 24] on div "Manage Users" at bounding box center [377, 24] width 44 height 8
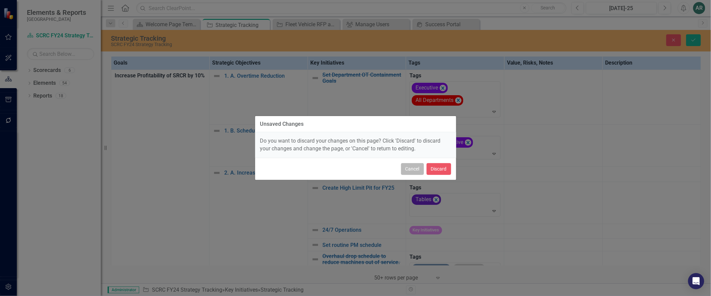
click at [404, 175] on button "Cancel" at bounding box center [412, 169] width 23 height 12
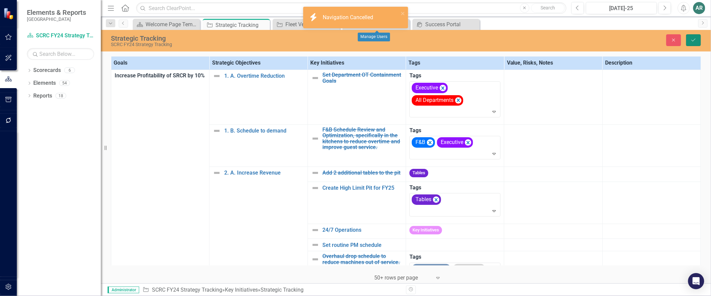
click at [695, 42] on icon "Save" at bounding box center [693, 40] width 6 height 5
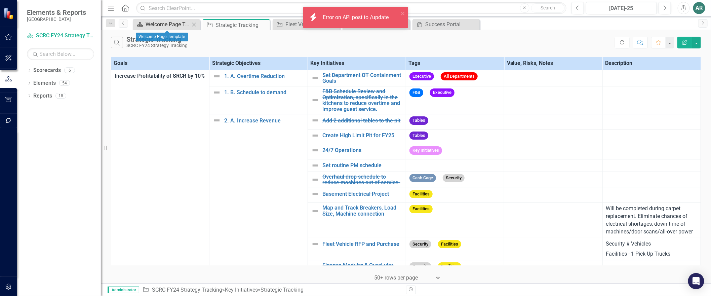
click at [176, 25] on div "Welcome Page Template" at bounding box center [167, 24] width 44 height 8
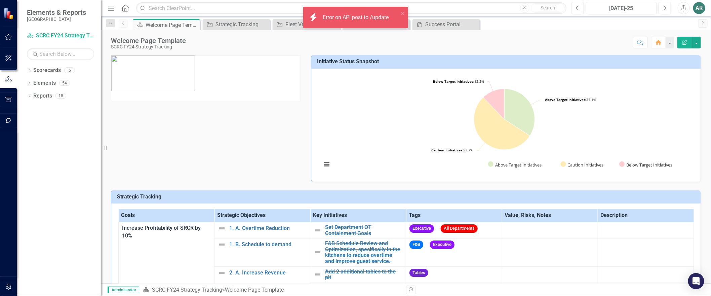
click at [12, 285] on button "button" at bounding box center [8, 287] width 15 height 14
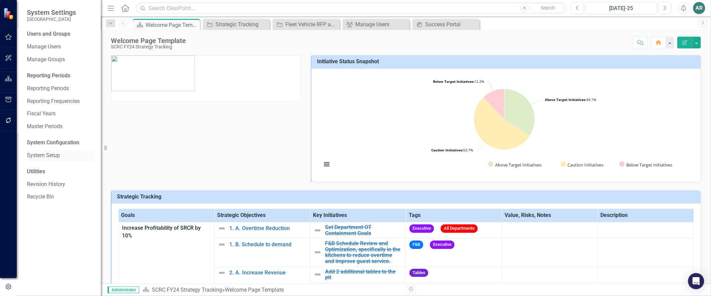
click at [44, 157] on link "System Setup" at bounding box center [60, 156] width 67 height 8
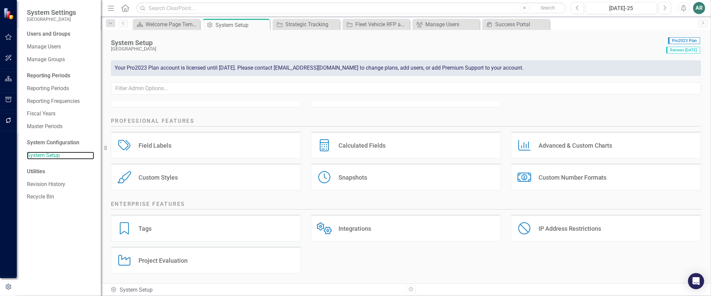
scroll to position [109, 0]
click at [157, 224] on div "Tags Tags" at bounding box center [206, 227] width 190 height 27
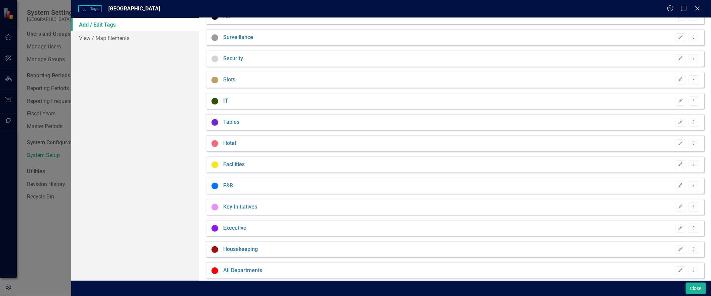
scroll to position [104, 0]
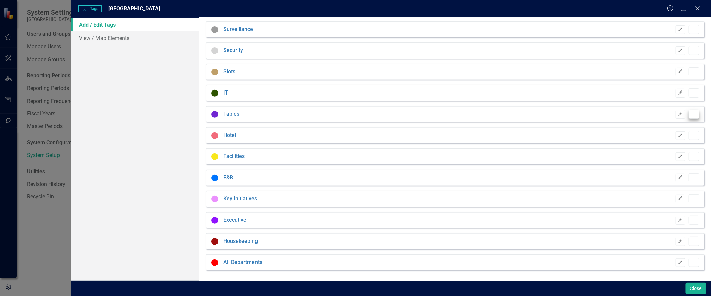
click at [691, 116] on icon "Dropdown Menu" at bounding box center [694, 114] width 6 height 4
click at [673, 122] on link "Edit Edit Tag" at bounding box center [667, 125] width 53 height 12
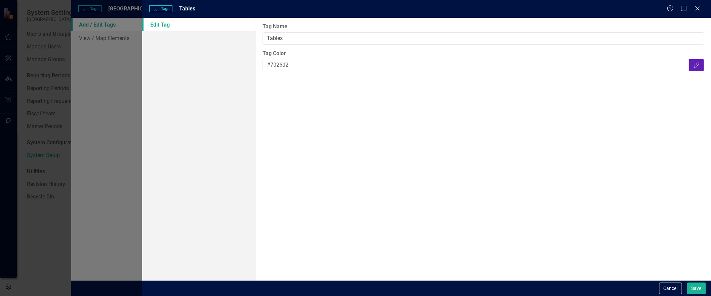
click at [700, 69] on button "Color Picker" at bounding box center [695, 65] width 15 height 12
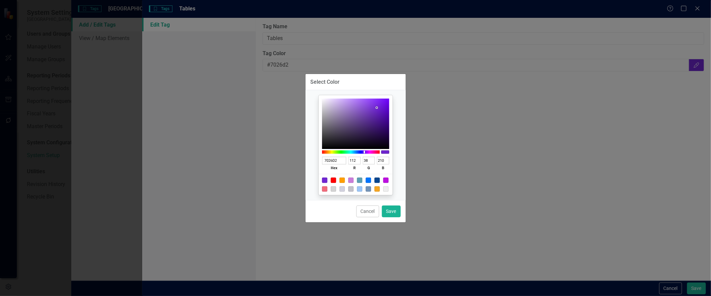
click at [343, 180] on div at bounding box center [341, 179] width 5 height 5
type input "FF9F00"
type input "255"
type input "159"
type input "0"
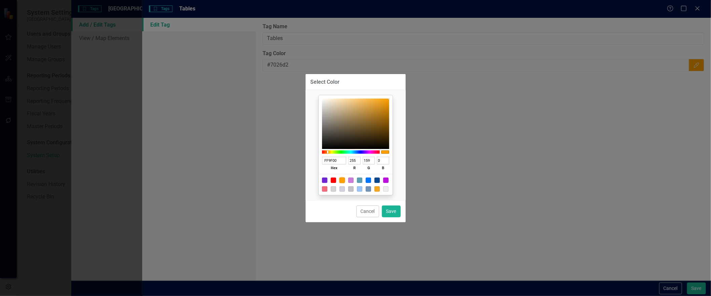
type input "F7A51D"
type input "247"
type input "165"
type input "29"
type input "F7A61F"
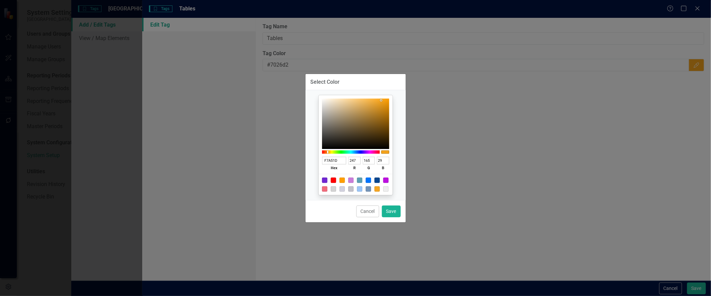
type input "166"
type input "31"
type input "F9AA26"
type input "249"
type input "170"
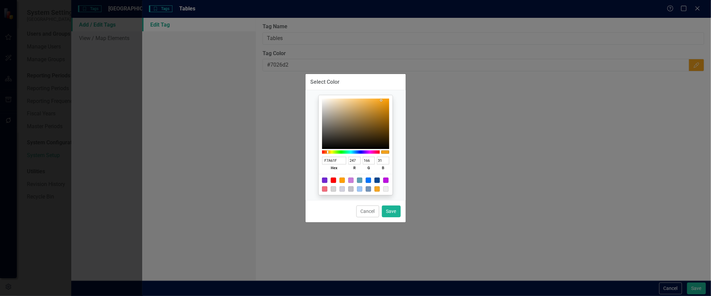
type input "38"
type input "F9B036"
type input "176"
type input "54"
type input "F9B84A"
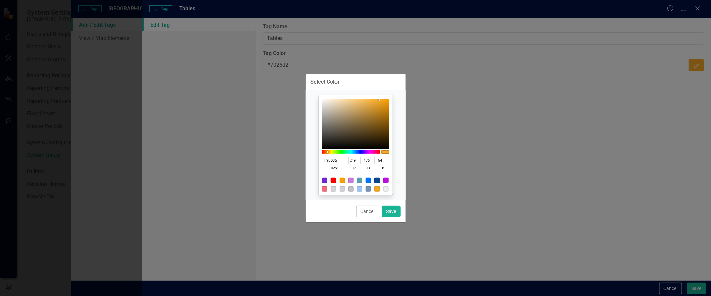
type input "184"
type input "74"
type input "FBBC51"
type input "251"
type input "188"
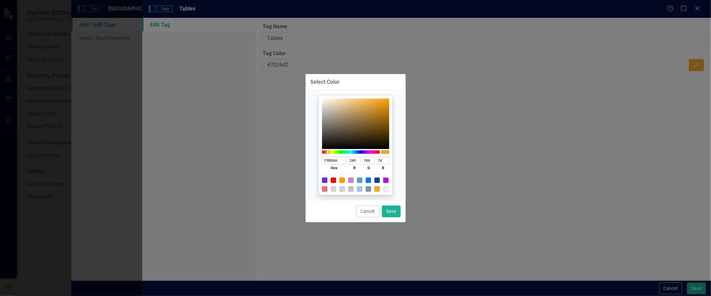
type input "81"
type input "FBBD55"
type input "189"
type input "85"
type input "FBBF5B"
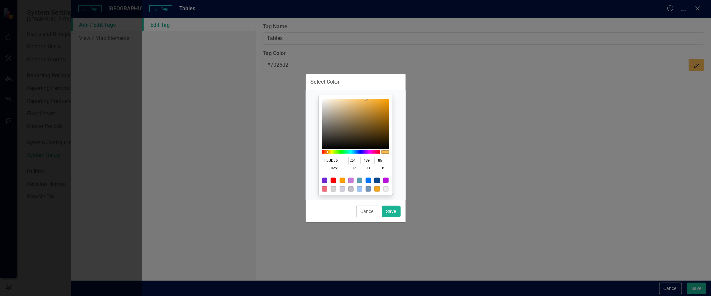
type input "191"
type input "91"
type input "FBBF5C"
type input "92"
type input "FBC265"
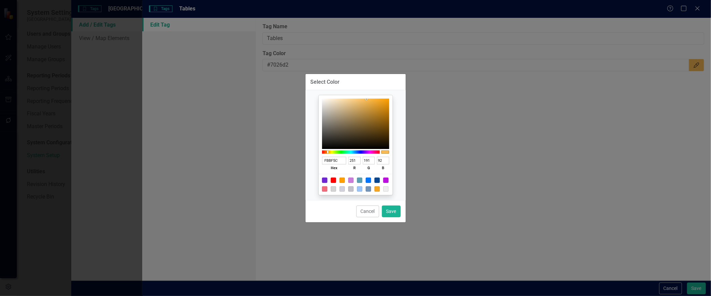
type input "194"
type input "101"
type input "FBC266"
type input "102"
type input "FBC876"
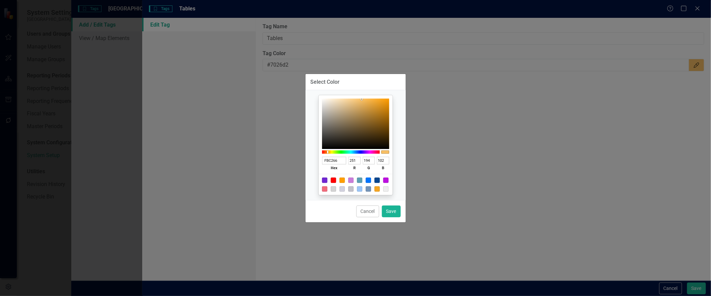
type input "200"
type input "118"
type input "FBC979"
type input "201"
type input "121"
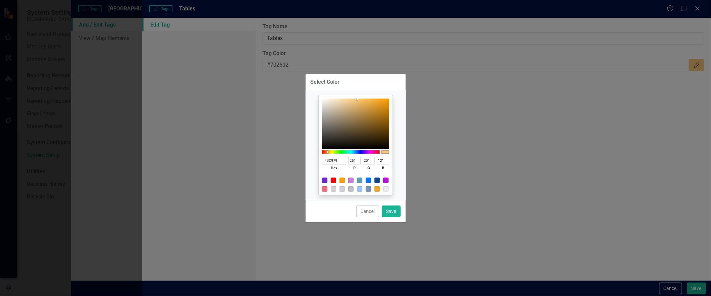
drag, startPoint x: 381, startPoint y: 99, endPoint x: 356, endPoint y: 98, distance: 24.5
click at [356, 98] on div at bounding box center [355, 123] width 67 height 50
click at [388, 213] on button "Save" at bounding box center [391, 211] width 19 height 12
type input "#fbc979"
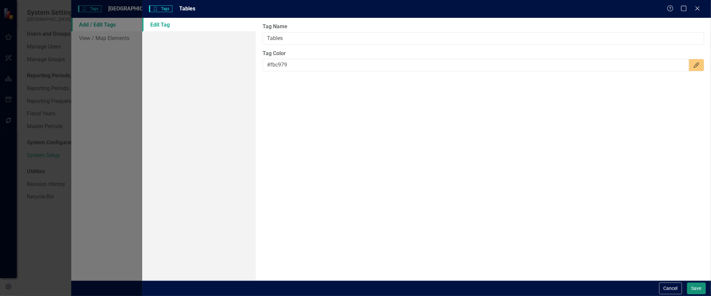
click at [689, 287] on button "Save" at bounding box center [696, 288] width 19 height 12
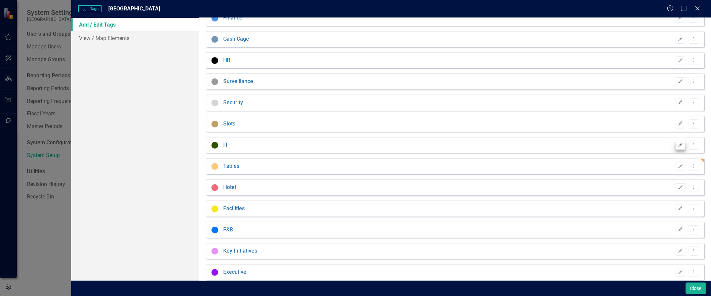
scroll to position [0, 0]
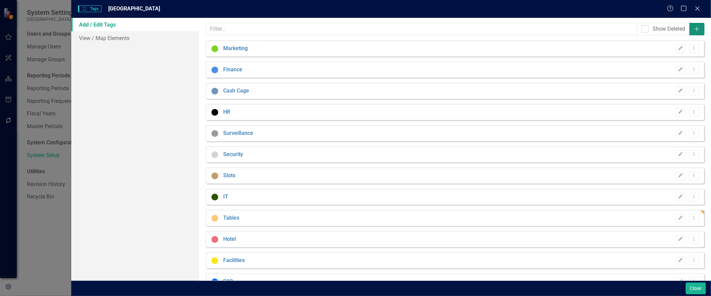
click at [695, 31] on button "Add" at bounding box center [696, 29] width 15 height 12
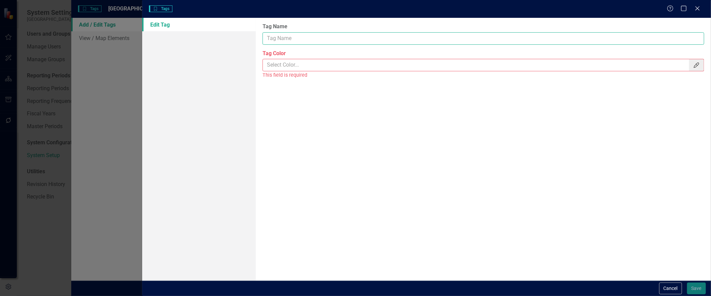
click at [551, 41] on input "Tag Name" at bounding box center [483, 38] width 442 height 12
type input "Operational Support/PM"
click at [695, 68] on icon "Color Picker" at bounding box center [696, 64] width 7 height 5
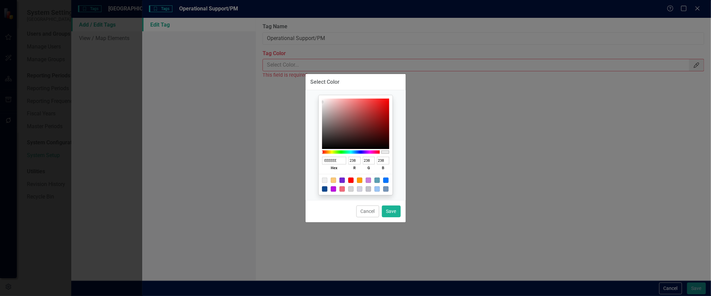
click at [330, 150] on div at bounding box center [351, 151] width 58 height 3
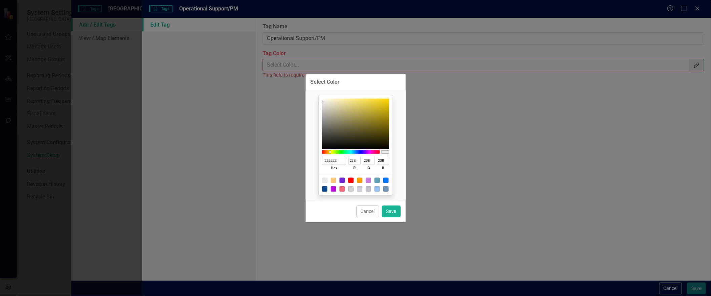
type input "D4BD3F"
type input "212"
type input "189"
type input "63"
type input "D5BE40"
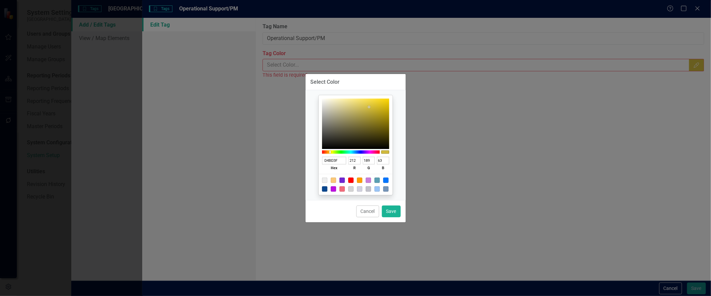
type input "213"
type input "190"
type input "64"
type input "DAC341"
type input "218"
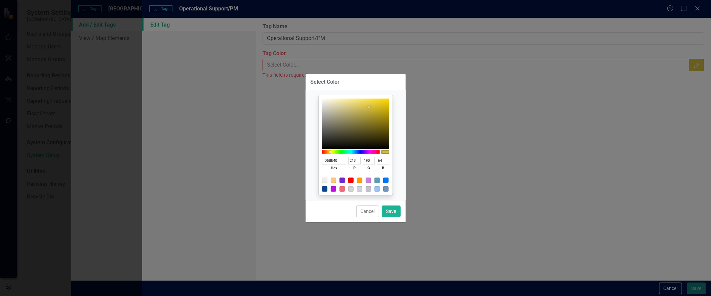
type input "195"
type input "65"
type input "DAC33F"
type input "63"
type input "E1C730"
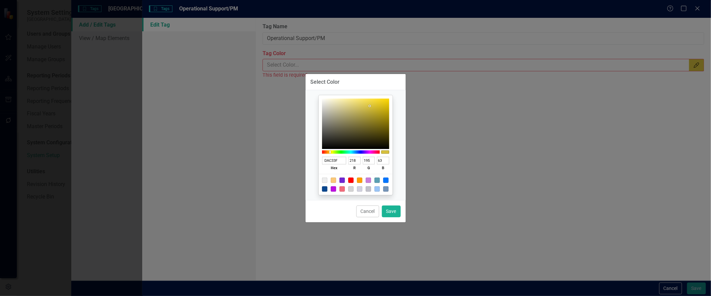
type input "225"
type input "199"
type input "48"
type input "E3C82F"
type input "227"
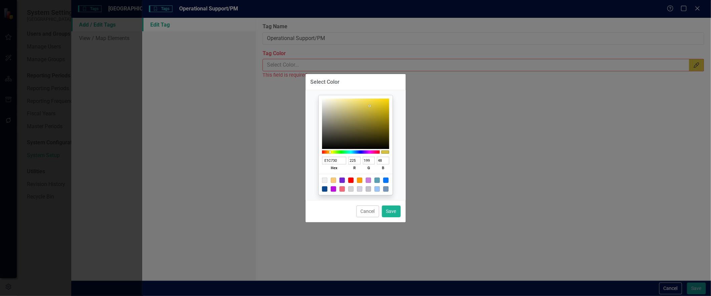
type input "200"
type input "47"
type input "E6CB2E"
type input "230"
type input "203"
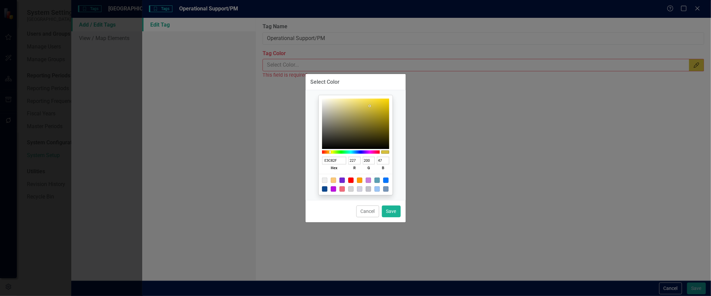
type input "46"
type input "EACD2A"
type input "234"
type input "205"
type input "42"
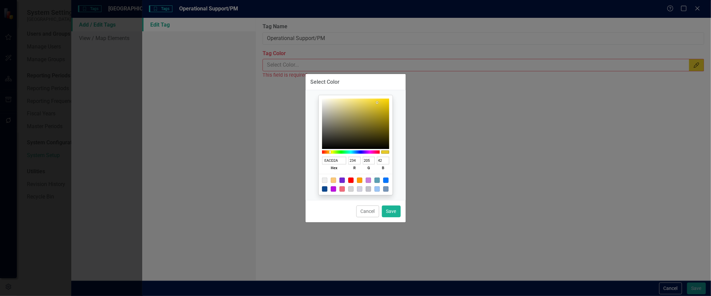
type input "EACD2B"
type input "43"
type input "EACD2C"
type input "44"
type input "EACD2E"
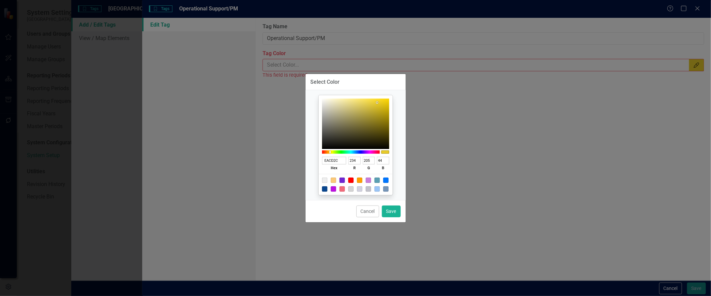
type input "46"
type input "EACD30"
type input "48"
type input "EACF3E"
type input "207"
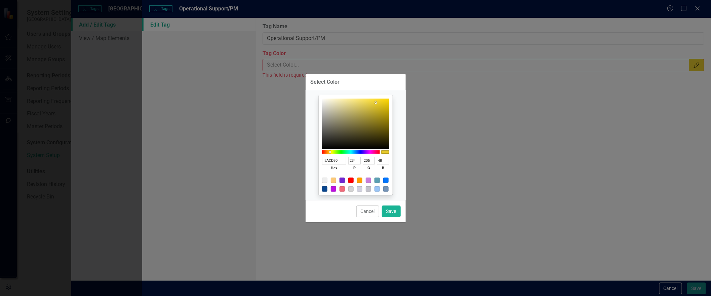
type input "62"
type input "EAD043"
type input "208"
type input "67"
type input "EAD046"
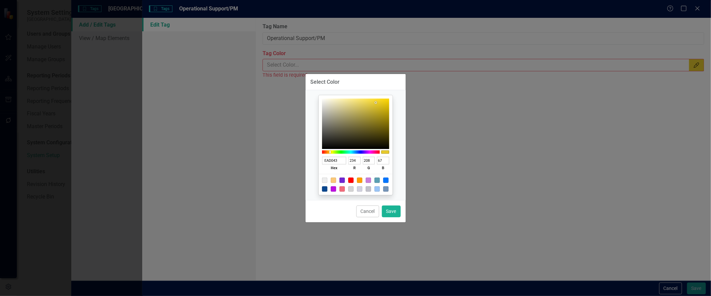
type input "70"
type input "E6D058"
type input "230"
type input "88"
type input "E6D36D"
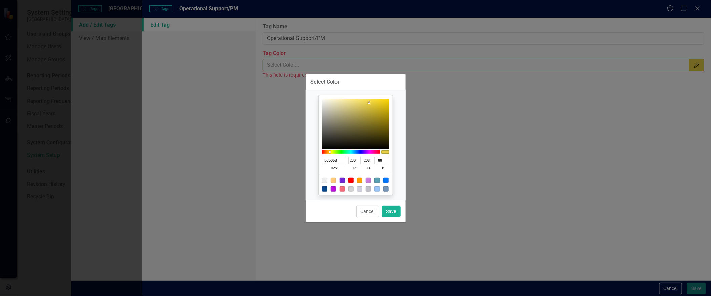
type input "211"
type input "109"
type input "E6D36E"
type input "110"
type input "E5D272"
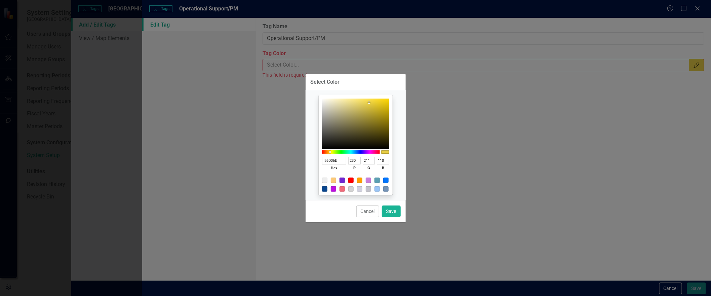
type input "229"
type input "210"
type input "114"
drag, startPoint x: 369, startPoint y: 106, endPoint x: 355, endPoint y: 102, distance: 13.9
click at [355, 102] on div at bounding box center [355, 123] width 67 height 50
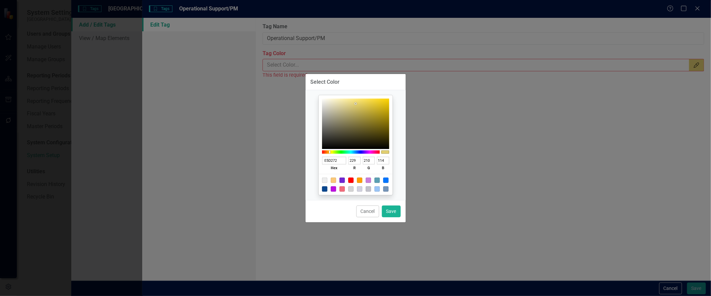
type input "D972E5"
type input "217"
type input "114"
type input "229"
click at [369, 150] on div at bounding box center [351, 151] width 58 height 3
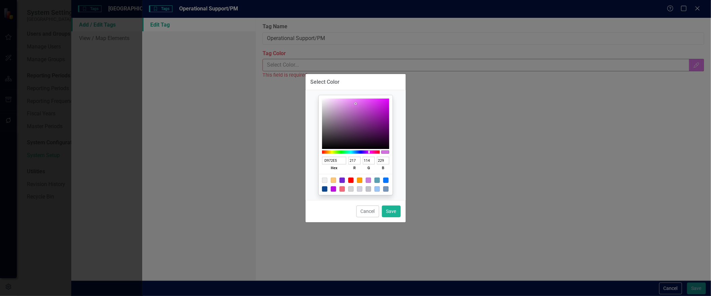
type input "C972D4"
type input "201"
type input "212"
type input "C976D4"
type input "118"
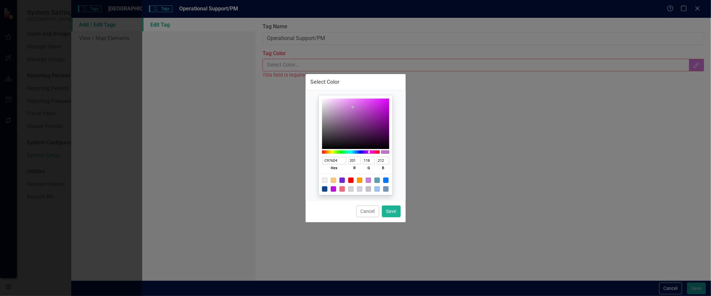
type input "C97AD4"
type input "122"
type input "CA84D4"
type input "202"
type input "132"
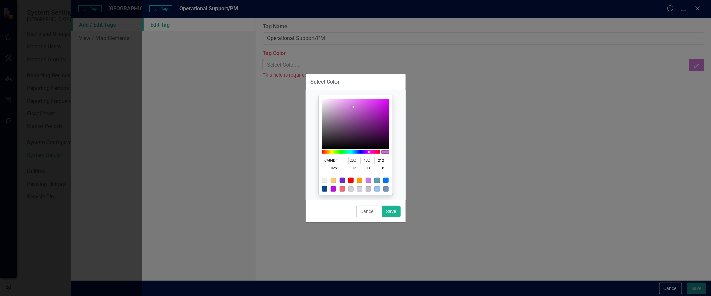
type input "CA86D4"
type input "134"
type input "CA87D4"
type input "135"
type input "CF90D9"
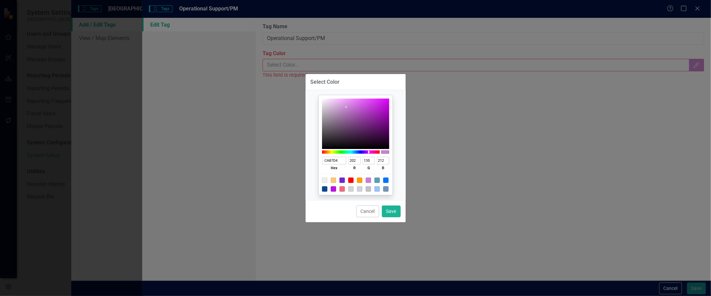
type input "207"
type input "144"
type input "217"
type input "D69CDF"
type input "214"
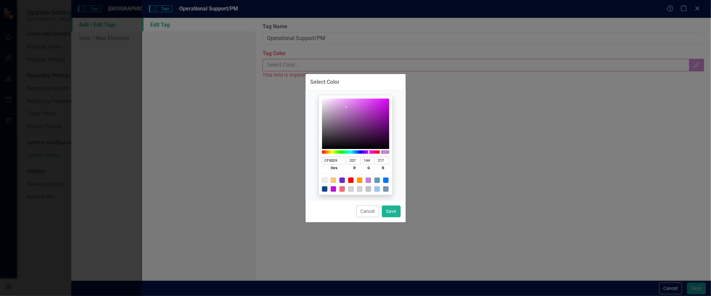
type input "156"
type input "223"
type input "DBA1E5"
type input "219"
type input "161"
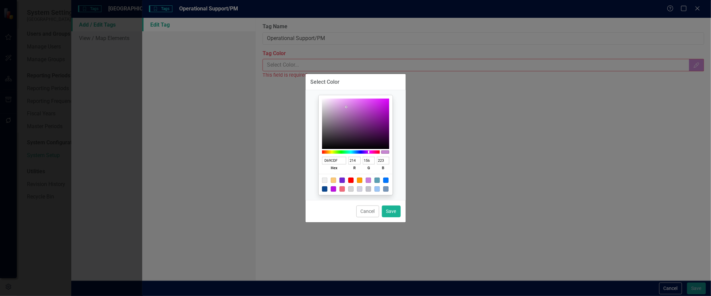
type input "229"
type input "F3BAFC"
type input "243"
type input "186"
type input "252"
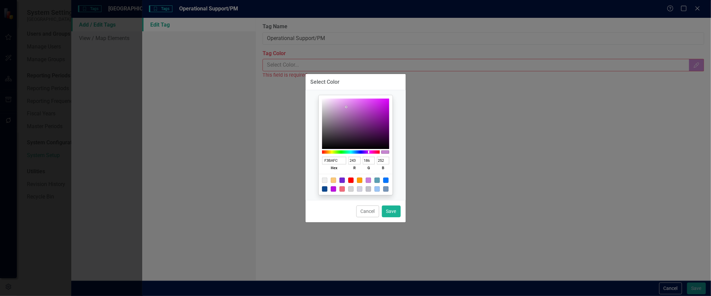
type input "F7C8FF"
type input "247"
type input "200"
type input "255"
type input "F7C9FF"
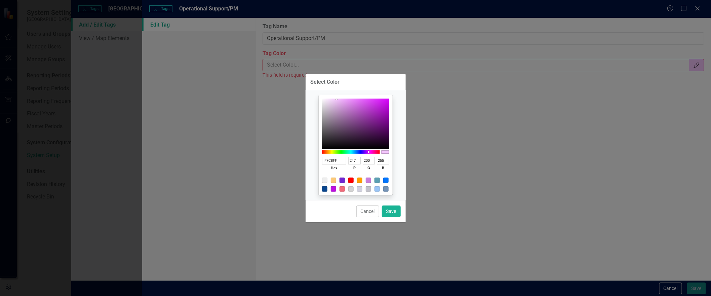
type input "201"
type input "F8CDFF"
type input "248"
type input "205"
type input "F8CEFF"
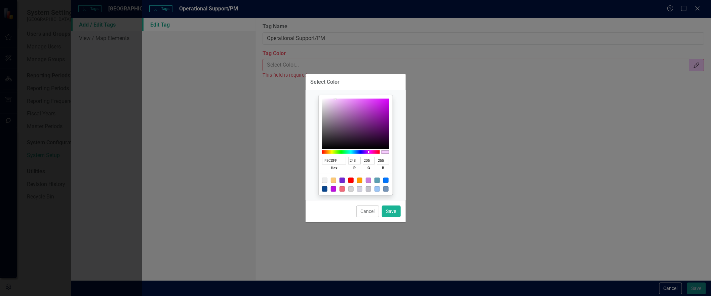
type input "206"
type input "F8D1FF"
type input "209"
type input "F9D5FF"
type input "249"
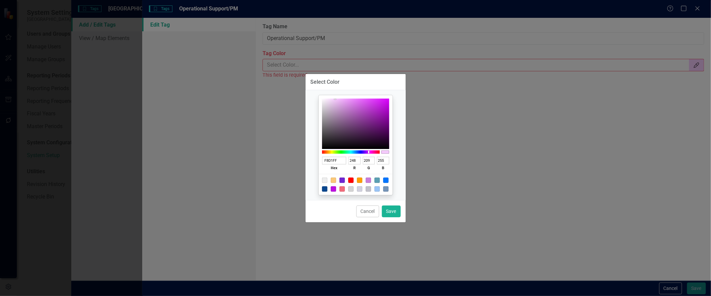
type input "213"
type input "F9D6FF"
type input "214"
type input "F9D8FF"
type input "216"
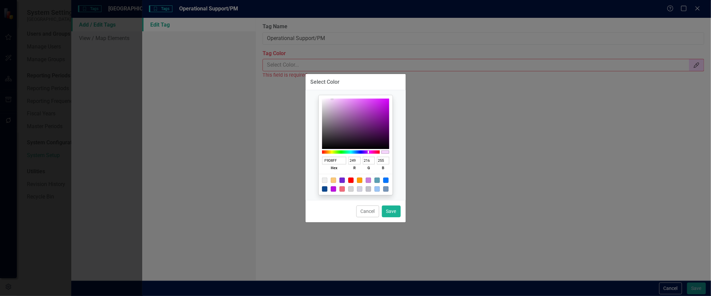
type input "F9DAFF"
type input "218"
type input "F9DBFF"
type input "219"
type input "F9DCFF"
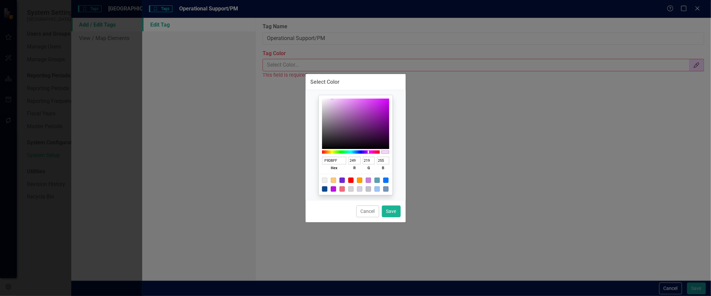
type input "220"
type input "F9DEFF"
type input "222"
type input "F9DFFF"
type input "223"
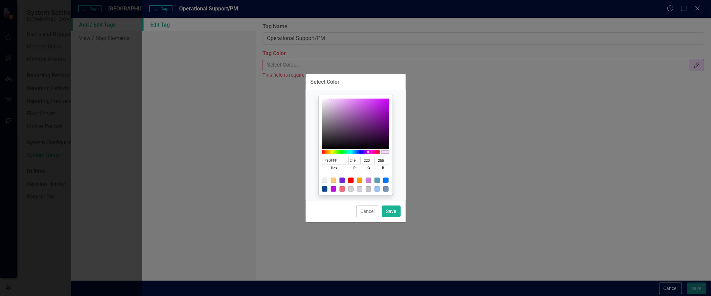
drag, startPoint x: 353, startPoint y: 106, endPoint x: 330, endPoint y: 96, distance: 24.5
click at [330, 96] on div "F9DFFF hex 249 r 223 g 255 b 100 a" at bounding box center [356, 144] width 74 height 99
click at [391, 211] on button "Save" at bounding box center [391, 211] width 19 height 12
type input "#f9dfff"
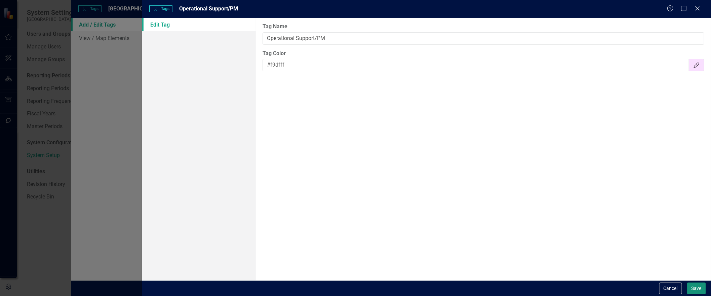
click at [691, 286] on button "Save" at bounding box center [696, 288] width 19 height 12
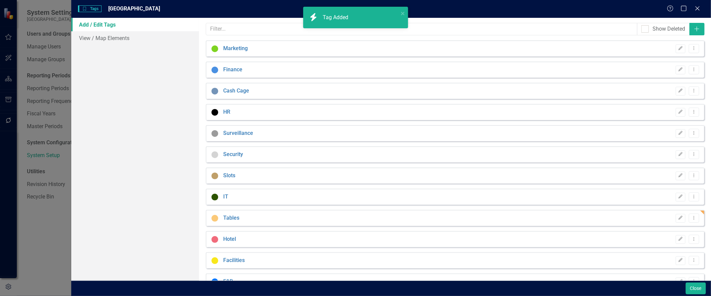
click at [277, 260] on div "Facilities Edit Dropdown Menu" at bounding box center [455, 260] width 498 height 16
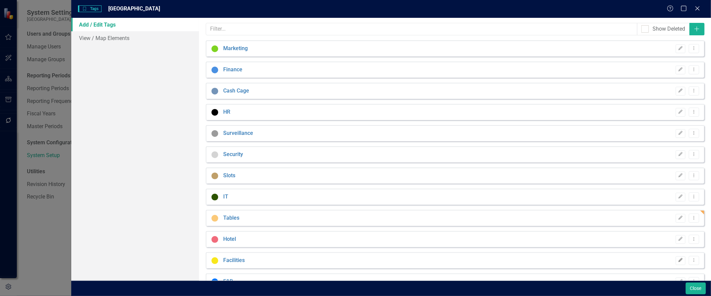
click at [675, 260] on button "Edit" at bounding box center [680, 260] width 10 height 9
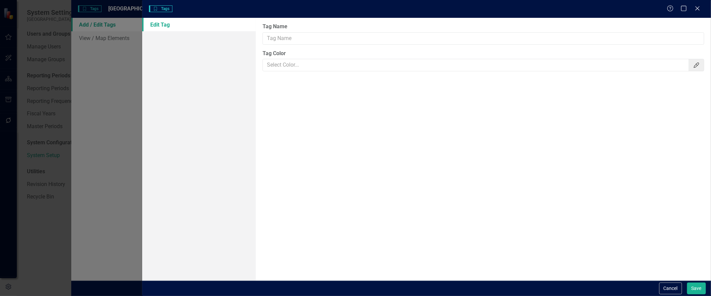
type input "Facilities"
type input "#f8e71c"
click at [698, 63] on button "Color Picker" at bounding box center [695, 65] width 15 height 12
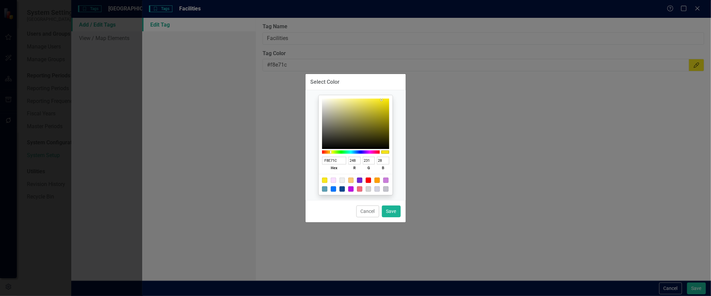
type input "F7E61B"
type input "247"
type input "230"
type input "27"
type input "F7E61C"
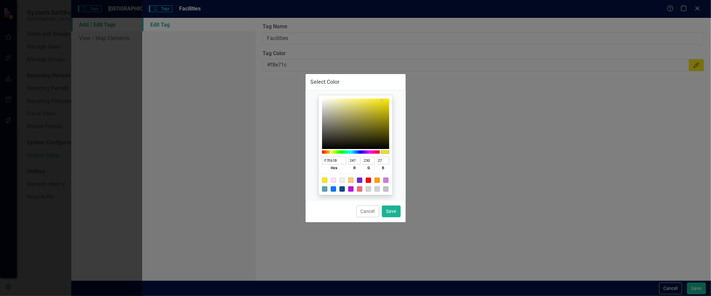
type input "28"
type input "F7E727"
type input "231"
type input "39"
type input "FEEF39"
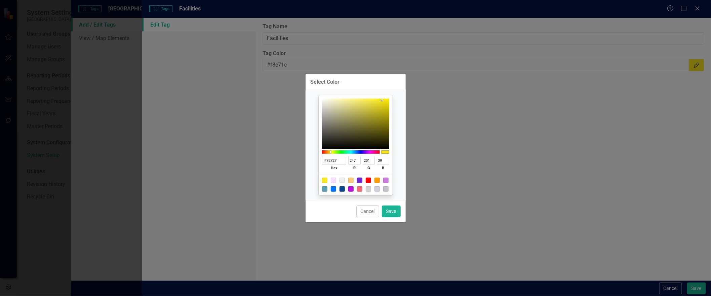
type input "254"
type input "239"
type input "57"
type input "FFF03D"
type input "255"
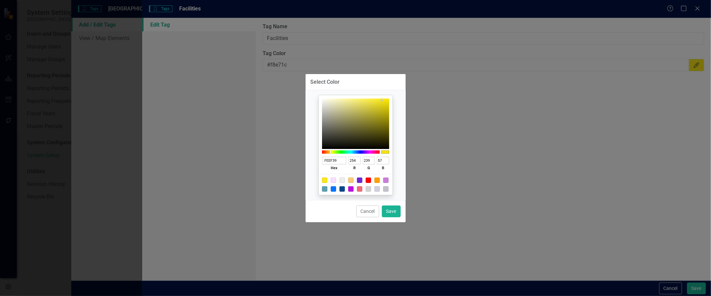
type input "240"
type input "61"
type input "FFF148"
type input "241"
type input "72"
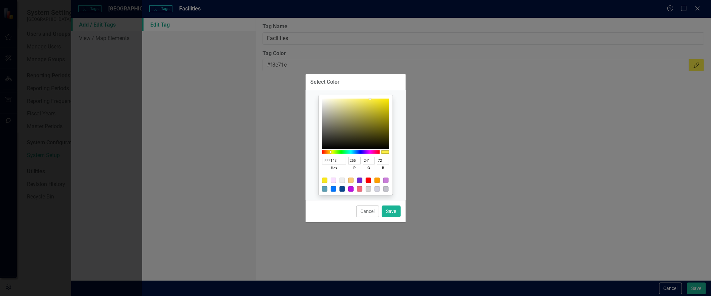
type input "FFF254"
type input "242"
type input "84"
type input "FFF255"
type input "85"
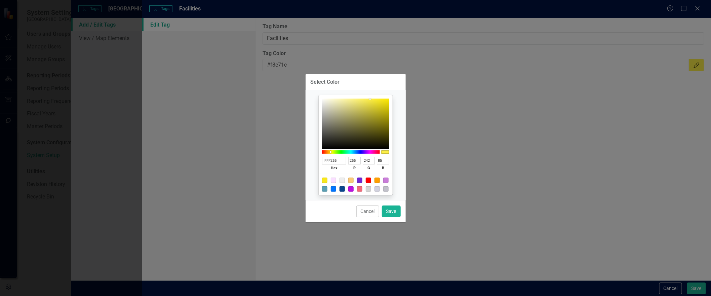
type input "FFF362"
type input "243"
type input "98"
type input "FFF363"
drag, startPoint x: 382, startPoint y: 99, endPoint x: 335, endPoint y: 95, distance: 46.9
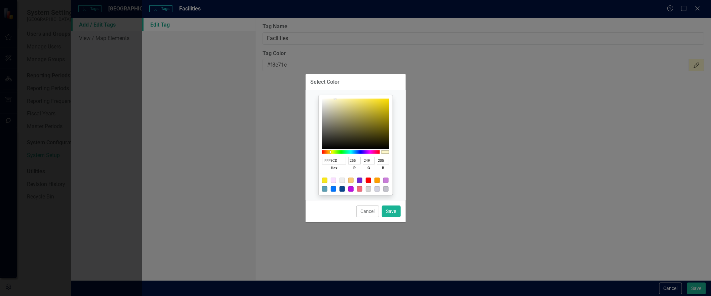
click at [335, 95] on div "FFF9CD hex 255 r 249 g 205 b 100 a" at bounding box center [356, 144] width 74 height 99
drag, startPoint x: 335, startPoint y: 95, endPoint x: 342, endPoint y: 95, distance: 6.7
click at [342, 95] on div "FFF9CD hex 255 r 249 g 205 b 100 a" at bounding box center [356, 144] width 74 height 99
drag, startPoint x: 336, startPoint y: 98, endPoint x: 347, endPoint y: 97, distance: 11.1
click at [347, 98] on div at bounding box center [347, 98] width 1 height 1
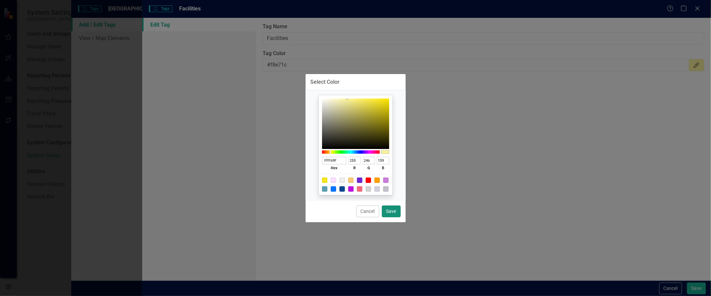
click at [393, 214] on button "Save" at bounding box center [391, 211] width 19 height 12
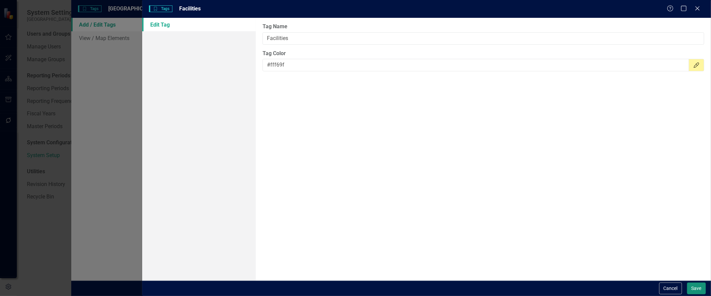
click at [693, 288] on button "Save" at bounding box center [696, 288] width 19 height 12
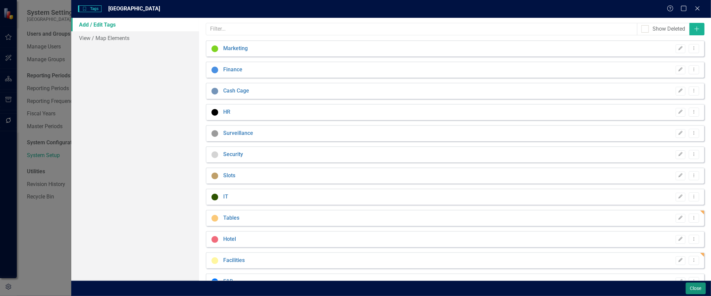
click at [693, 289] on button "Close" at bounding box center [695, 288] width 20 height 12
